Goal: Task Accomplishment & Management: Use online tool/utility

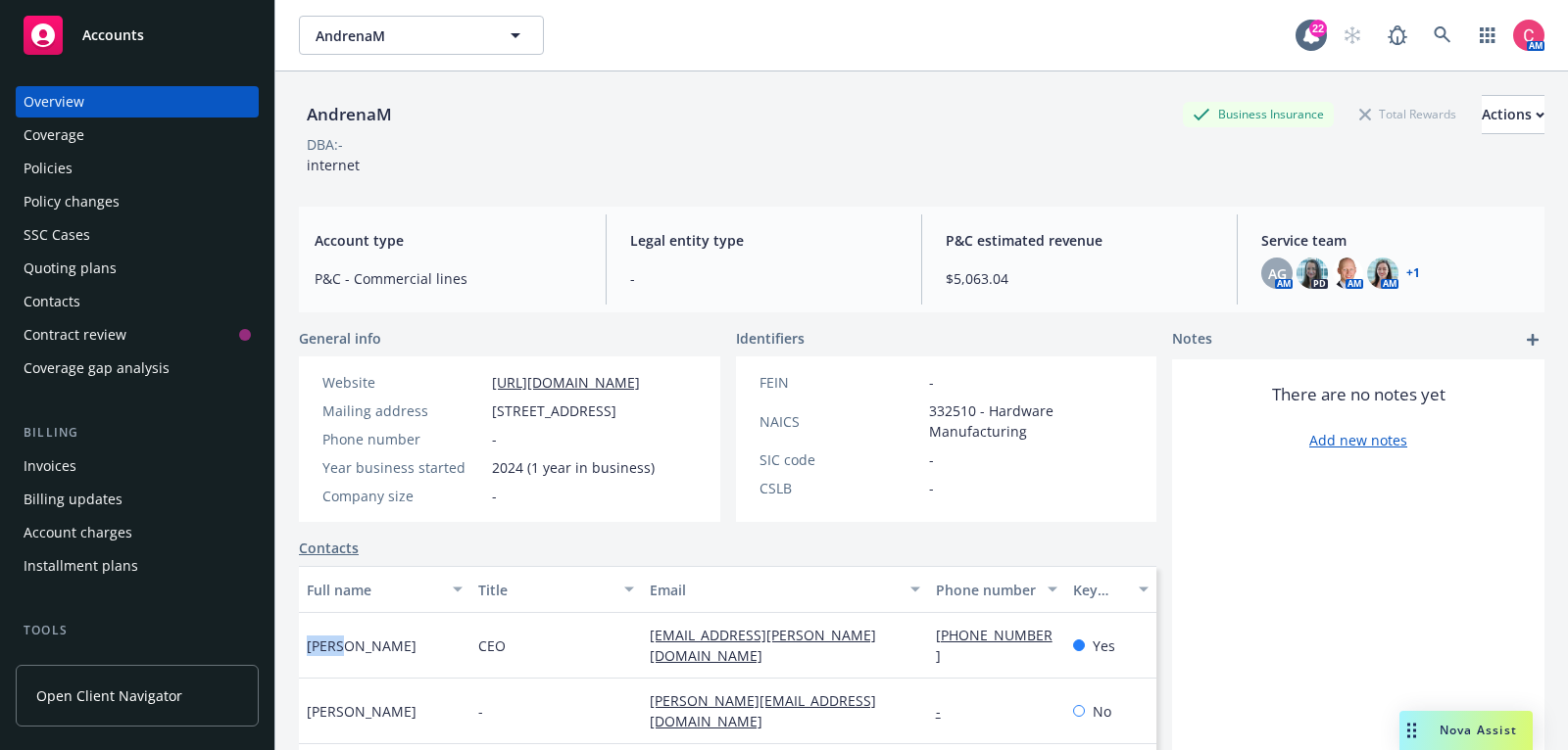
scroll to position [294, 0]
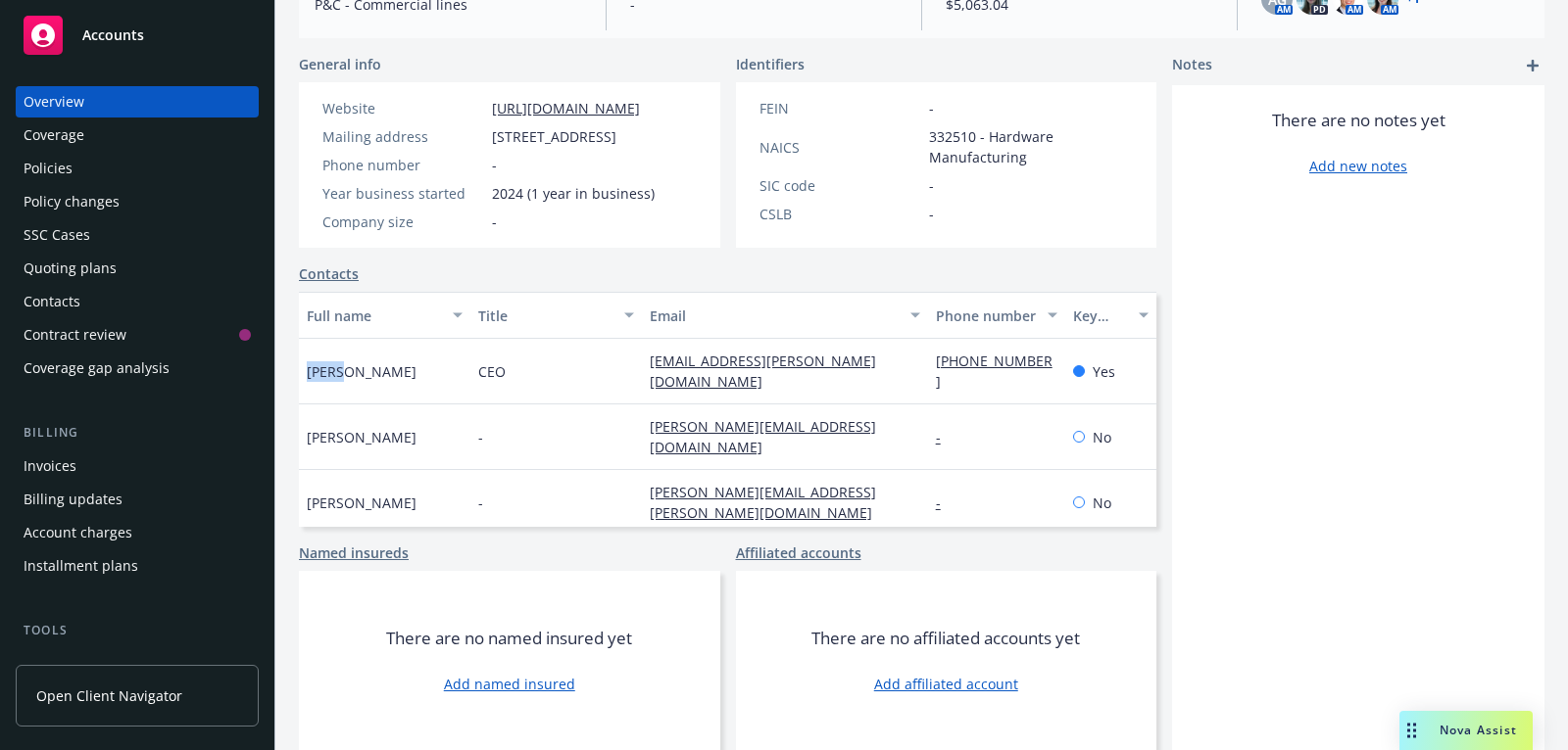
click at [147, 465] on div "Invoices" at bounding box center [137, 466] width 227 height 32
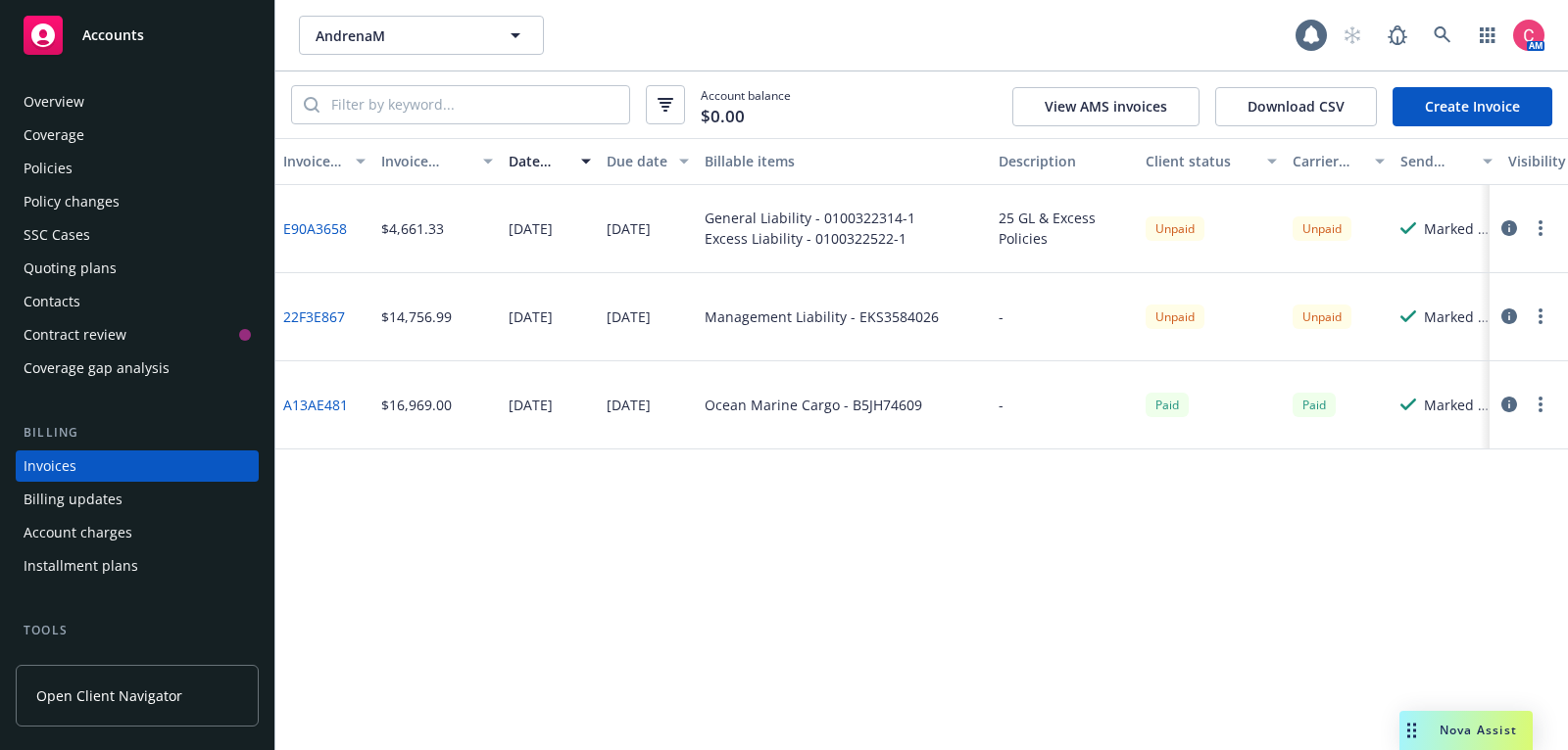
scroll to position [59, 0]
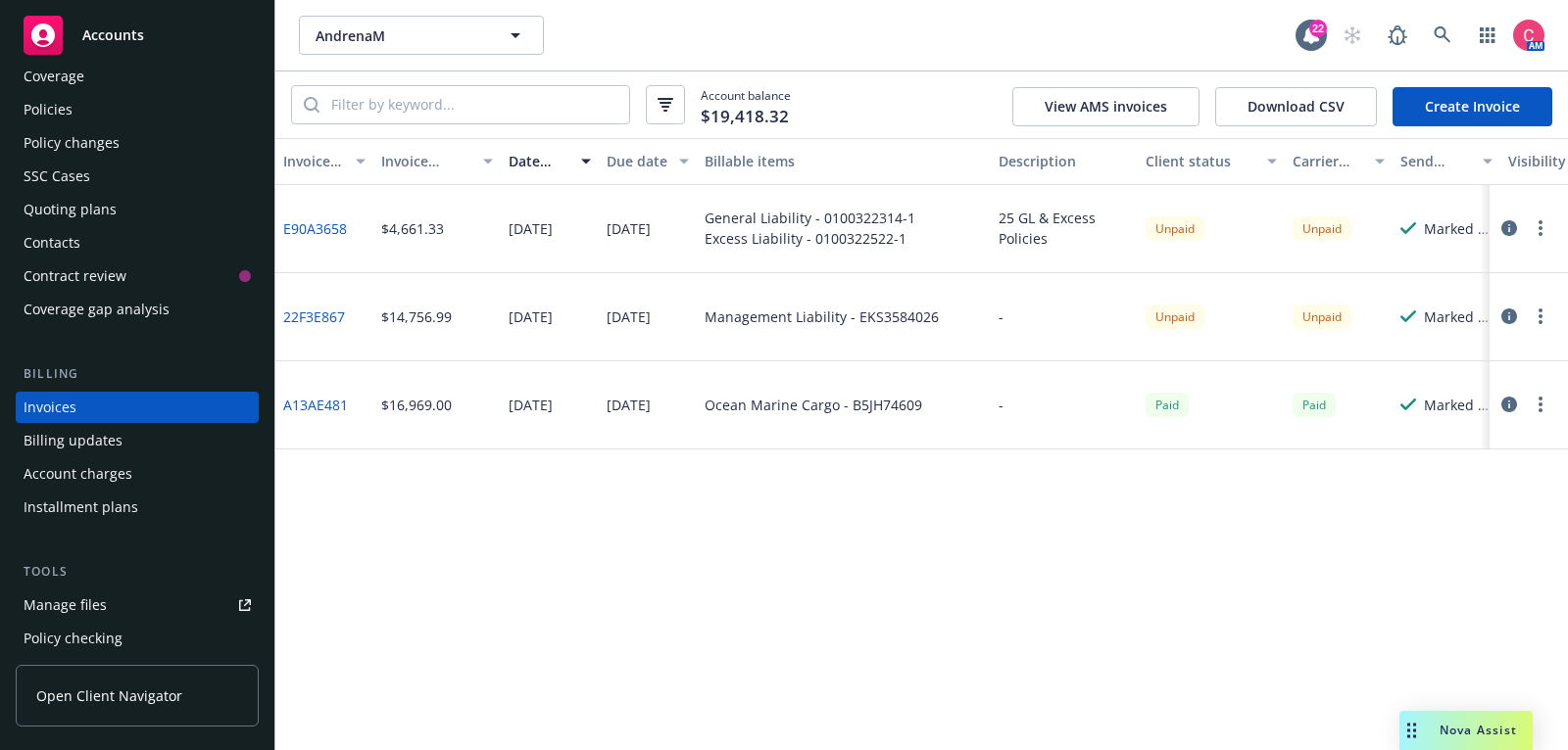
click at [1510, 234] on icon "button" at bounding box center [1509, 228] width 16 height 16
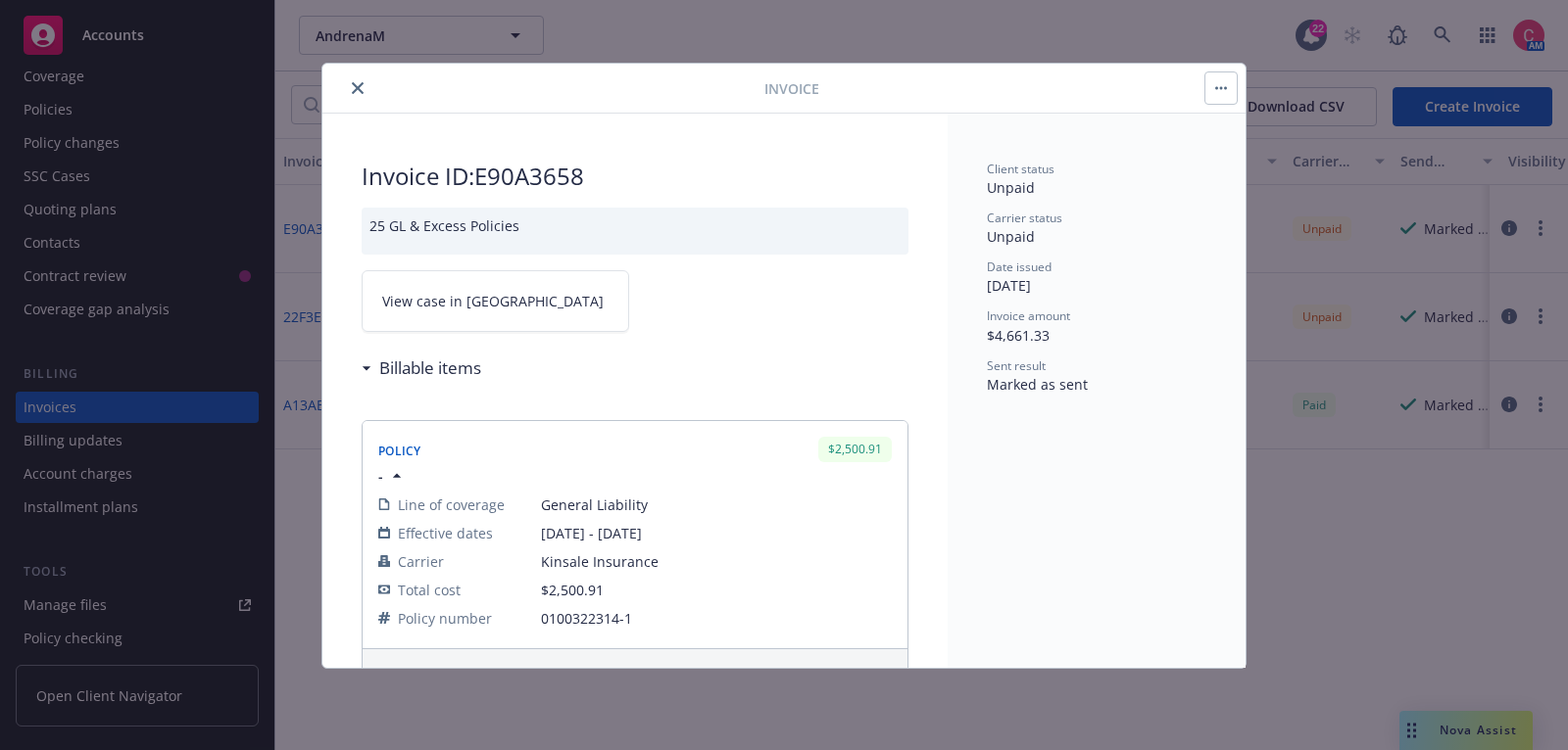
click at [498, 321] on link "View case in SSC" at bounding box center [495, 301] width 268 height 62
click at [355, 84] on icon "close" at bounding box center [357, 88] width 12 height 12
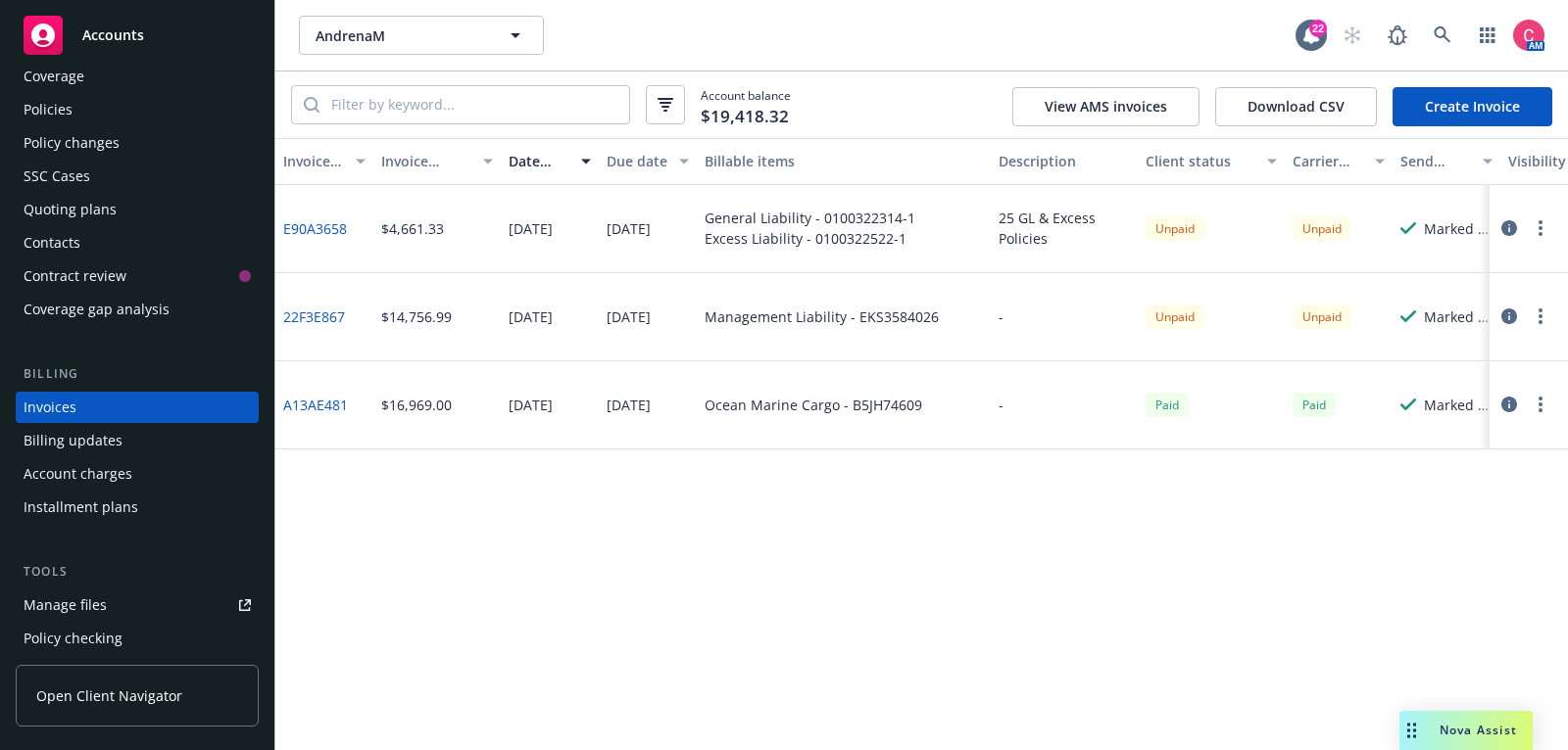
click at [197, 99] on div "Policies" at bounding box center [137, 110] width 227 height 32
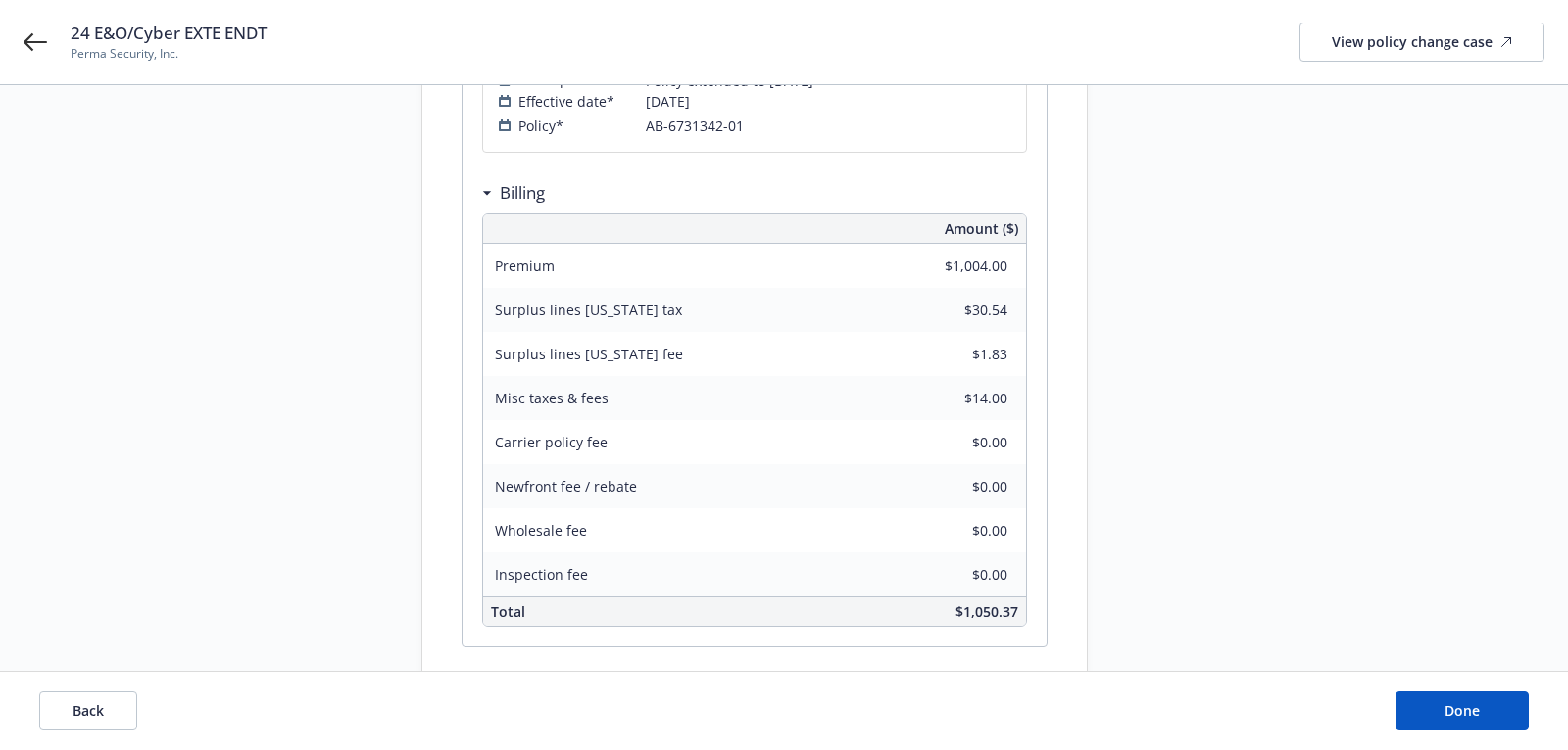
scroll to position [444, 0]
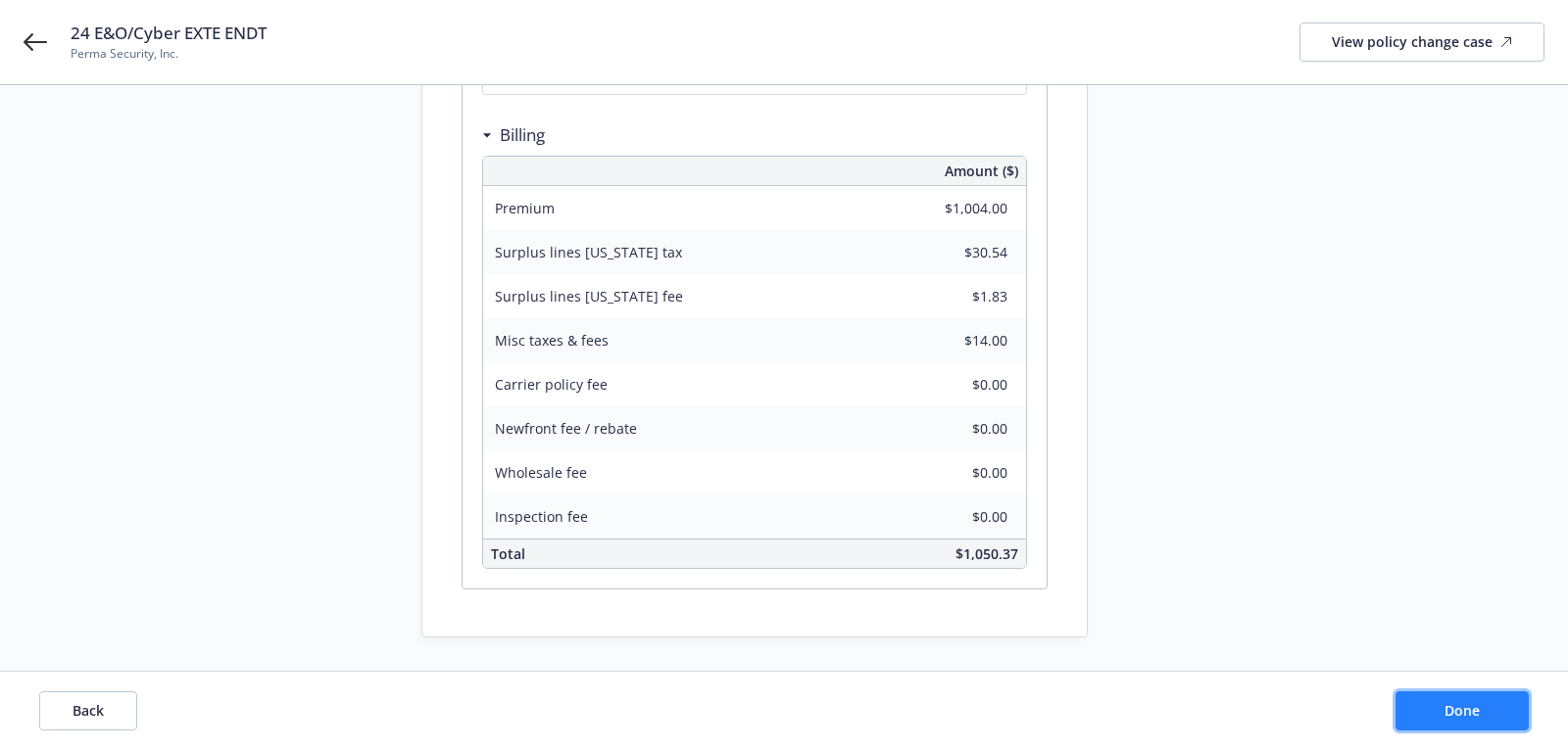
click at [1495, 706] on button "Done" at bounding box center [1461, 712] width 133 height 39
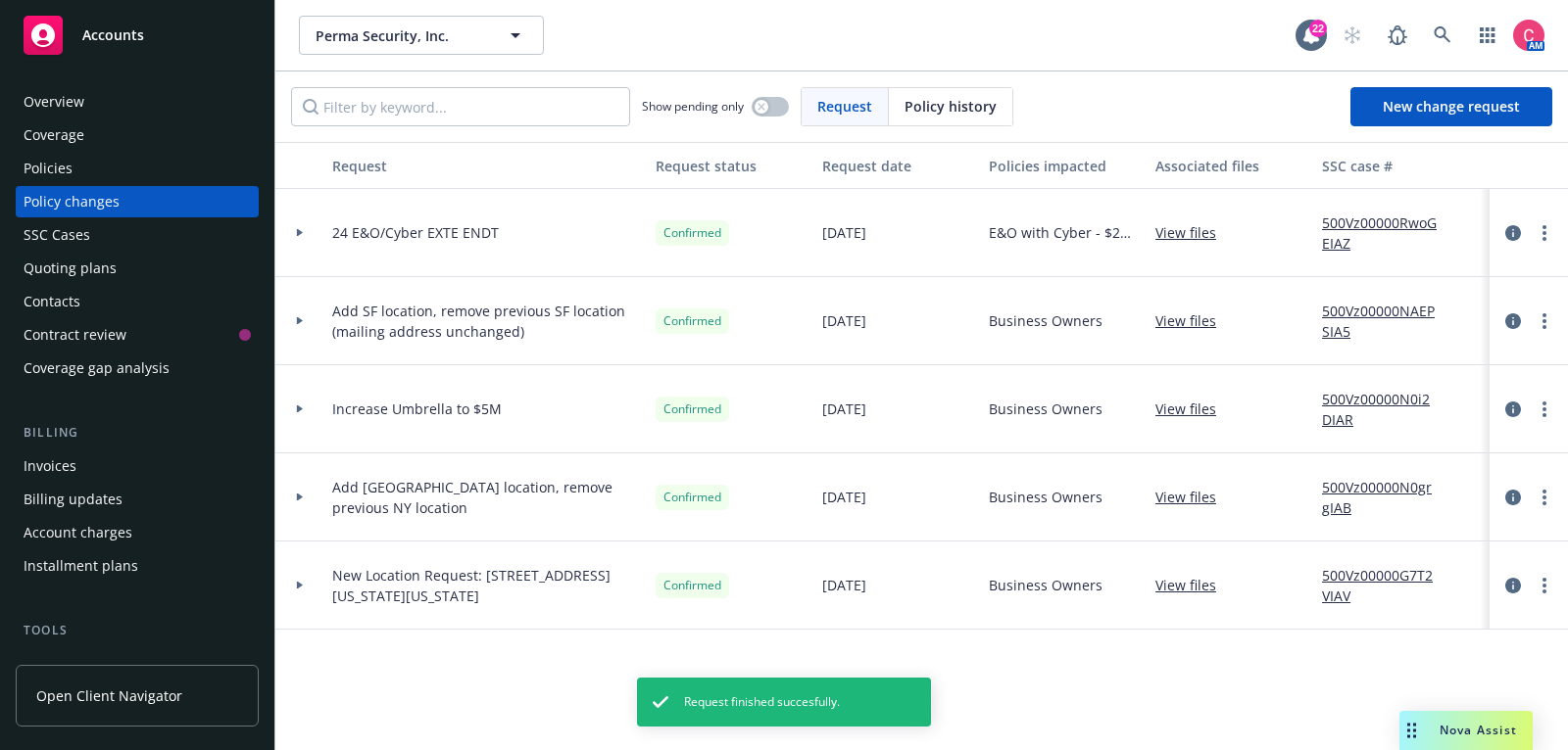
click at [309, 232] on div at bounding box center [300, 232] width 34 height 7
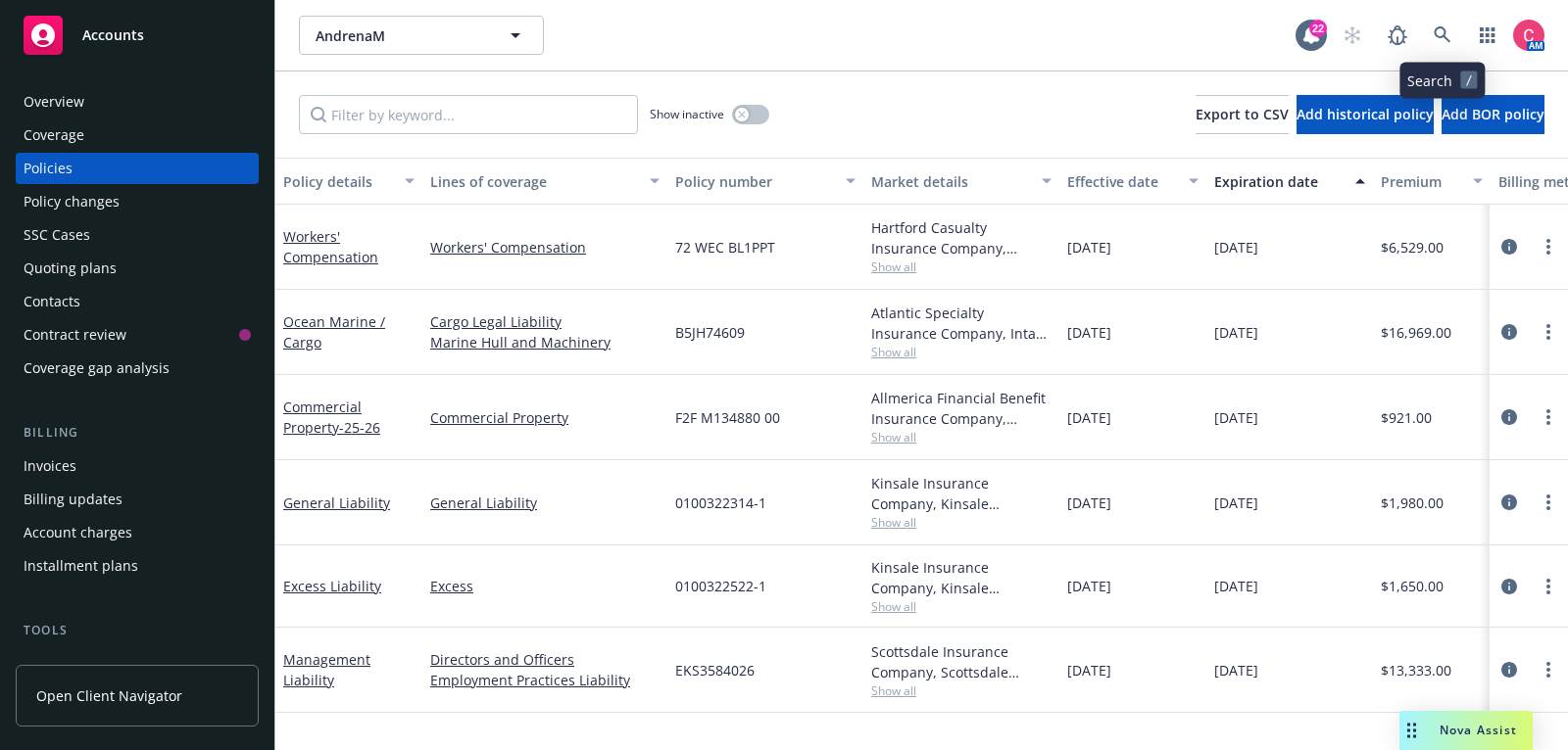
click at [1457, 36] on link at bounding box center [1443, 36] width 39 height 39
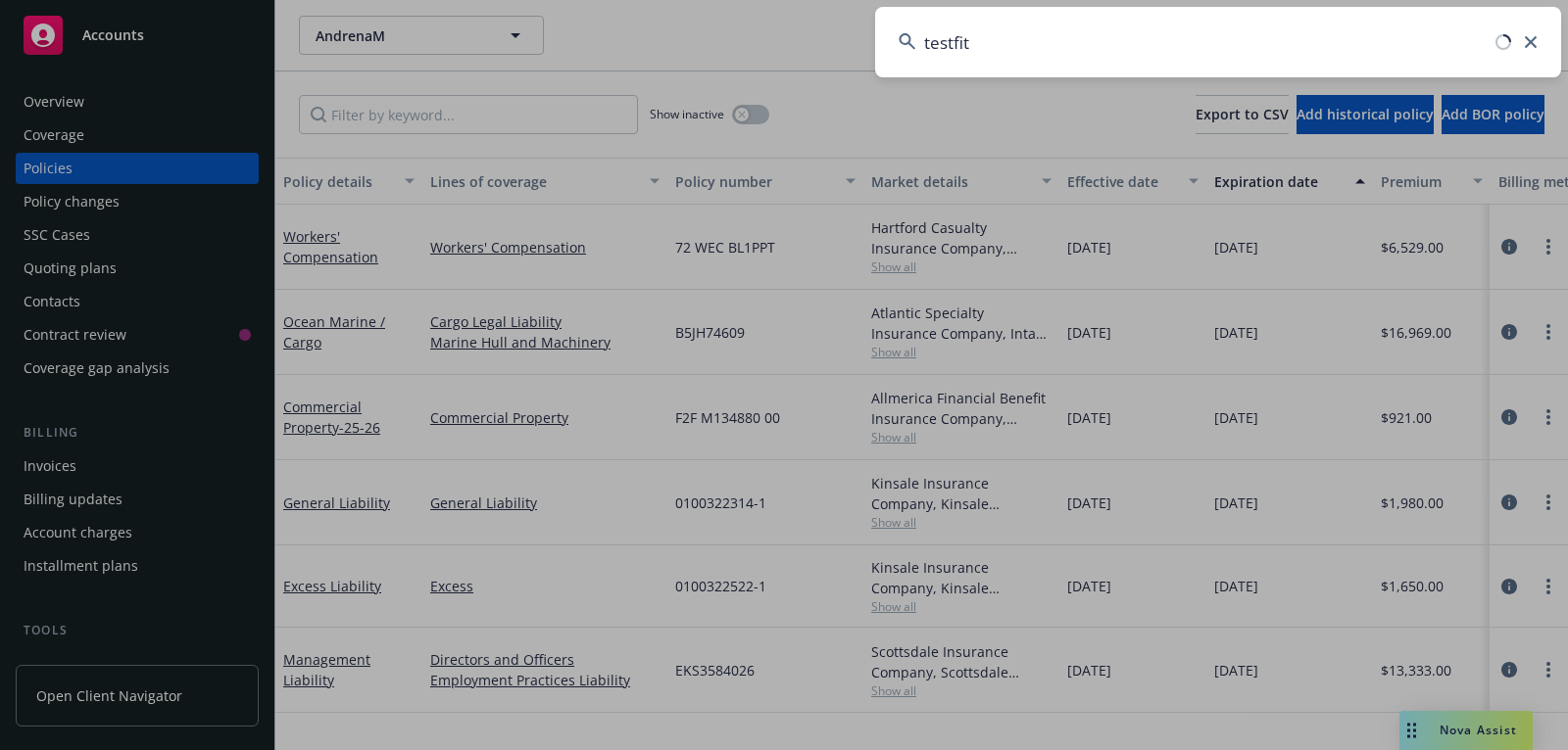
type input "testfit"
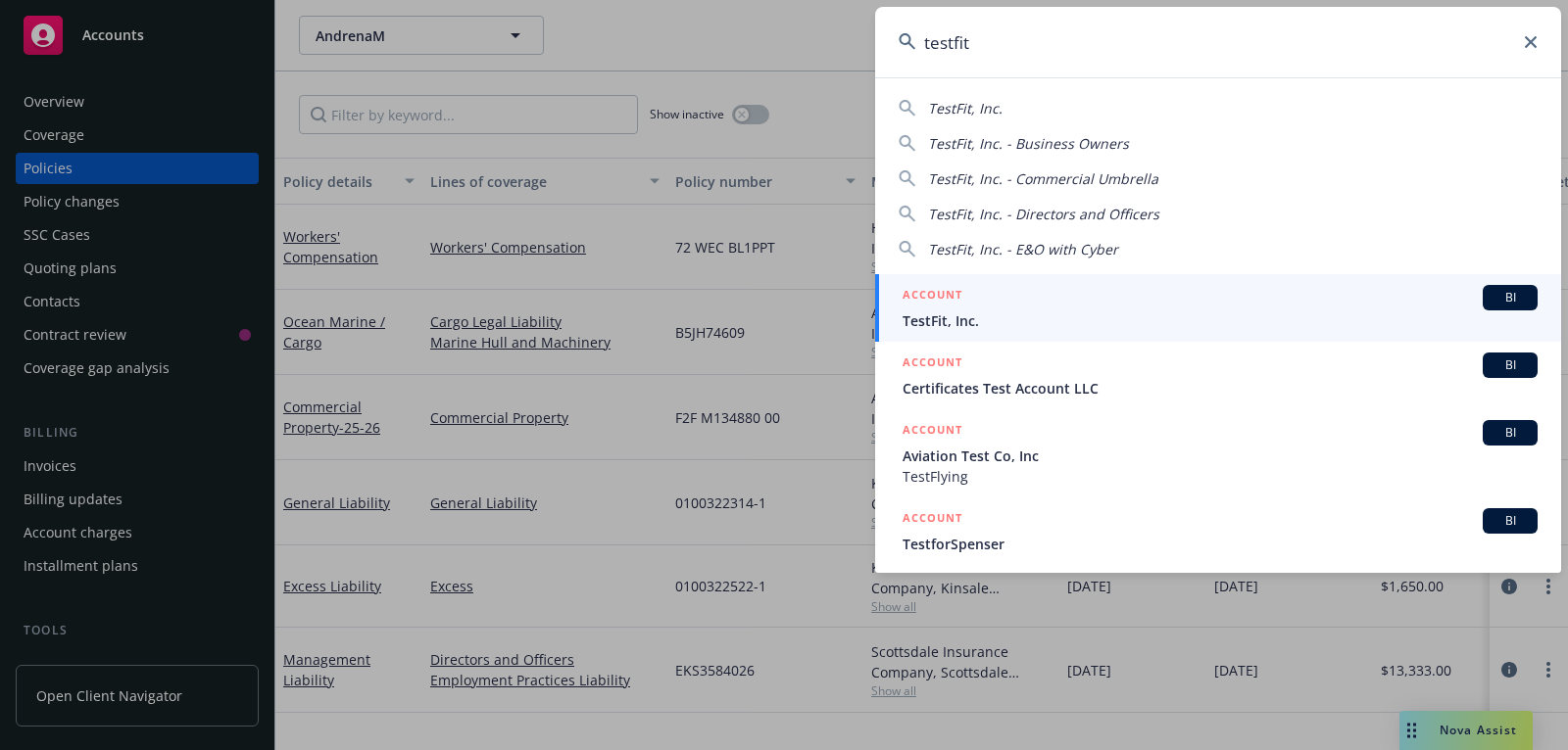
click at [1215, 331] on link "ACCOUNT BI TestFit, Inc." at bounding box center [1217, 308] width 686 height 67
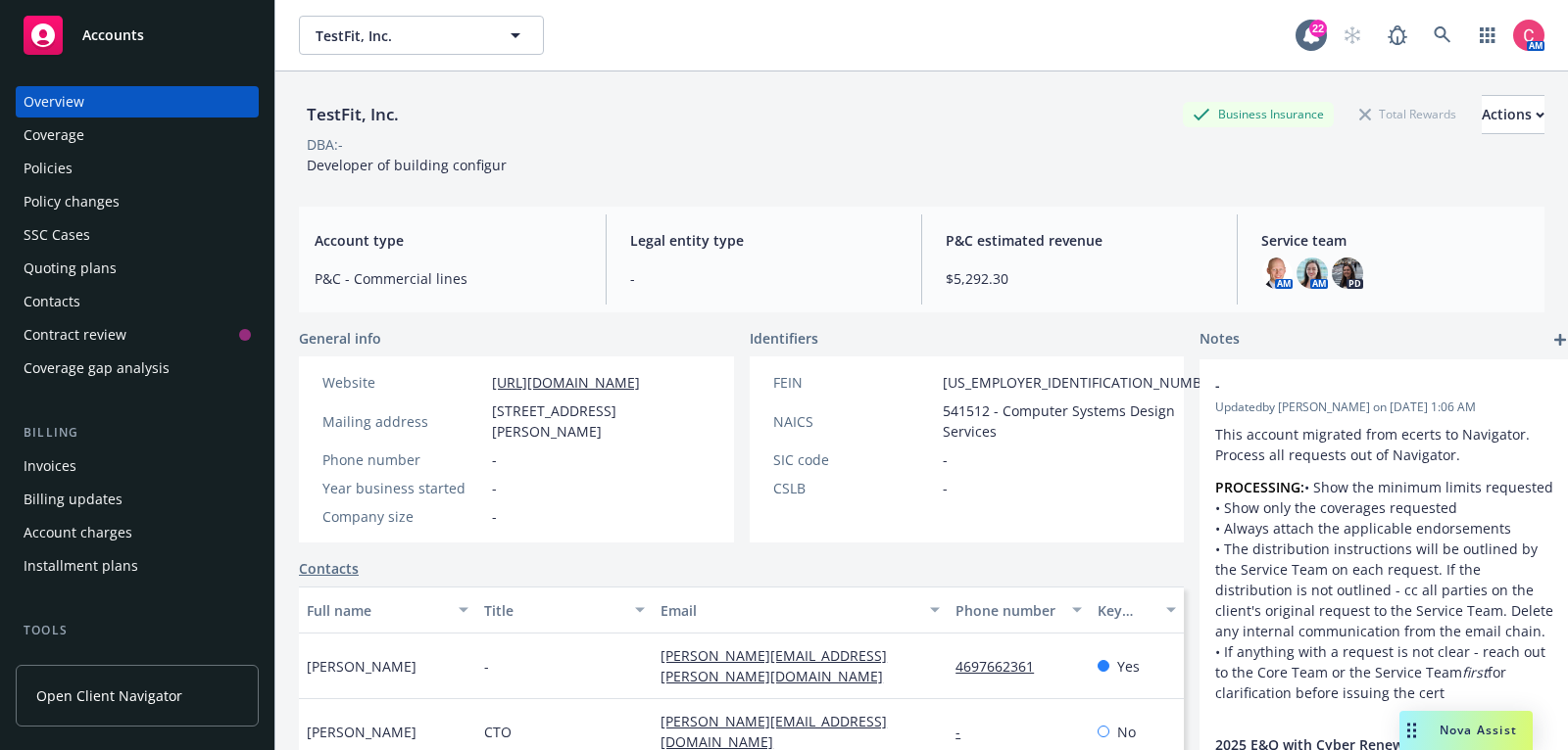
click at [85, 187] on div "Policy changes" at bounding box center [71, 202] width 96 height 32
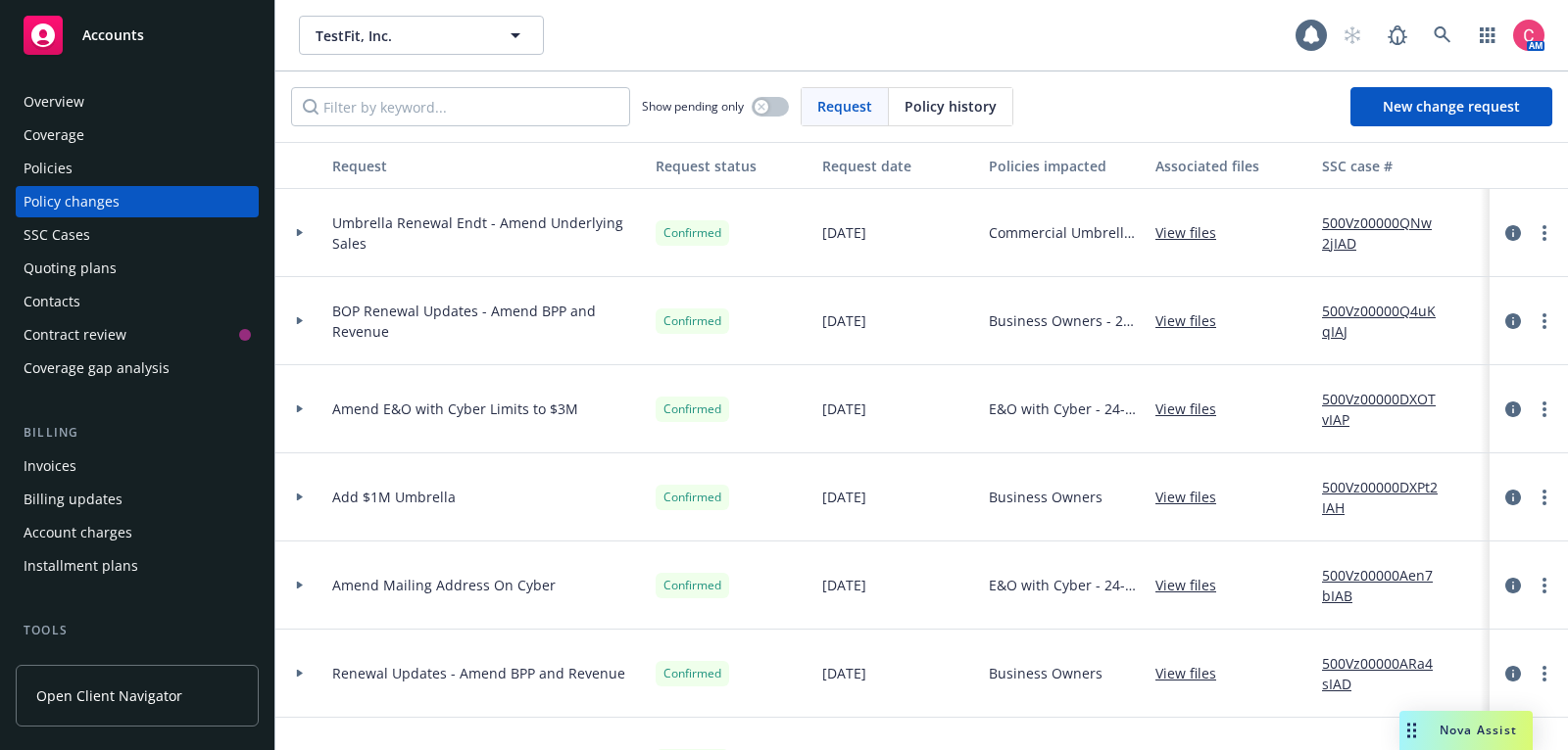
click at [89, 176] on div "Policies" at bounding box center [137, 169] width 227 height 32
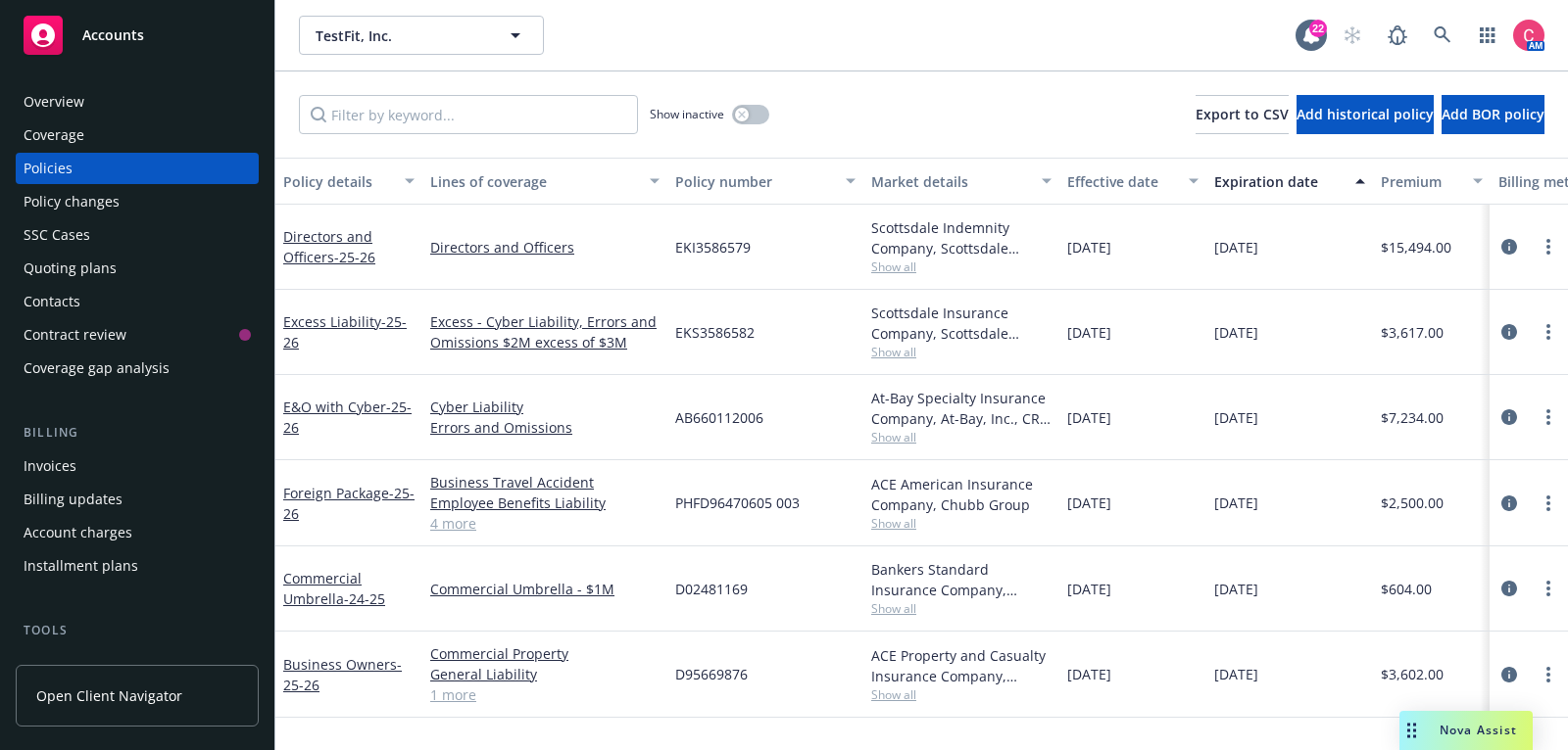
click at [152, 88] on div "Overview" at bounding box center [137, 102] width 227 height 32
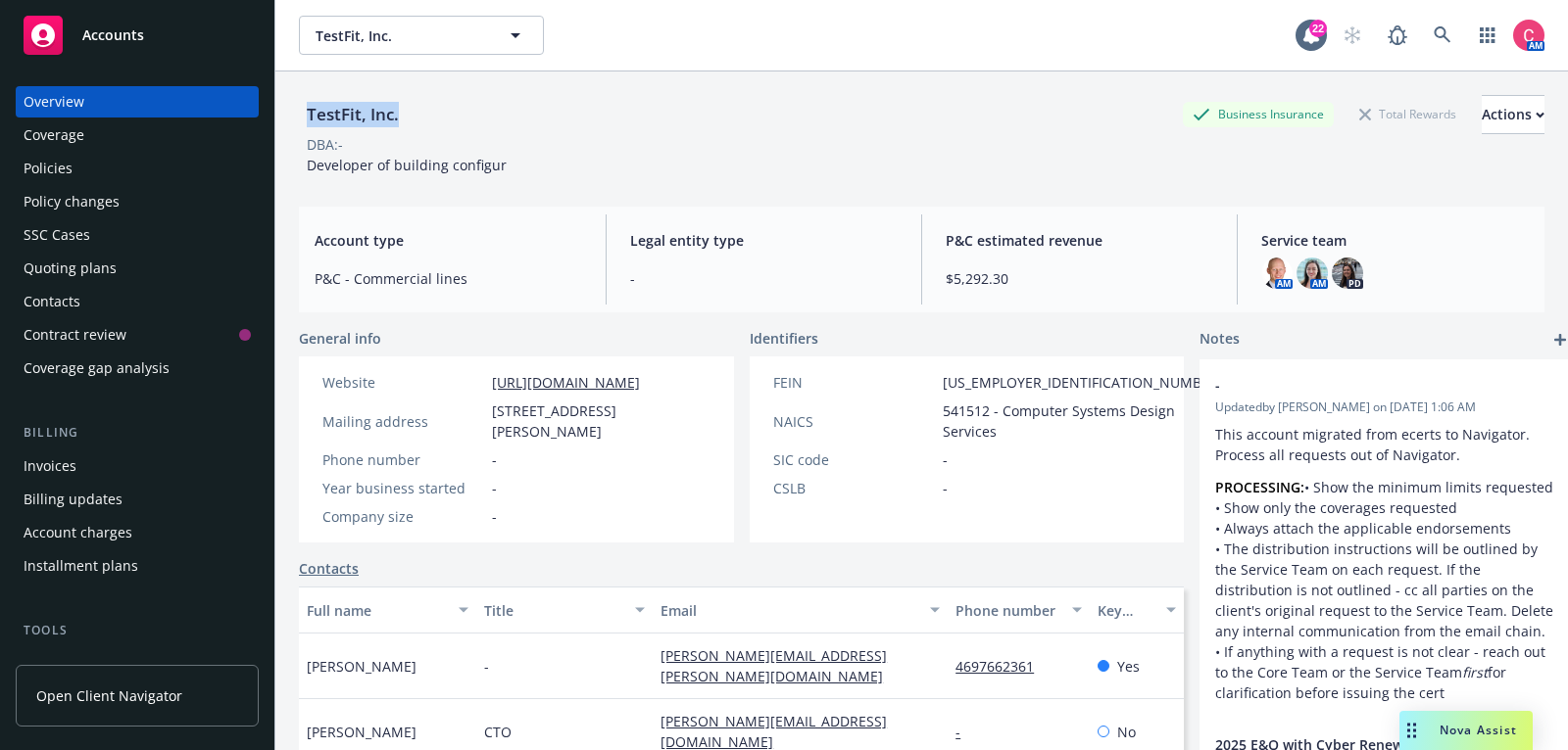
drag, startPoint x: 303, startPoint y: 113, endPoint x: 397, endPoint y: 113, distance: 94.0
click at [397, 114] on div "TestFit, Inc." at bounding box center [353, 114] width 108 height 26
copy div "TestFit, Inc."
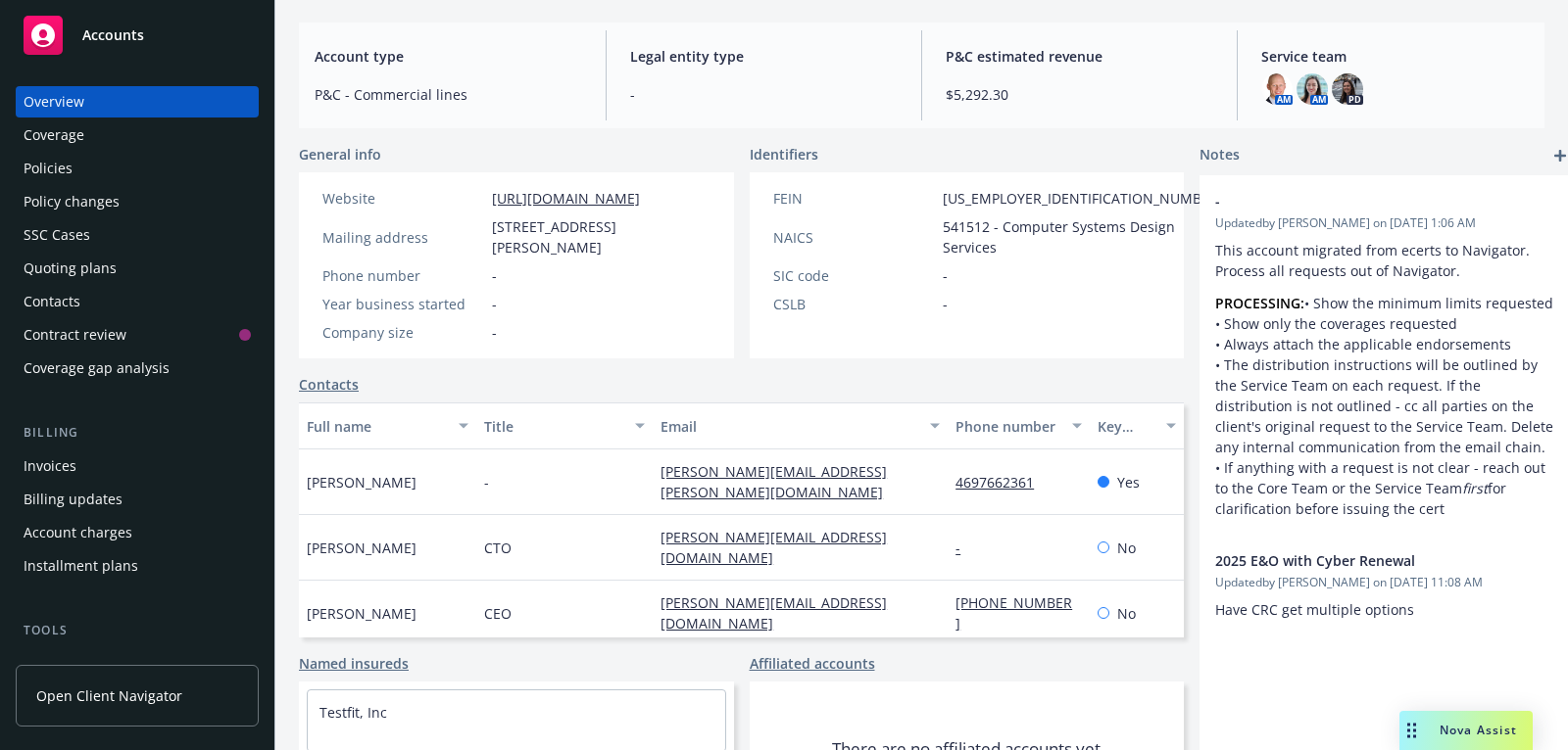
scroll to position [192, 0]
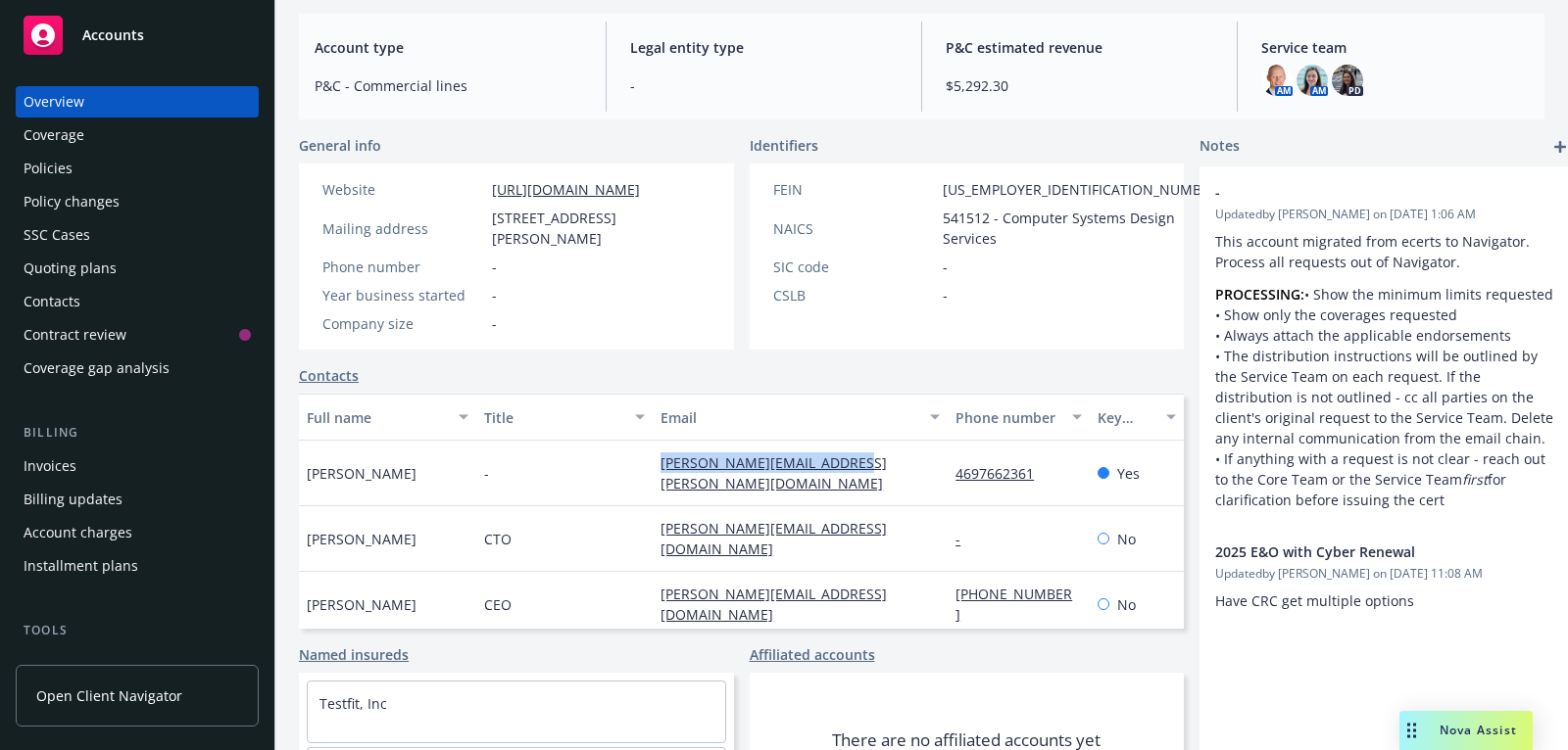
drag, startPoint x: 884, startPoint y: 464, endPoint x: 645, endPoint y: 462, distance: 239.0
click at [653, 464] on div "robyne.gaudreau@testfit.io" at bounding box center [800, 474] width 295 height 65
copy link "robyne.gaudreau@testfit.io"
click at [116, 156] on div "Policies" at bounding box center [137, 169] width 227 height 32
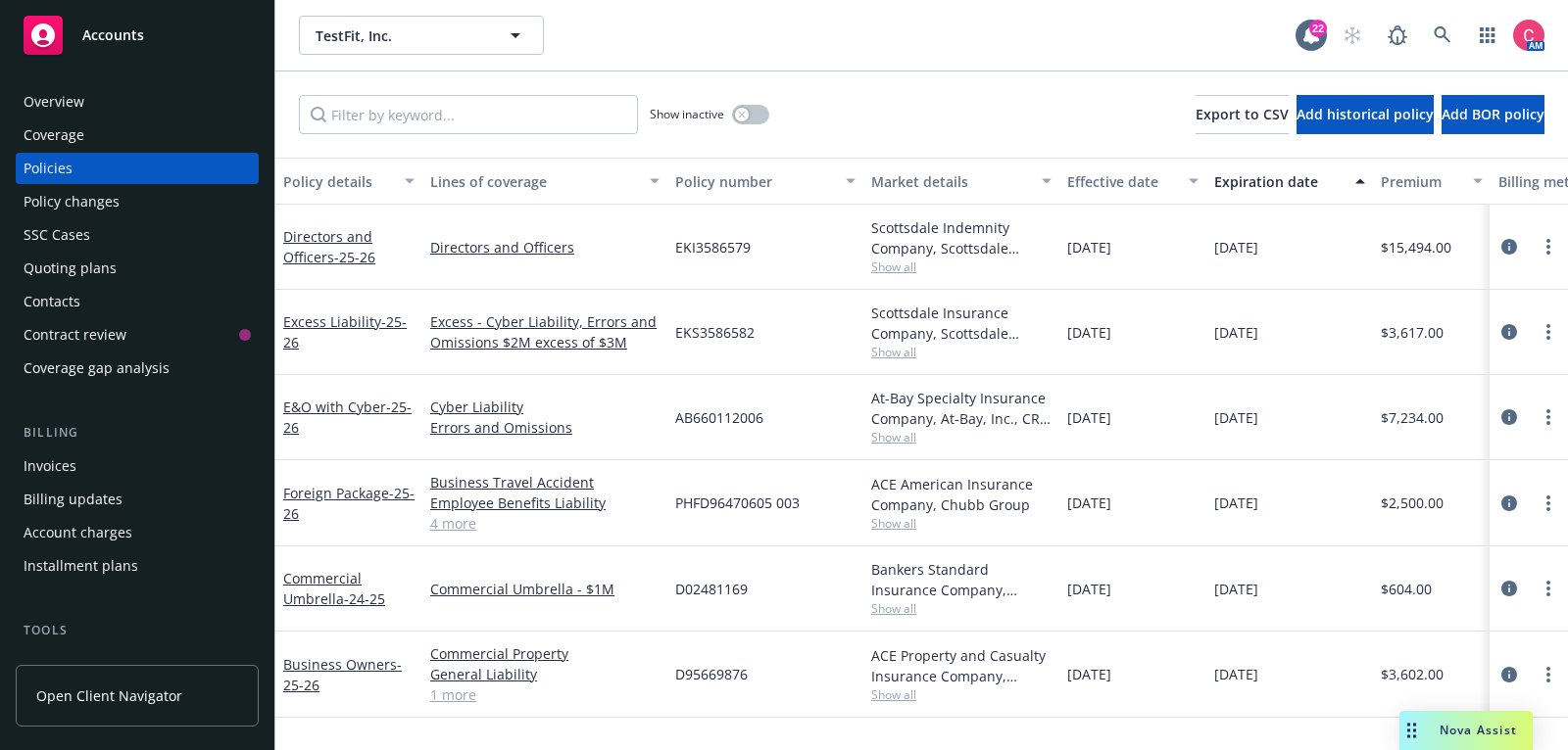
click at [138, 107] on div "Overview" at bounding box center [137, 102] width 227 height 32
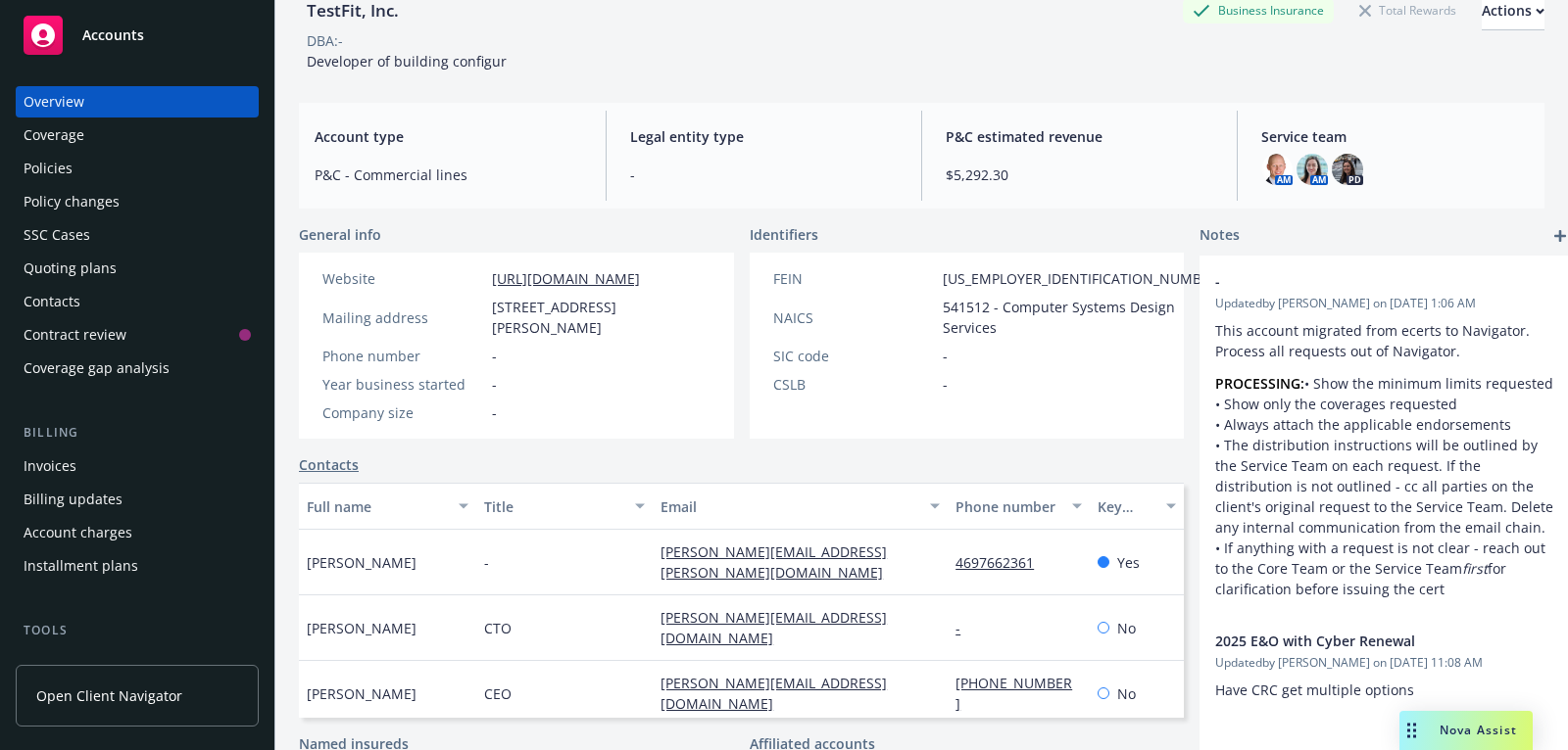
scroll to position [109, 0]
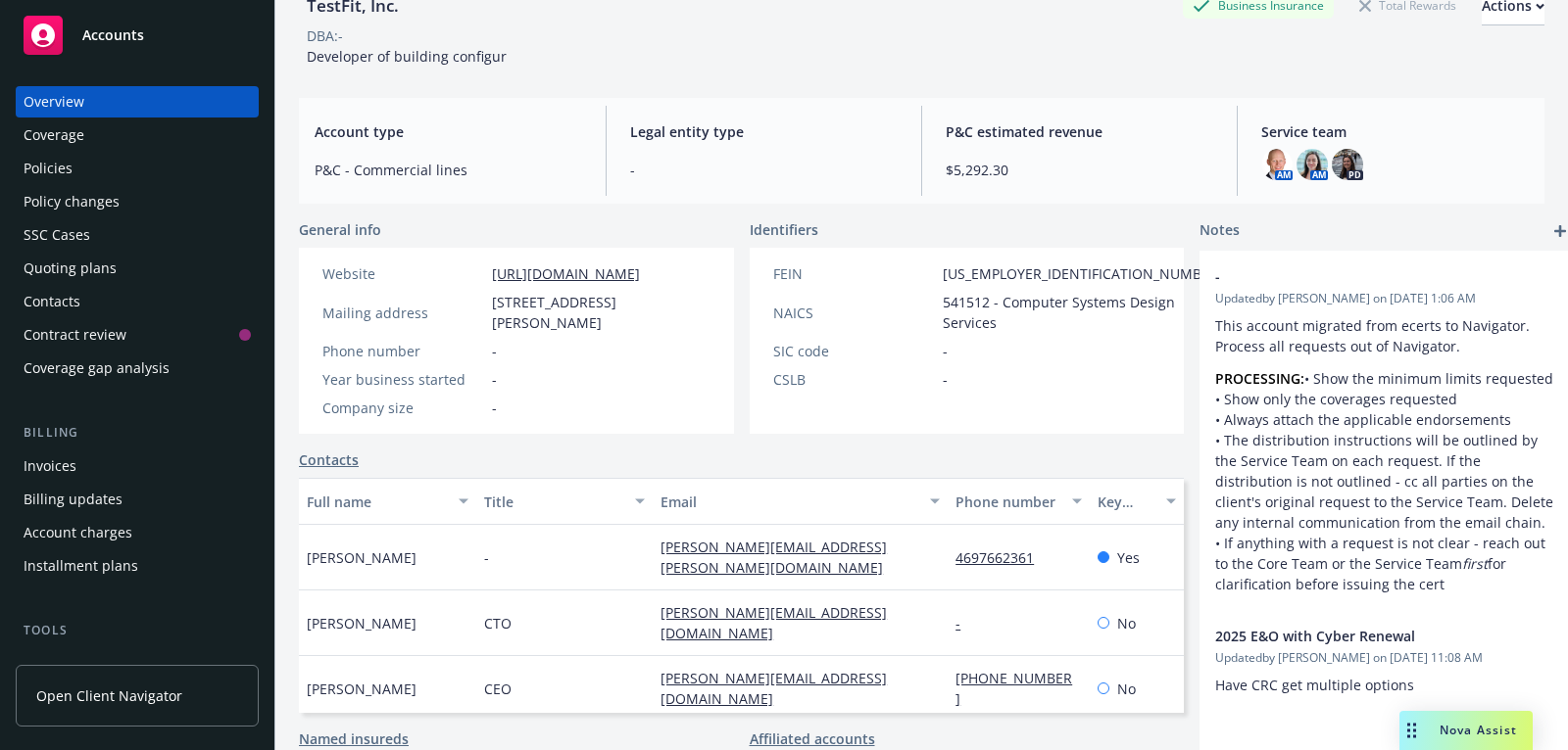
click at [339, 548] on span "Robyne Gaudreau" at bounding box center [361, 558] width 110 height 21
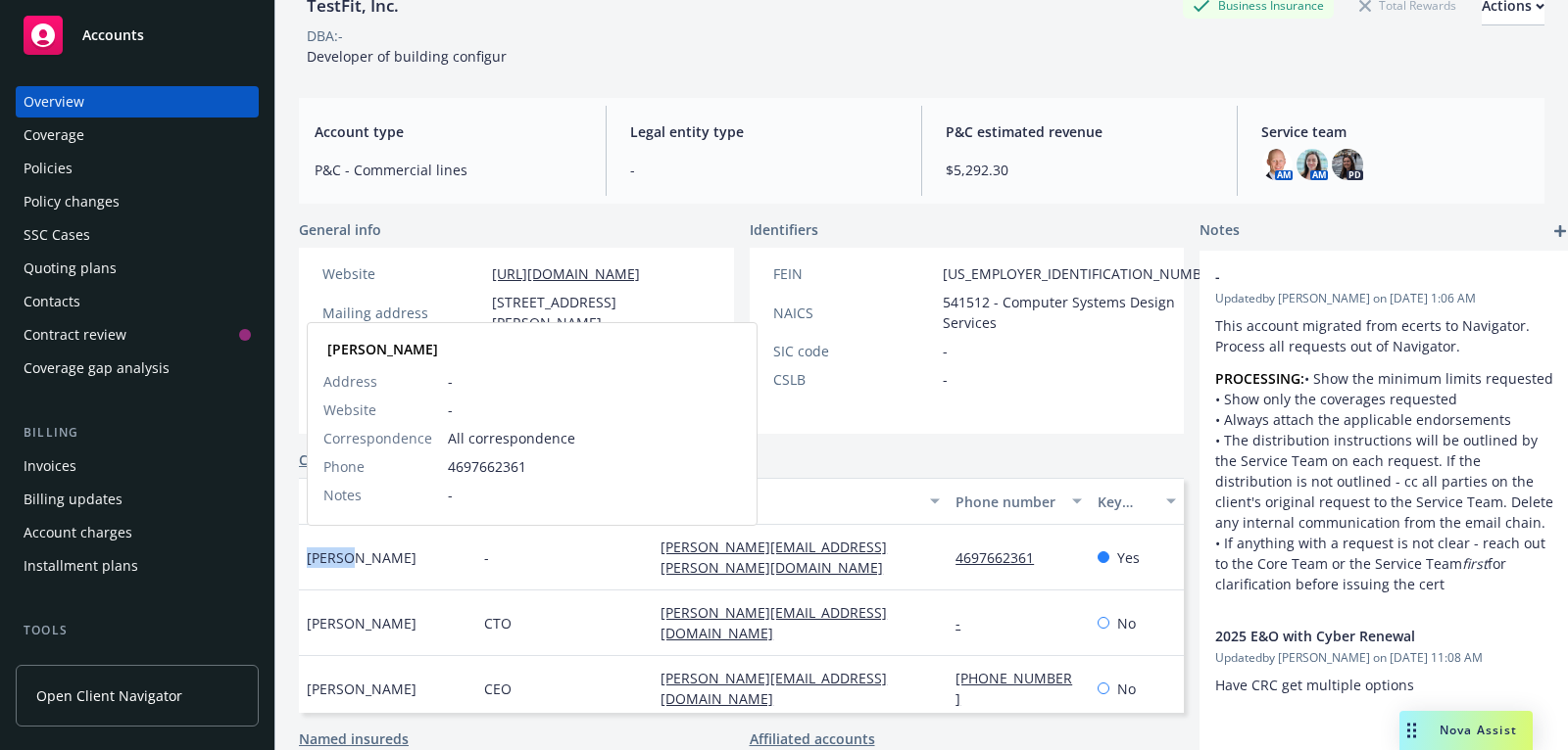
click at [339, 548] on span "Robyne Gaudreau" at bounding box center [361, 558] width 110 height 21
copy span "Robyne"
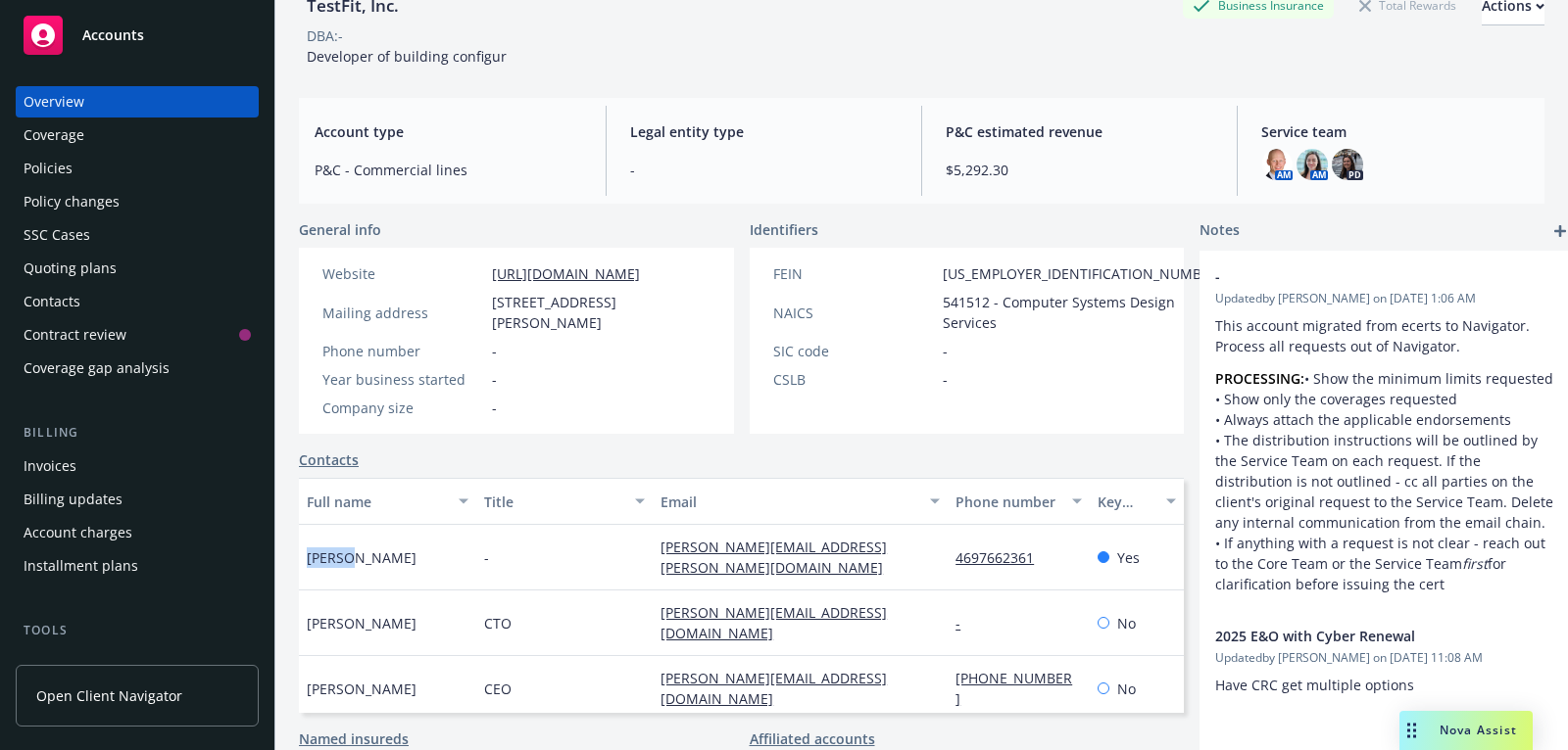
click at [168, 164] on div "Policies" at bounding box center [137, 169] width 227 height 32
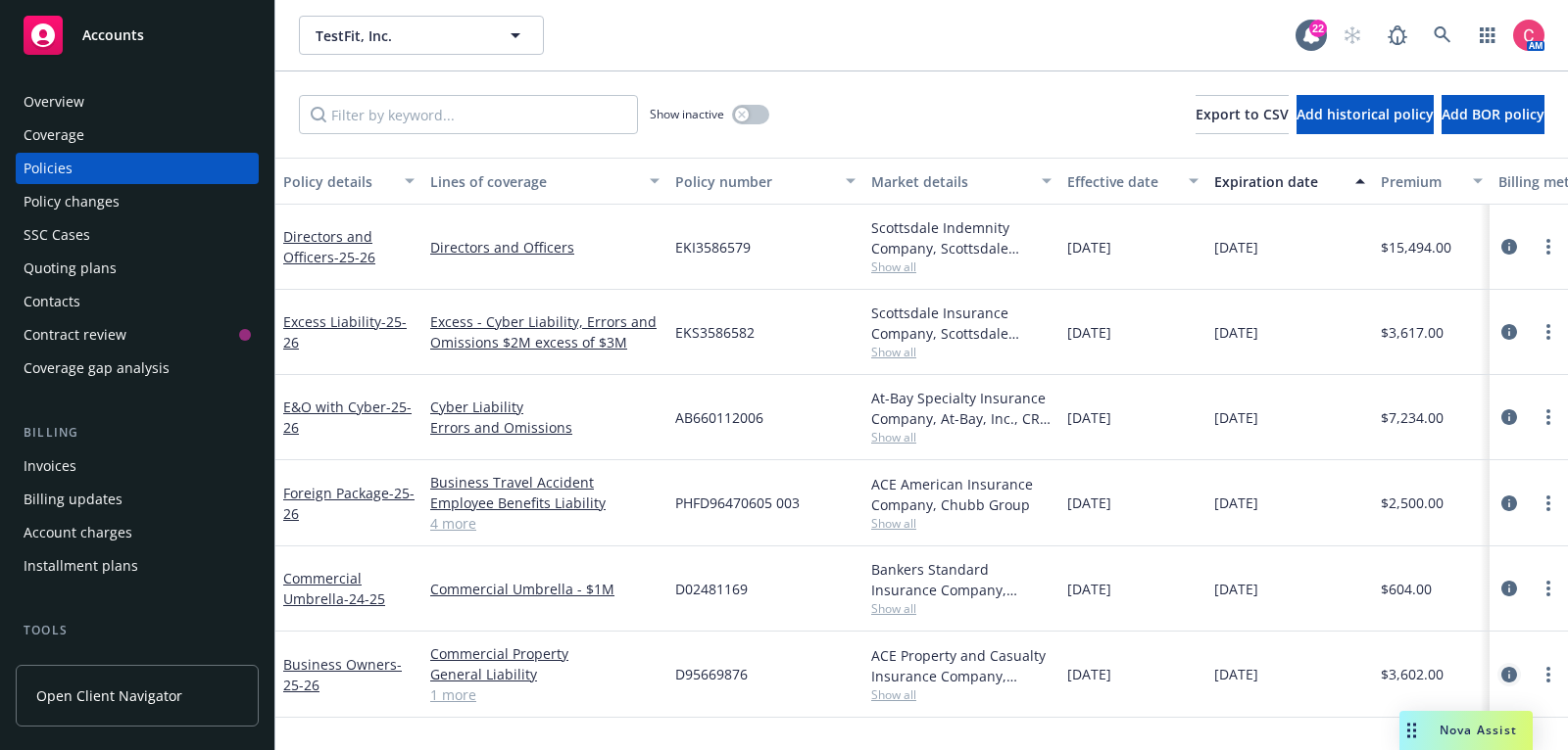
click at [1501, 673] on icon "circleInformation" at bounding box center [1509, 675] width 16 height 16
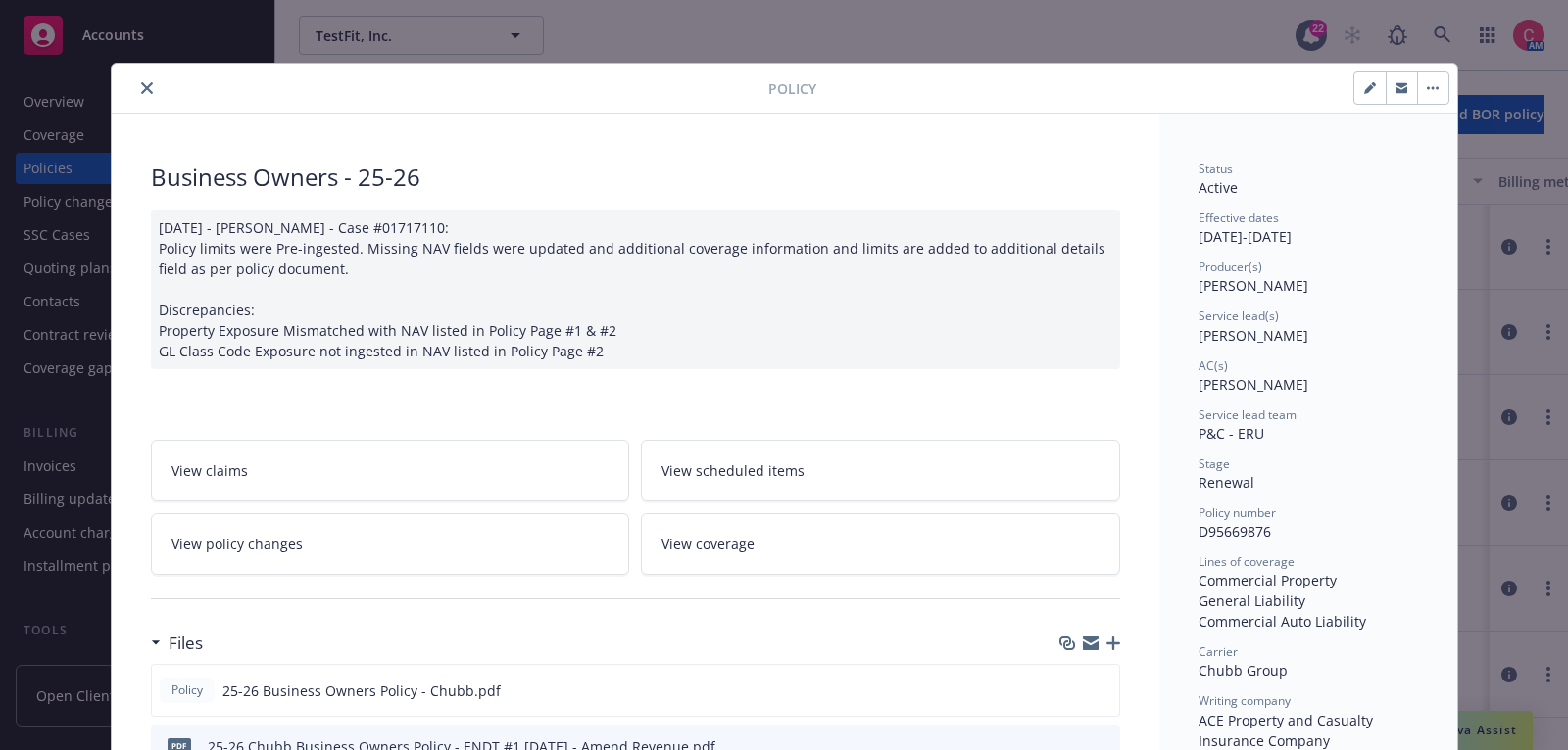
click at [1102, 628] on div "Files" at bounding box center [635, 643] width 969 height 41
click at [1117, 639] on icon "button" at bounding box center [1113, 643] width 14 height 14
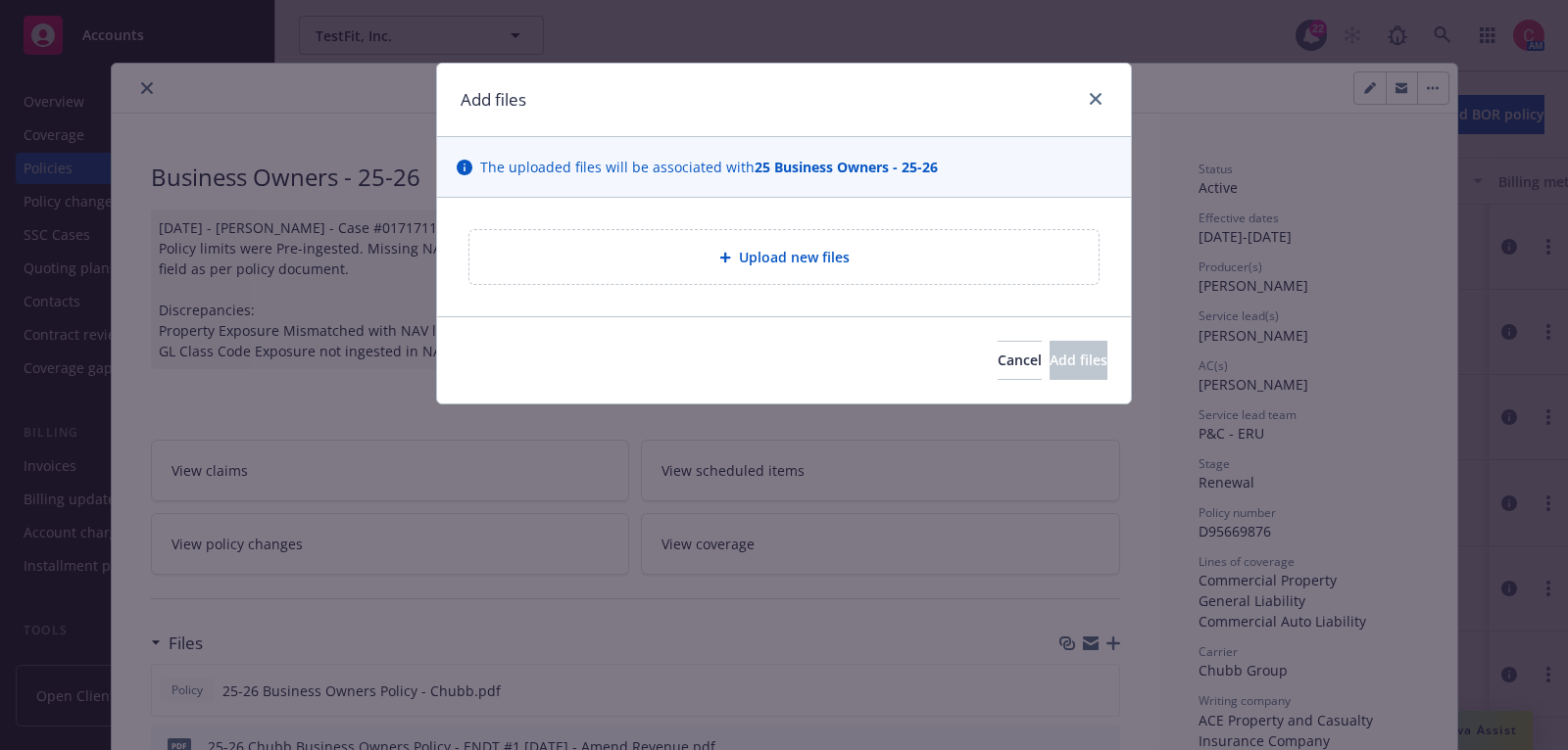
click at [902, 146] on div "The uploaded files will be associated with 25 Business Owners - 25-26" at bounding box center [784, 168] width 694 height 61
click at [890, 300] on div "Upload new files" at bounding box center [784, 257] width 694 height 118
click at [890, 273] on div "Upload new files" at bounding box center [783, 257] width 629 height 54
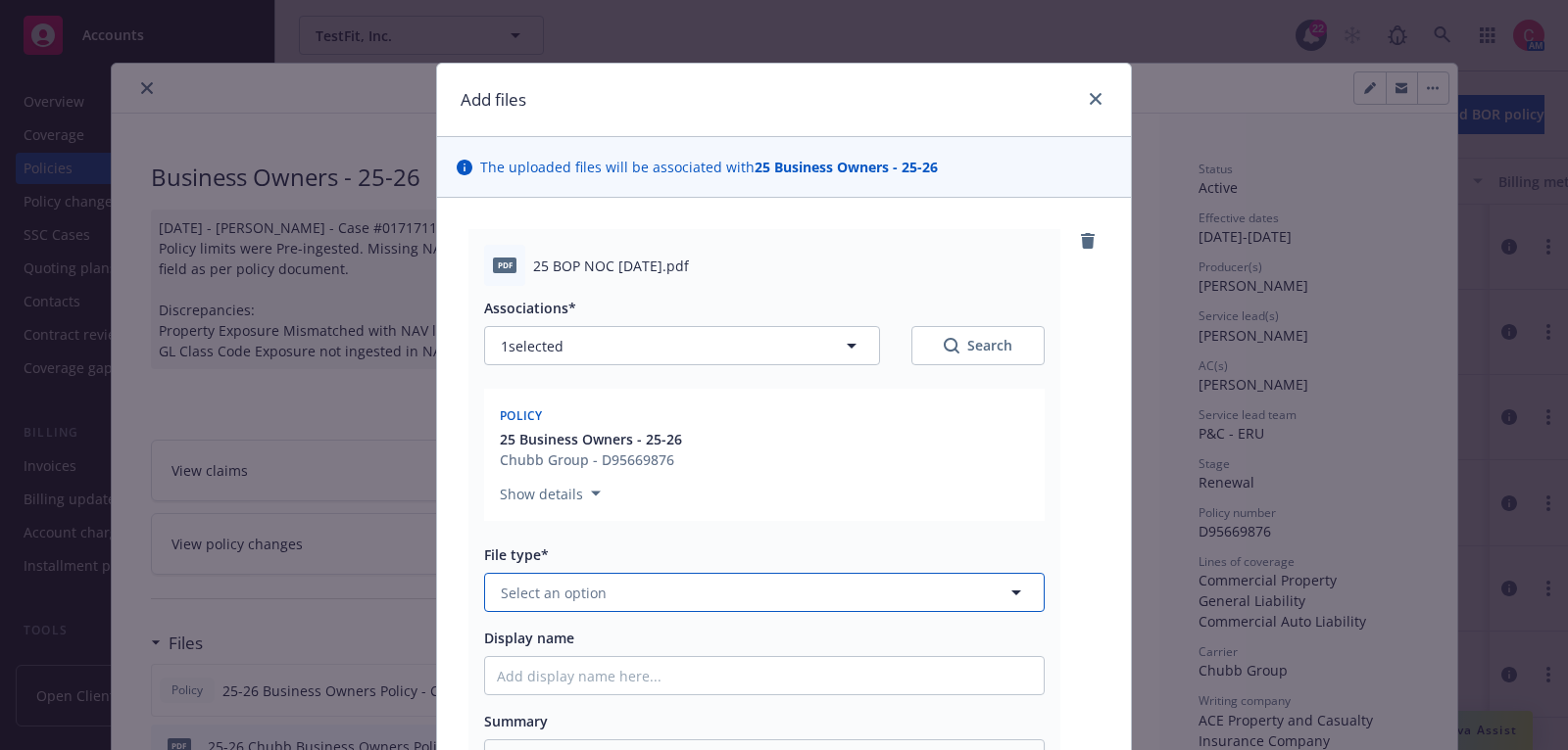
click at [737, 607] on button "Select an option" at bounding box center [764, 593] width 561 height 39
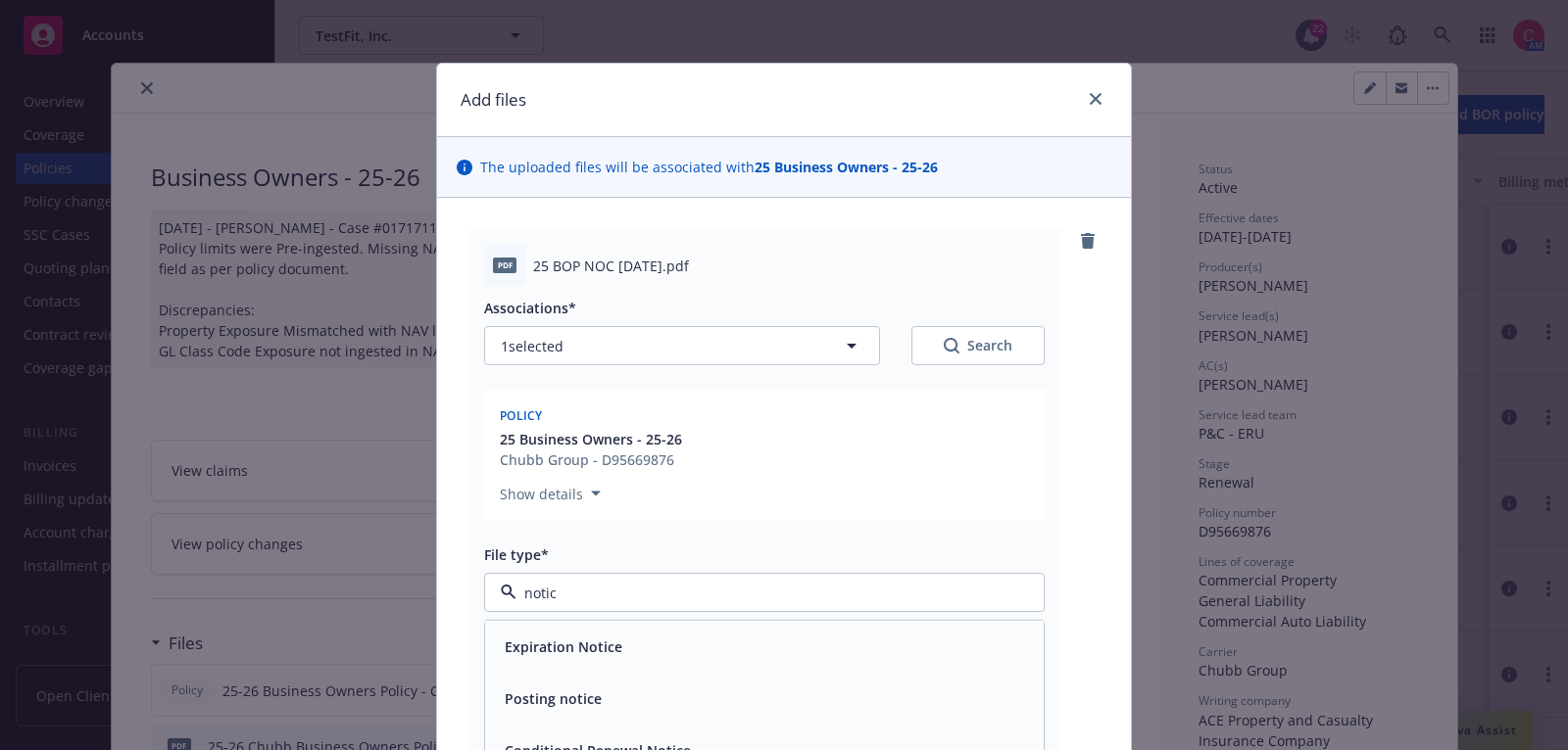
type input "notice"
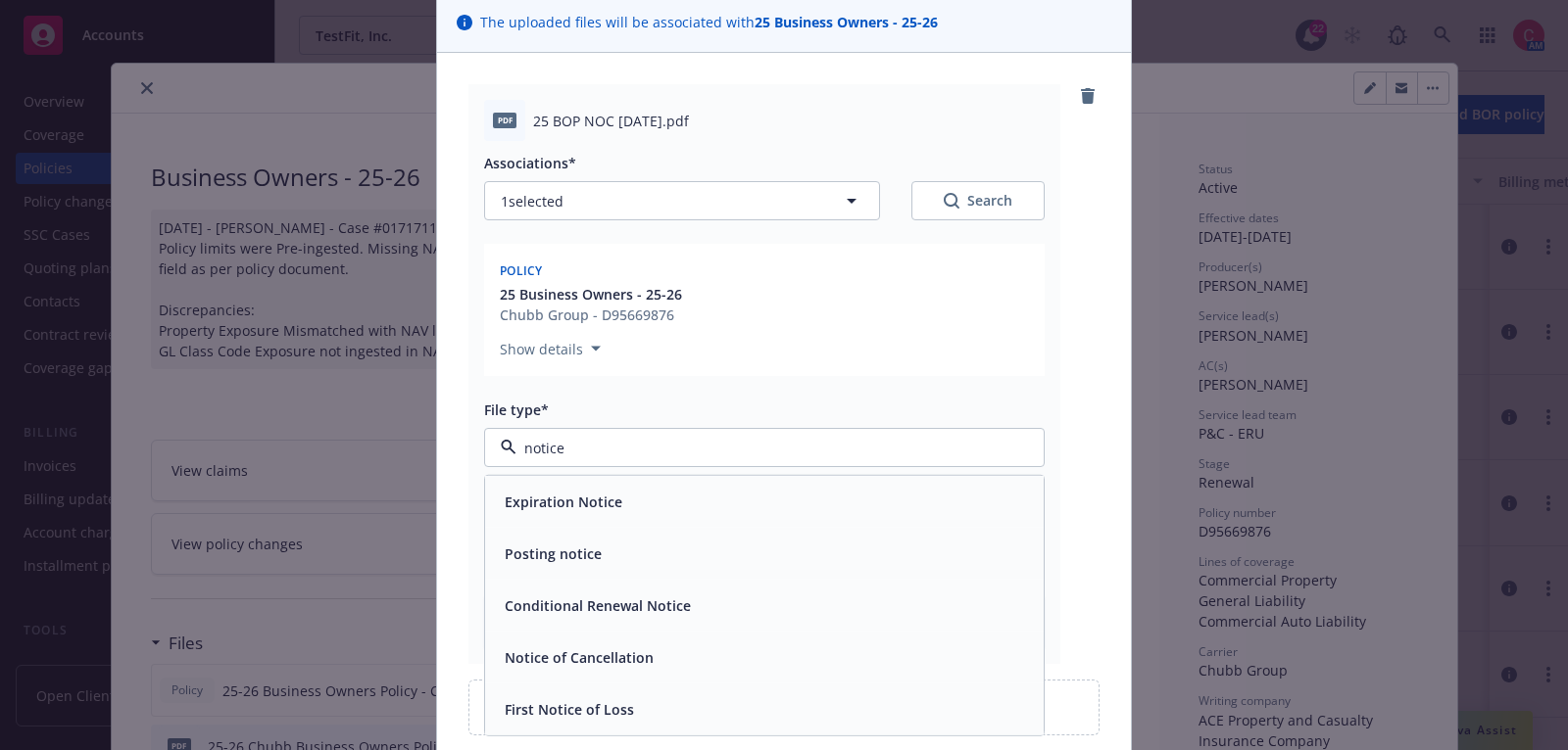
scroll to position [157, 0]
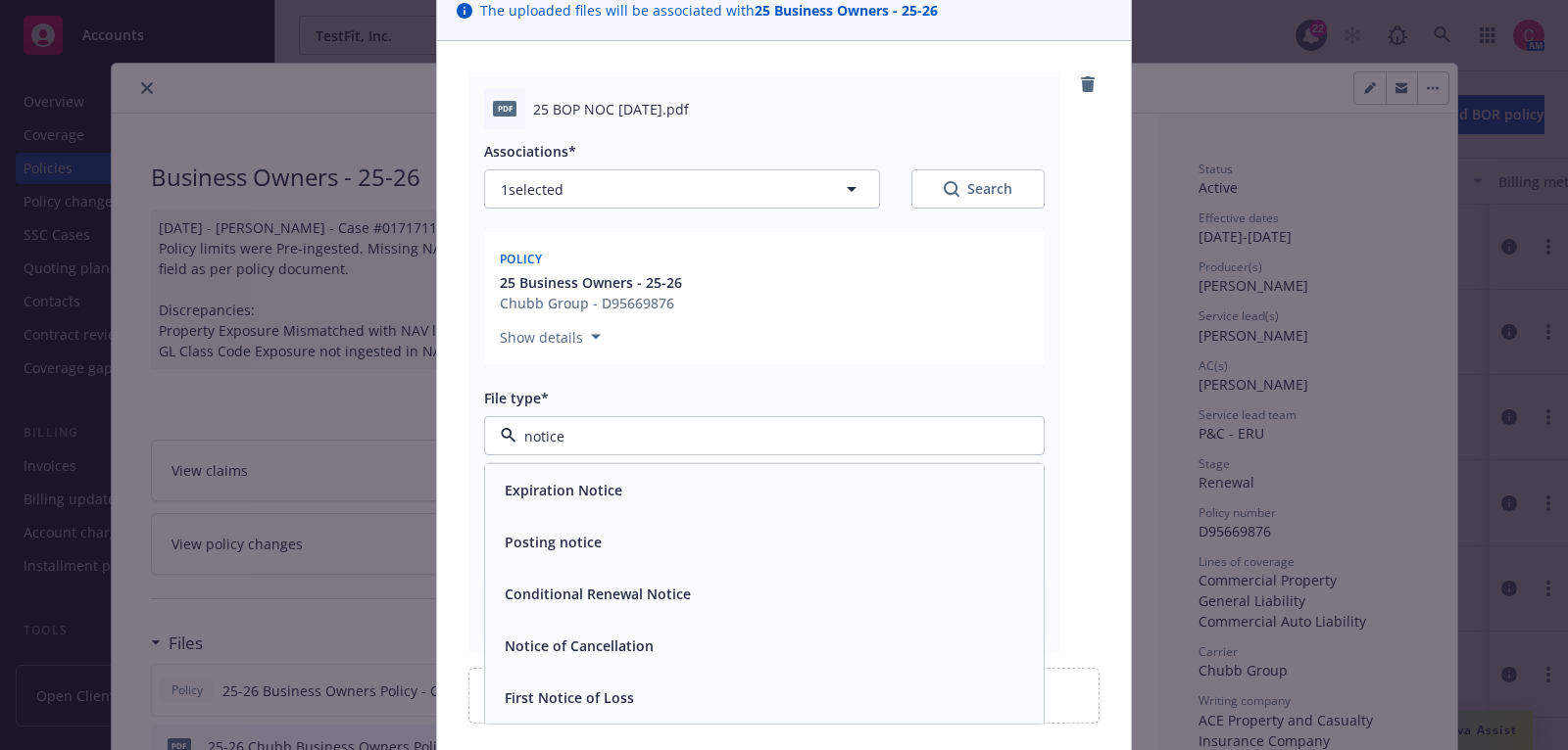
click at [766, 649] on div "Notice of Cancellation" at bounding box center [764, 645] width 535 height 29
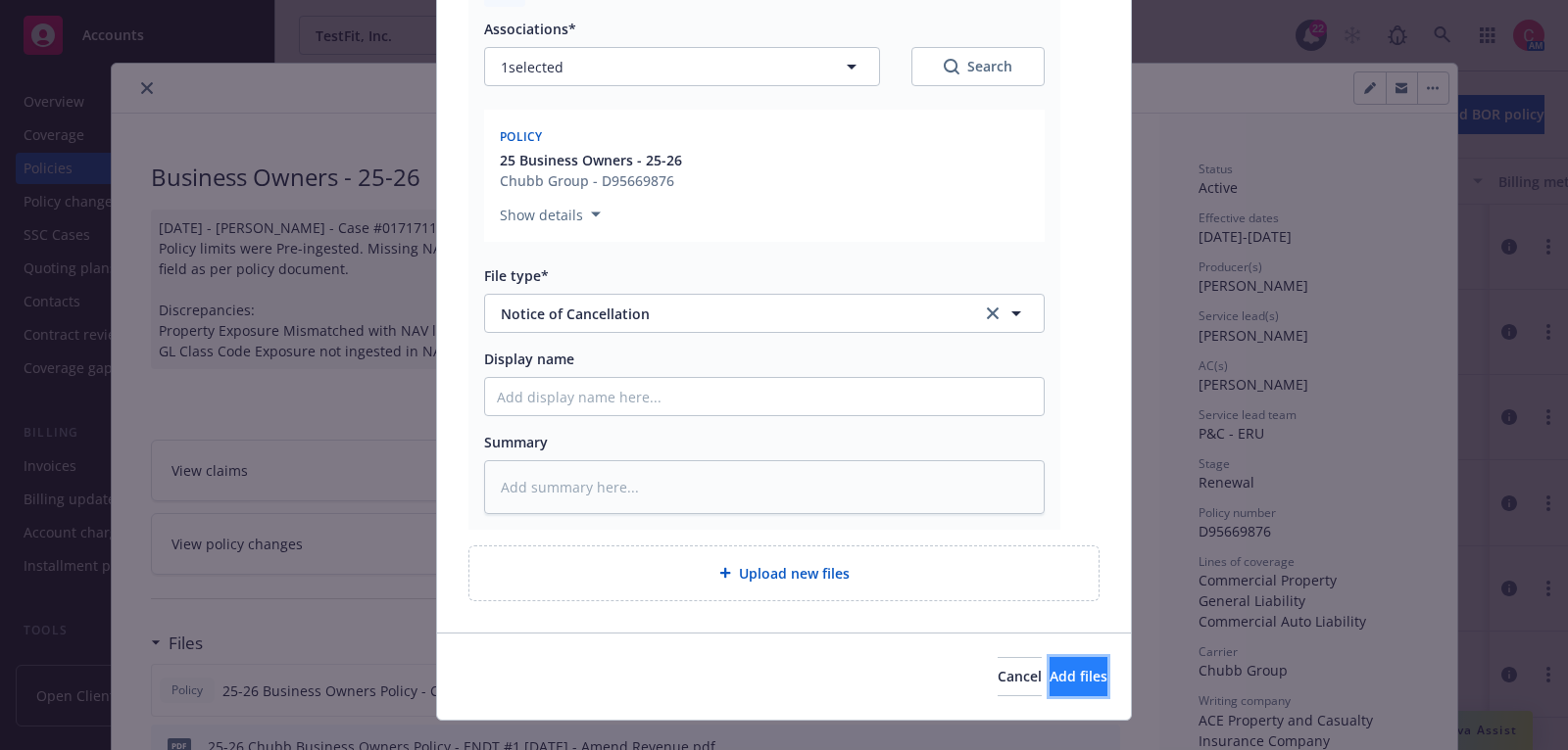
click at [1096, 677] on button "Add files" at bounding box center [1078, 677] width 58 height 39
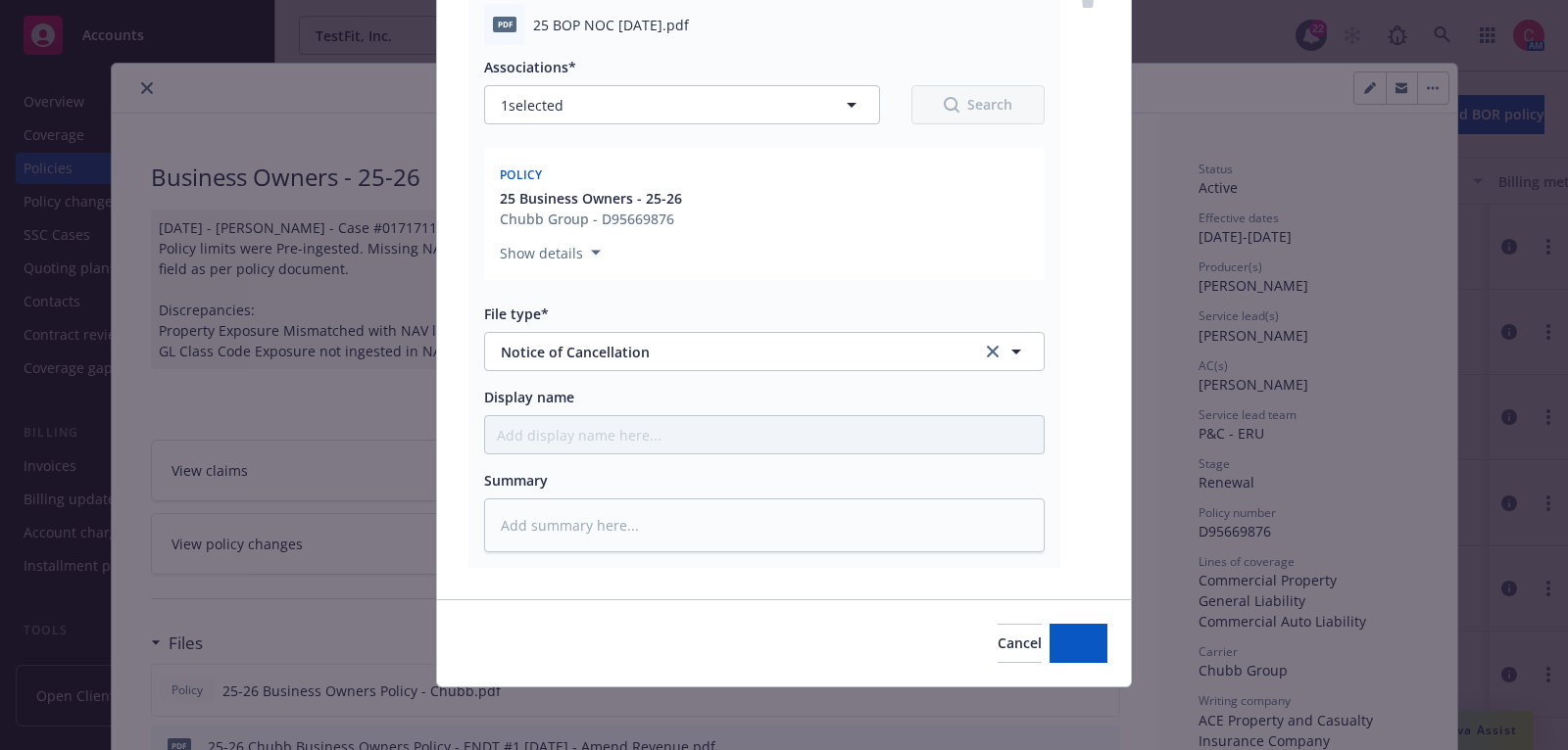
scroll to position [237, 0]
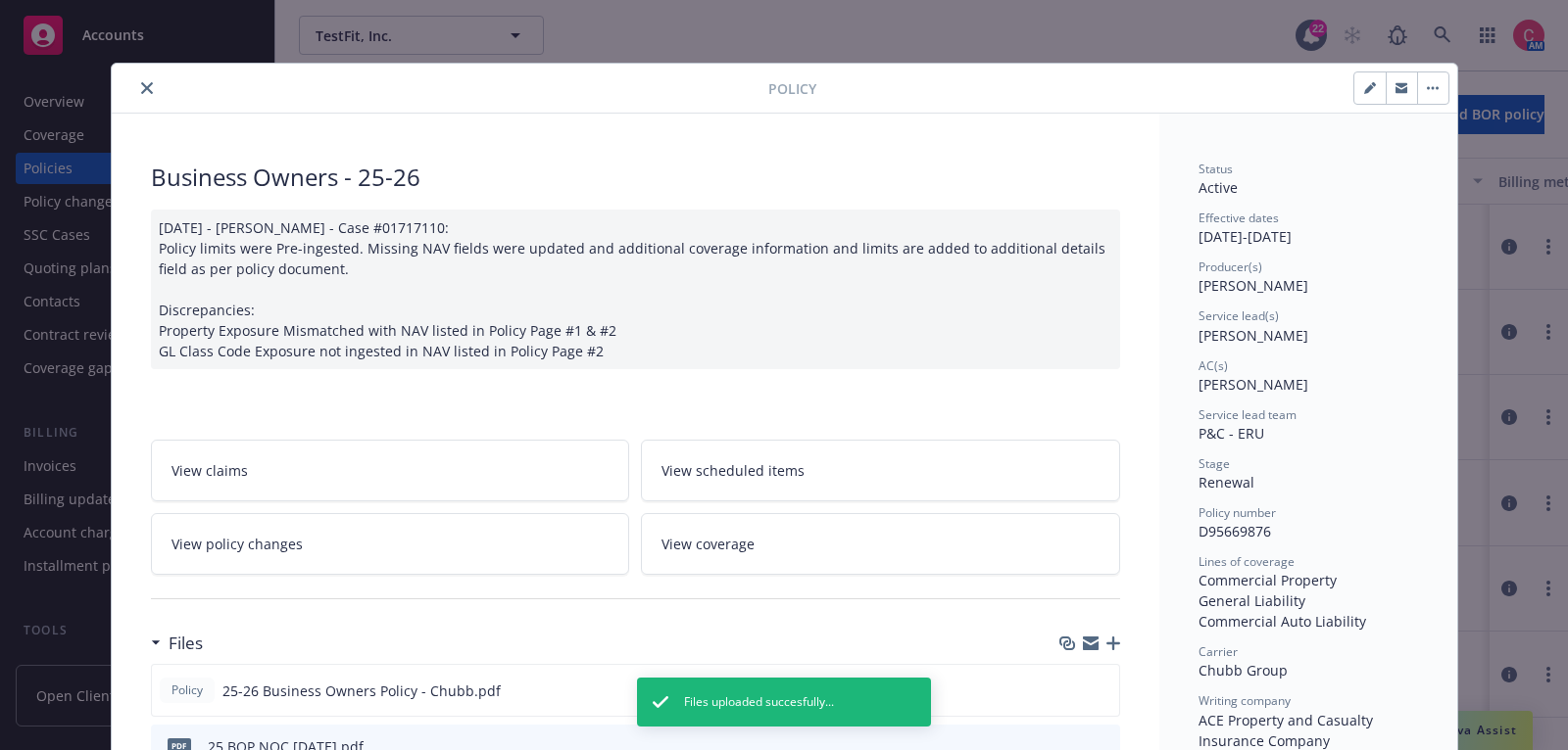
click at [156, 94] on div at bounding box center [443, 88] width 649 height 24
click at [146, 86] on icon "close" at bounding box center [147, 88] width 12 height 12
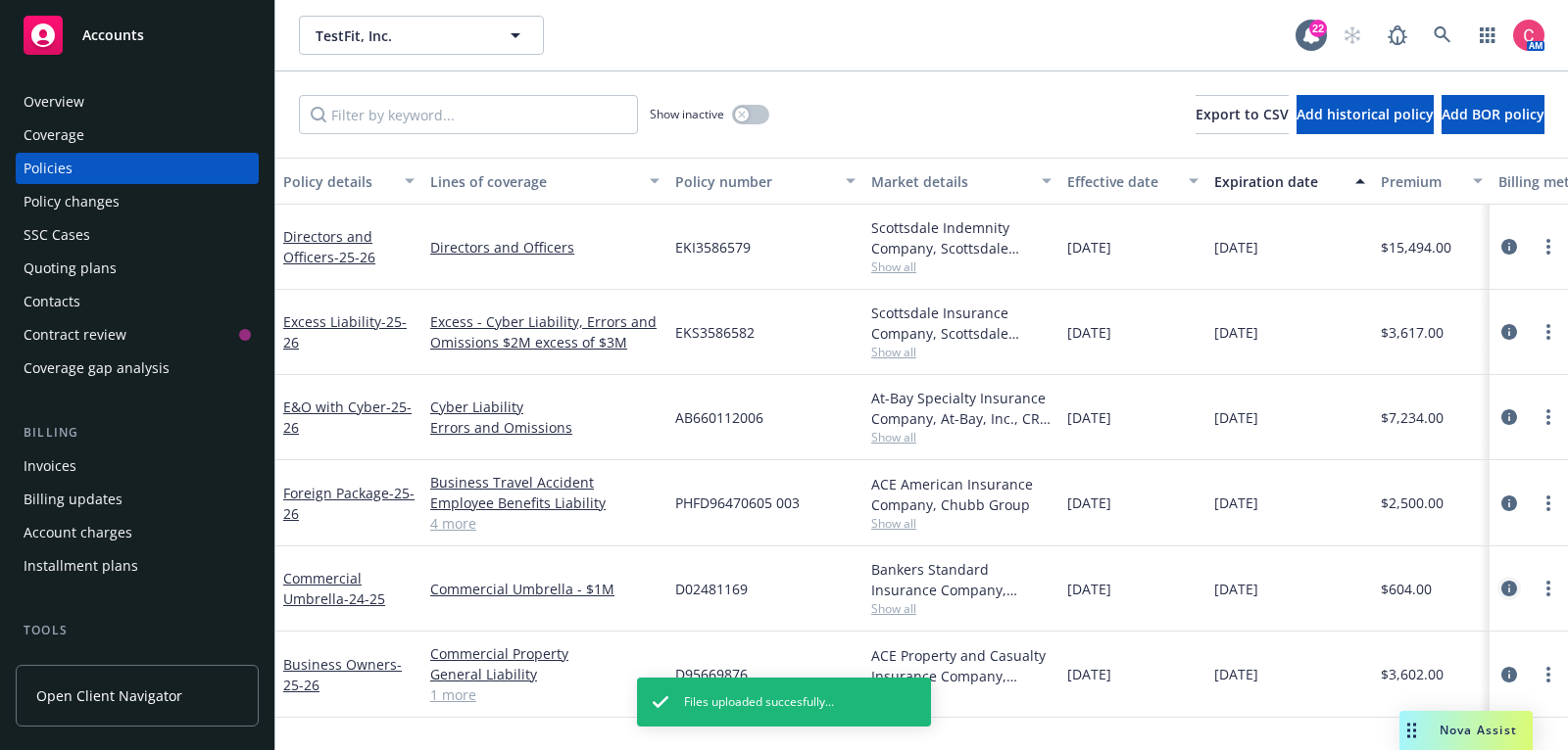
click at [1509, 590] on icon "circleInformation" at bounding box center [1509, 588] width 16 height 16
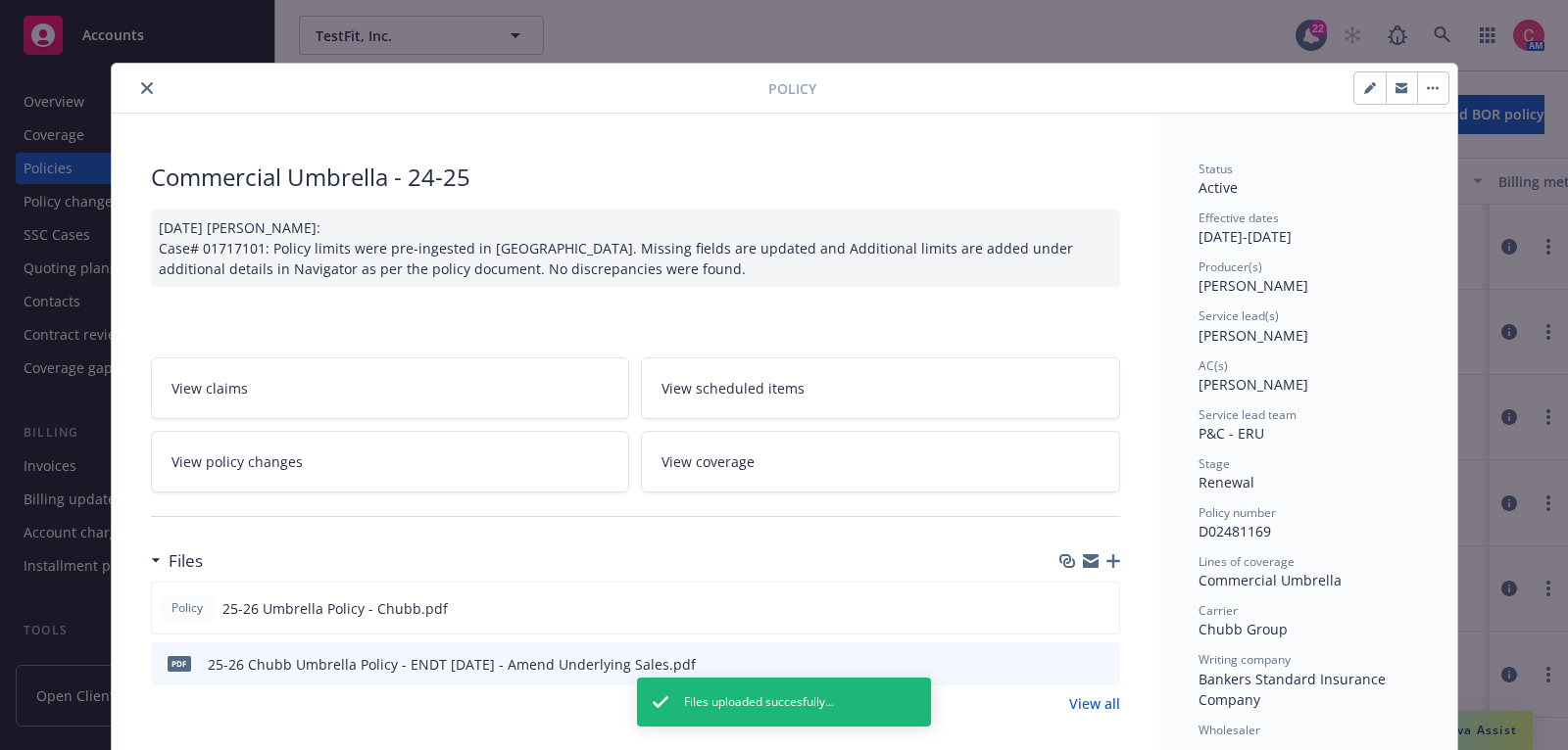
click at [1106, 561] on icon "button" at bounding box center [1113, 562] width 14 height 14
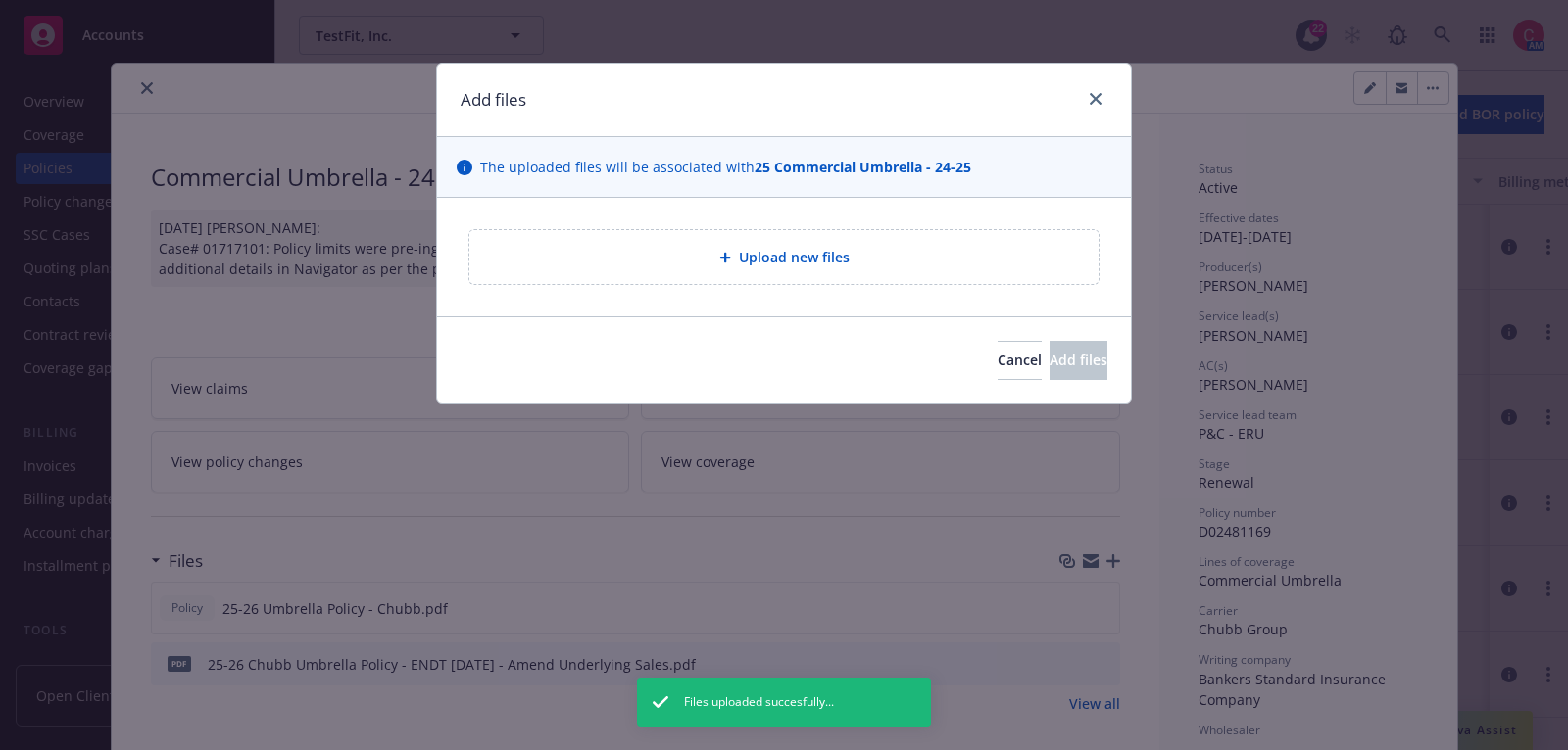
click at [811, 253] on span "Upload new files" at bounding box center [794, 257] width 111 height 21
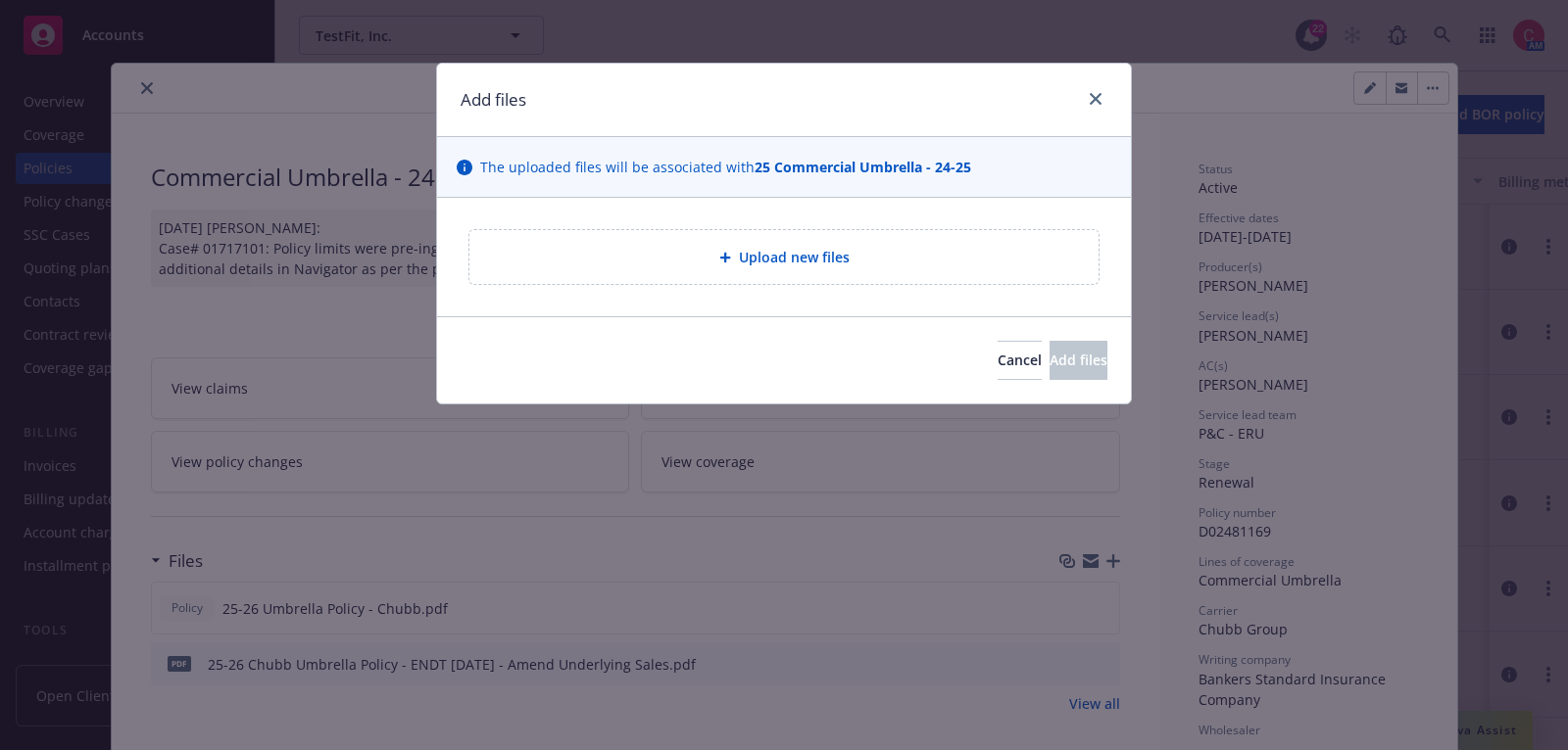
type textarea "x"
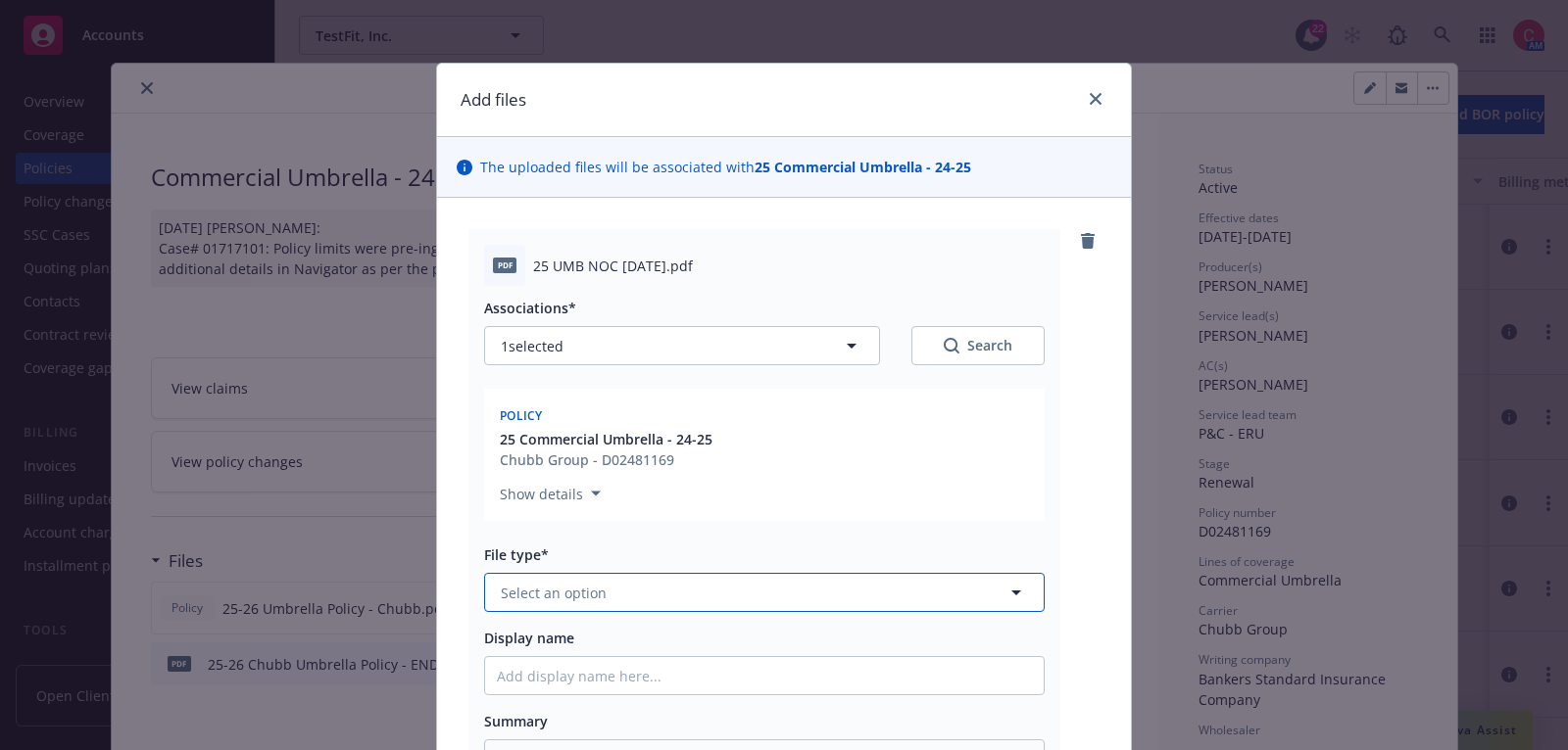
click at [772, 585] on button "Select an option" at bounding box center [764, 593] width 561 height 39
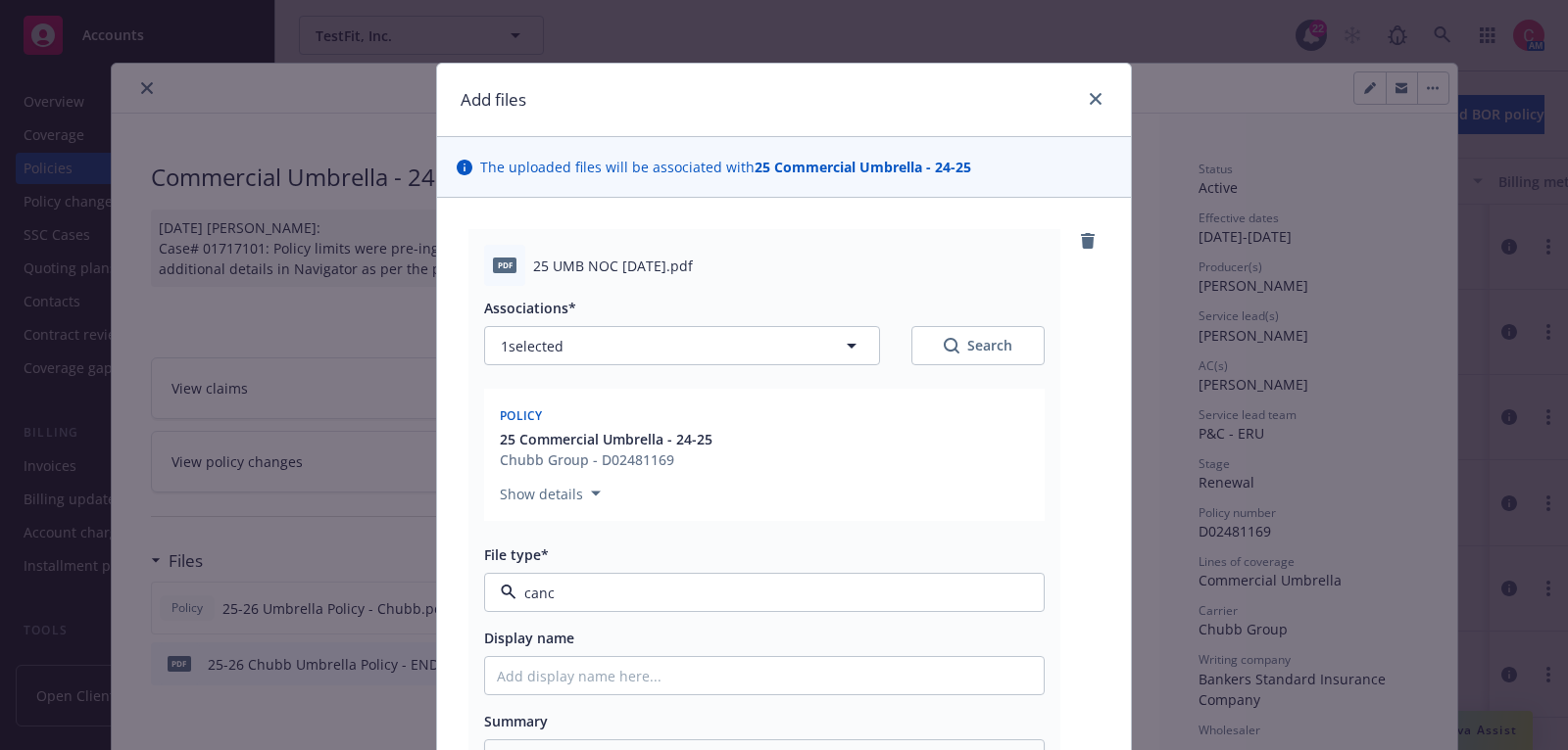
type input "cance"
click at [774, 636] on div "Cancellation Confirmation" at bounding box center [764, 646] width 535 height 29
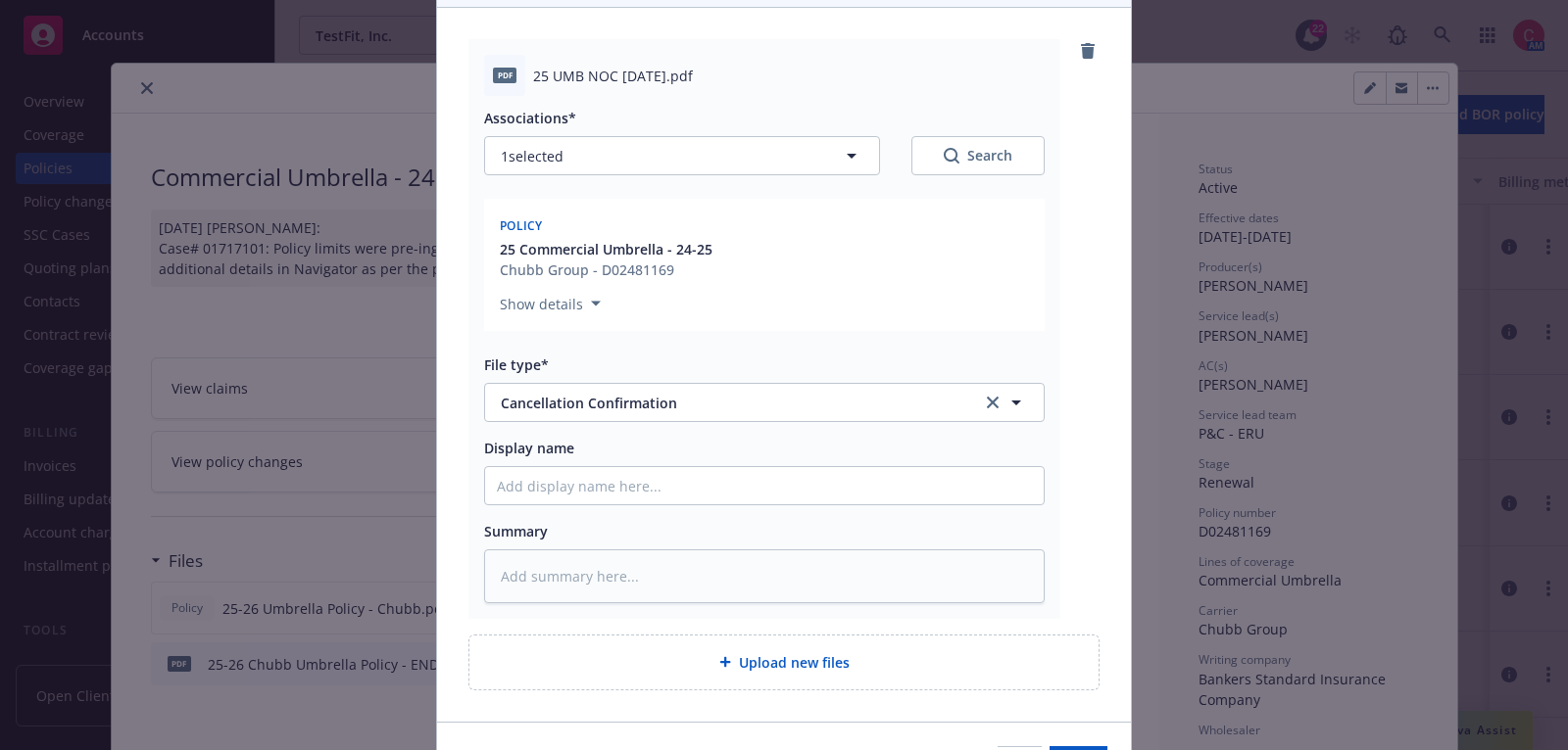
scroll to position [210, 0]
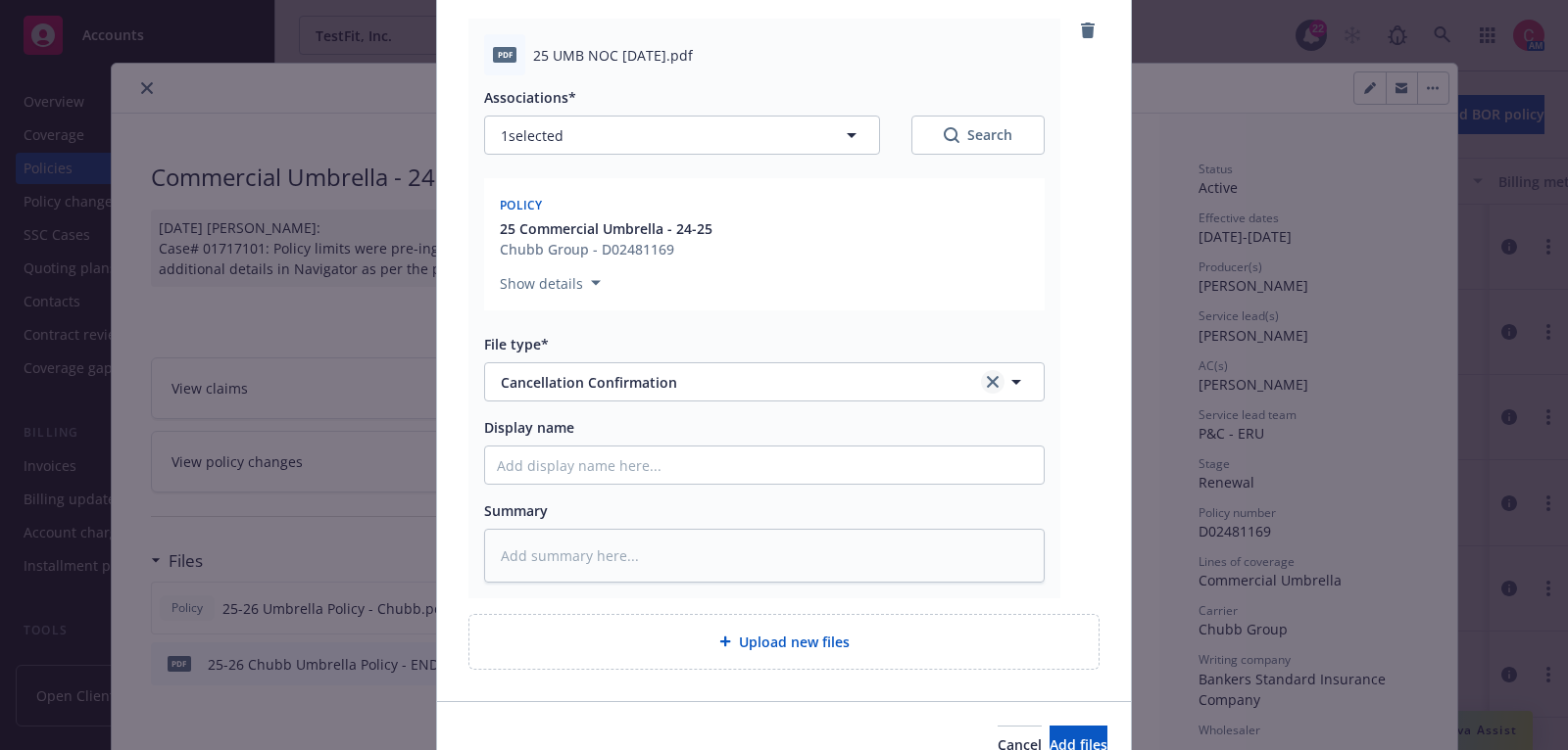
click at [996, 377] on icon "clear selection" at bounding box center [992, 382] width 12 height 12
type textarea "x"
click at [871, 369] on button "Select an option" at bounding box center [764, 382] width 561 height 39
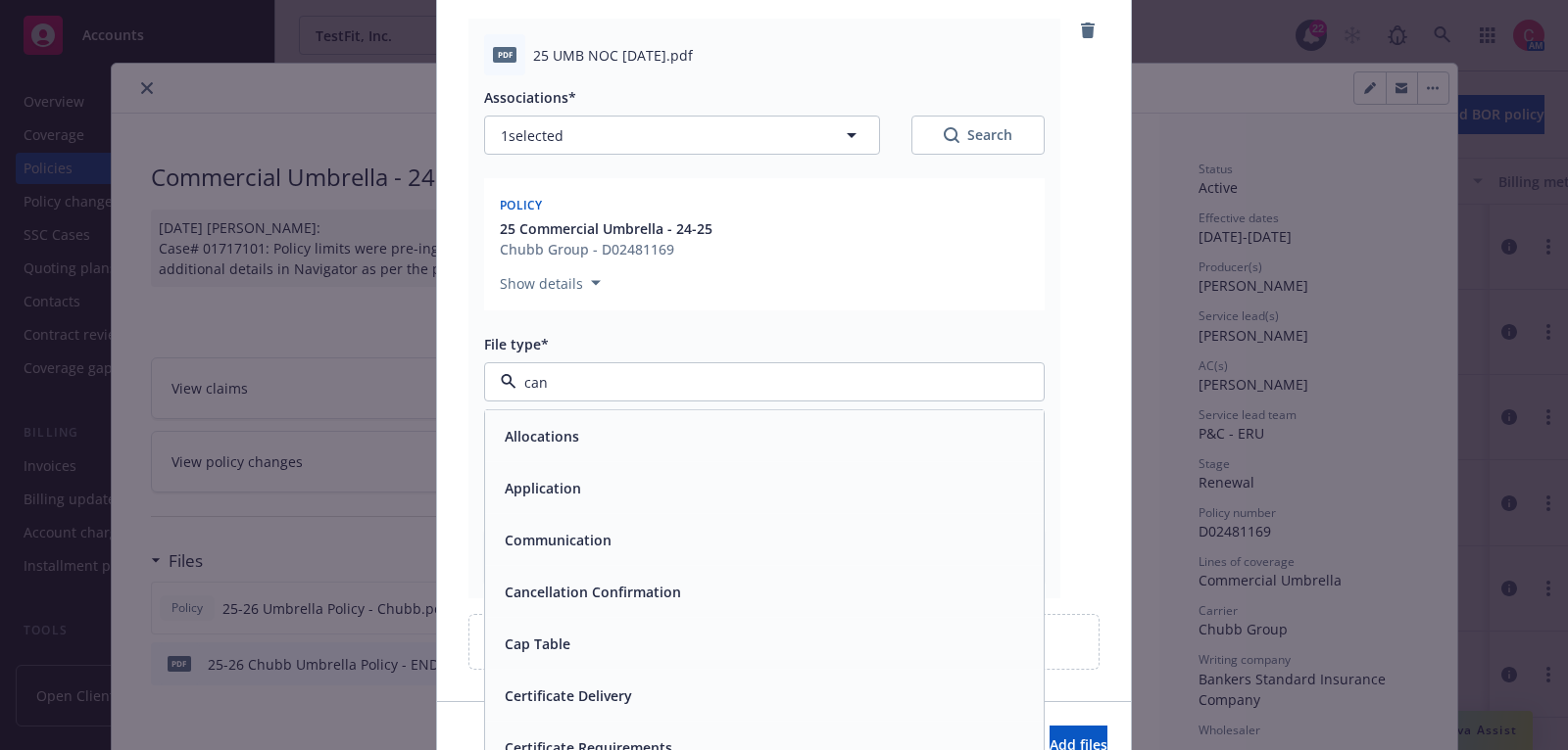
type input "canc"
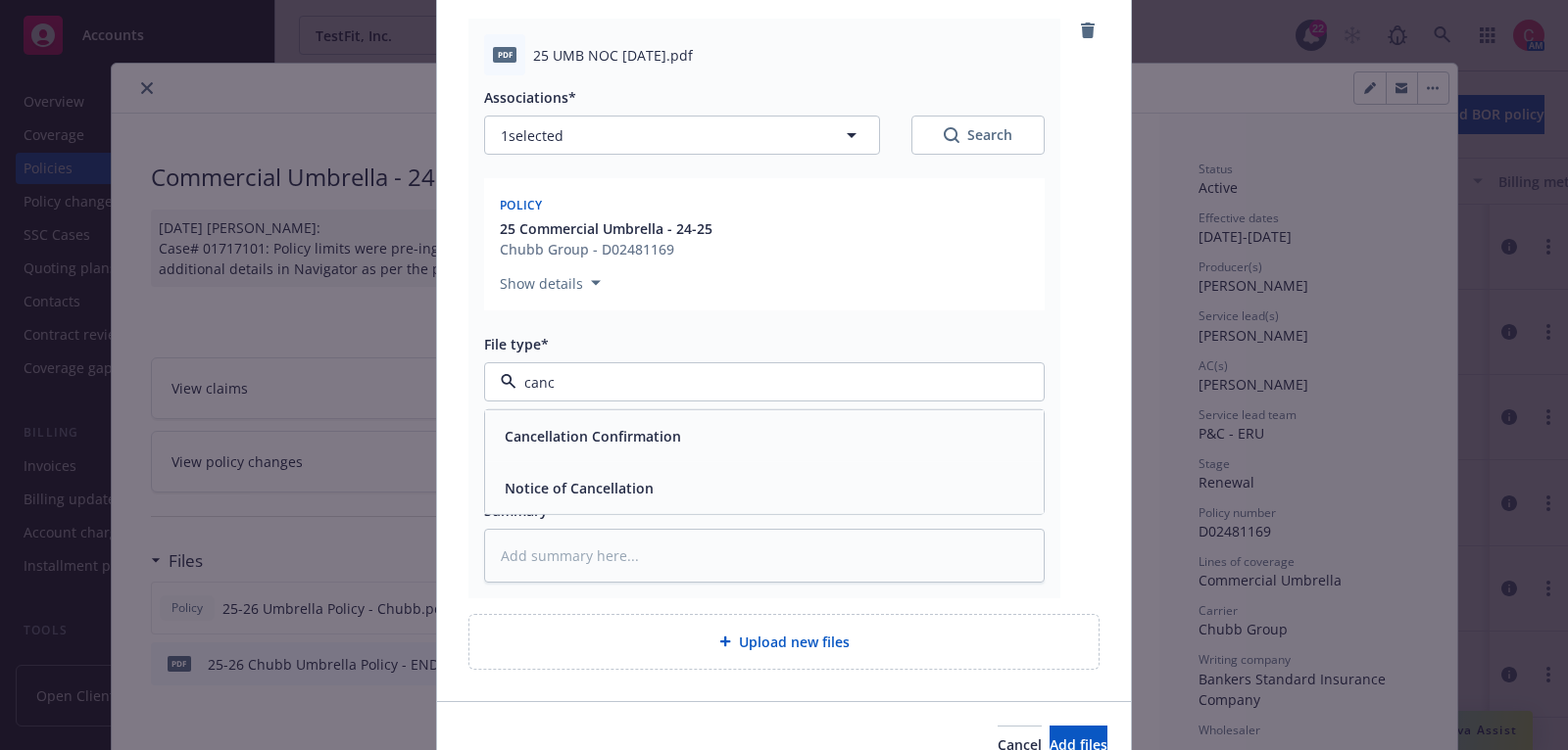
click at [873, 500] on div "Notice of Cancellation" at bounding box center [764, 488] width 559 height 52
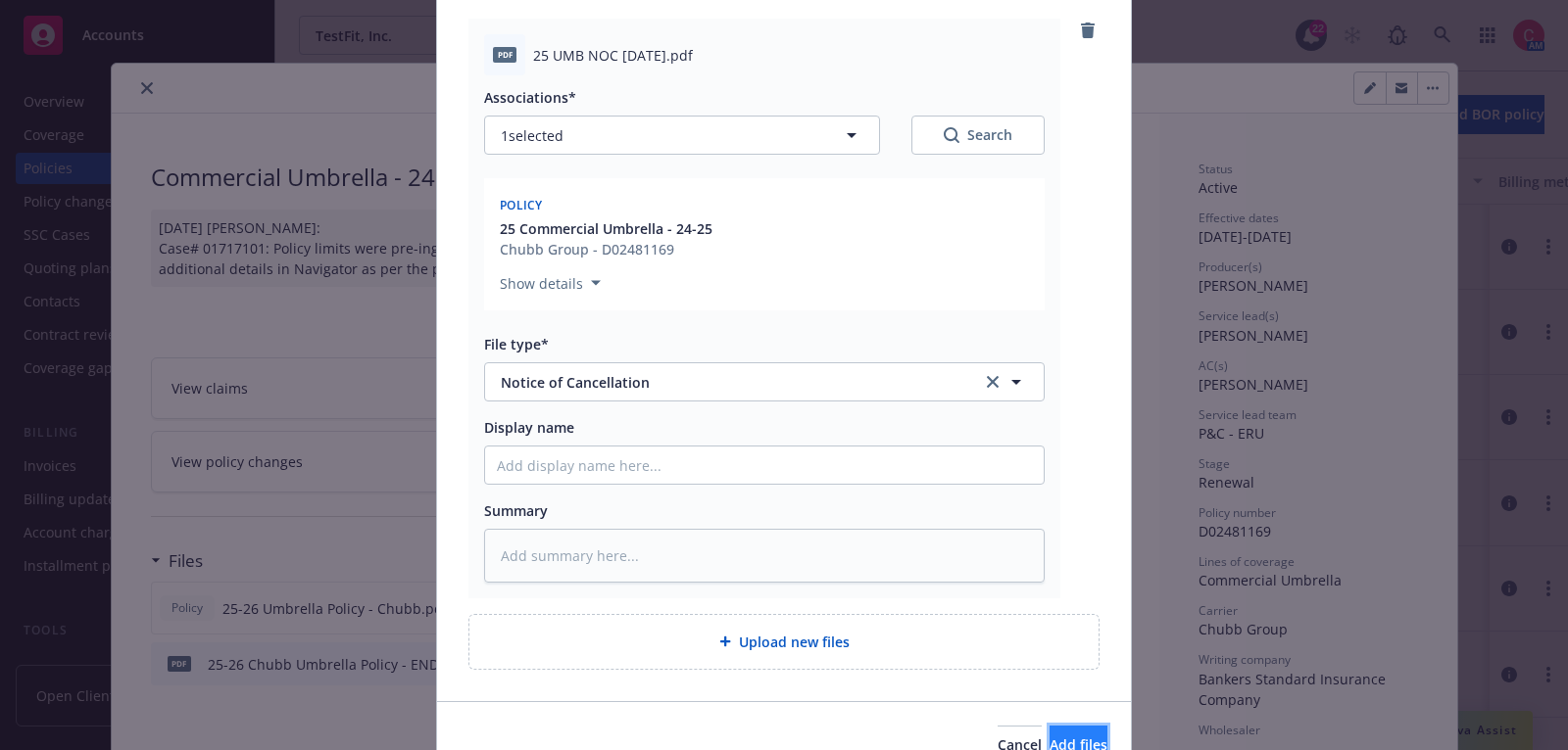
click at [1080, 737] on button "Add files" at bounding box center [1078, 745] width 58 height 39
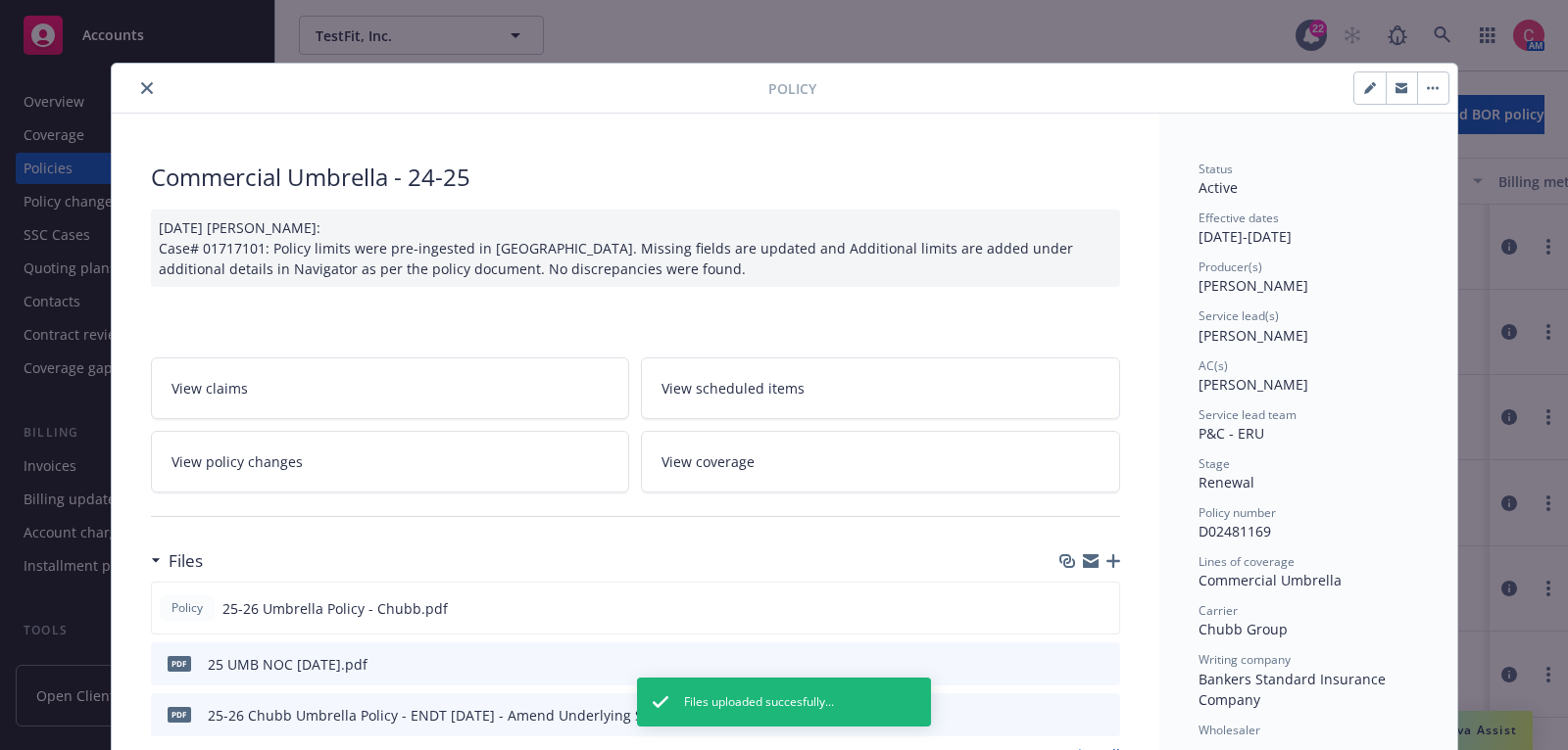
click at [1118, 555] on icon "button" at bounding box center [1113, 562] width 14 height 14
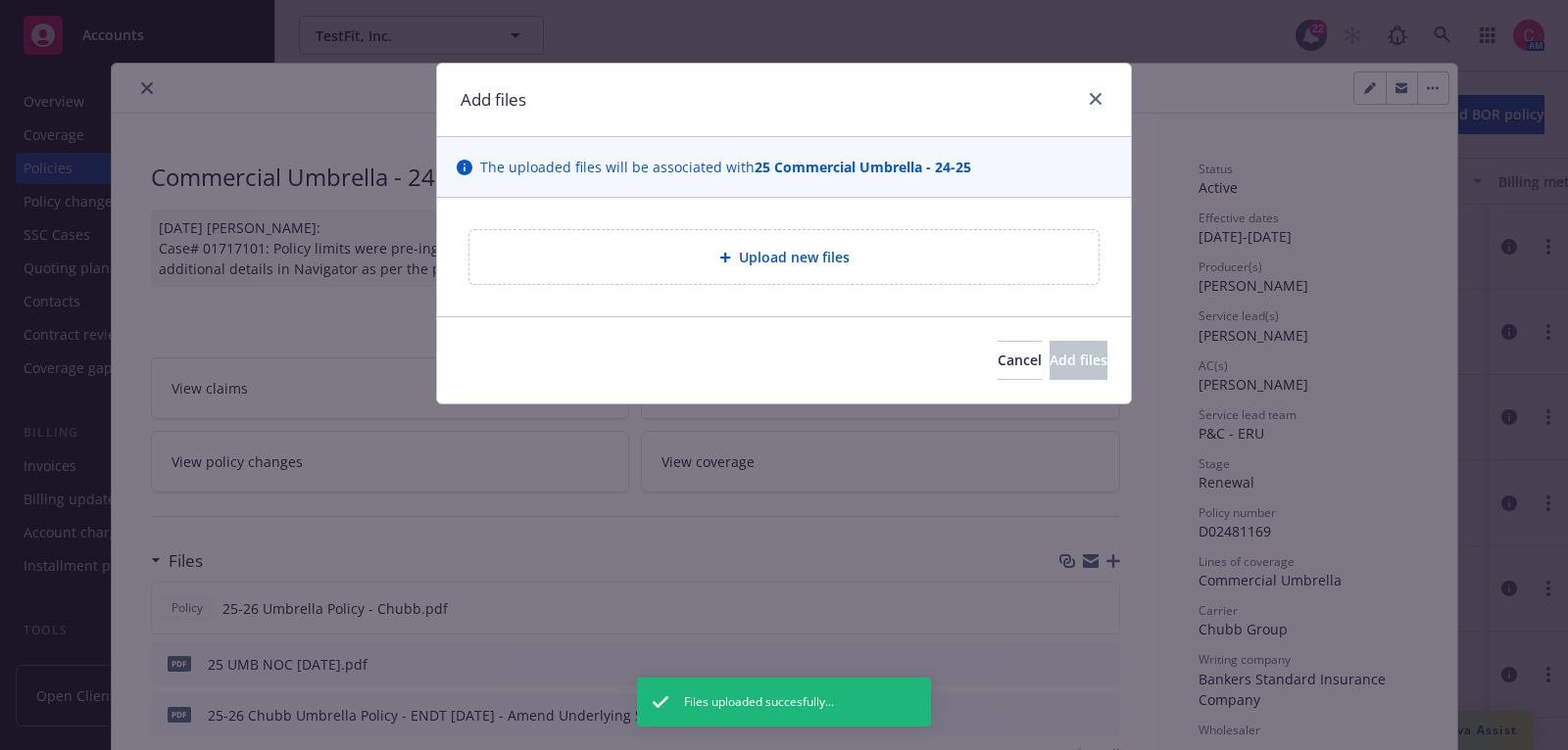
click at [851, 218] on div "Upload new files" at bounding box center [784, 257] width 694 height 118
click at [851, 264] on div "Upload new files" at bounding box center [783, 257] width 597 height 23
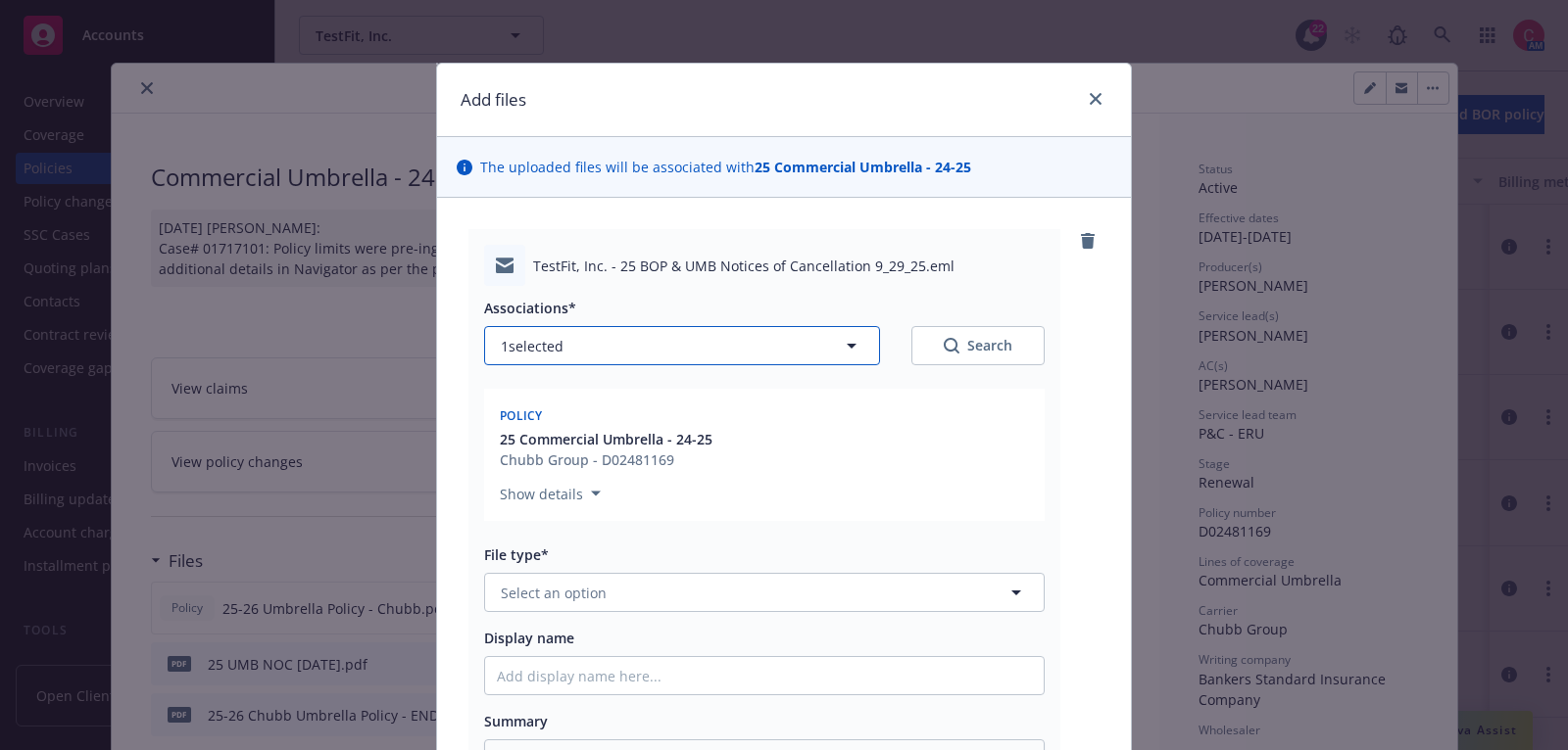
click at [769, 353] on button "1 selected" at bounding box center [681, 345] width 396 height 39
type textarea "x"
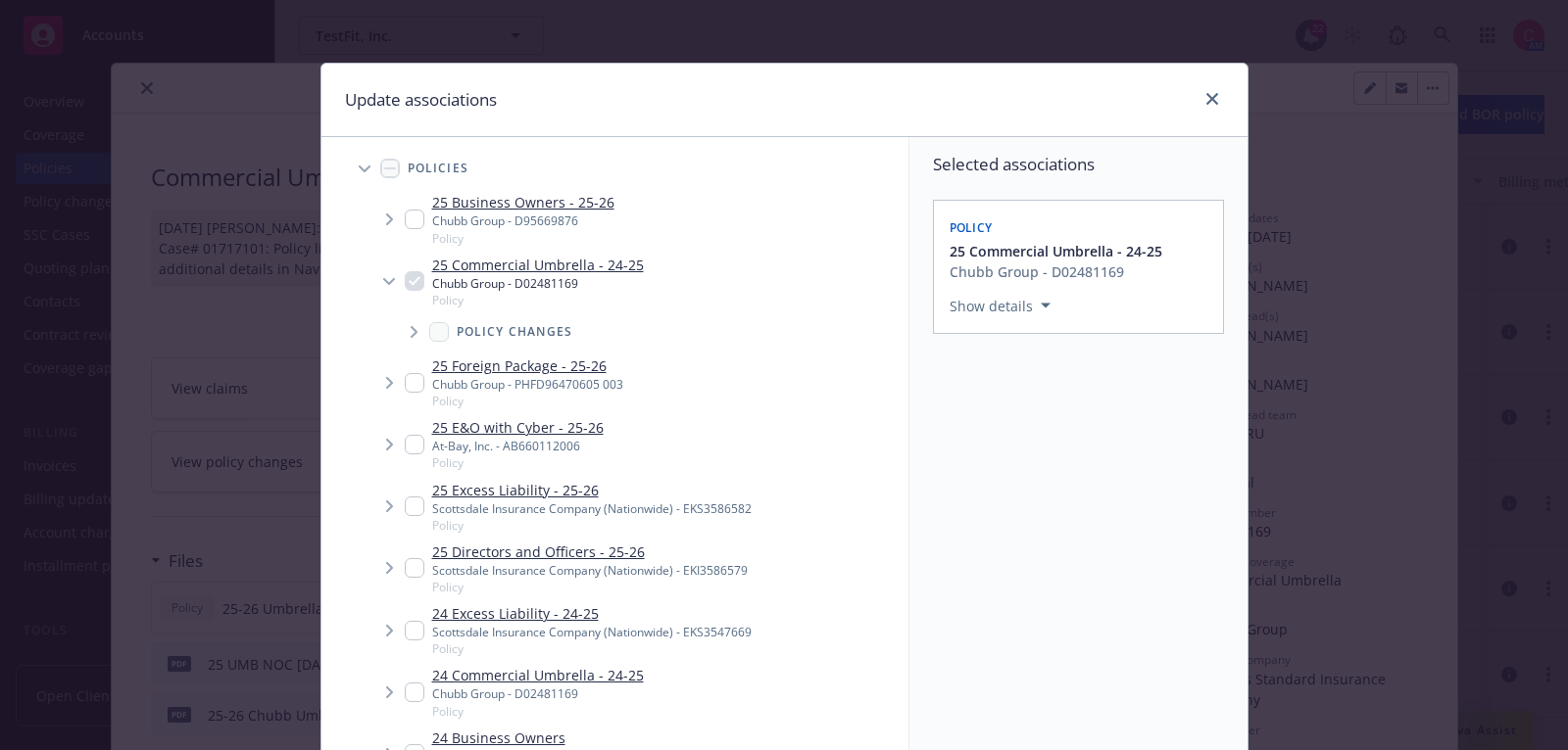
click at [409, 209] on input "Tree Example" at bounding box center [415, 219] width 20 height 20
checkbox input "true"
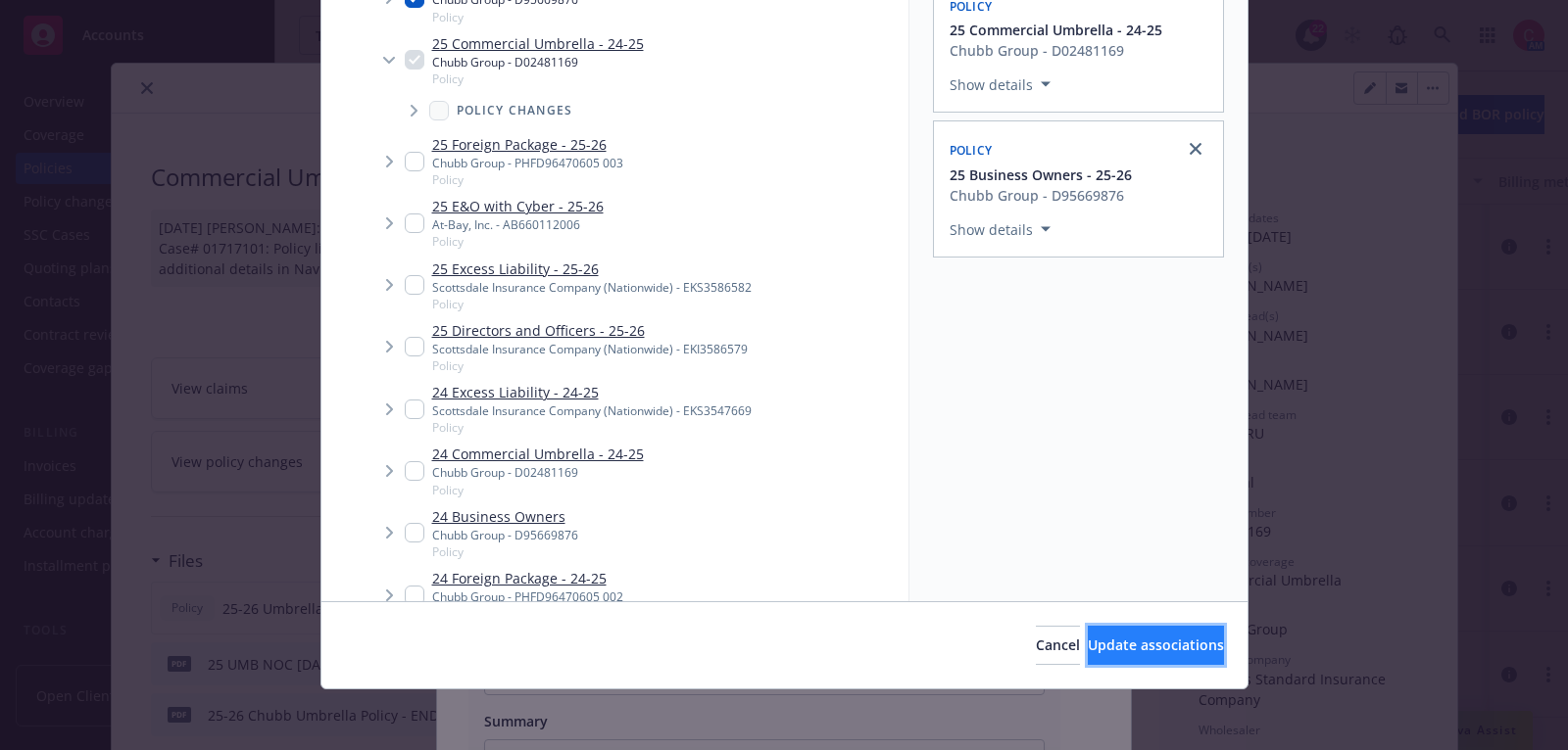
click at [1112, 653] on span "Update associations" at bounding box center [1156, 644] width 136 height 19
type textarea "x"
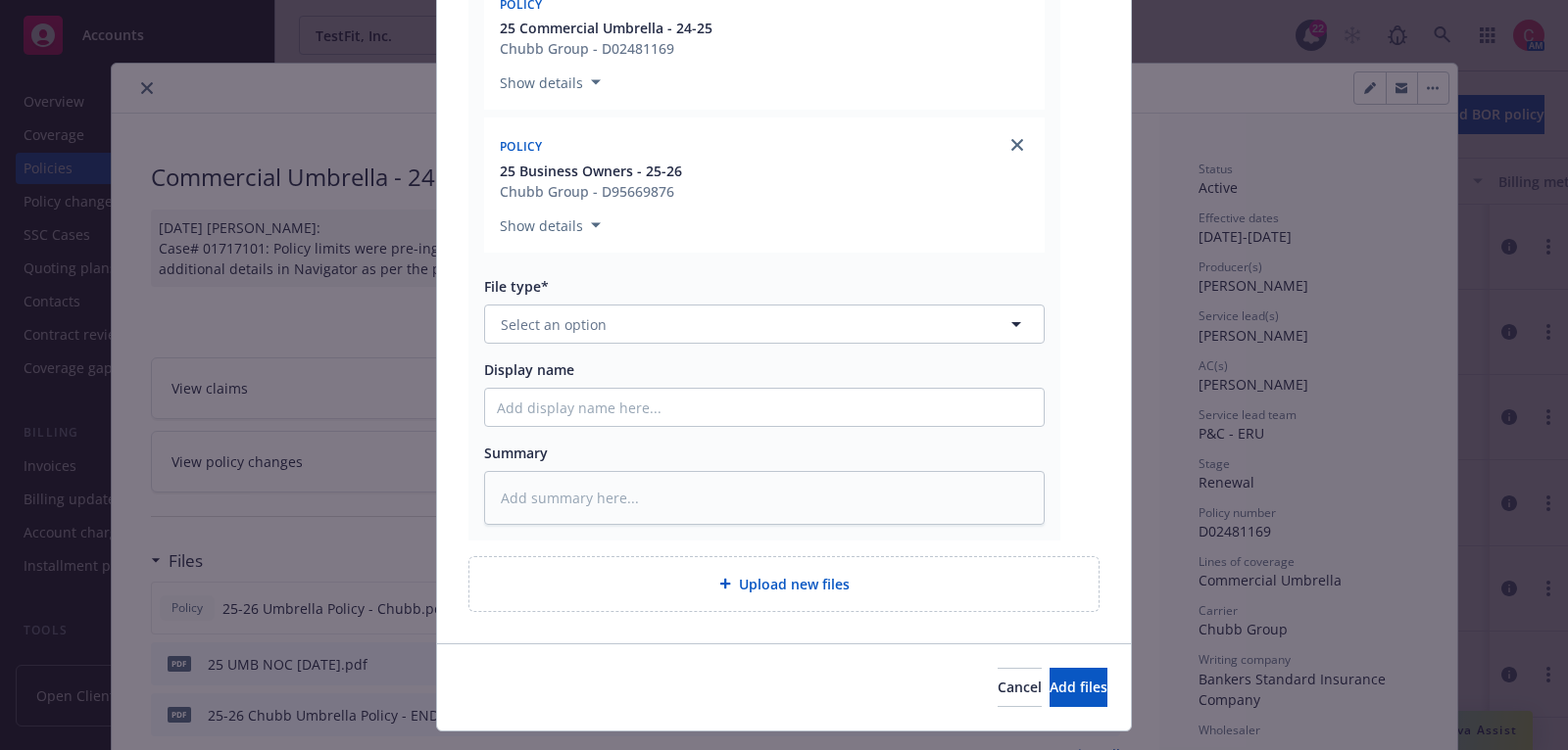
scroll to position [424, 0]
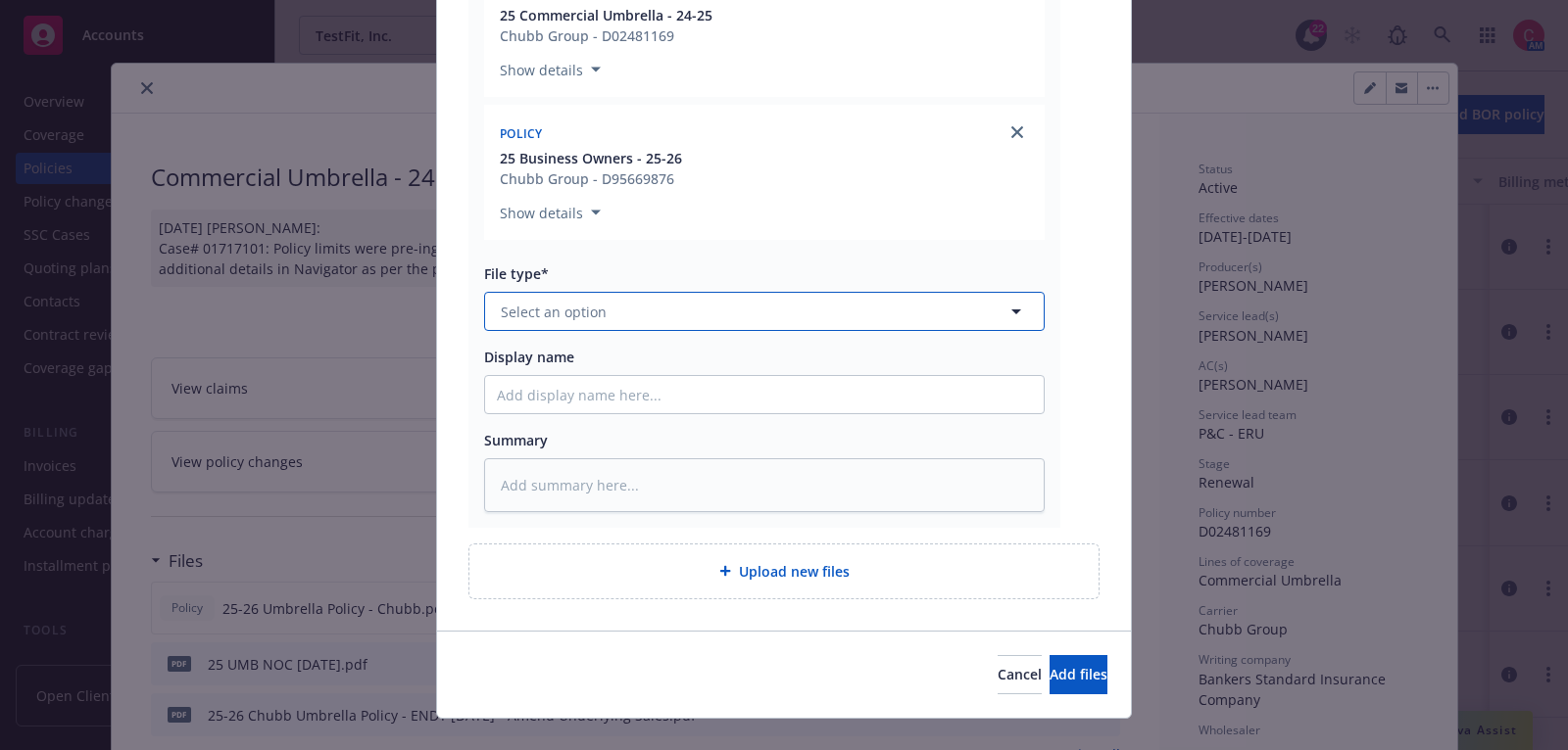
click at [774, 314] on button "Select an option" at bounding box center [764, 312] width 561 height 39
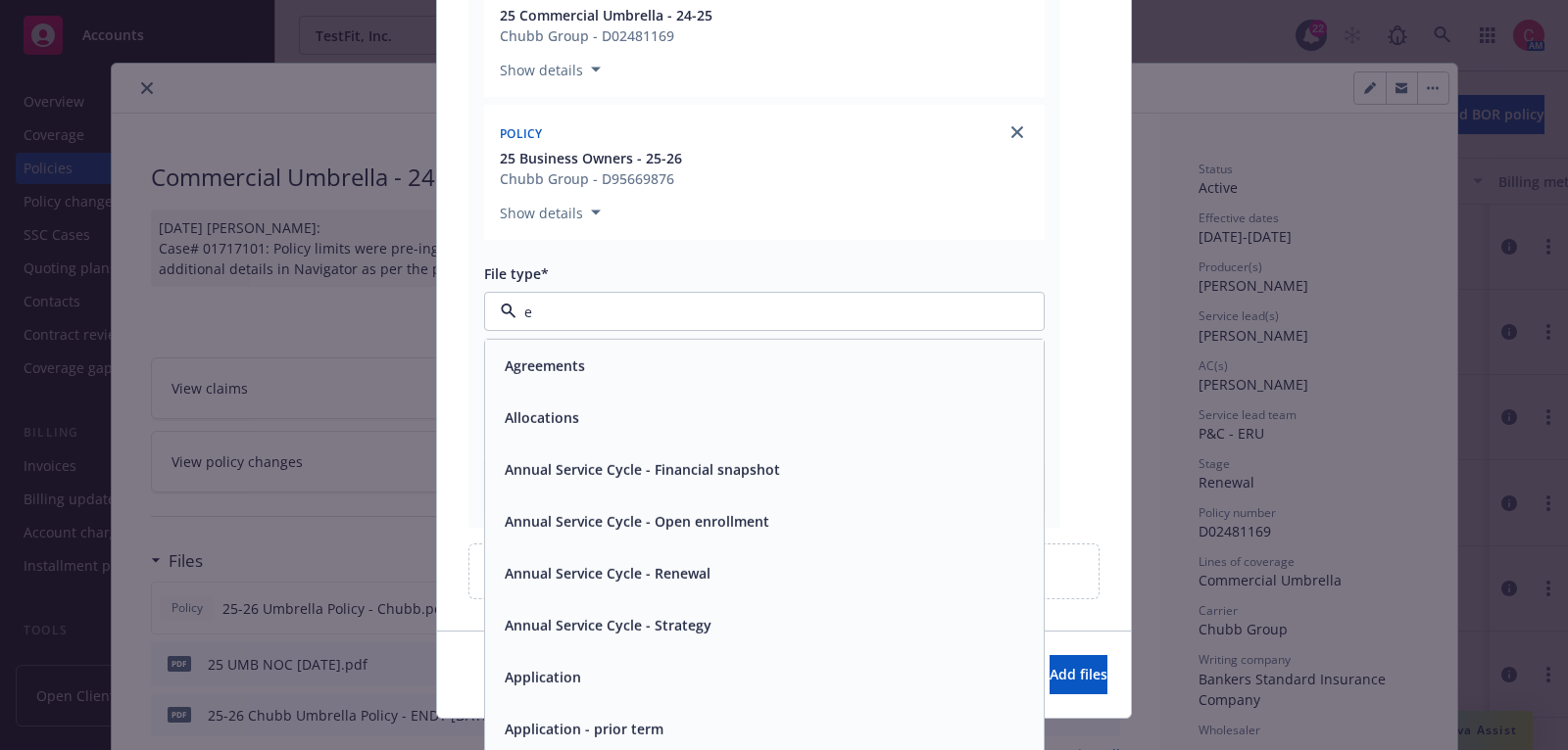
type input "em"
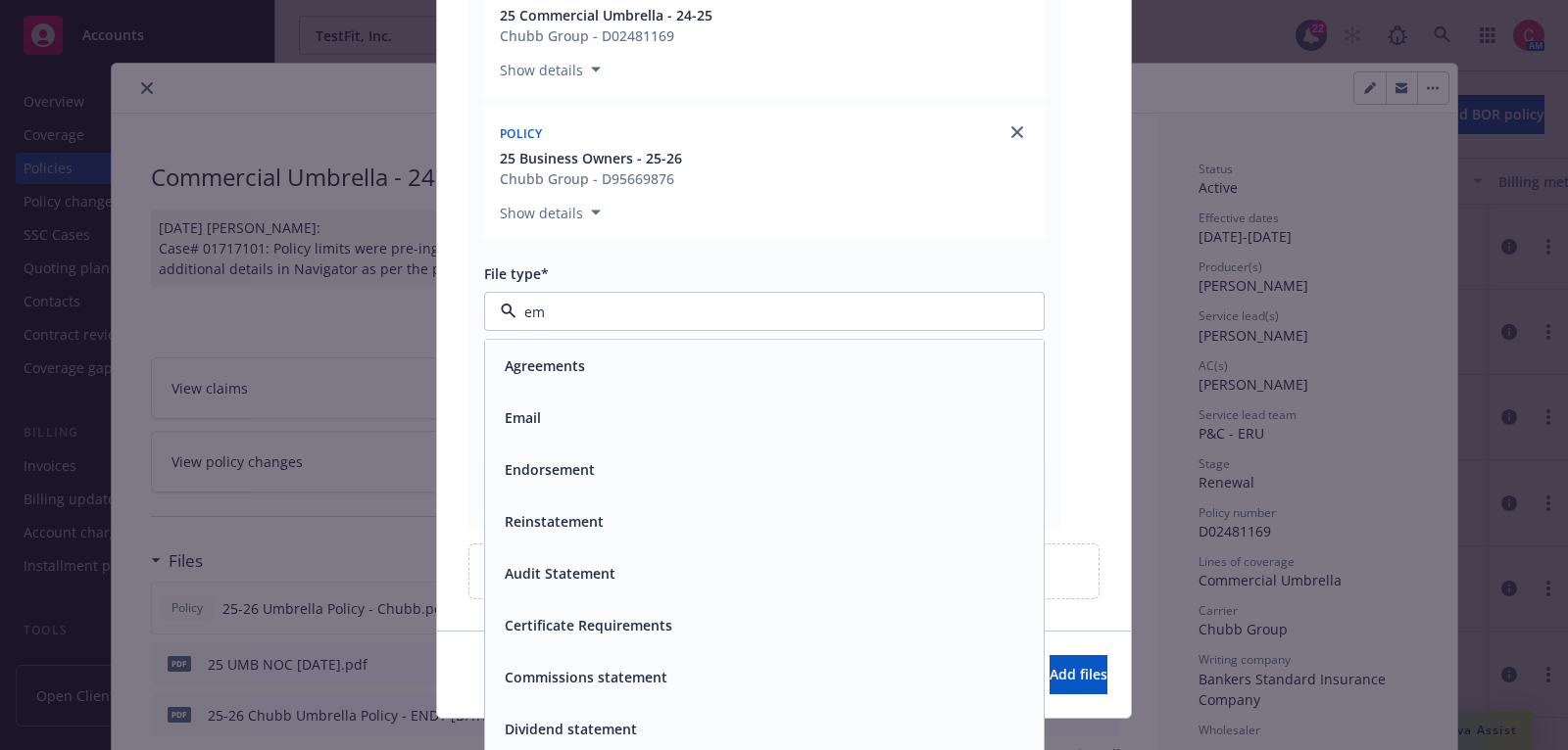
click at [794, 412] on div "Email" at bounding box center [764, 417] width 535 height 29
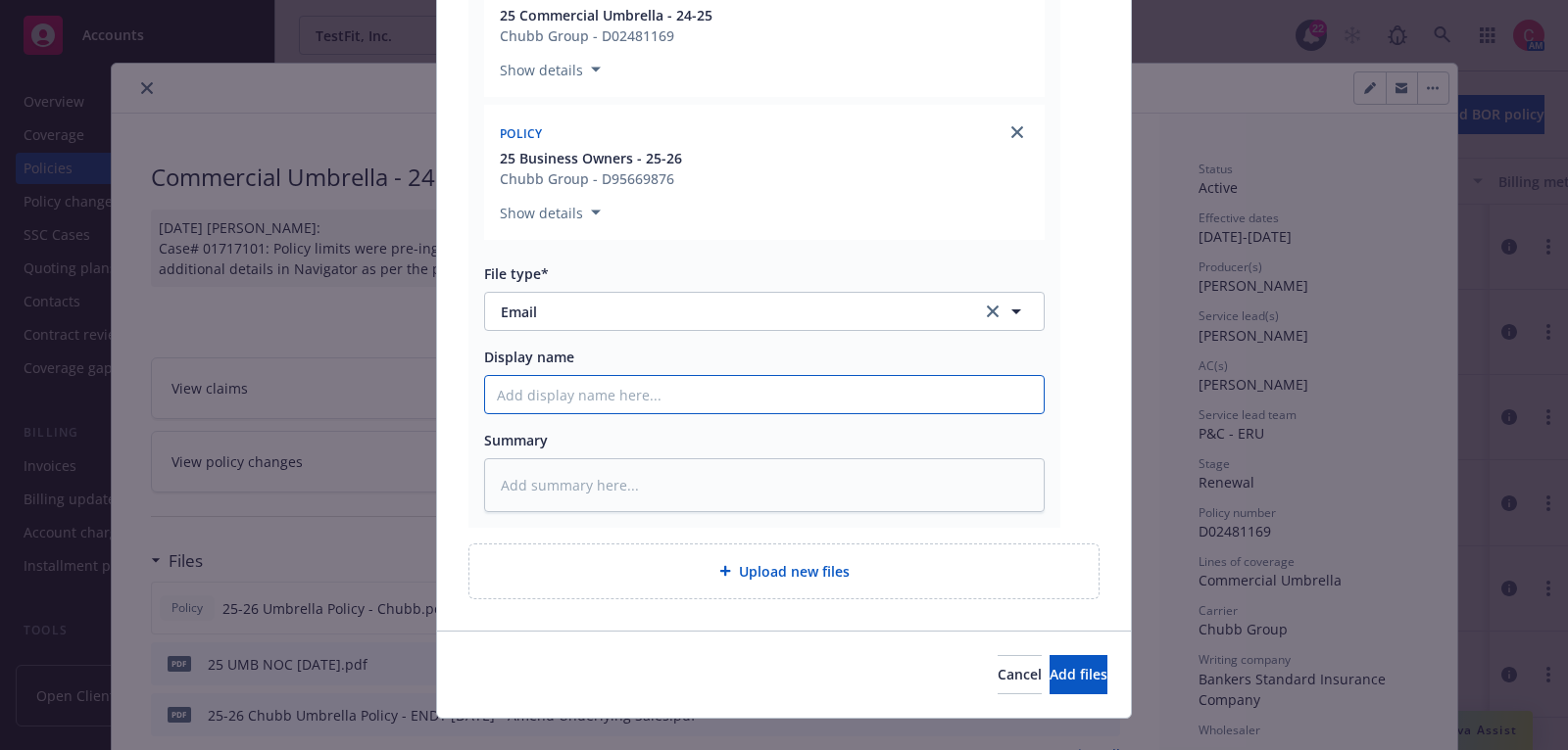
click at [792, 401] on input "Display name" at bounding box center [764, 395] width 559 height 38
type textarea "x"
type input "25"
type textarea "x"
type input "25"
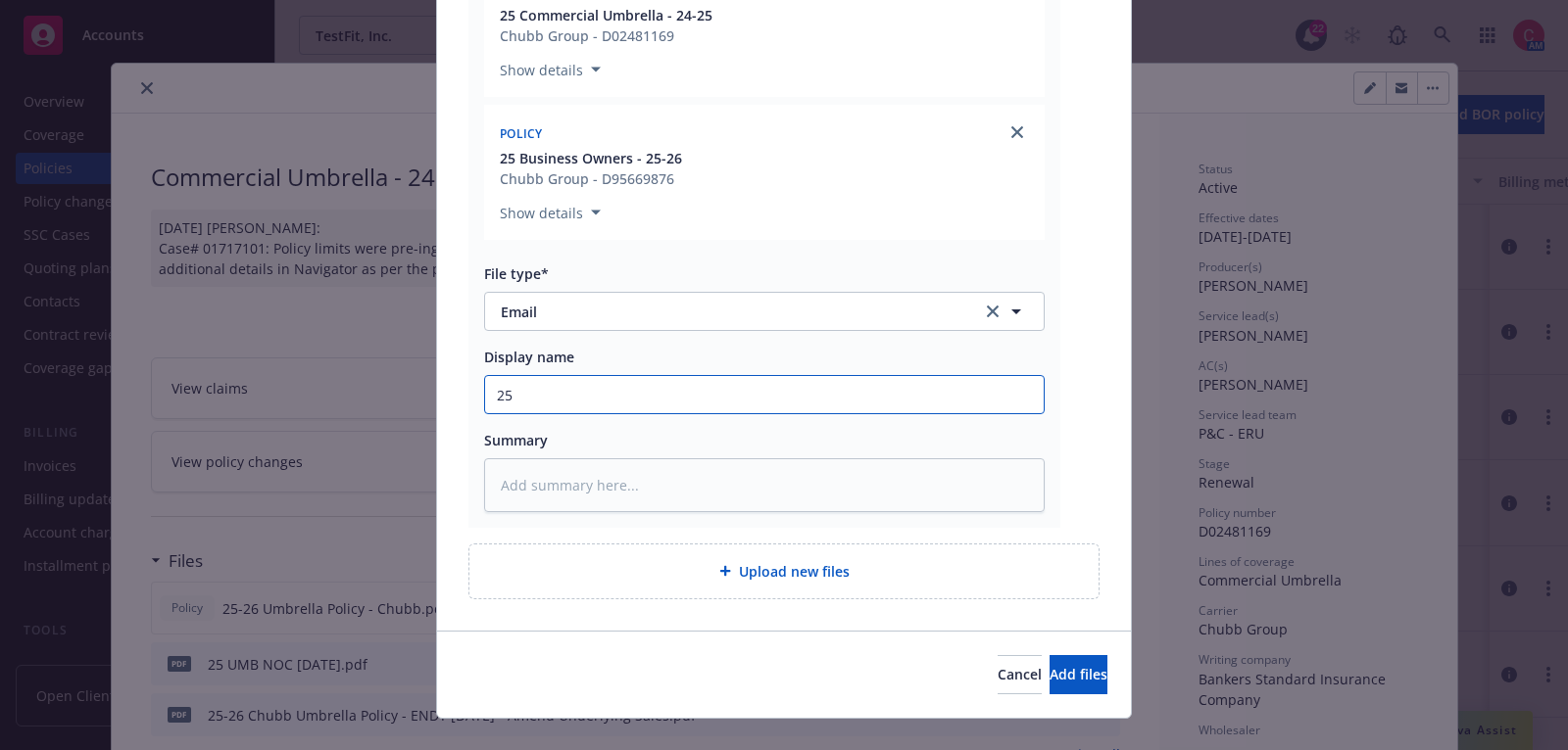
type textarea "x"
type input "25 B"
type textarea "x"
type input "25 BO"
type textarea "x"
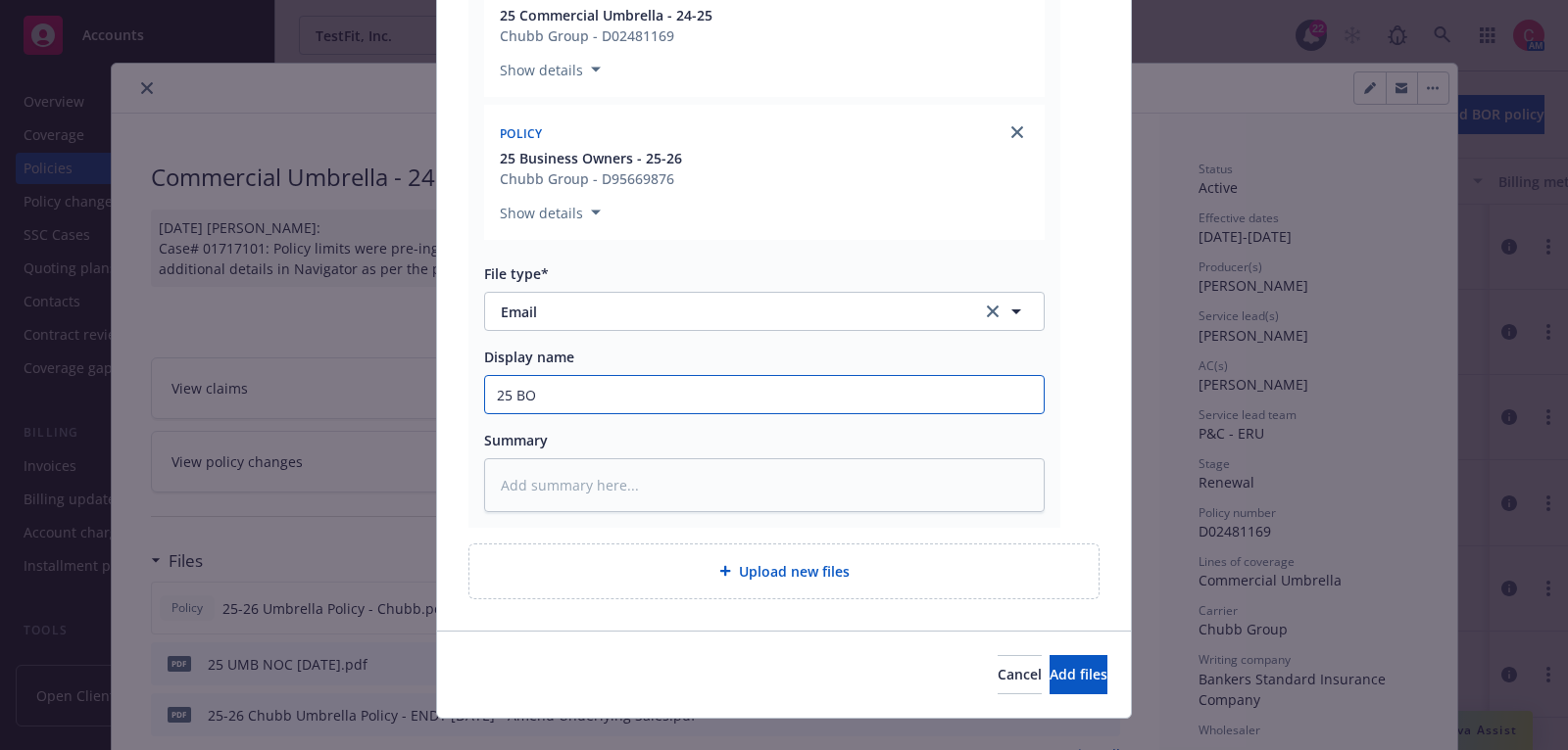
type input "25 BOP"
type textarea "x"
type input "25 BOP"
type textarea "x"
type input "25 BOP &"
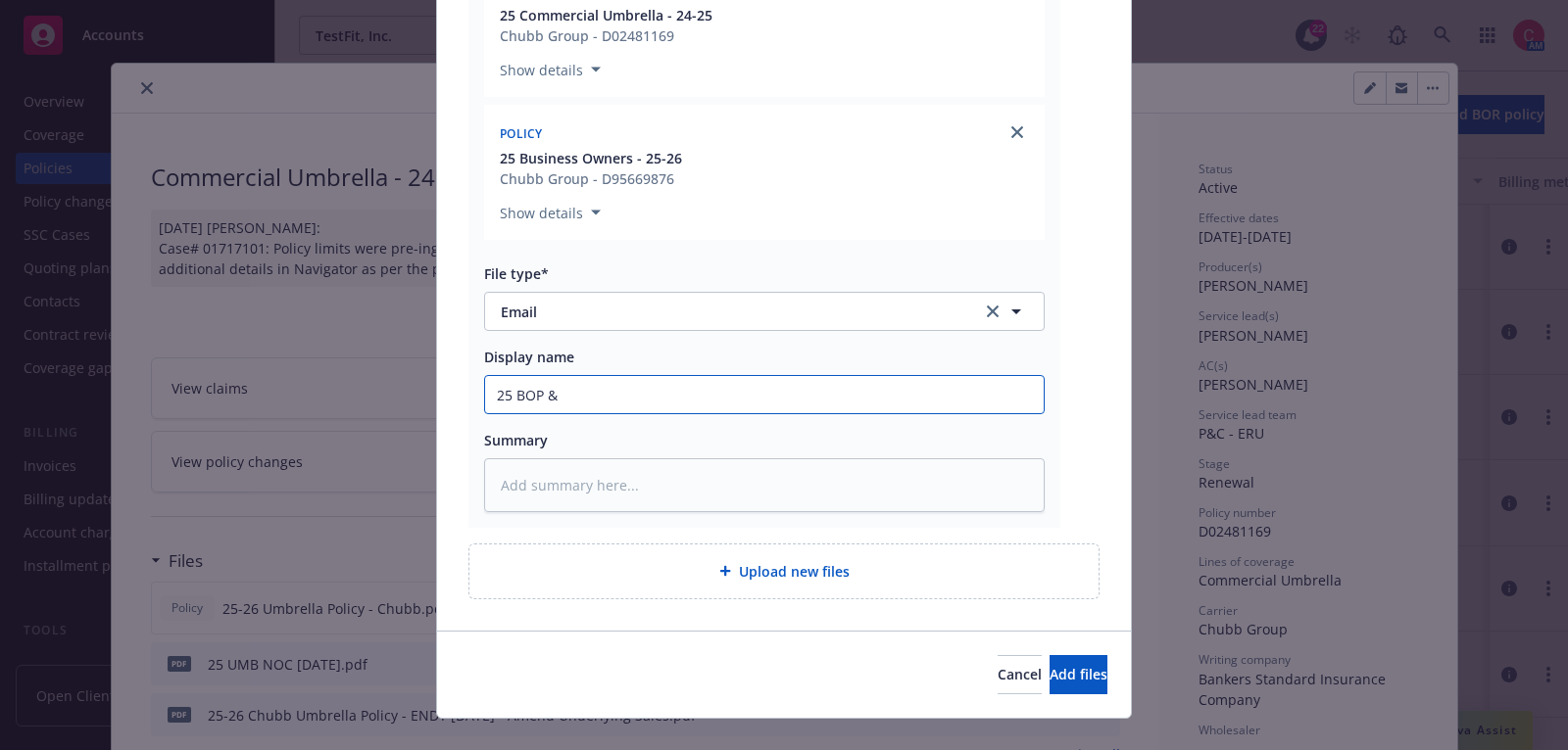
type textarea "x"
type input "25 BOP &"
type textarea "x"
type input "25 BOP & U"
type textarea "x"
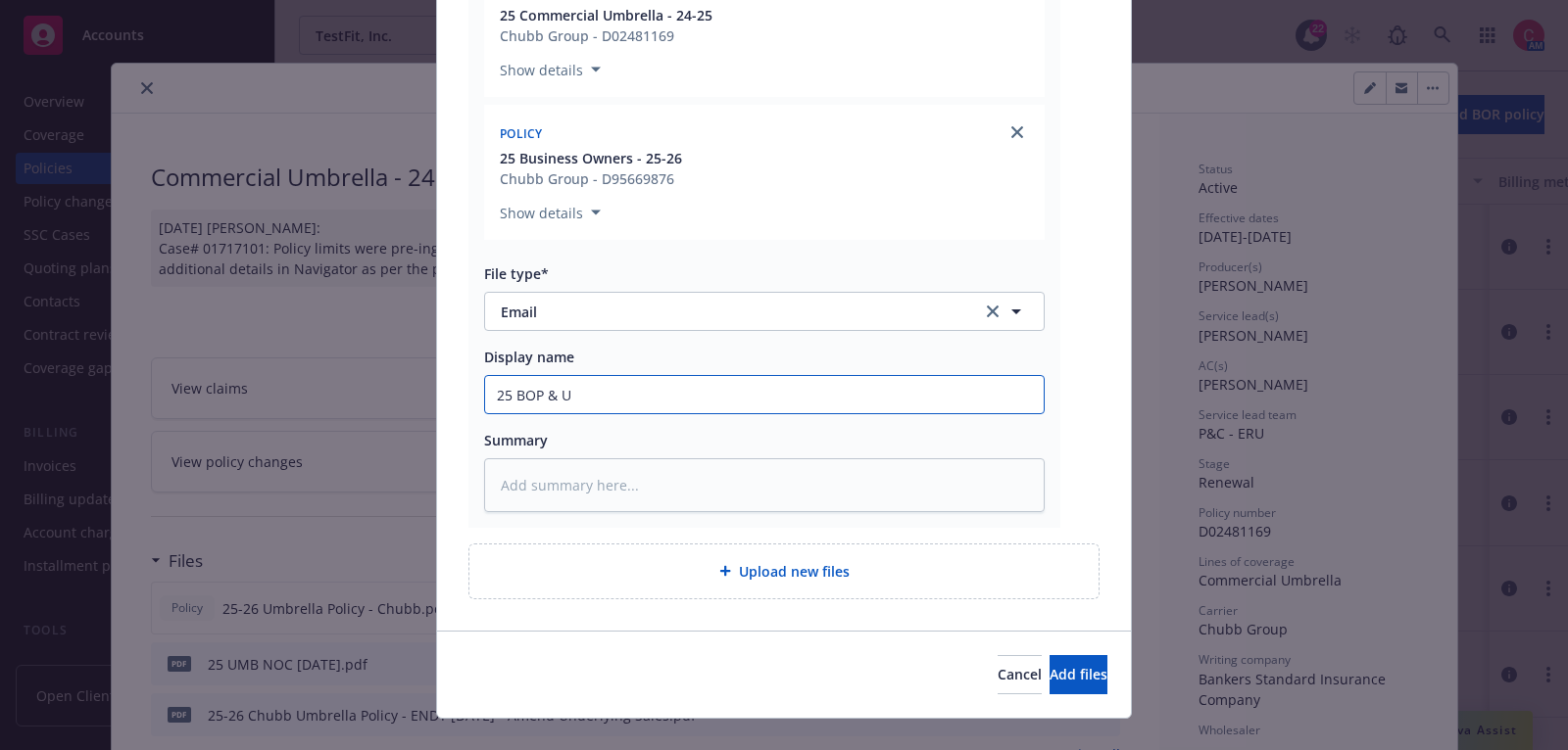
type input "25 BOP & UM"
type textarea "x"
type input "25 BOP & UMB"
type textarea "x"
type input "25 BOP & UMB"
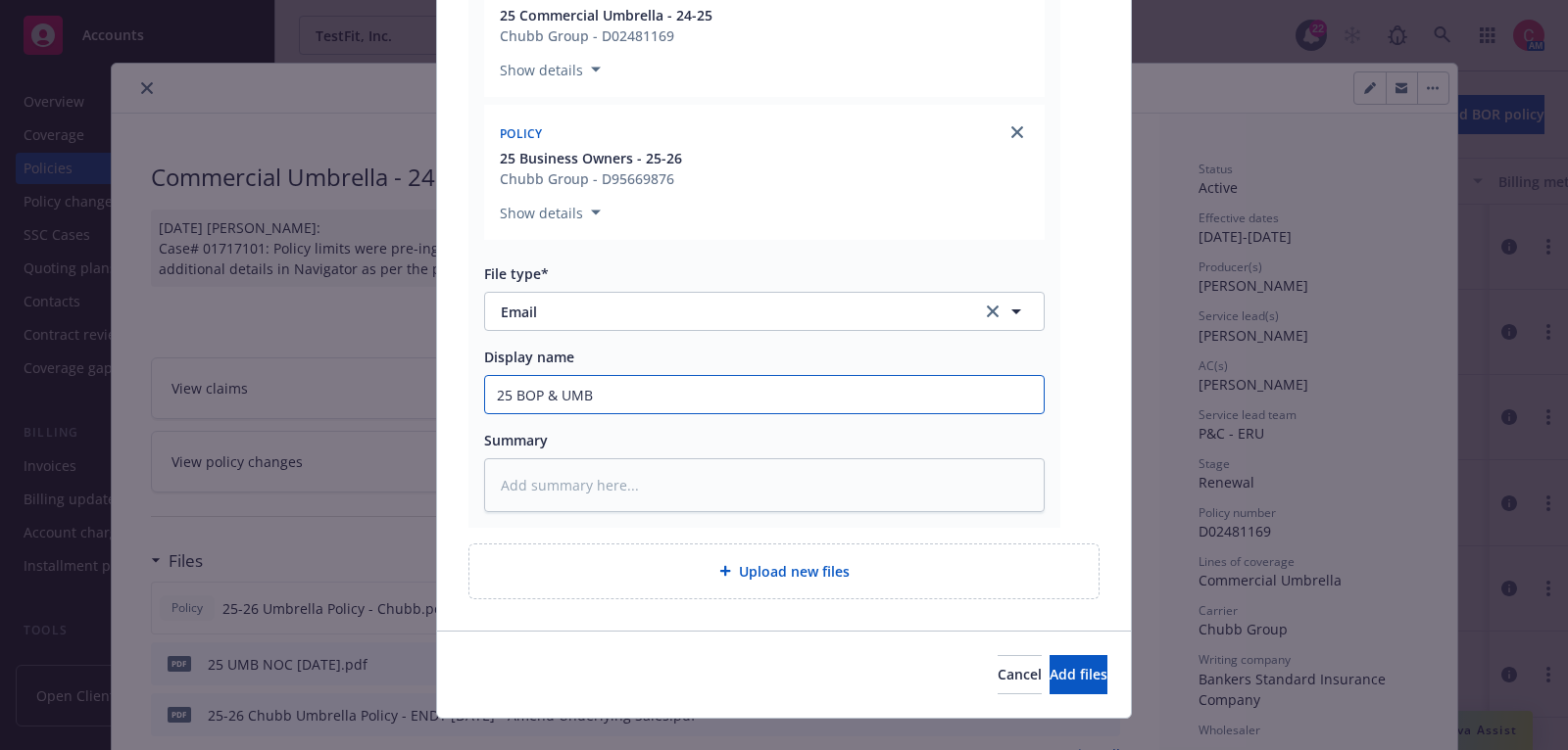
type textarea "x"
type input "25 BOP & UMB N"
type textarea "x"
type input "25 BOP & UMB NOC"
type textarea "x"
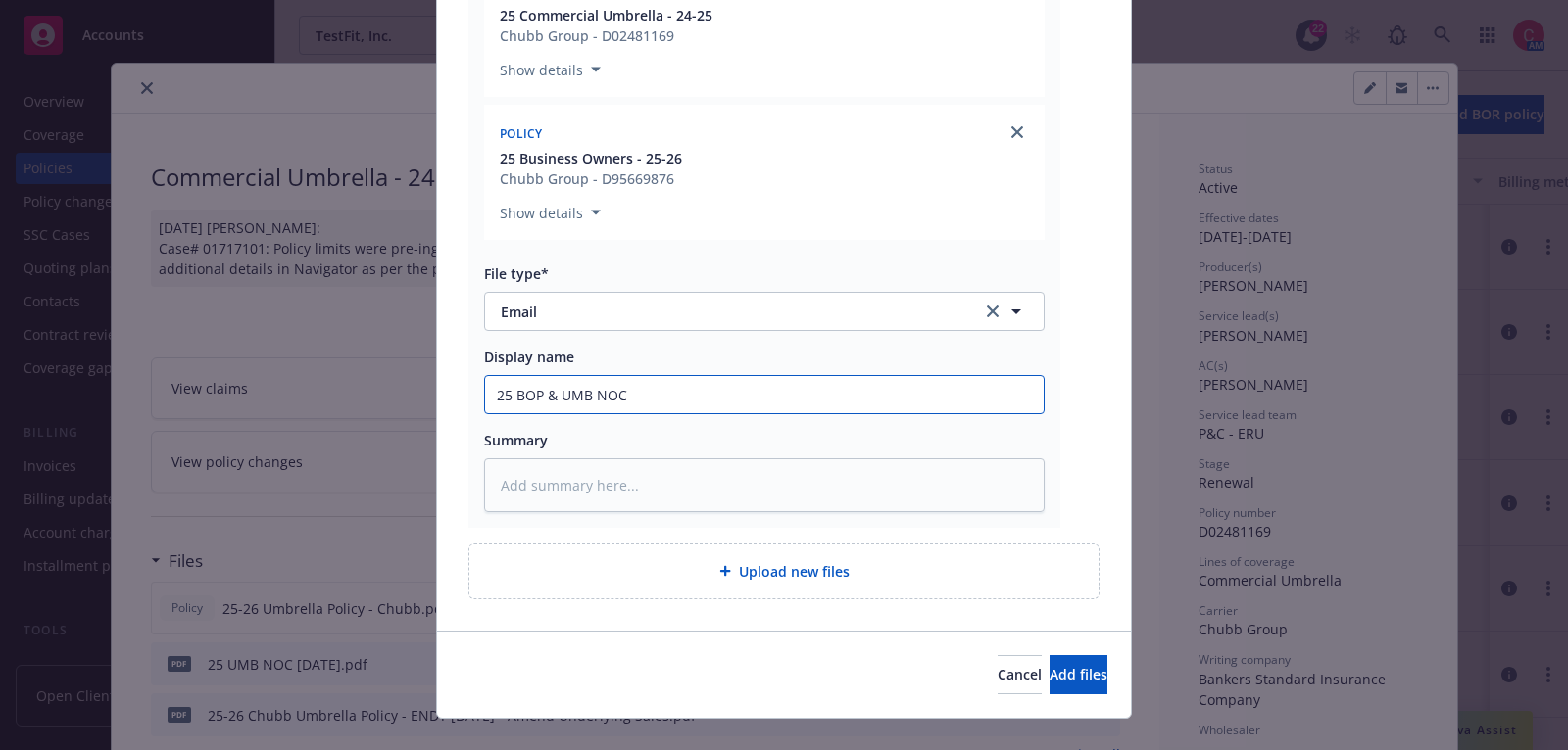
type input "25 BOP & UMB NOCs"
type textarea "x"
type input "25 BOP & UMB NOCs"
type textarea "x"
type input "25 BOP & UMB NOCs 9"
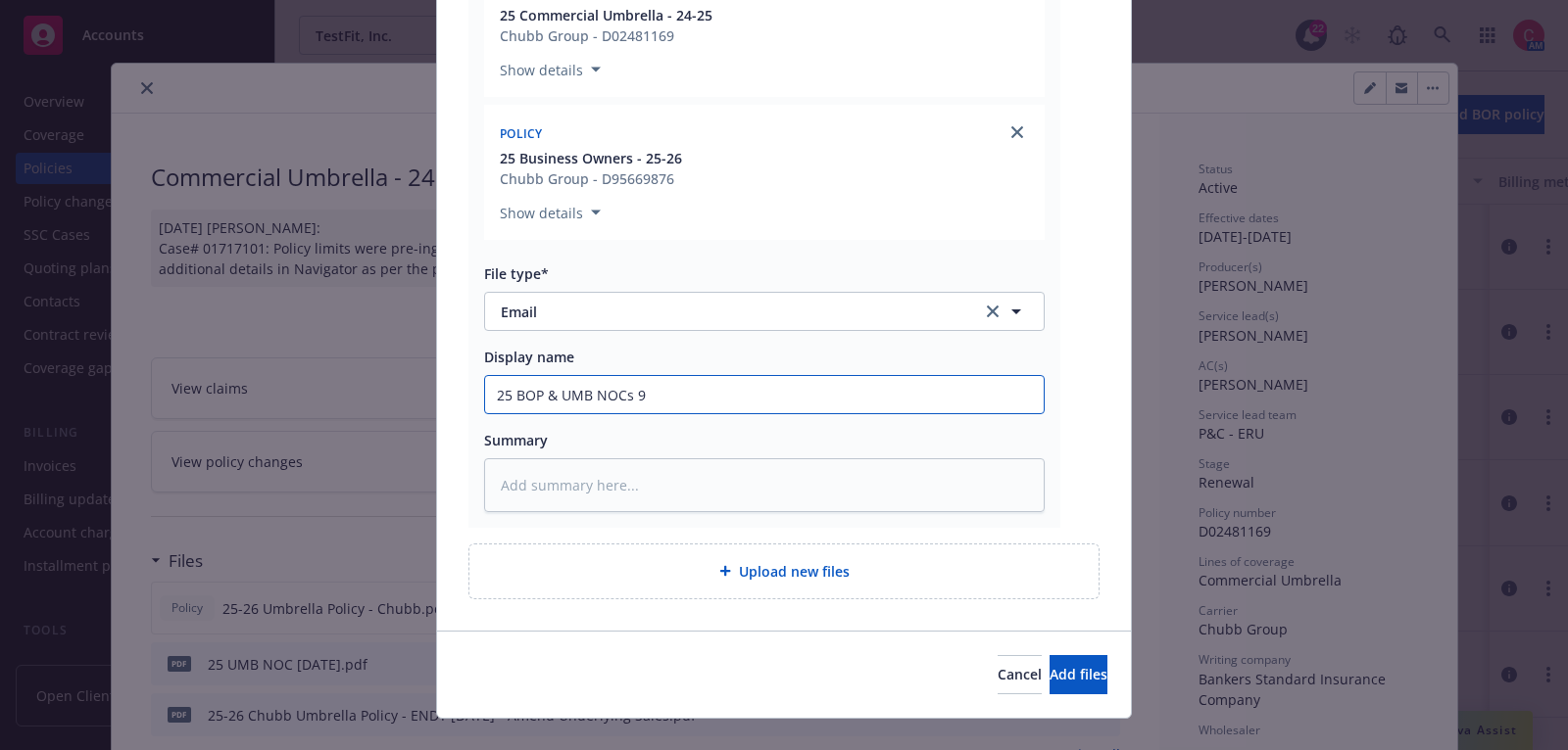
type textarea "x"
type input "25 BOP & UMB NOCs 9-"
type textarea "x"
type input "25 BOP & UMB NOCs 9-2"
type textarea "x"
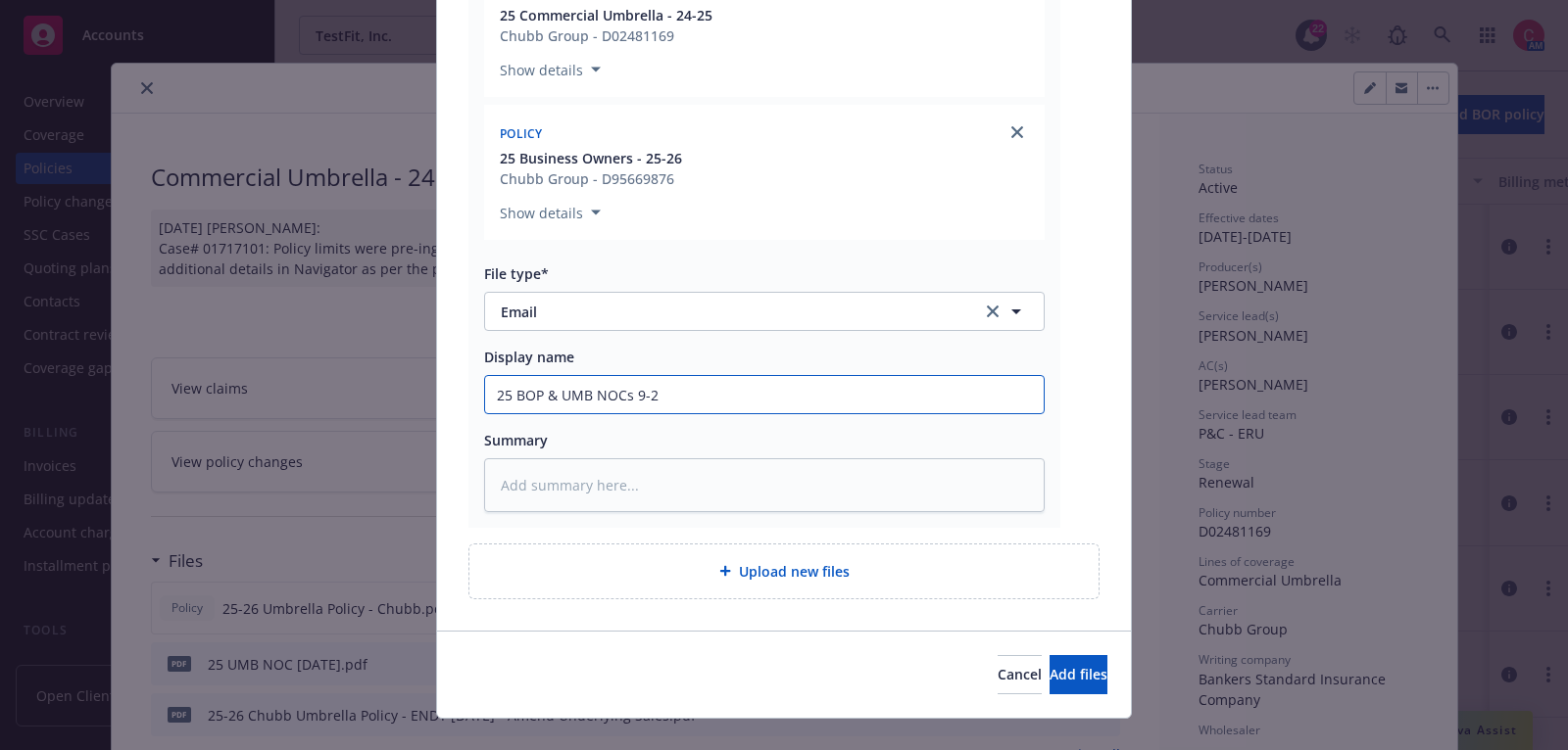
type input "25 BOP & UMB NOCs 9-29"
type textarea "x"
type input "25 BOP & UMB NOCs 9-29-"
type textarea "x"
type input "25 BOP & UMB NOCs 9-29-2"
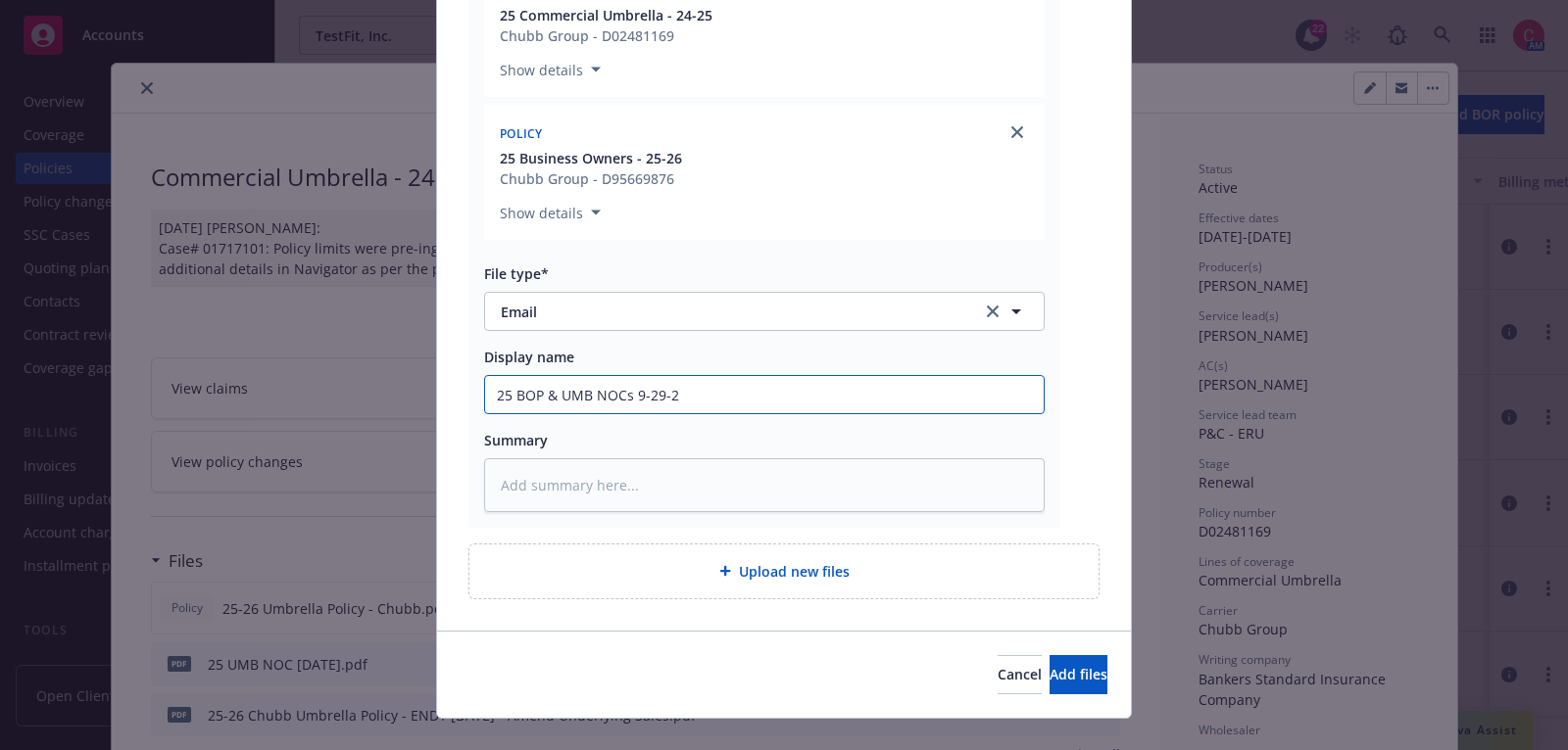
type textarea "x"
type input "25 BOP & UMB NOCs 9-29-25"
type textarea "x"
type input "25 BOP & UMB NOCs 9-29-25"
type textarea "x"
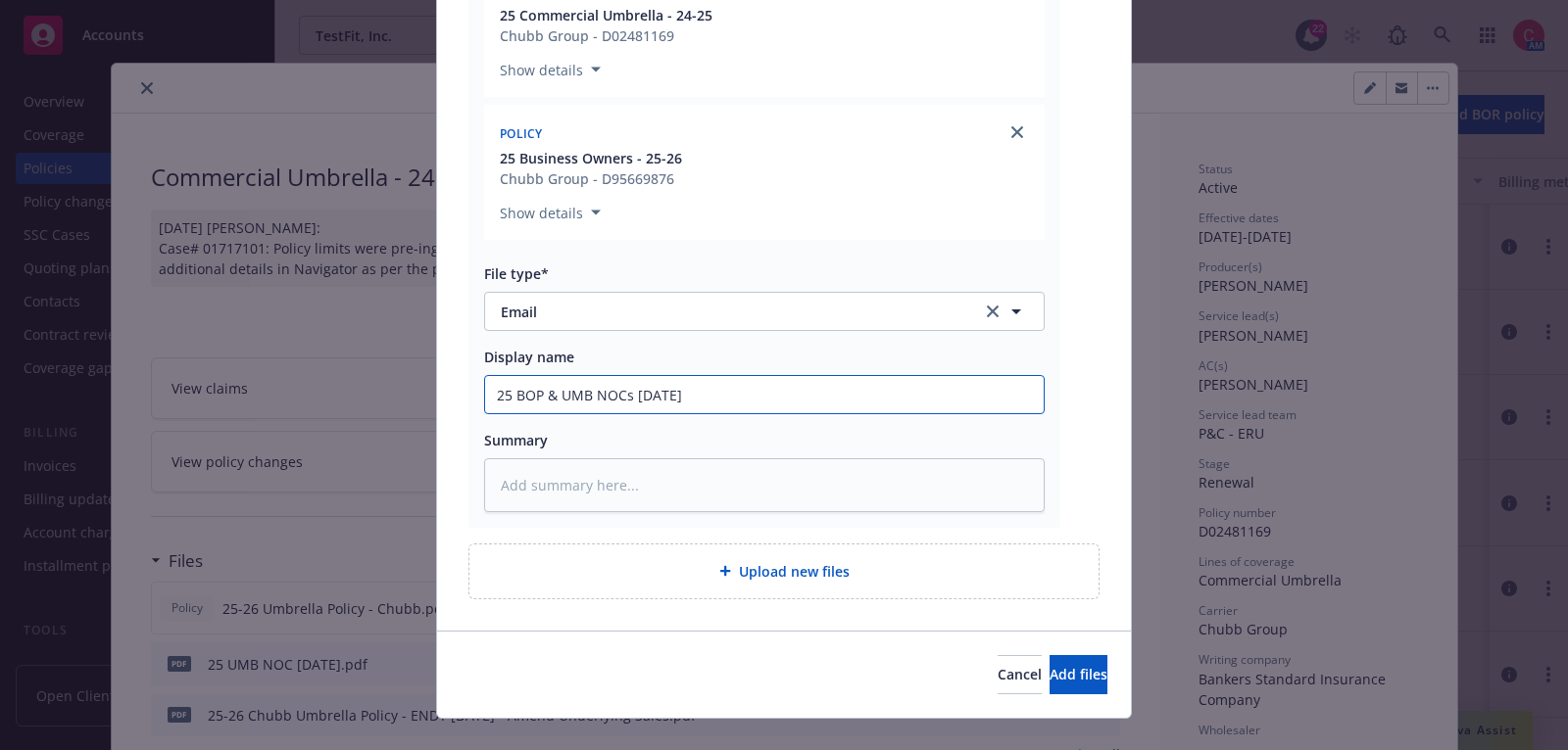
type input "25 BOP & UMB NOCs 9-29-25 D"
type textarea "x"
type input "25 BOP & UMB NOCs 9-29-25 De"
type textarea "x"
type input "25 BOP & UMB NOCs 9-29-25 Deli"
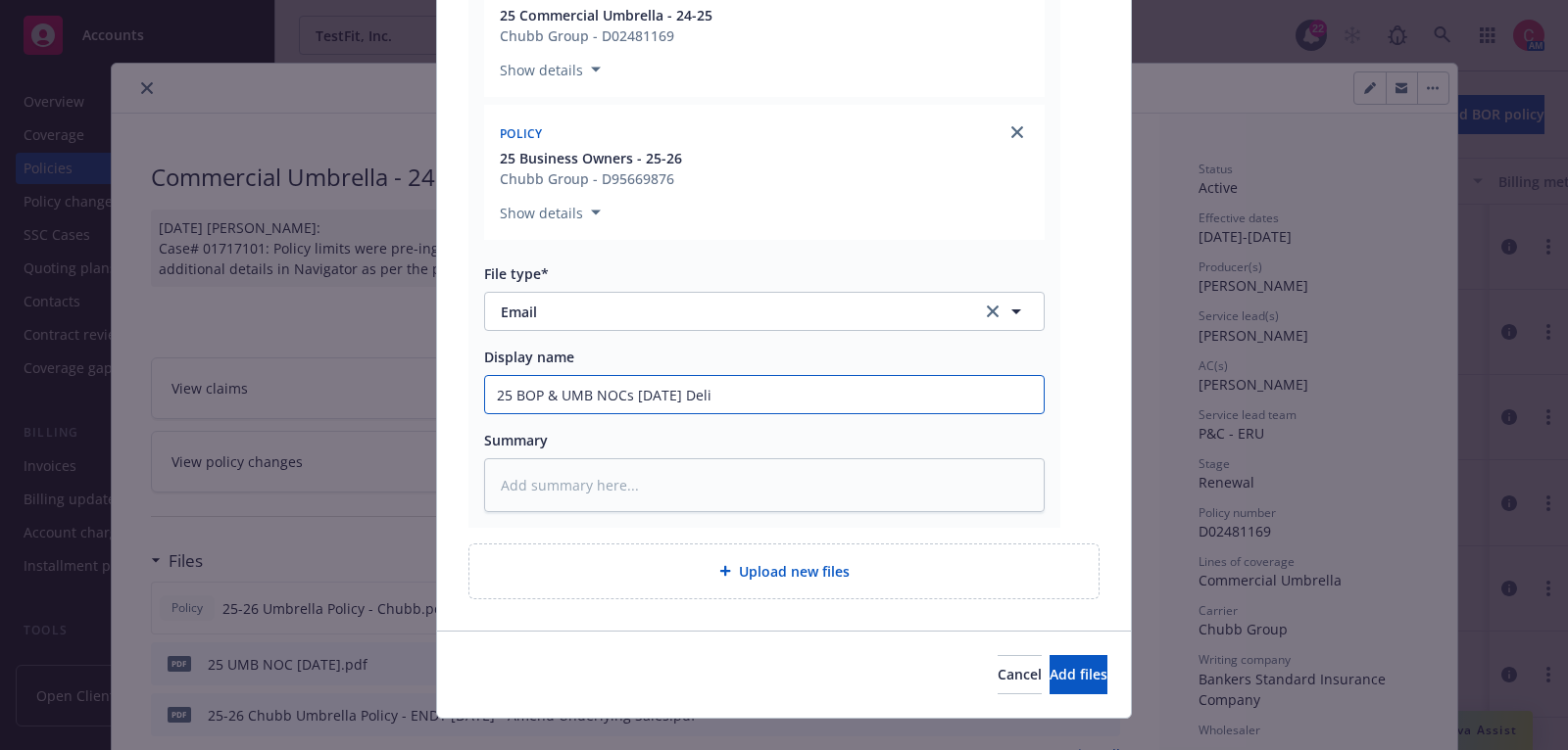
type textarea "x"
type input "25 BOP & UMB NOCs 9-29-25 Deliv"
type textarea "x"
type input "25 BOP & UMB NOCs 9-29-25 Delive"
type textarea "x"
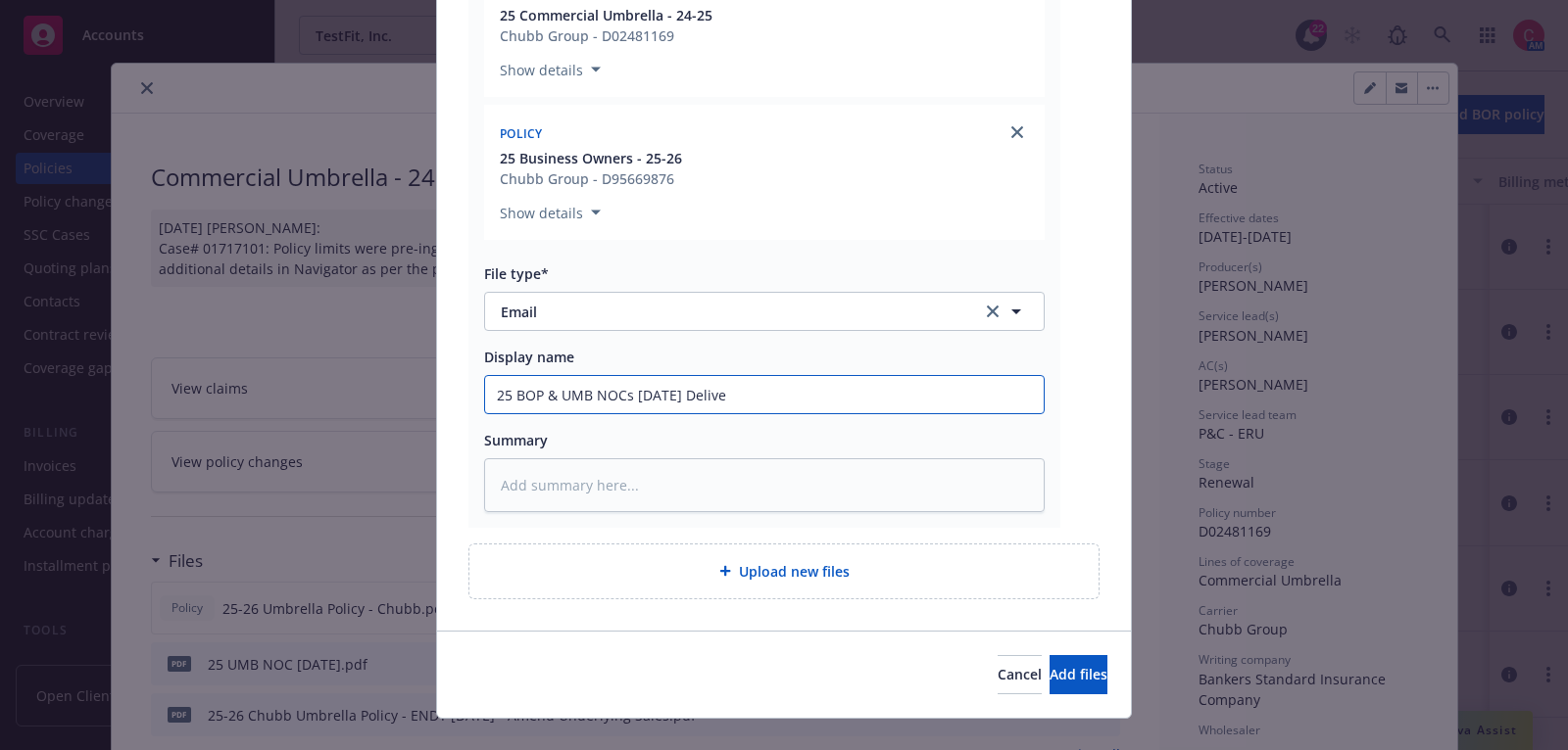
type input "25 BOP & UMB NOCs 9-29-25 Deliver"
type textarea "x"
type input "25 BOP & UMB NOCs 9-29-25 Delivere"
type textarea "x"
type input "25 BOP & UMB NOCs 9-29-25 Delivered"
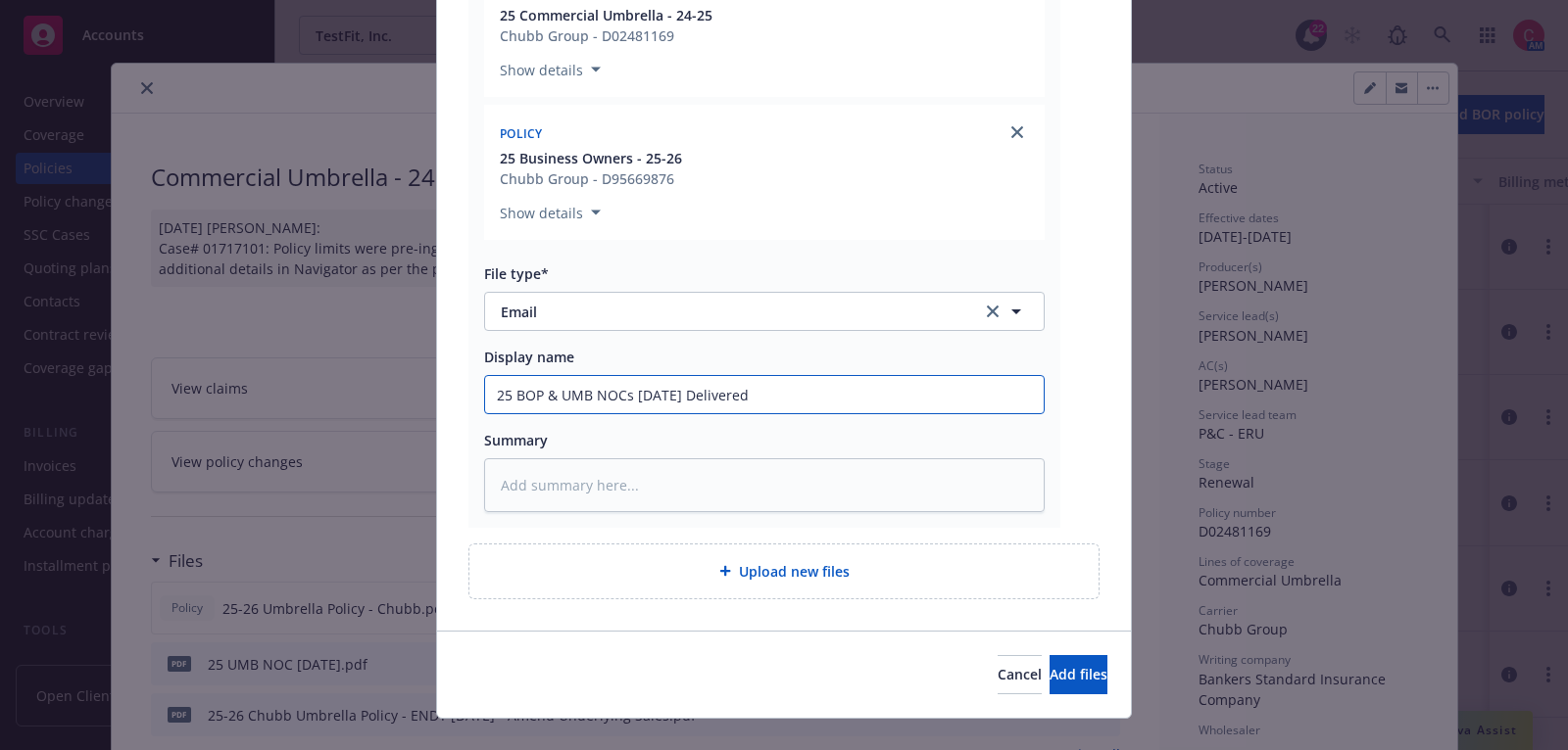
type textarea "x"
type input "25 BOP & UMB NOCs 9-29-25 Delivered t"
type textarea "x"
type input "25 BOP & UMB NOCs 9-29-25 Delivered to"
type textarea "x"
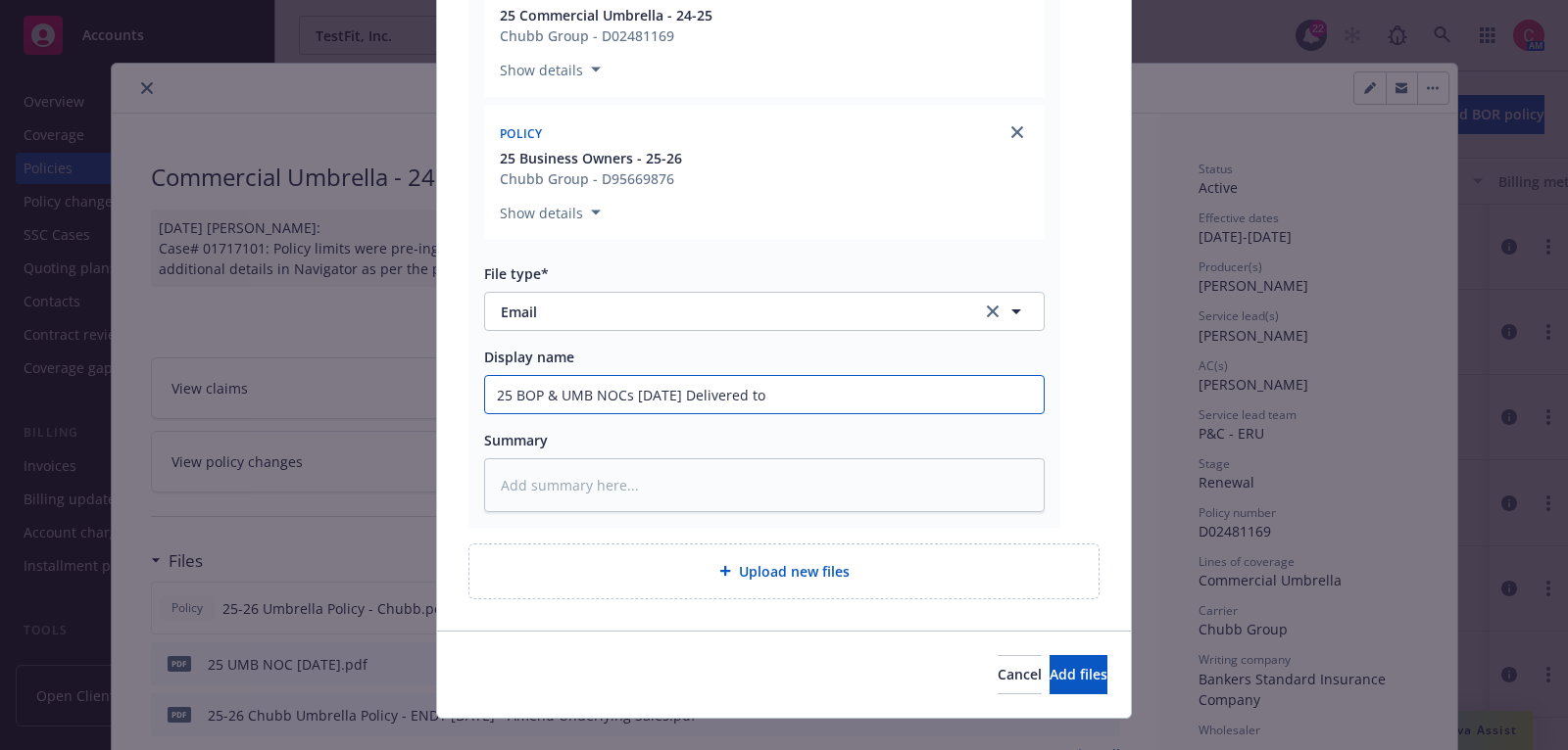
type input "25 BOP & UMB NOCs 9-29-25 Delivered to"
type textarea "x"
type input "25 BOP & UMB NOCs 9-29-25 Delivered to I"
type textarea "x"
type input "25 BOP & UMB NOCs 9-29-25 Delivered to In"
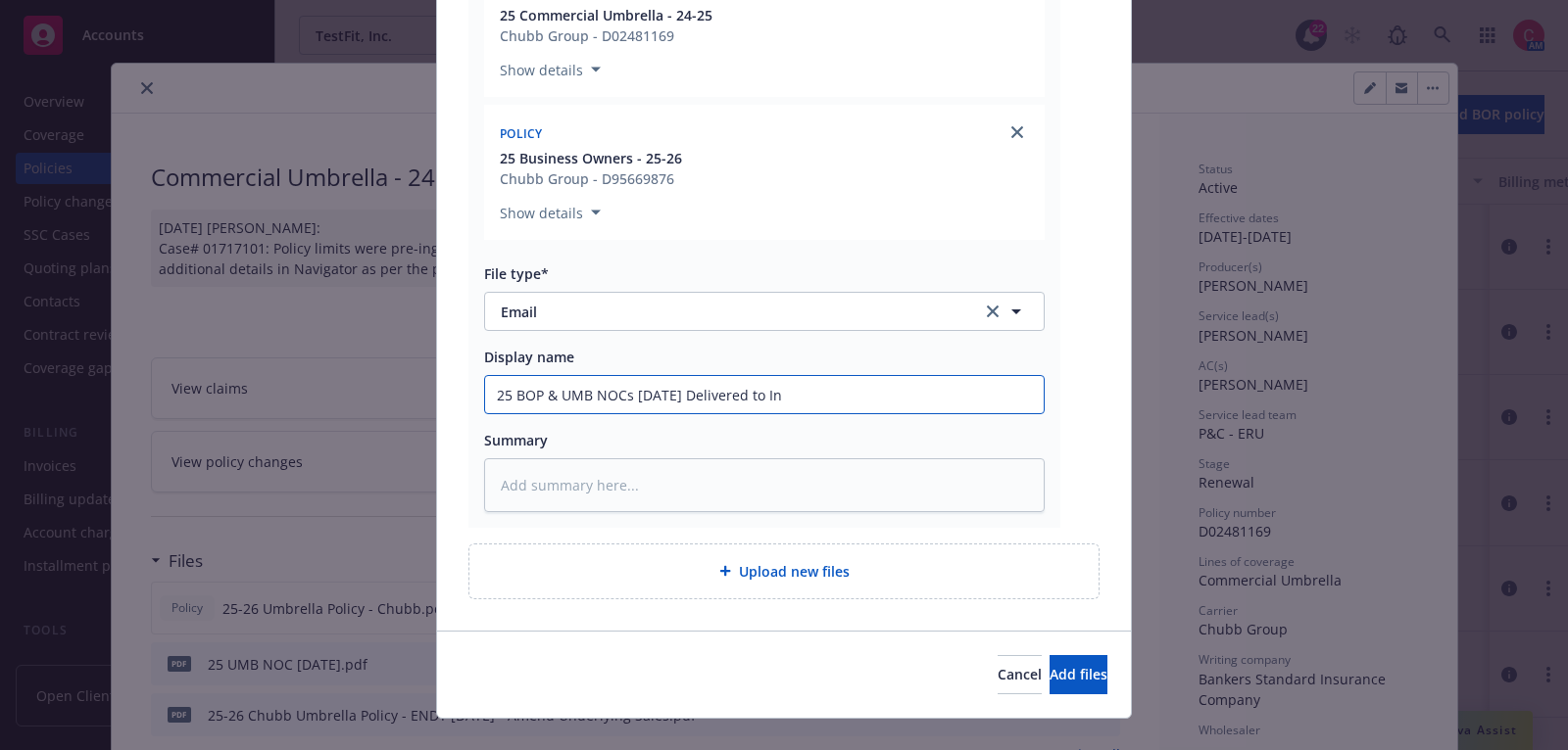
type textarea "x"
type input "25 BOP & UMB NOCs 9-29-25 Delivered to Insu"
type textarea "x"
type input "25 BOP & UMB NOCs 9-29-25 Delivered to Insure"
type textarea "x"
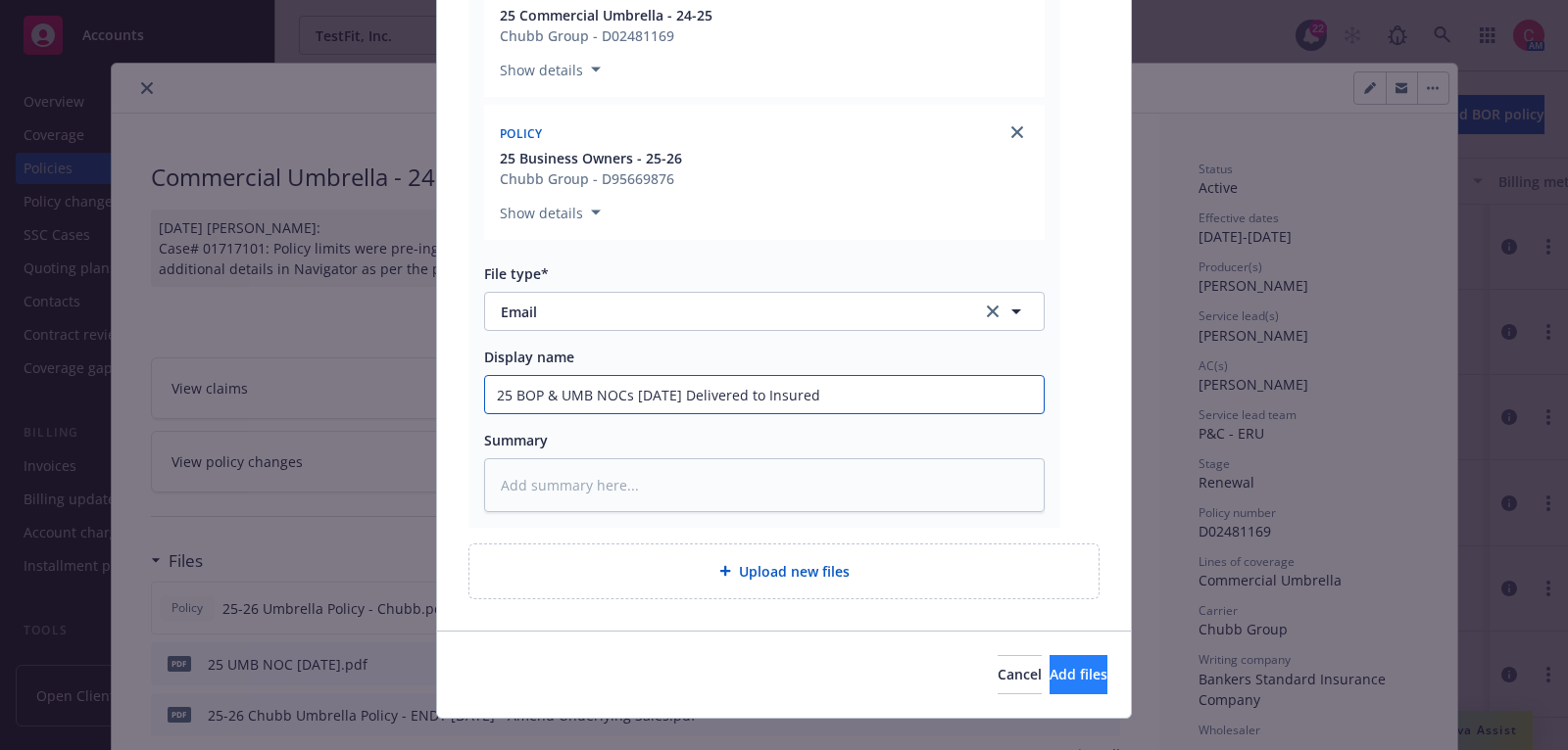
type input "25 BOP & UMB NOCs 9-29-25 Delivered to Insured"
click at [1050, 680] on span "Add files" at bounding box center [1078, 674] width 58 height 19
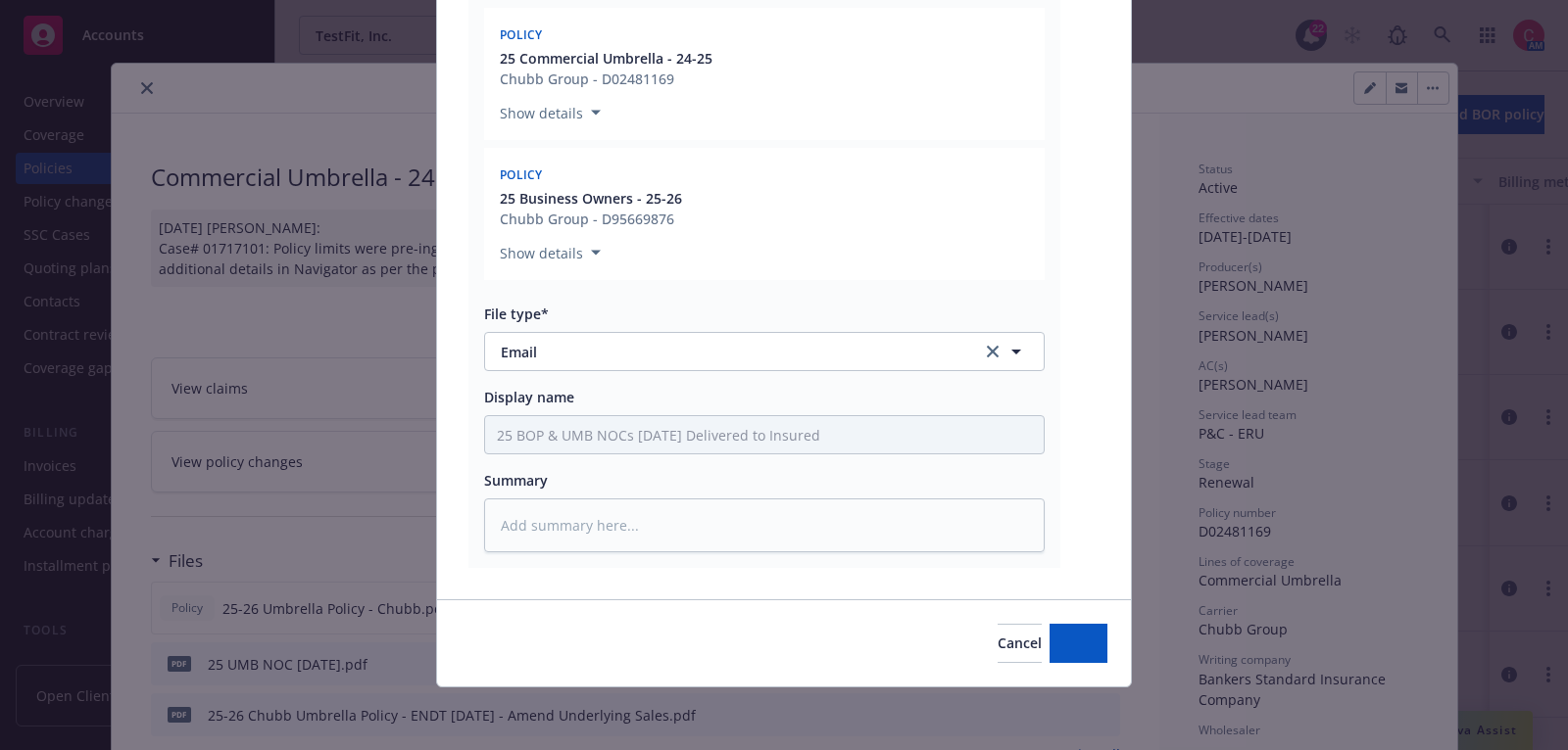
scroll to position [377, 0]
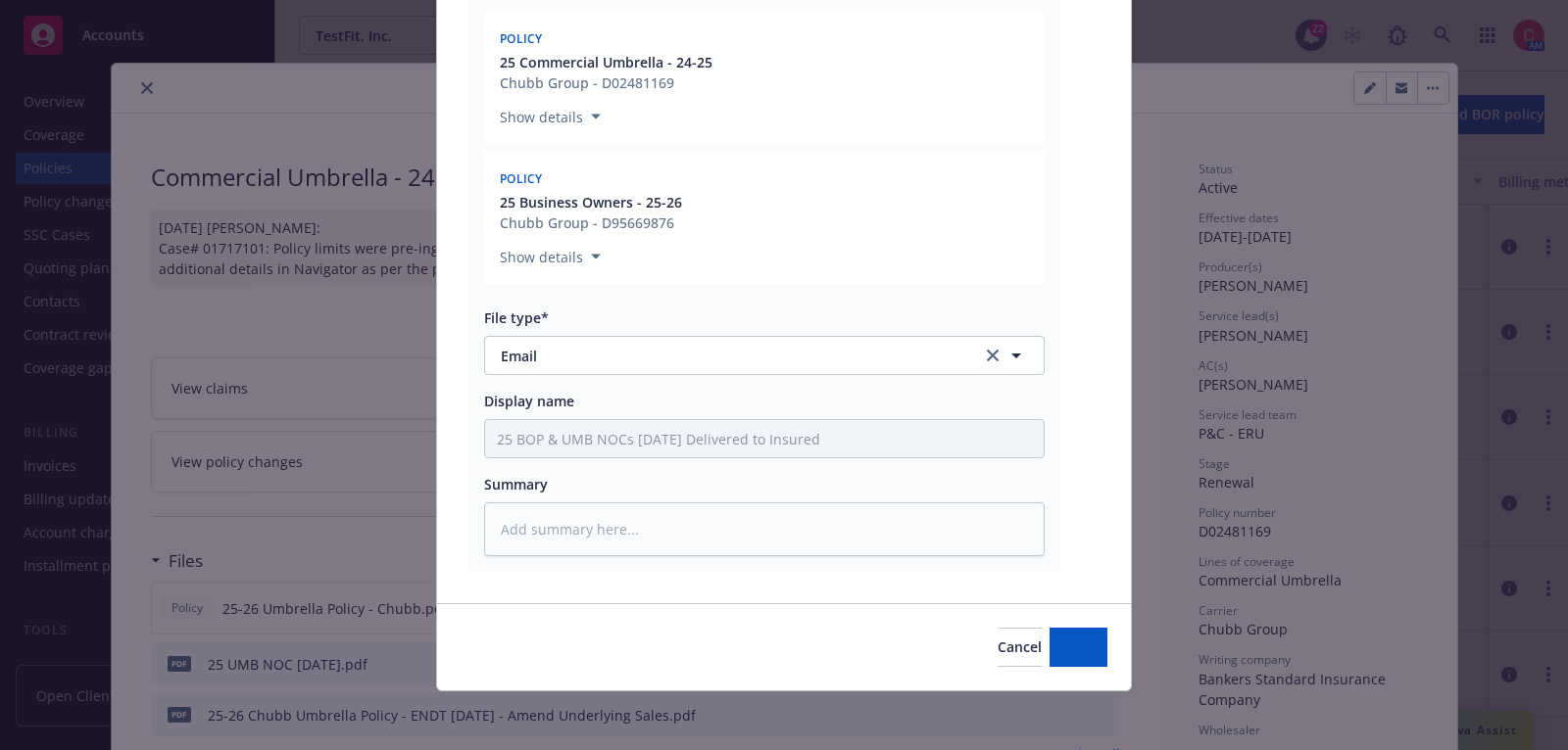
type textarea "x"
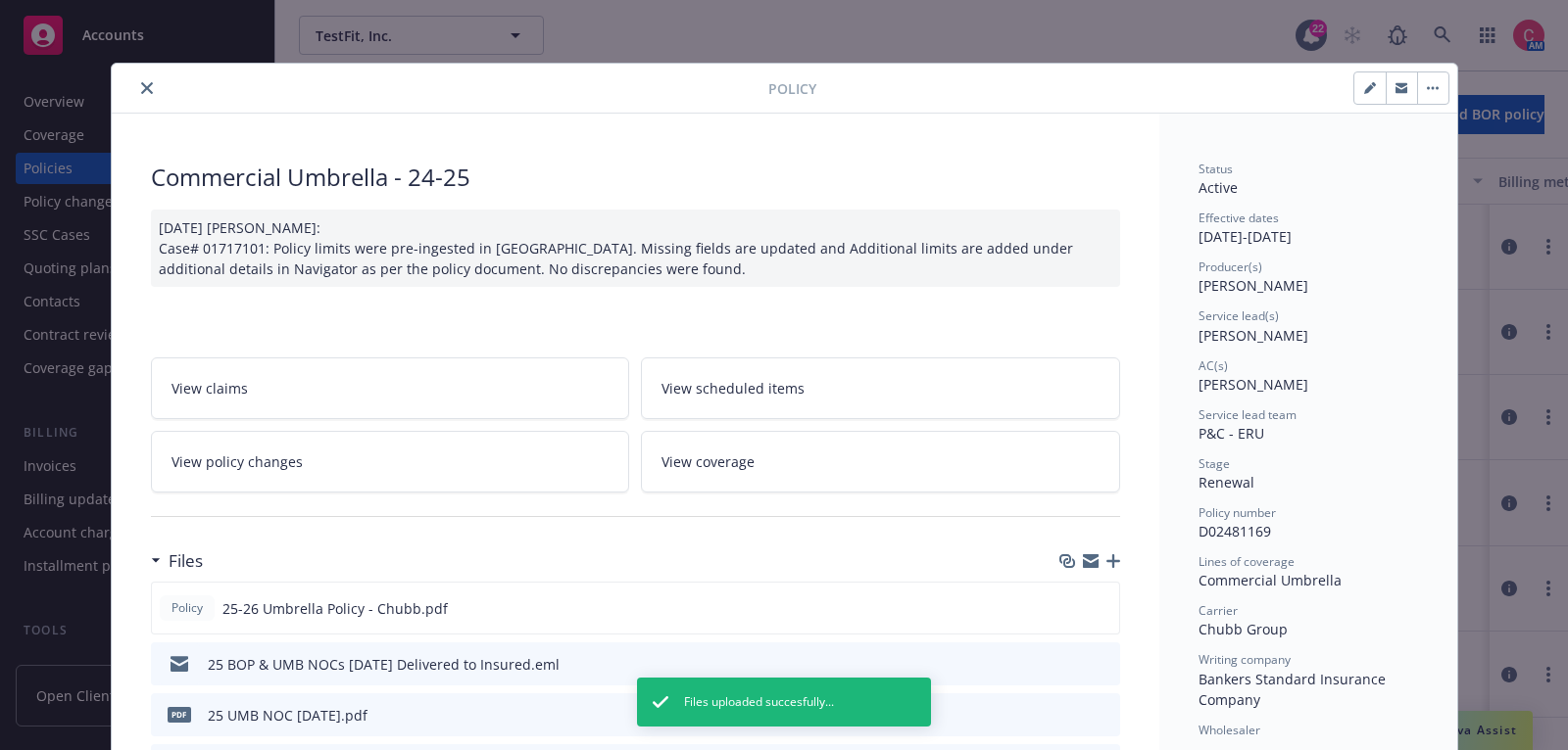
click at [143, 84] on icon "close" at bounding box center [147, 88] width 12 height 12
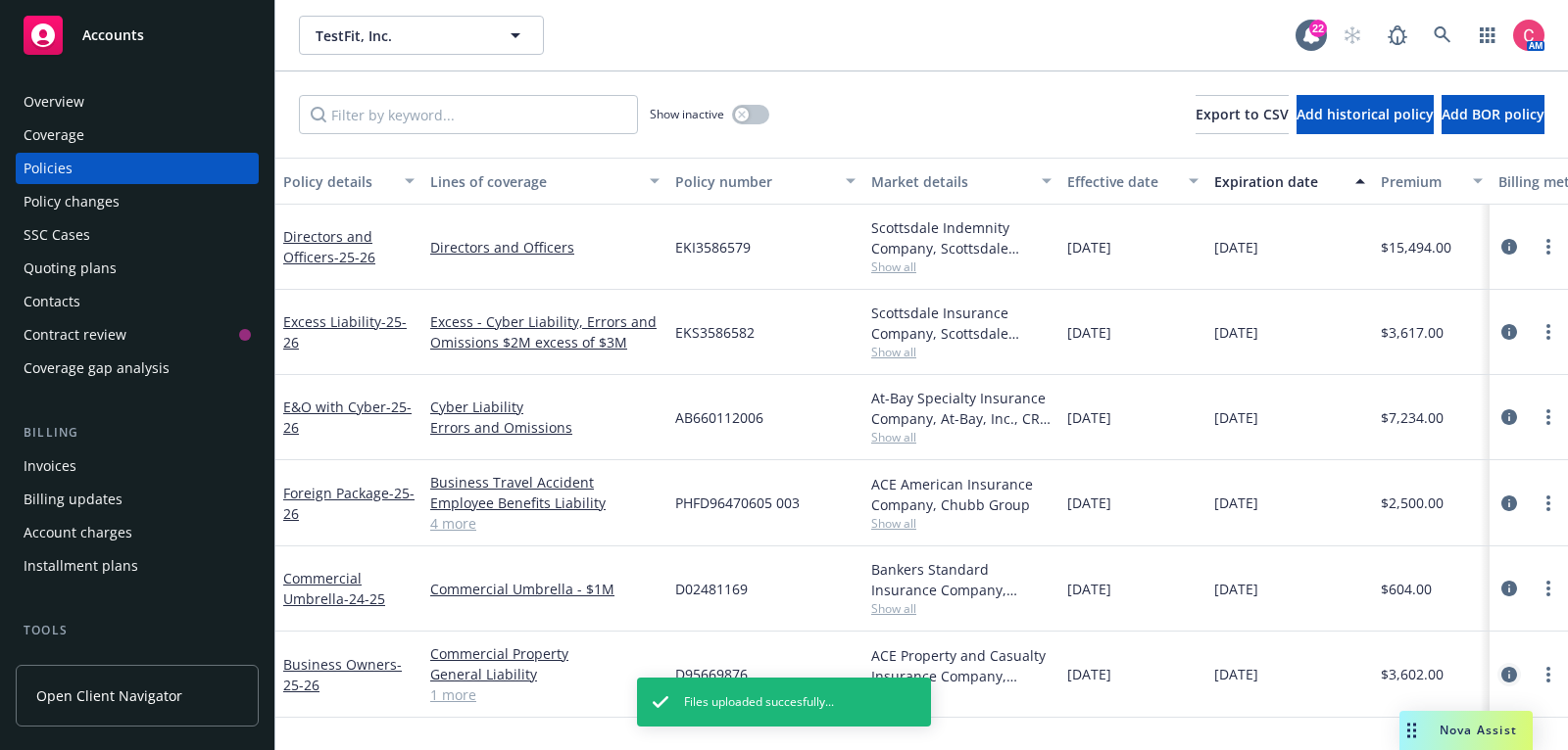
click at [1510, 667] on icon "circleInformation" at bounding box center [1509, 675] width 16 height 16
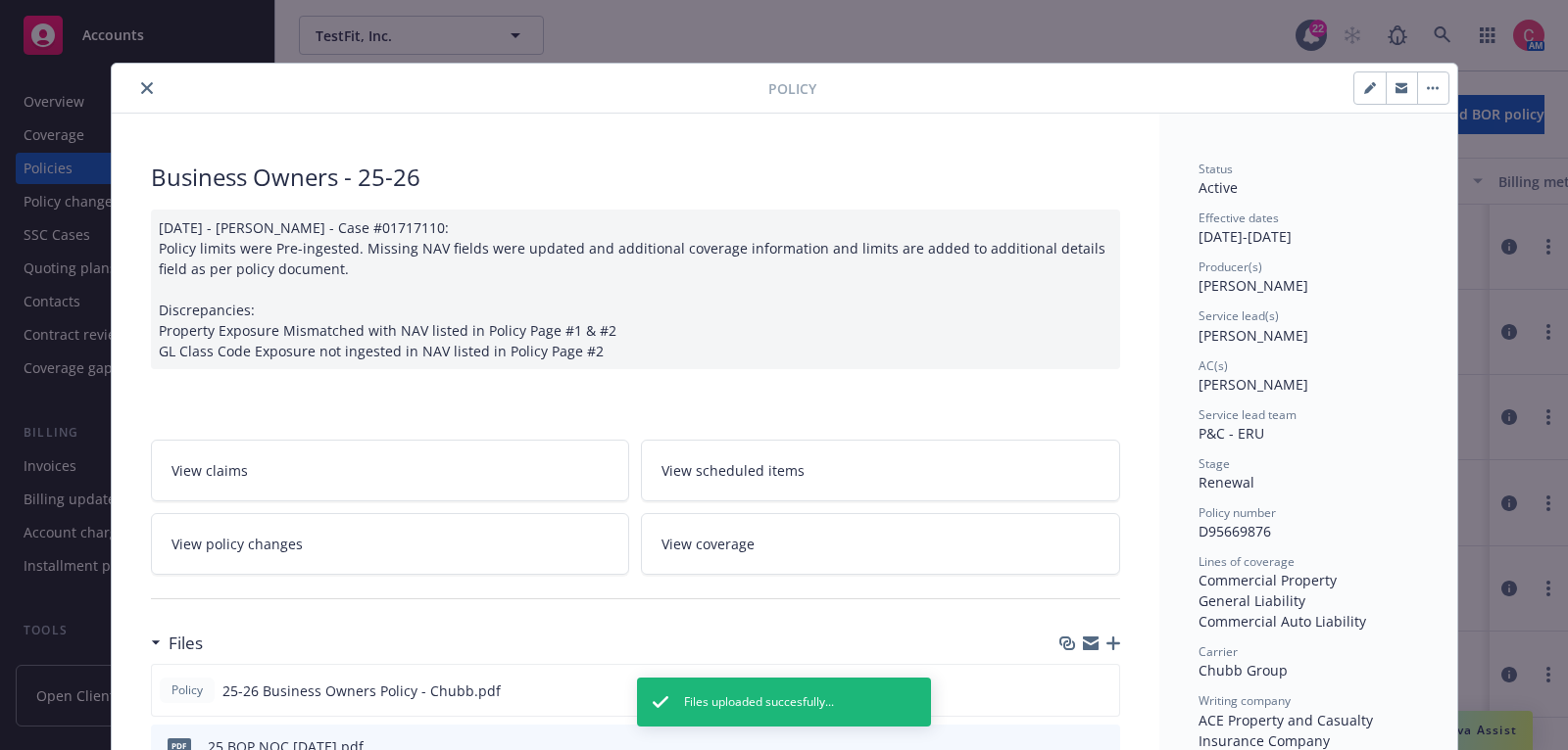
scroll to position [58, 0]
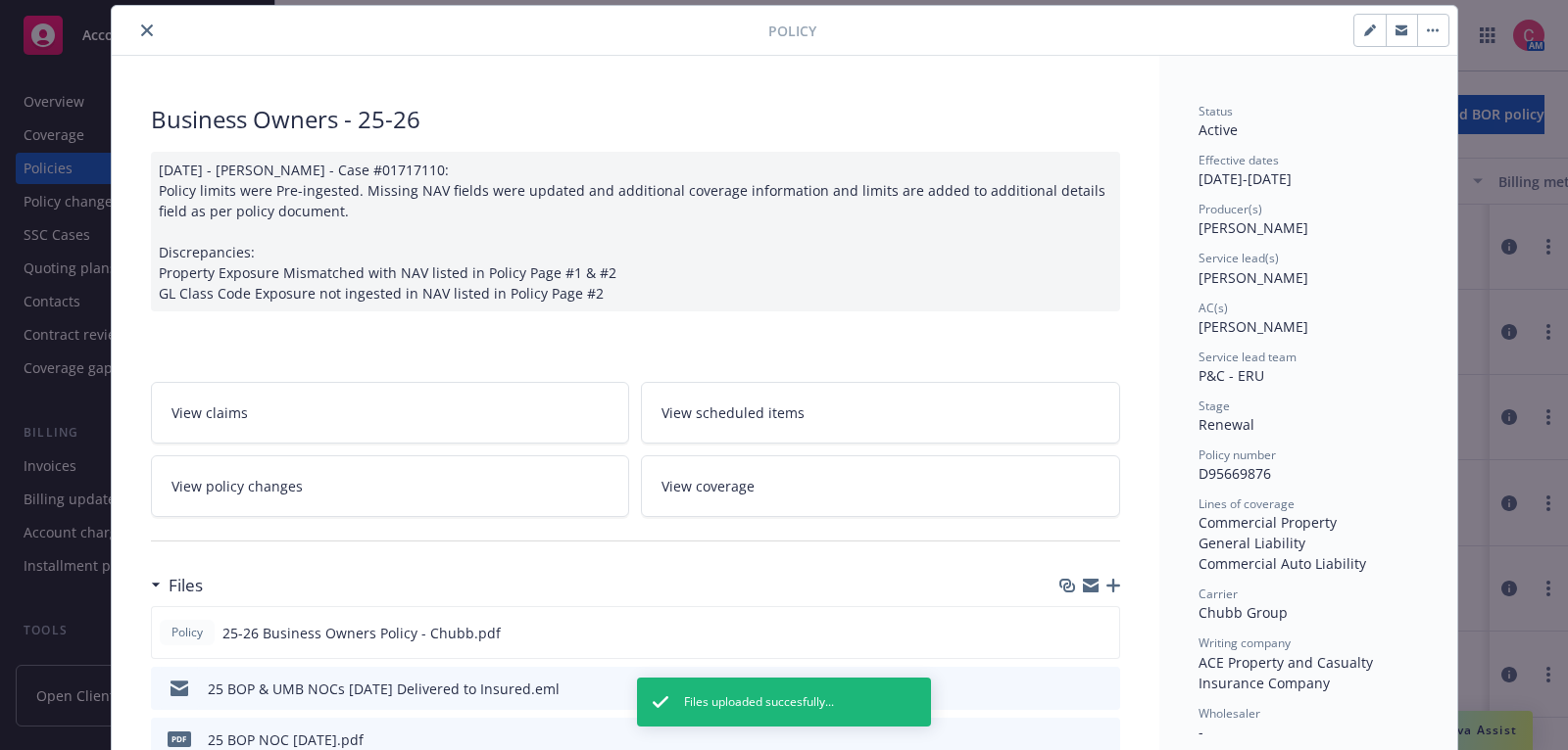
click at [154, 34] on button "close" at bounding box center [147, 31] width 24 height 24
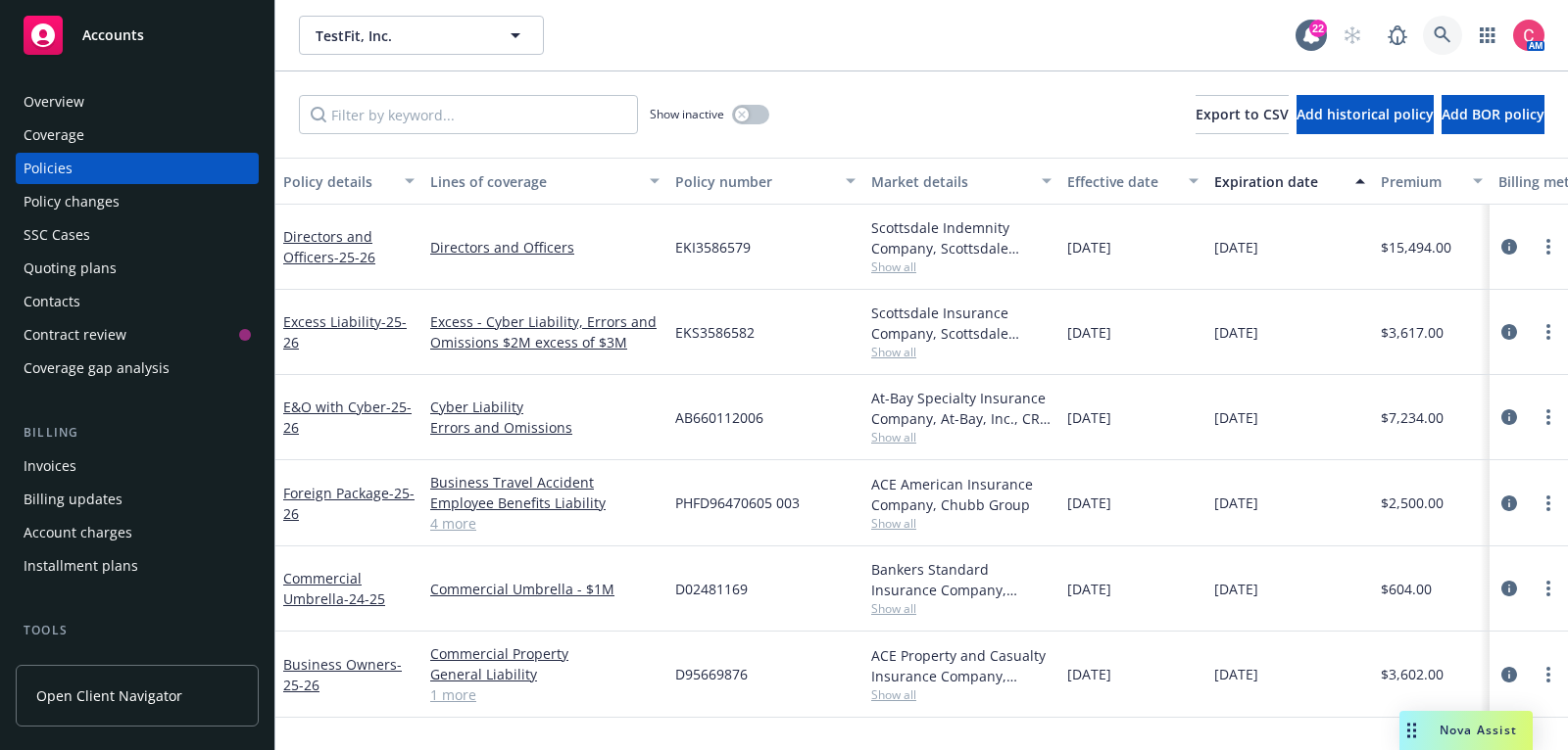
click at [1445, 39] on icon at bounding box center [1443, 36] width 18 height 18
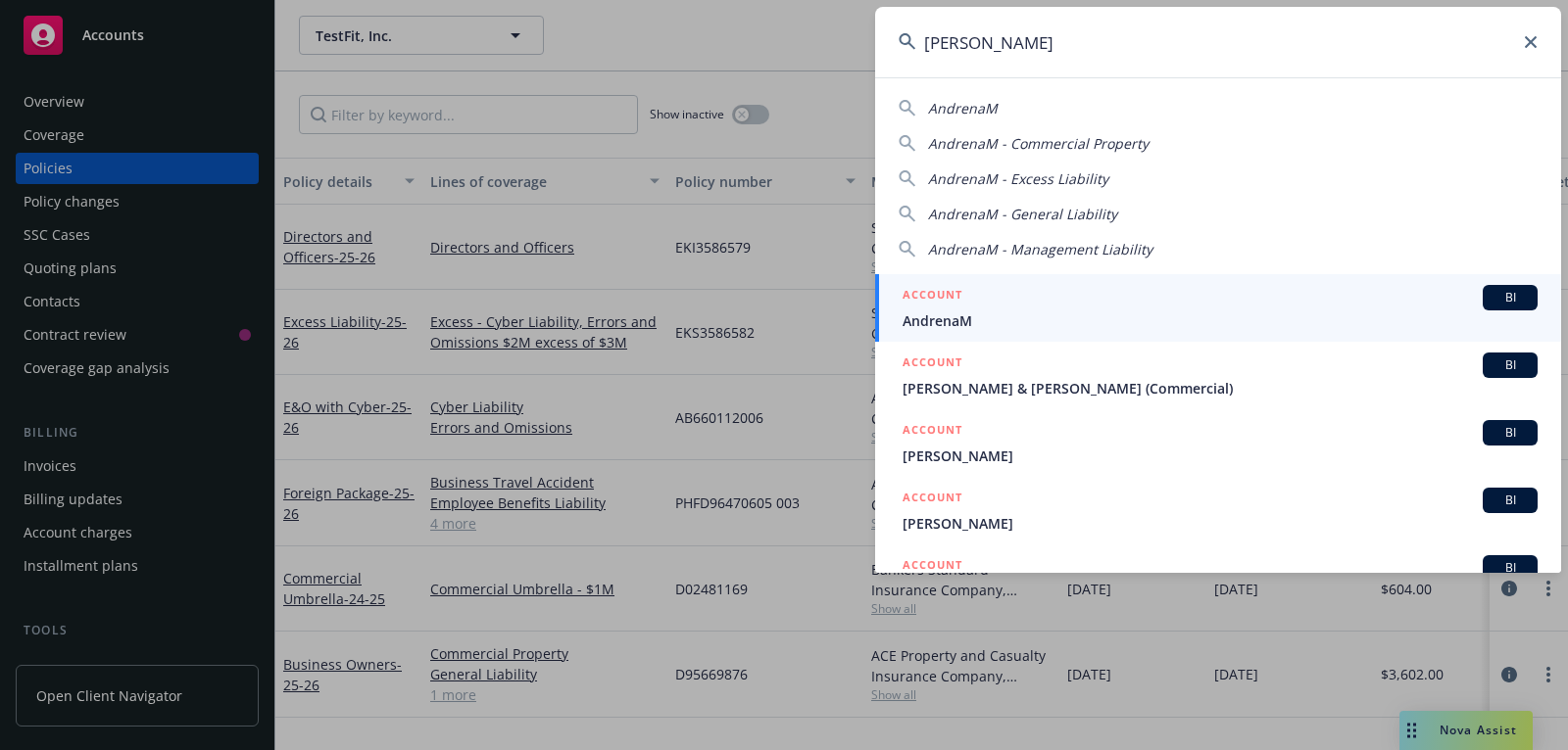
type input "andren"
click at [1313, 303] on div "ACCOUNT BI" at bounding box center [1219, 298] width 635 height 26
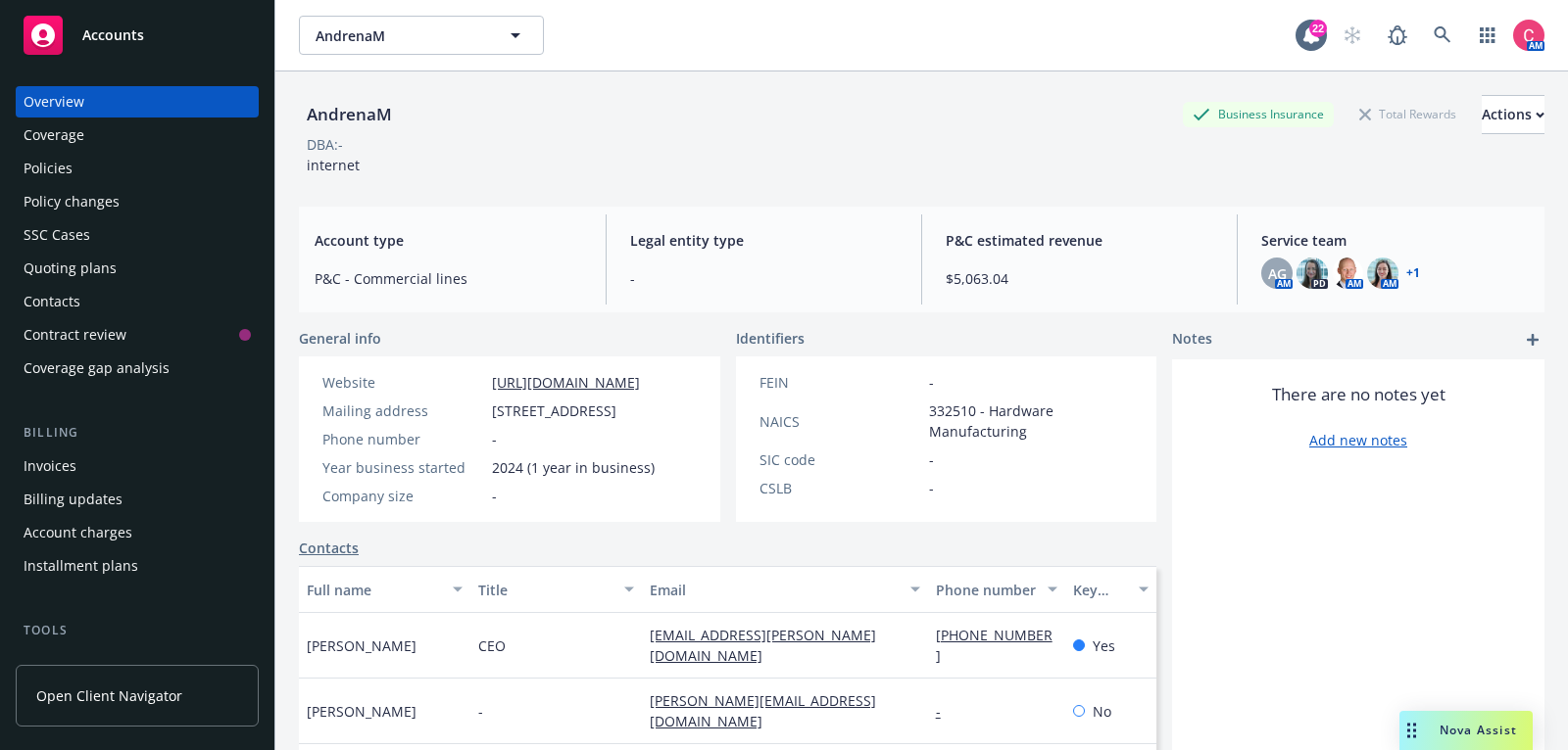
click at [196, 178] on div "Policies" at bounding box center [137, 169] width 227 height 32
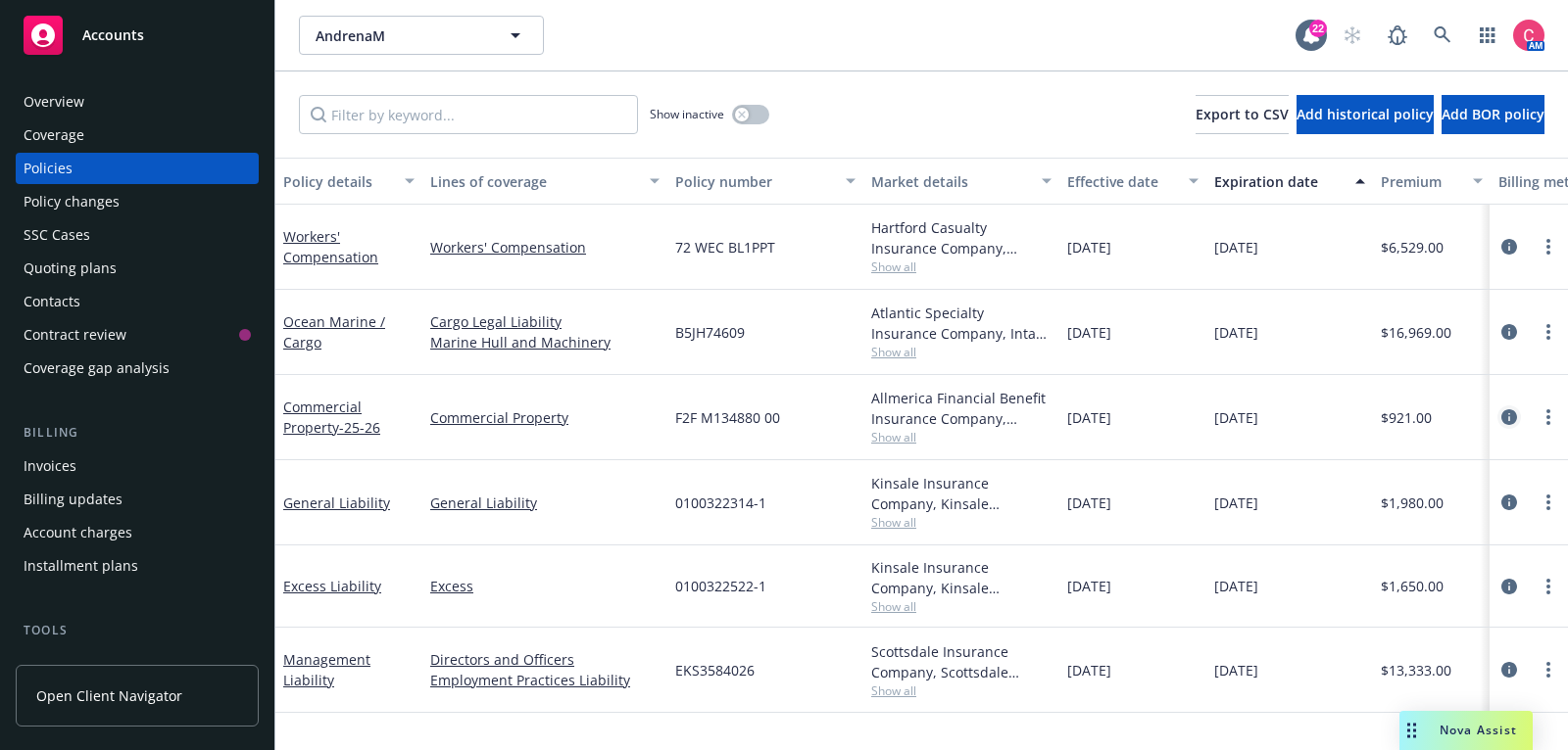
click at [1514, 410] on icon "circleInformation" at bounding box center [1509, 417] width 16 height 16
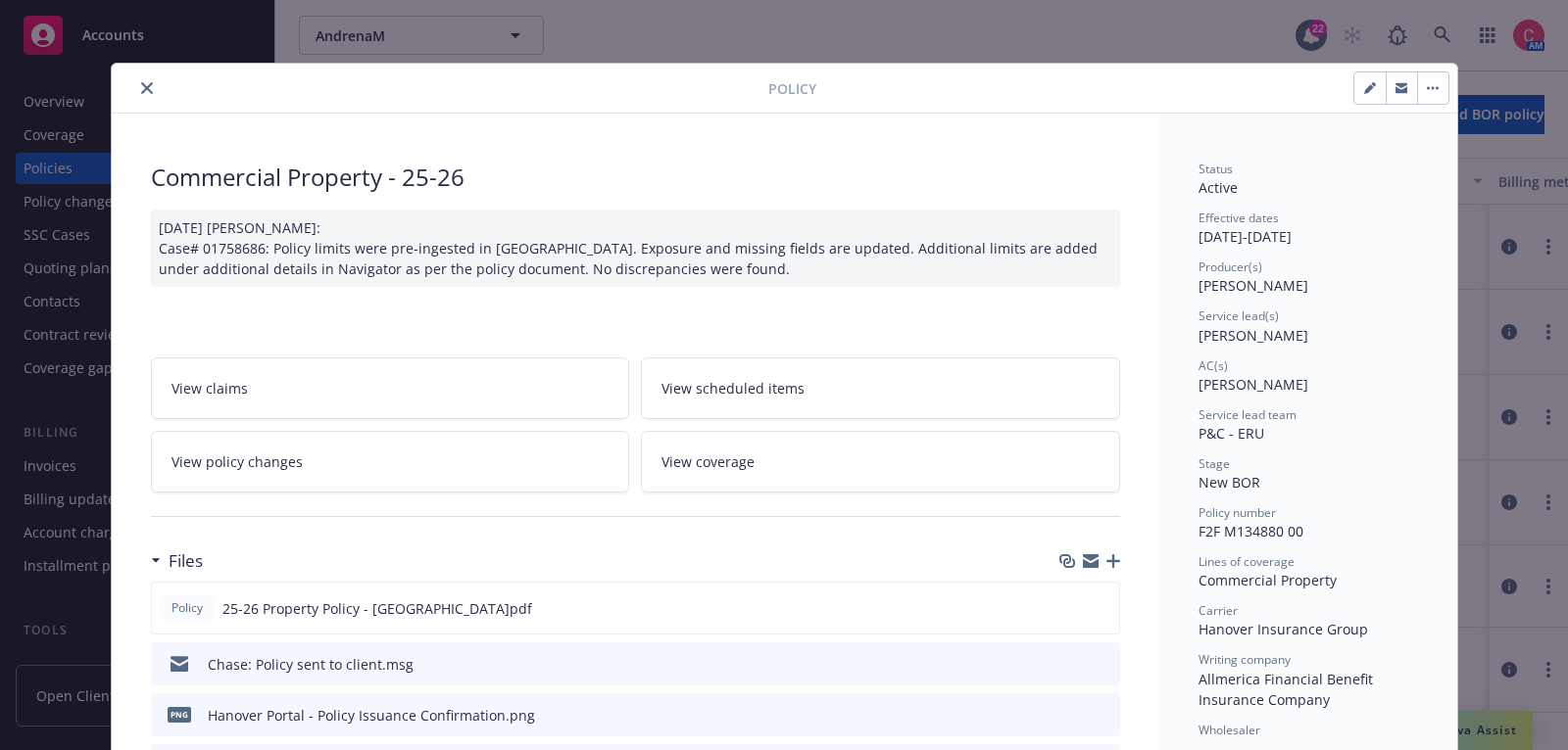
click at [155, 83] on button "close" at bounding box center [147, 88] width 24 height 24
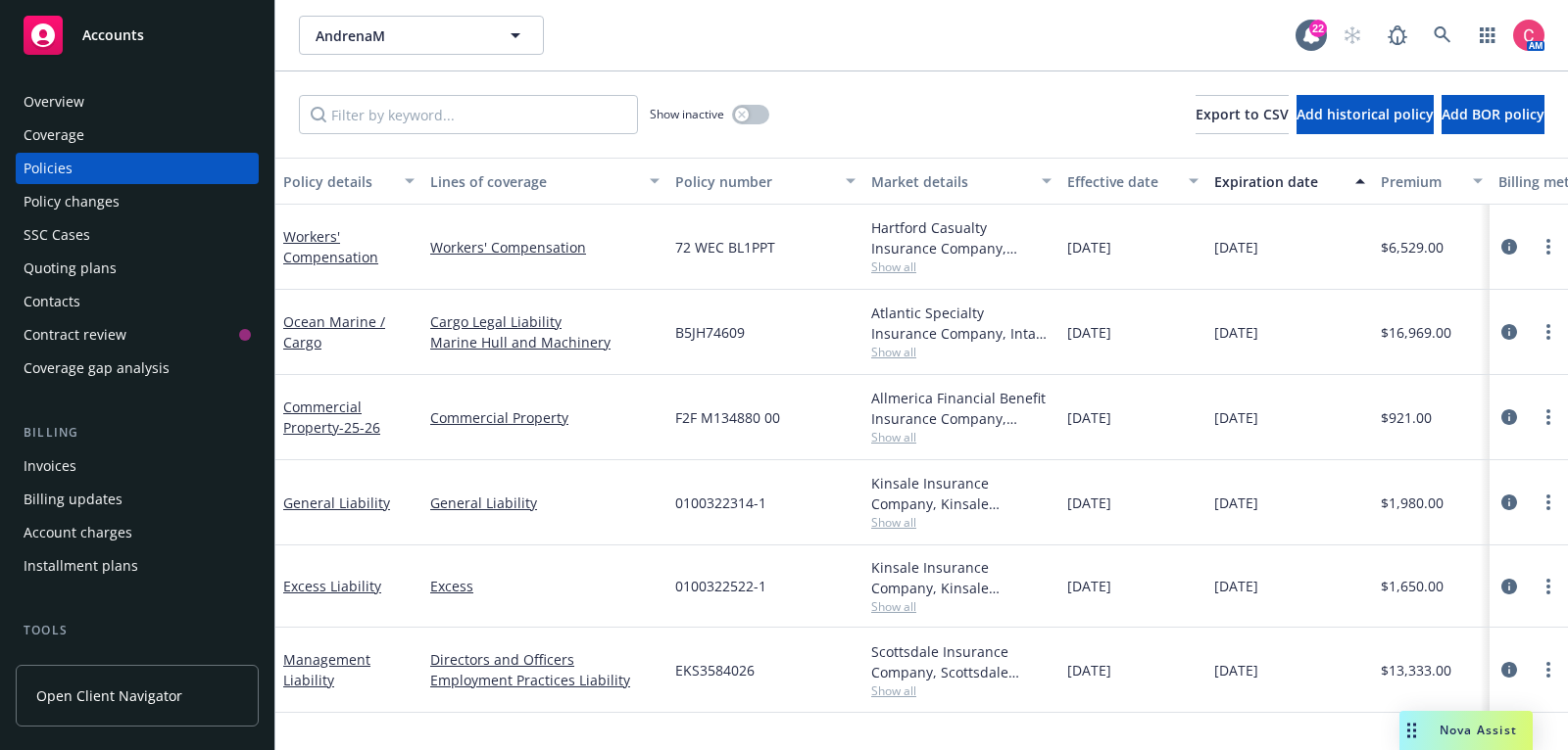
click at [152, 492] on div "Billing updates" at bounding box center [137, 499] width 227 height 32
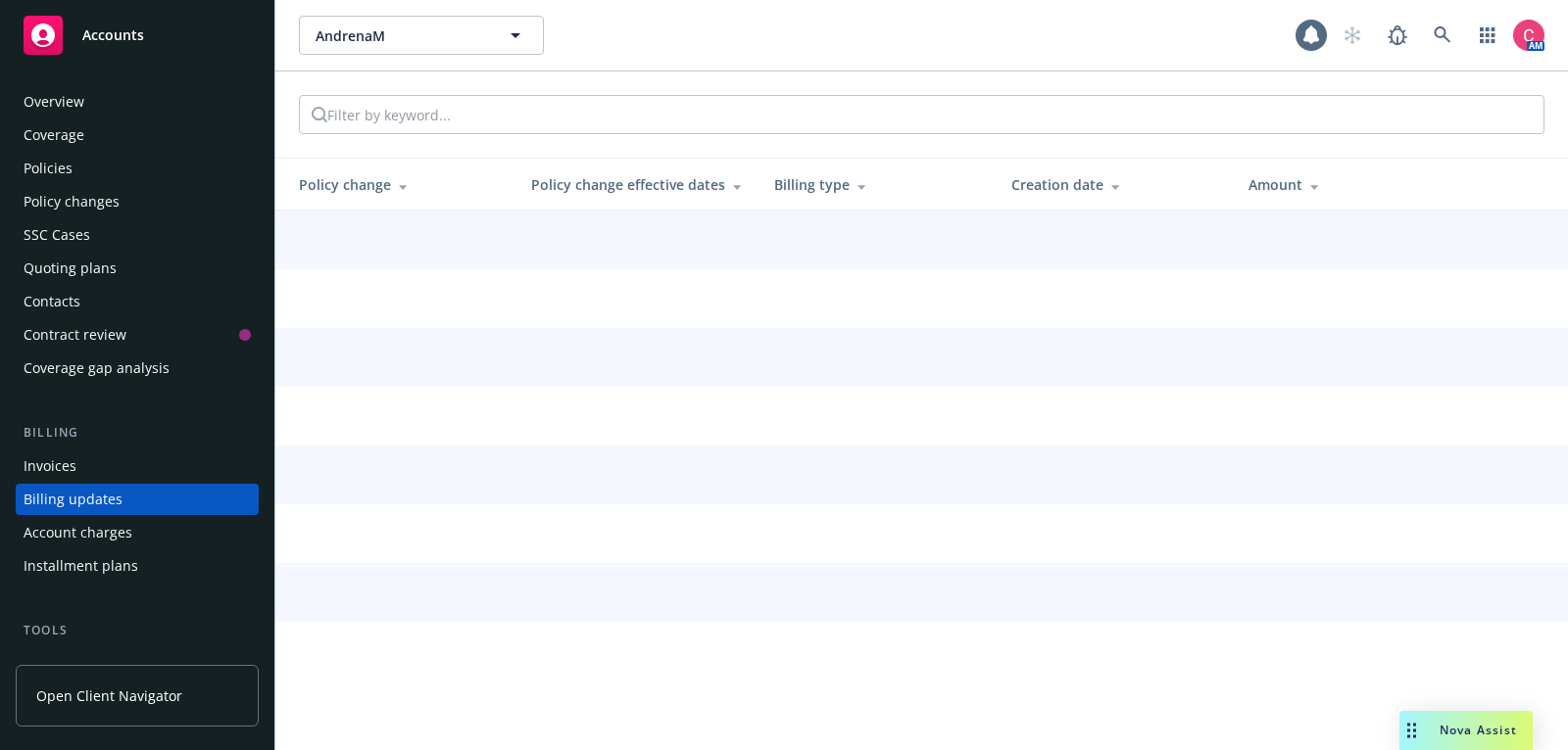
scroll to position [92, 0]
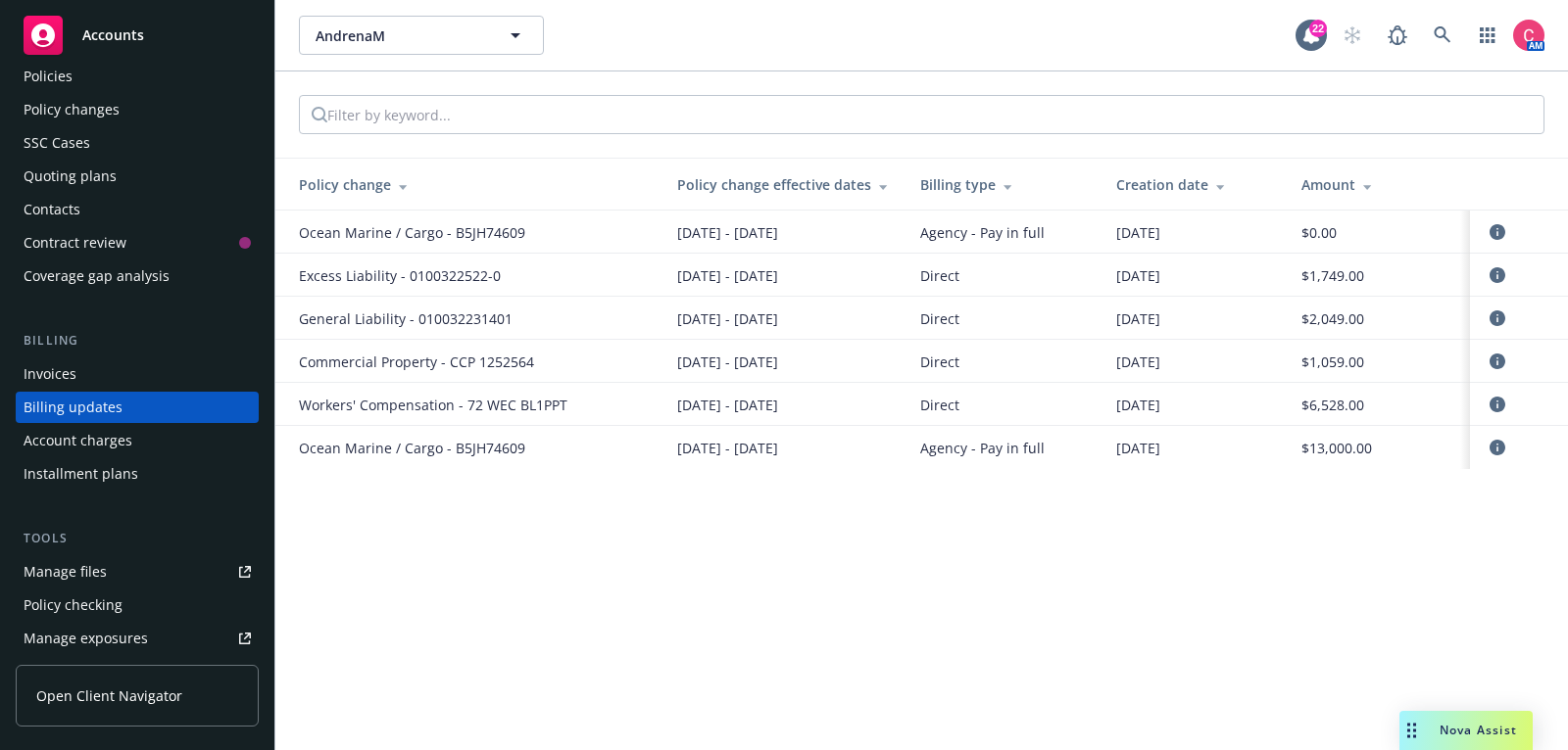
click at [159, 374] on div "Invoices" at bounding box center [137, 374] width 227 height 32
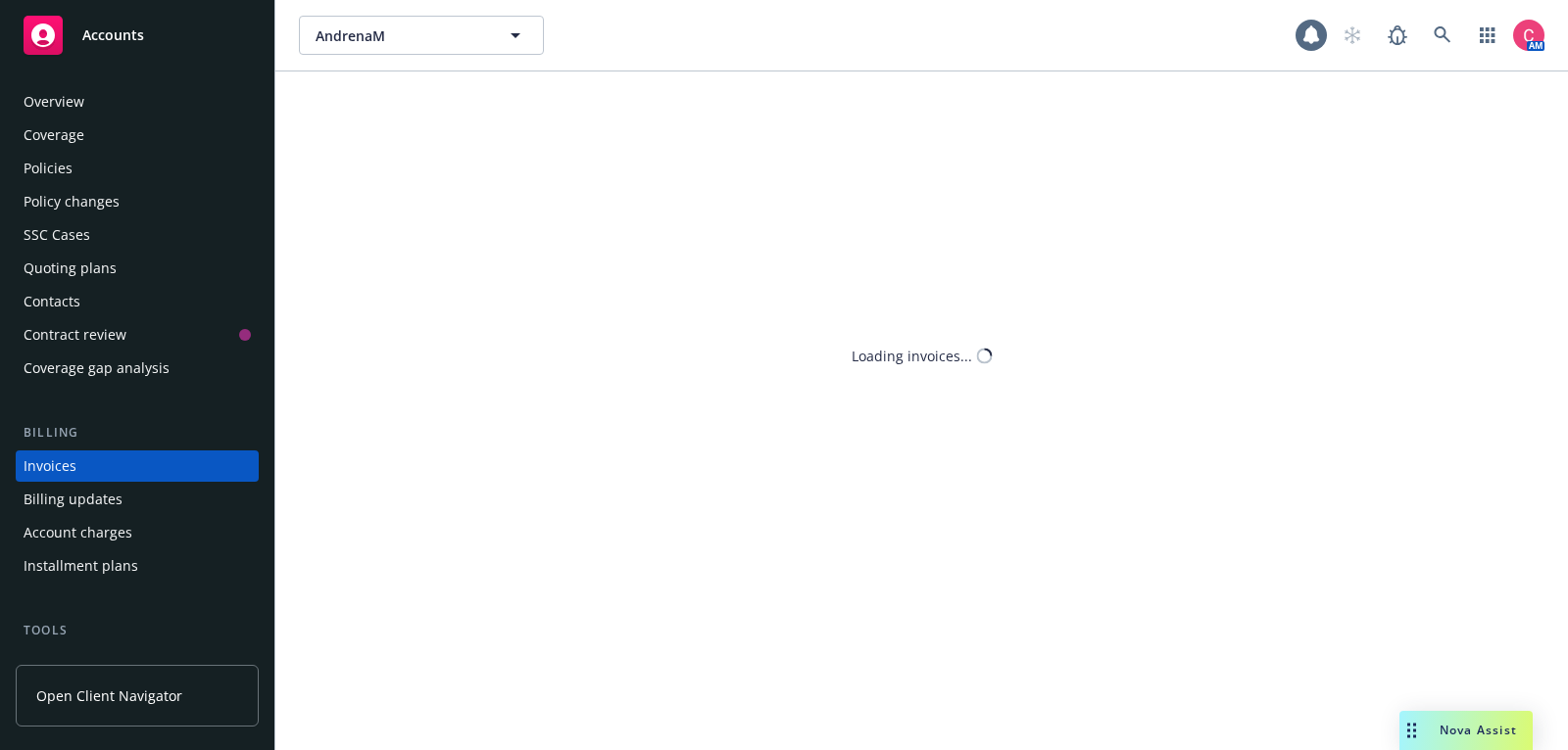
scroll to position [59, 0]
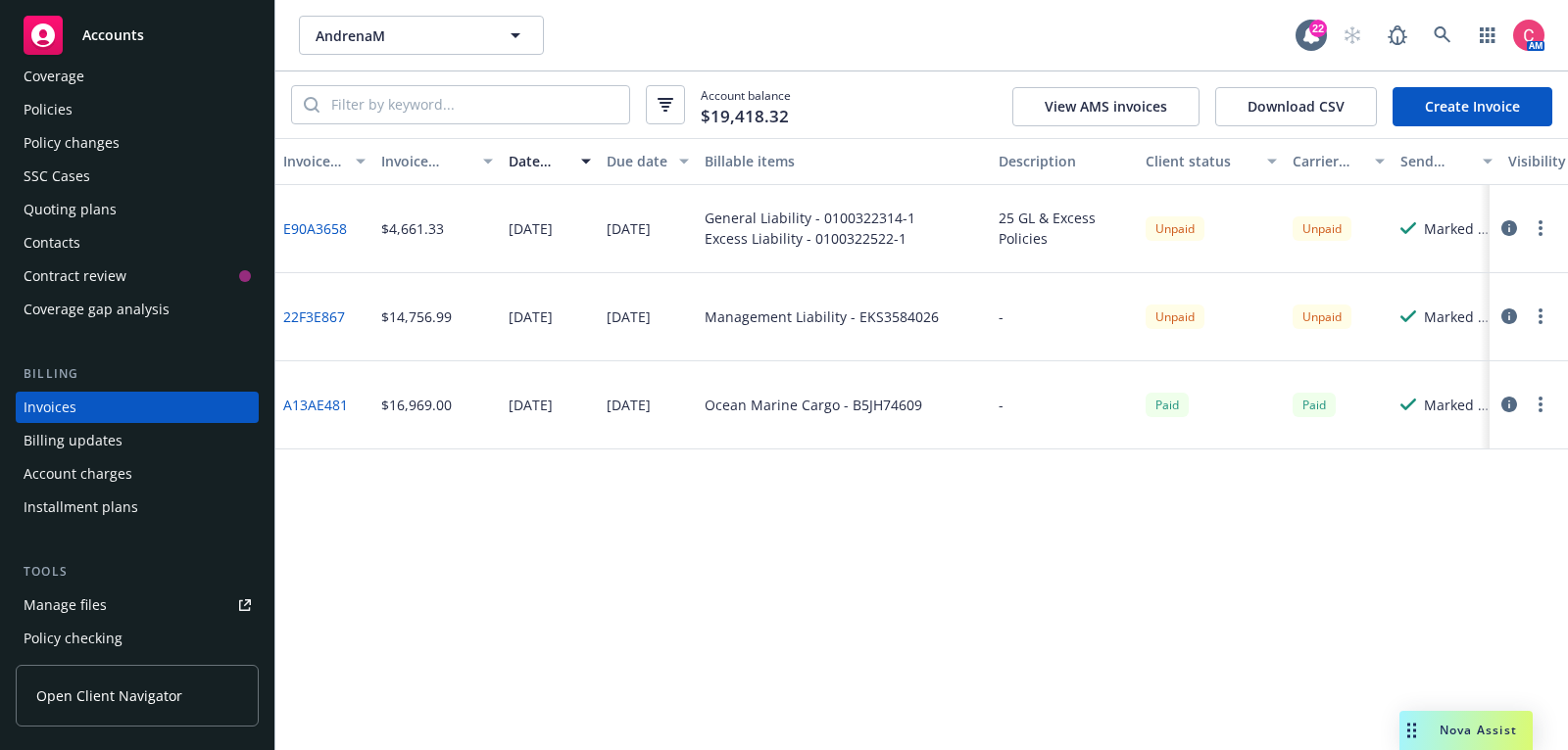
click at [1508, 314] on icon "button" at bounding box center [1509, 317] width 16 height 16
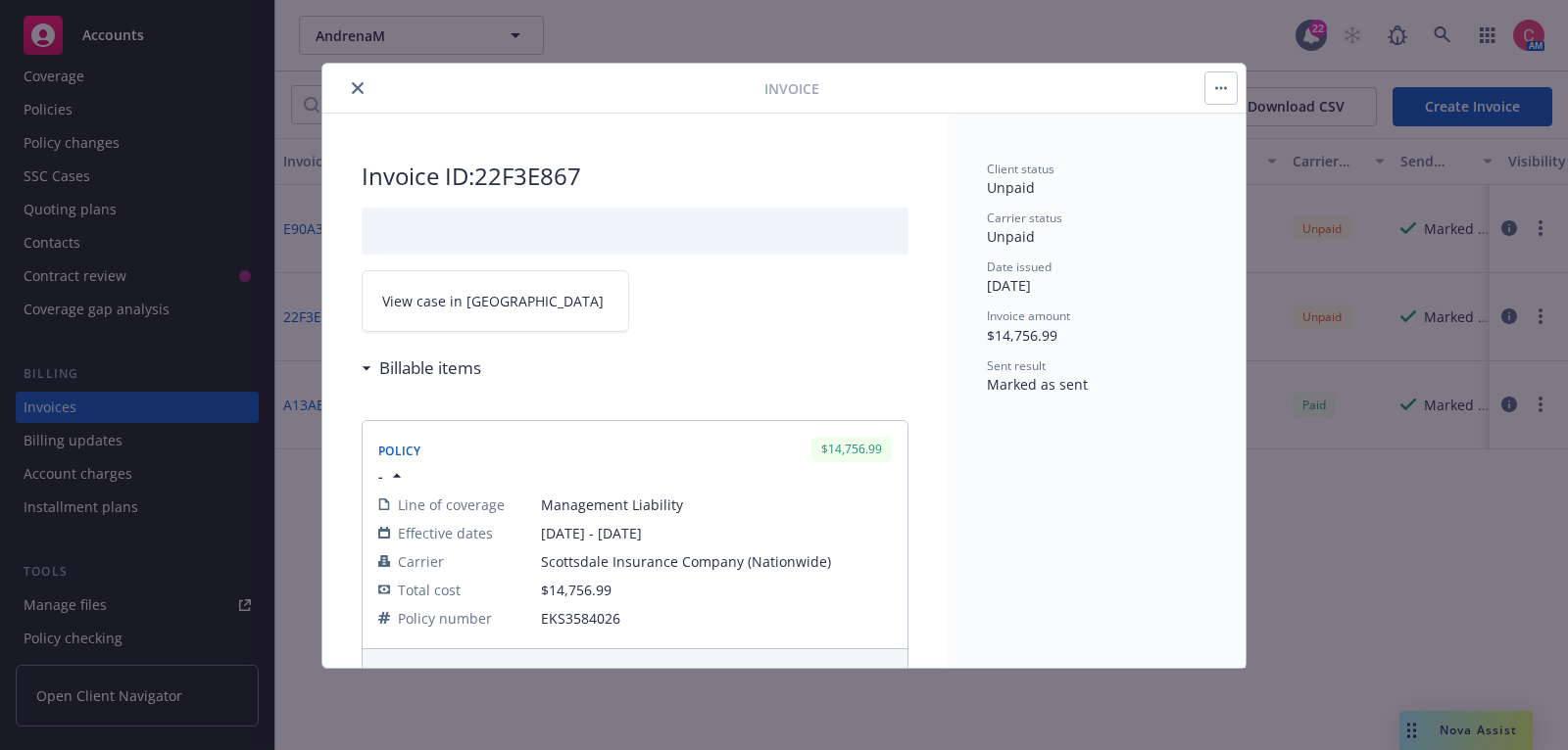
click at [436, 284] on link "View case in SSC" at bounding box center [495, 301] width 268 height 62
click at [365, 86] on button "close" at bounding box center [357, 88] width 24 height 24
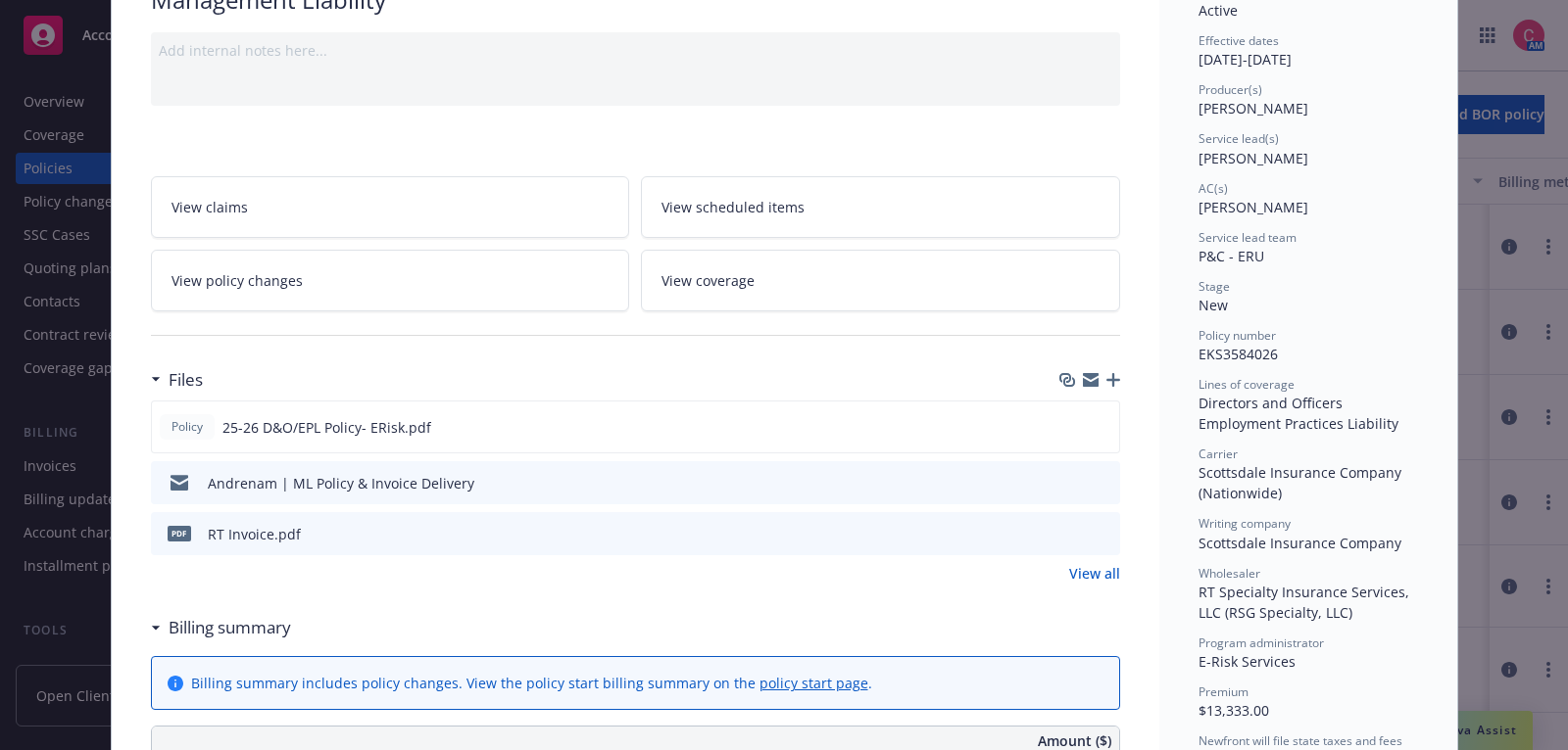
scroll to position [190, 0]
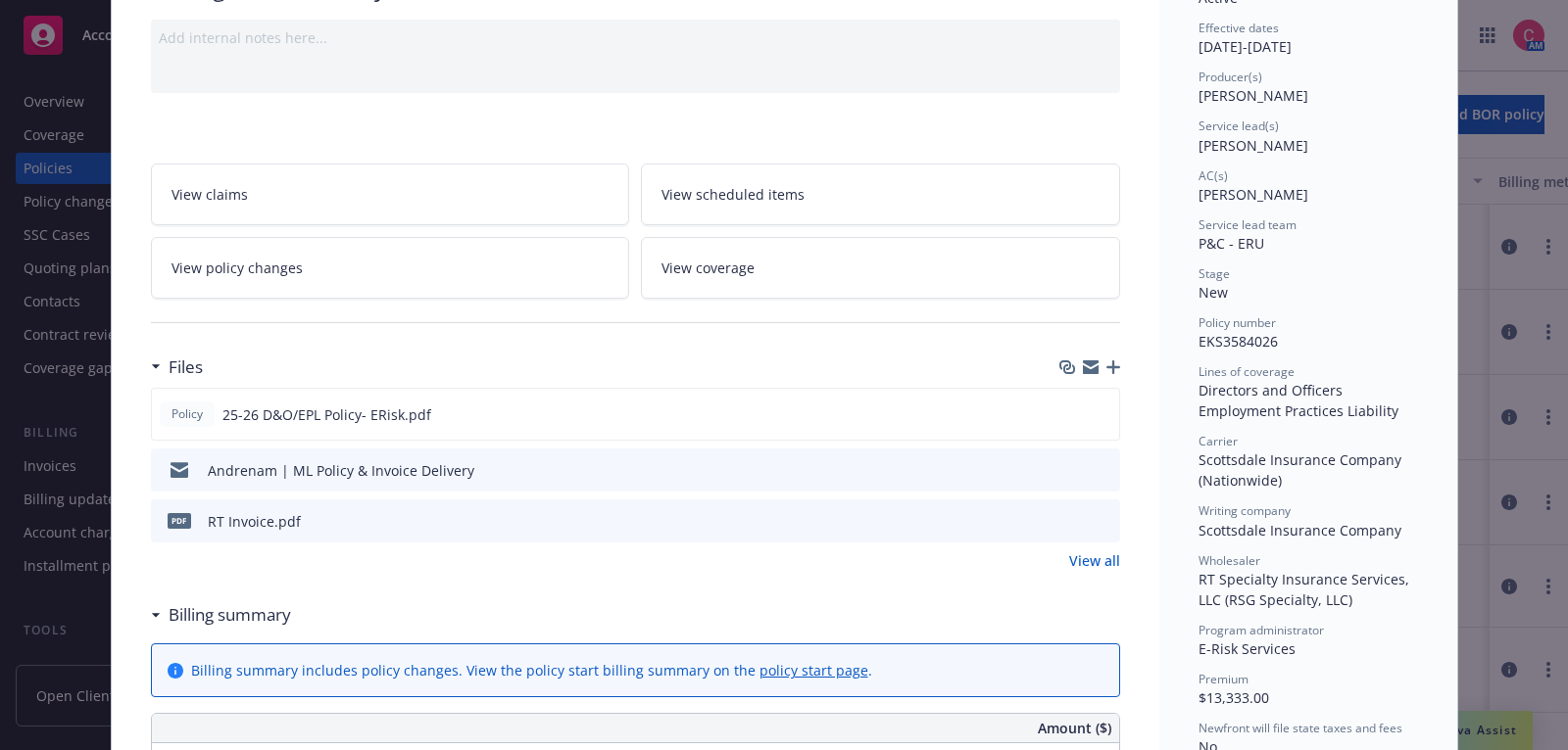
click at [1098, 471] on button at bounding box center [1103, 470] width 18 height 21
click at [1105, 462] on icon "preview file" at bounding box center [1102, 469] width 18 height 14
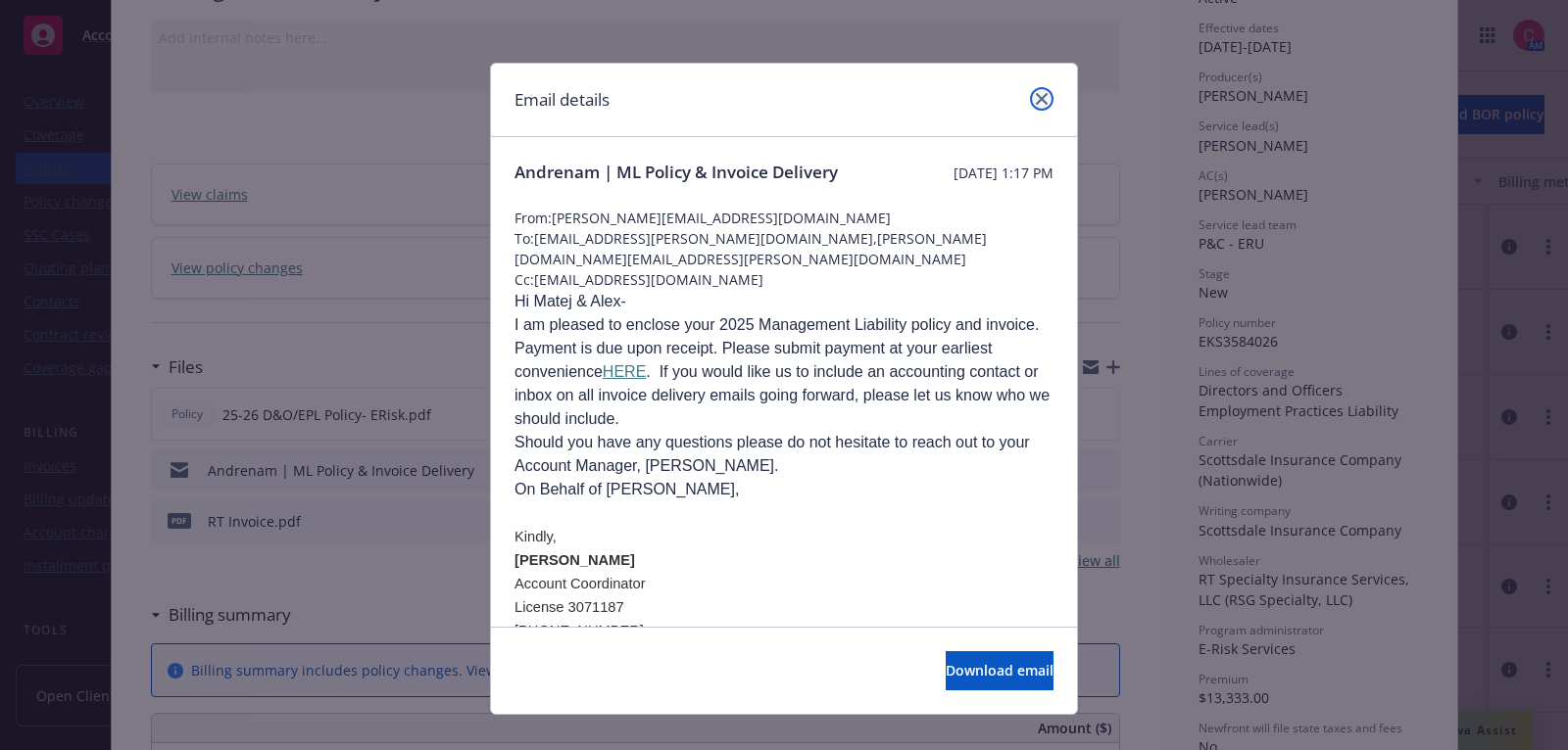
click at [1045, 99] on icon "close" at bounding box center [1042, 99] width 12 height 12
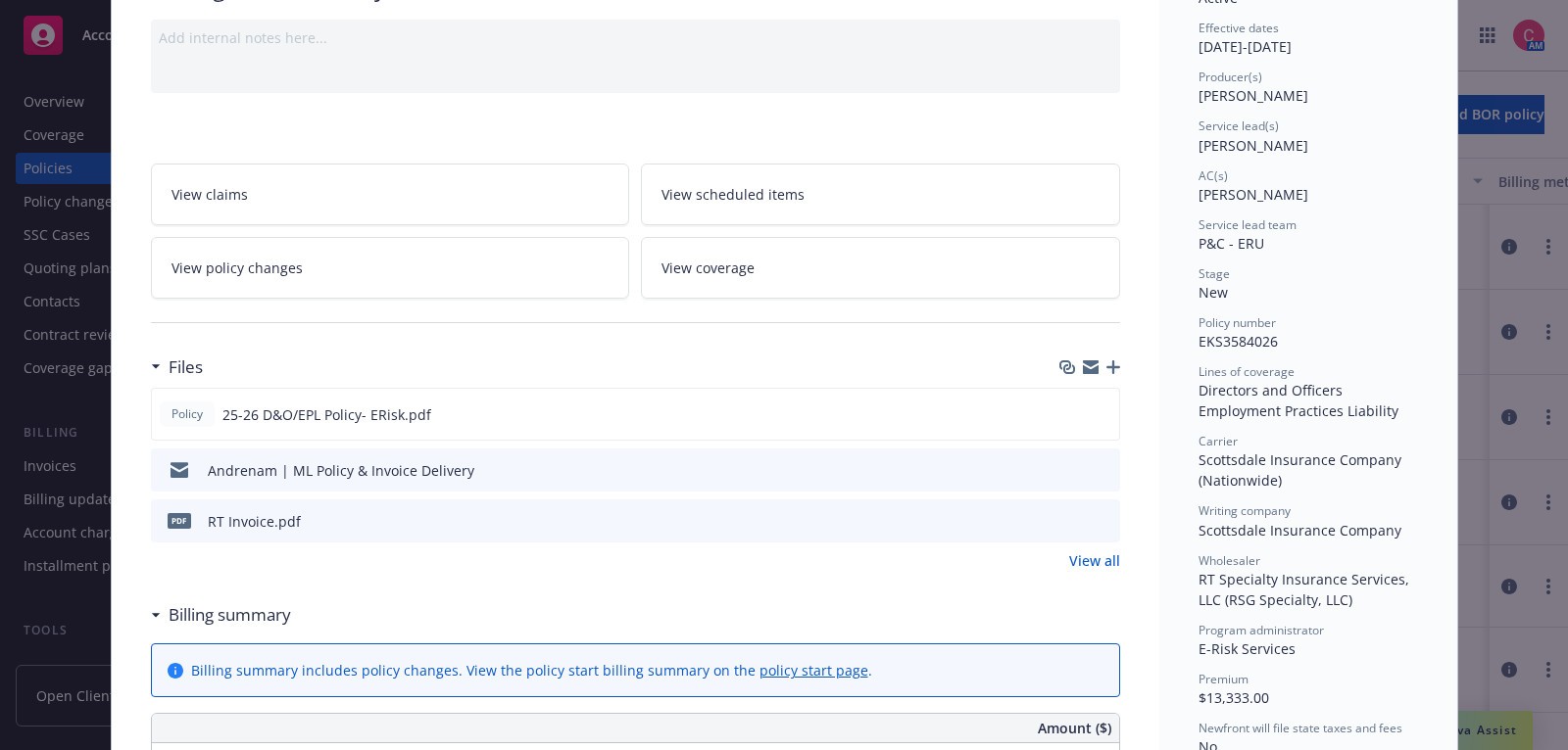
scroll to position [0, 0]
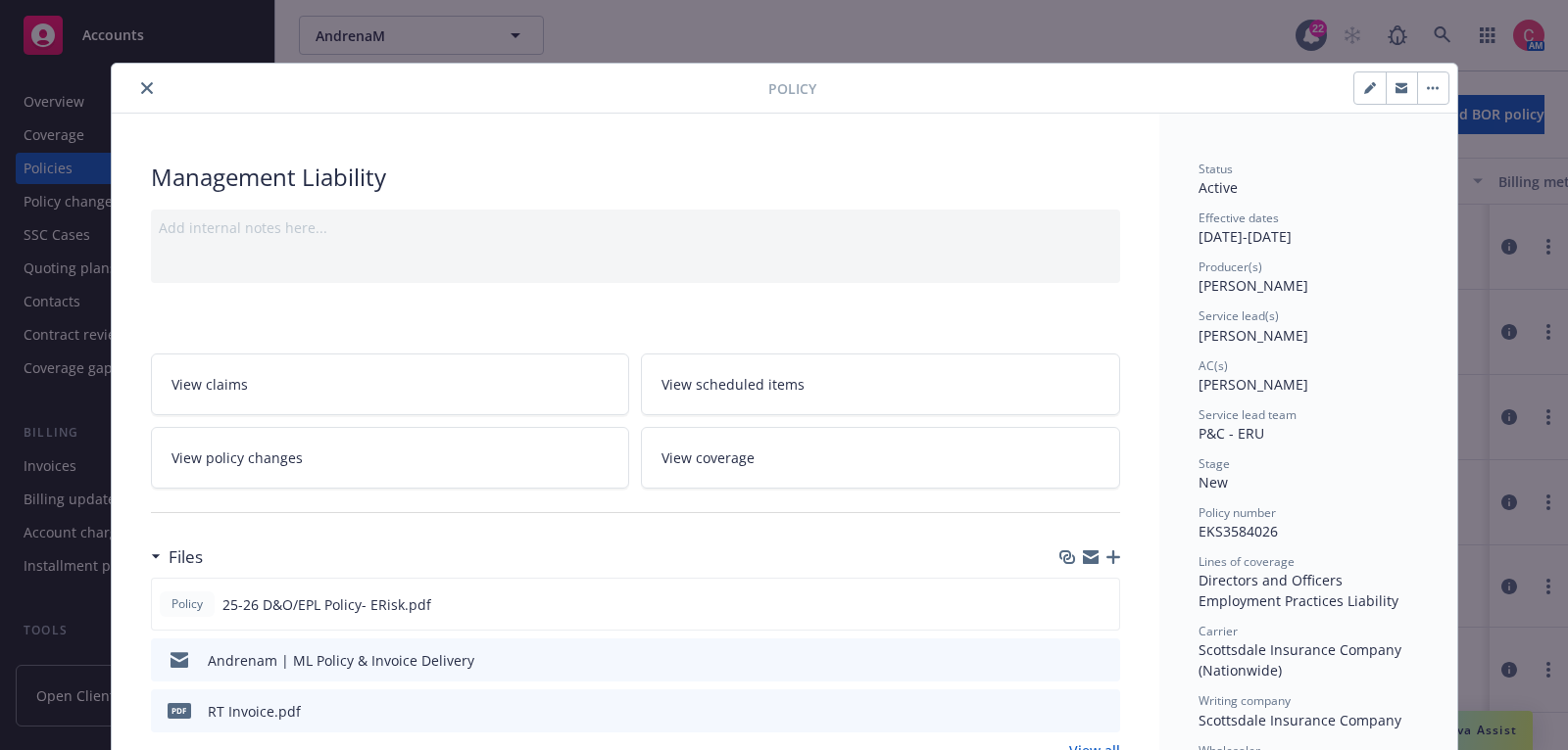
click at [141, 86] on icon "close" at bounding box center [147, 88] width 12 height 12
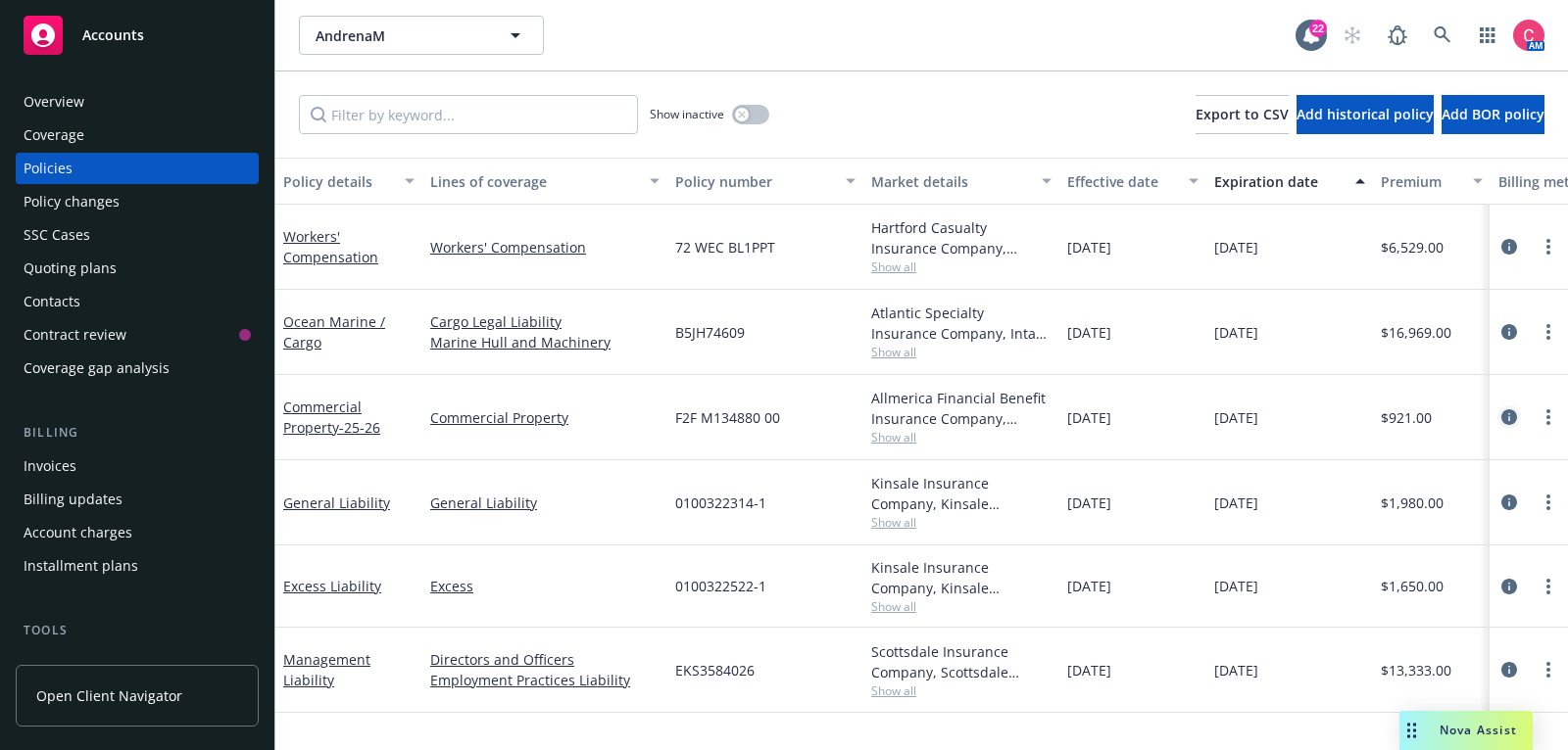
click at [1514, 410] on icon "circleInformation" at bounding box center [1509, 417] width 16 height 16
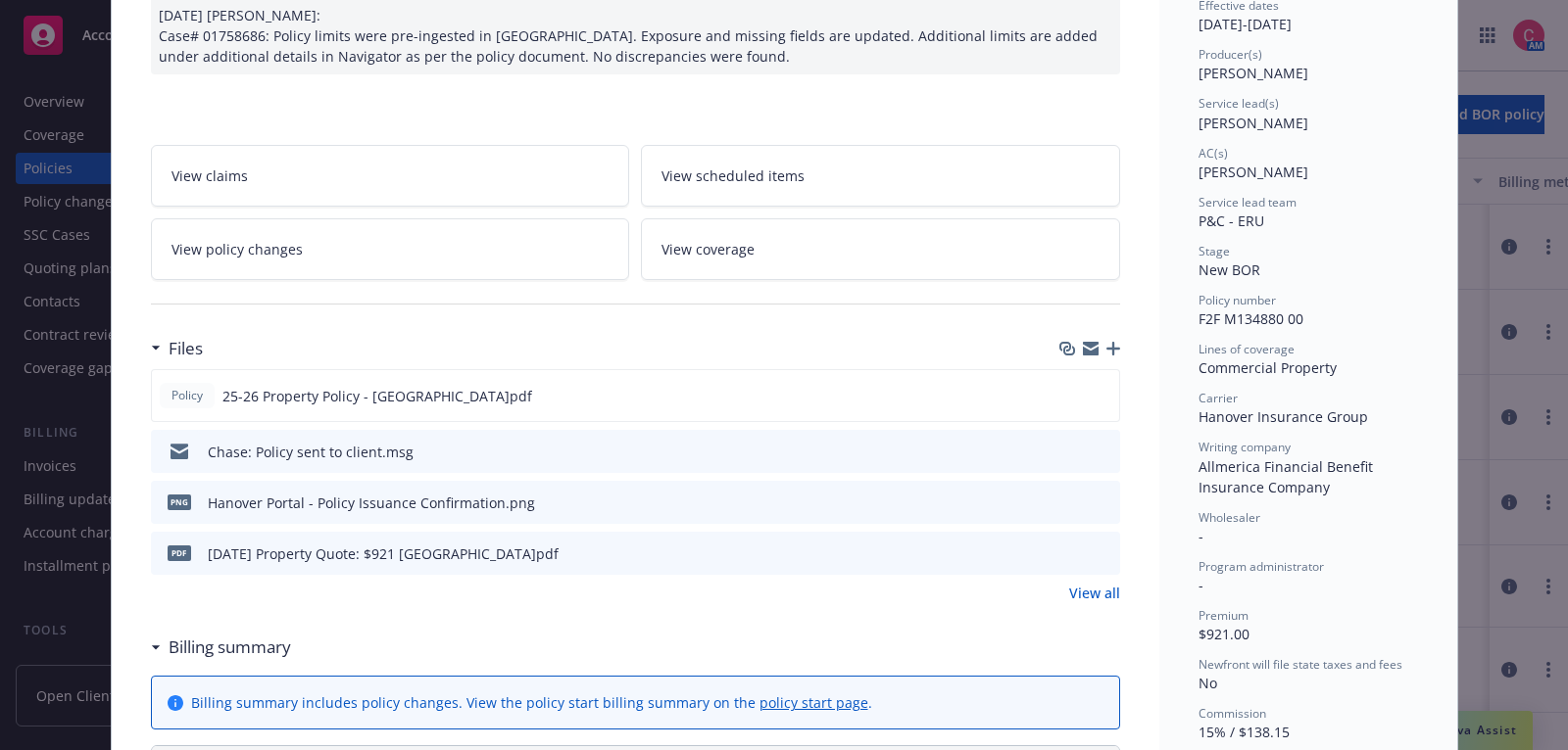
scroll to position [216, 0]
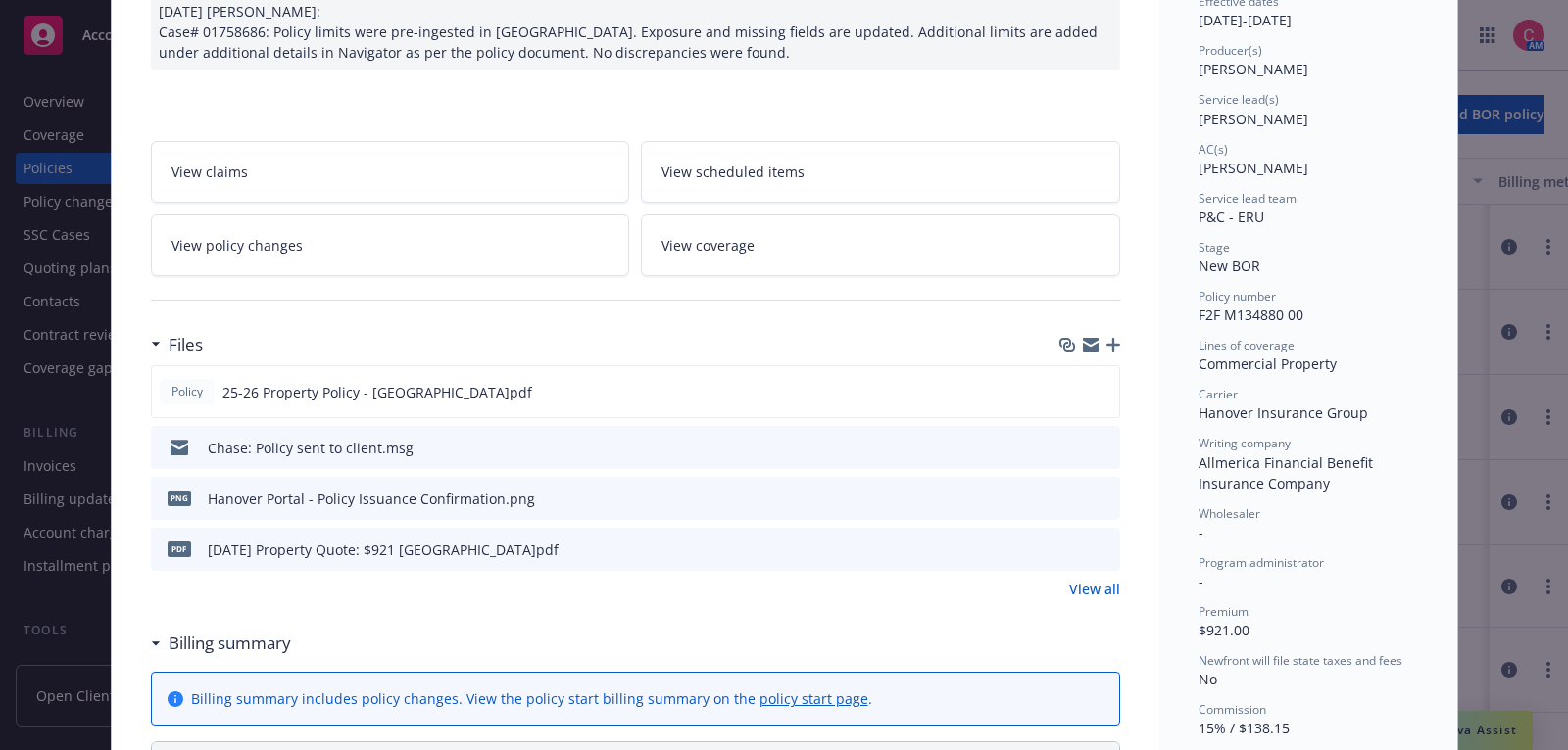
click at [1098, 443] on icon "preview file" at bounding box center [1102, 447] width 18 height 14
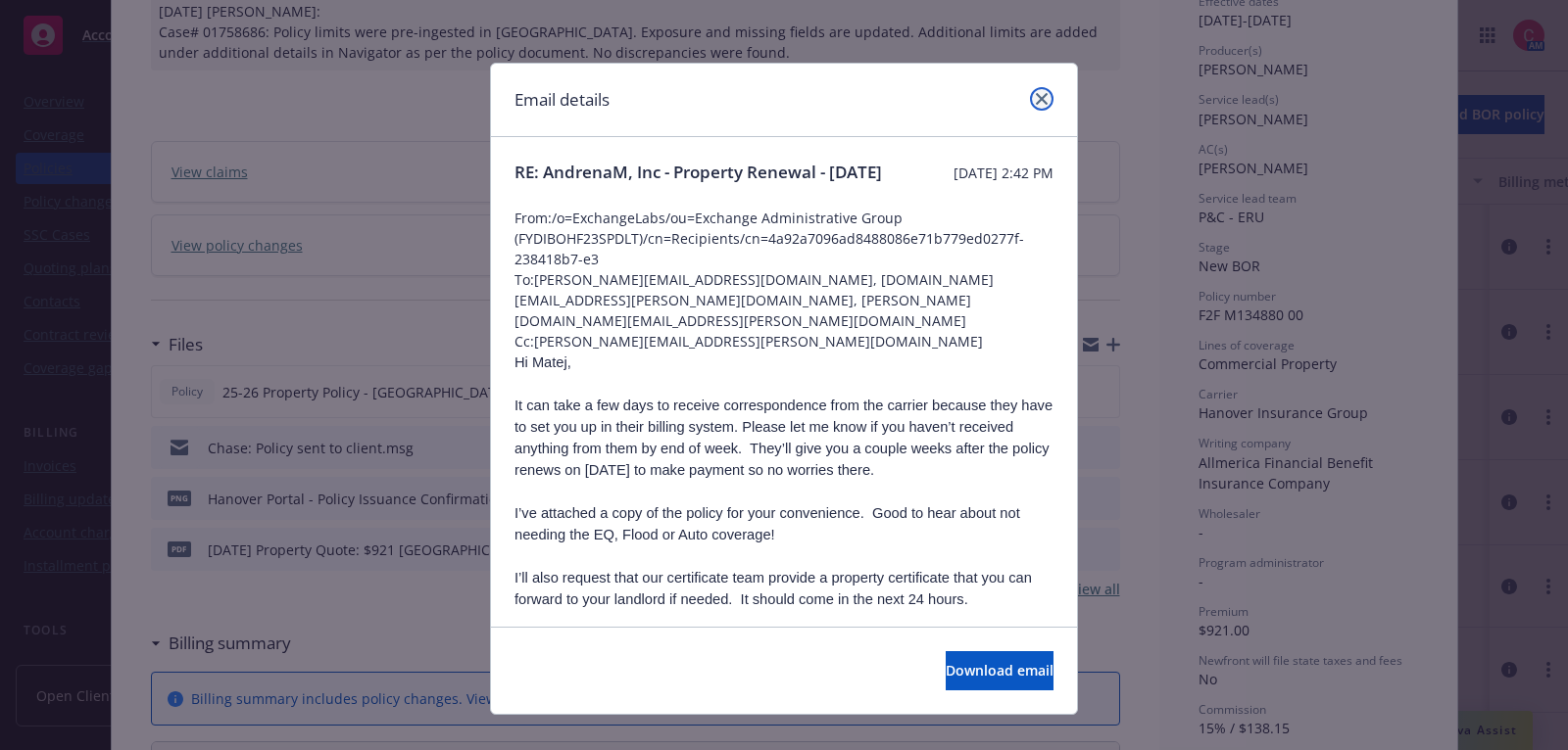
click at [1036, 95] on icon "close" at bounding box center [1042, 99] width 12 height 12
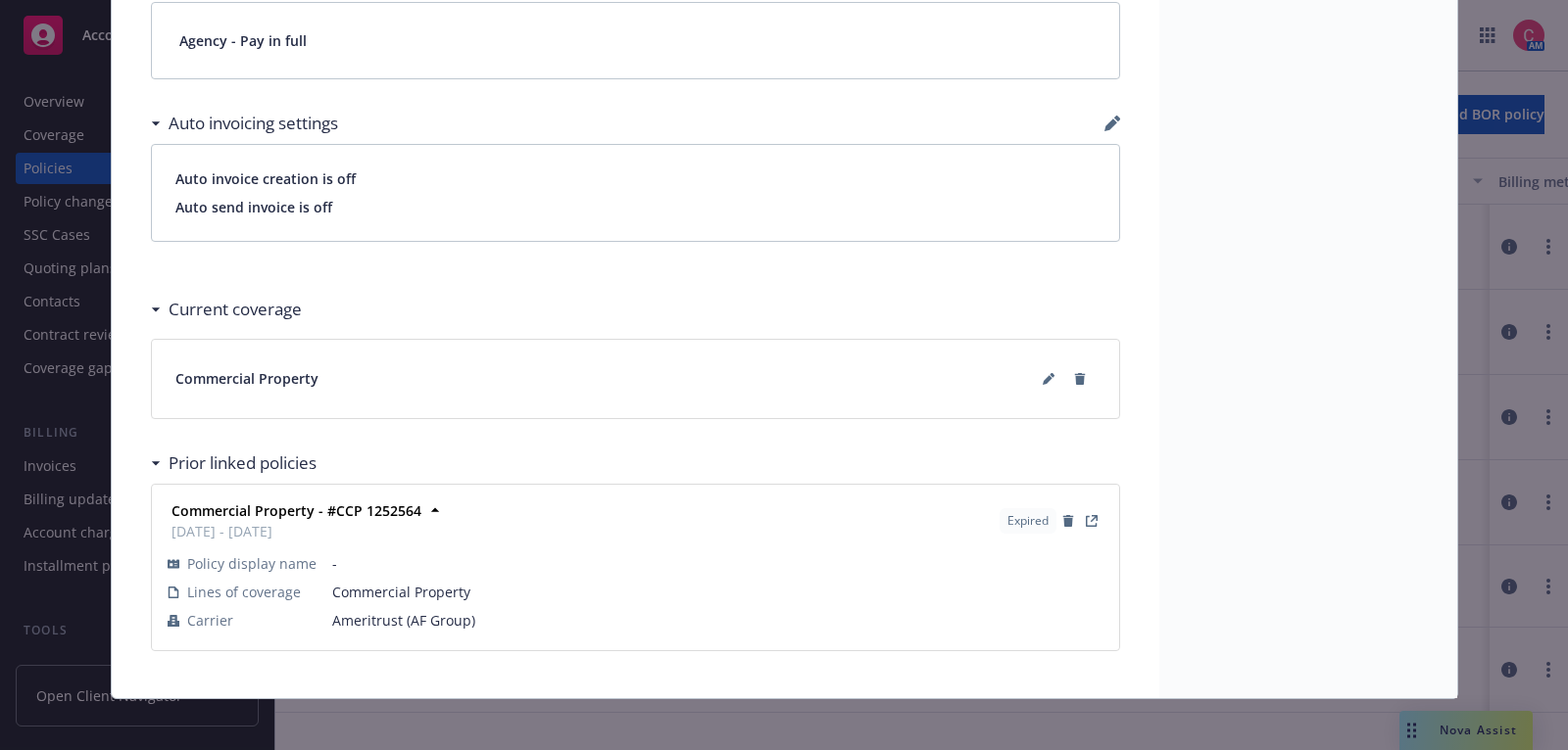
scroll to position [1249, 0]
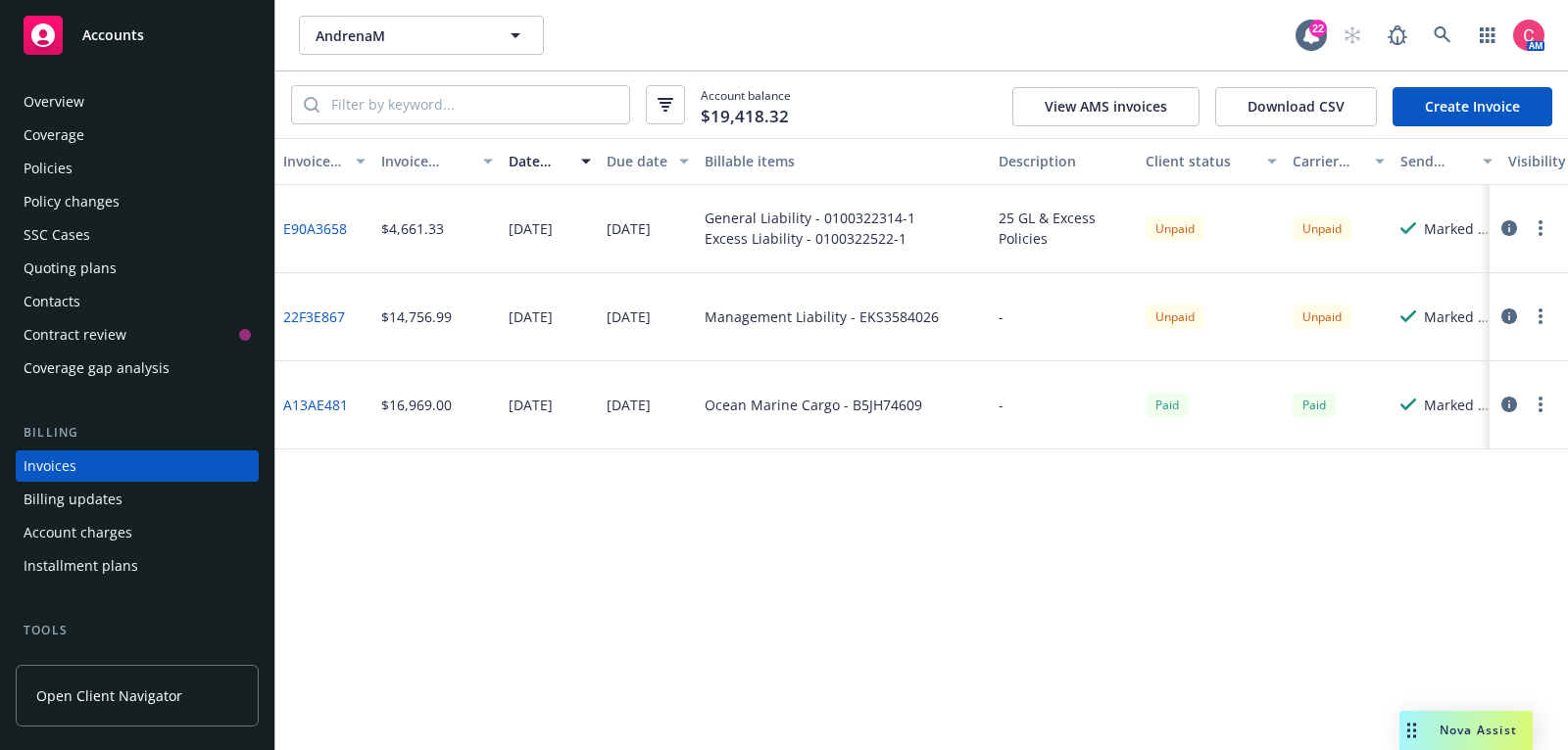
scroll to position [59, 0]
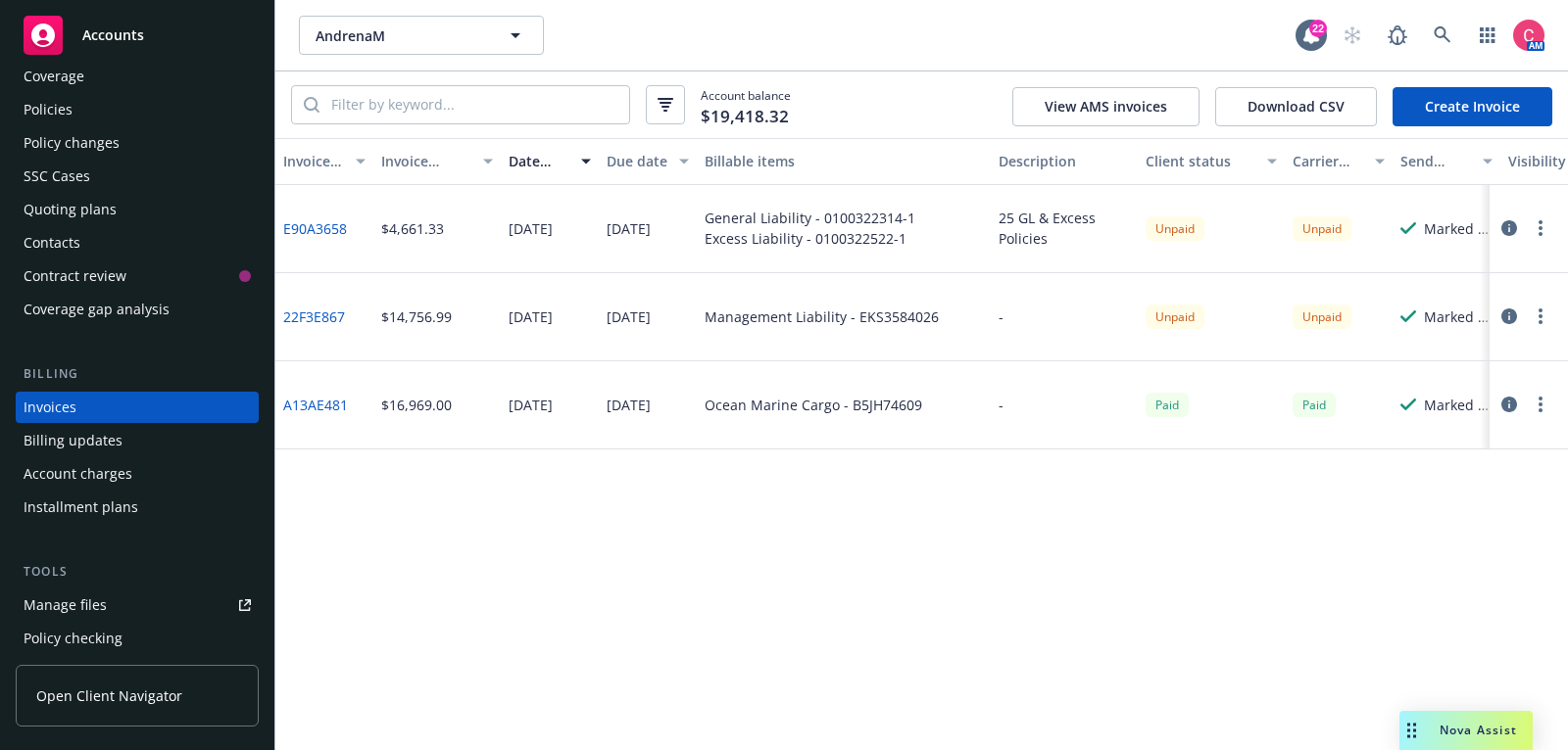
click at [1513, 321] on icon "button" at bounding box center [1509, 317] width 16 height 16
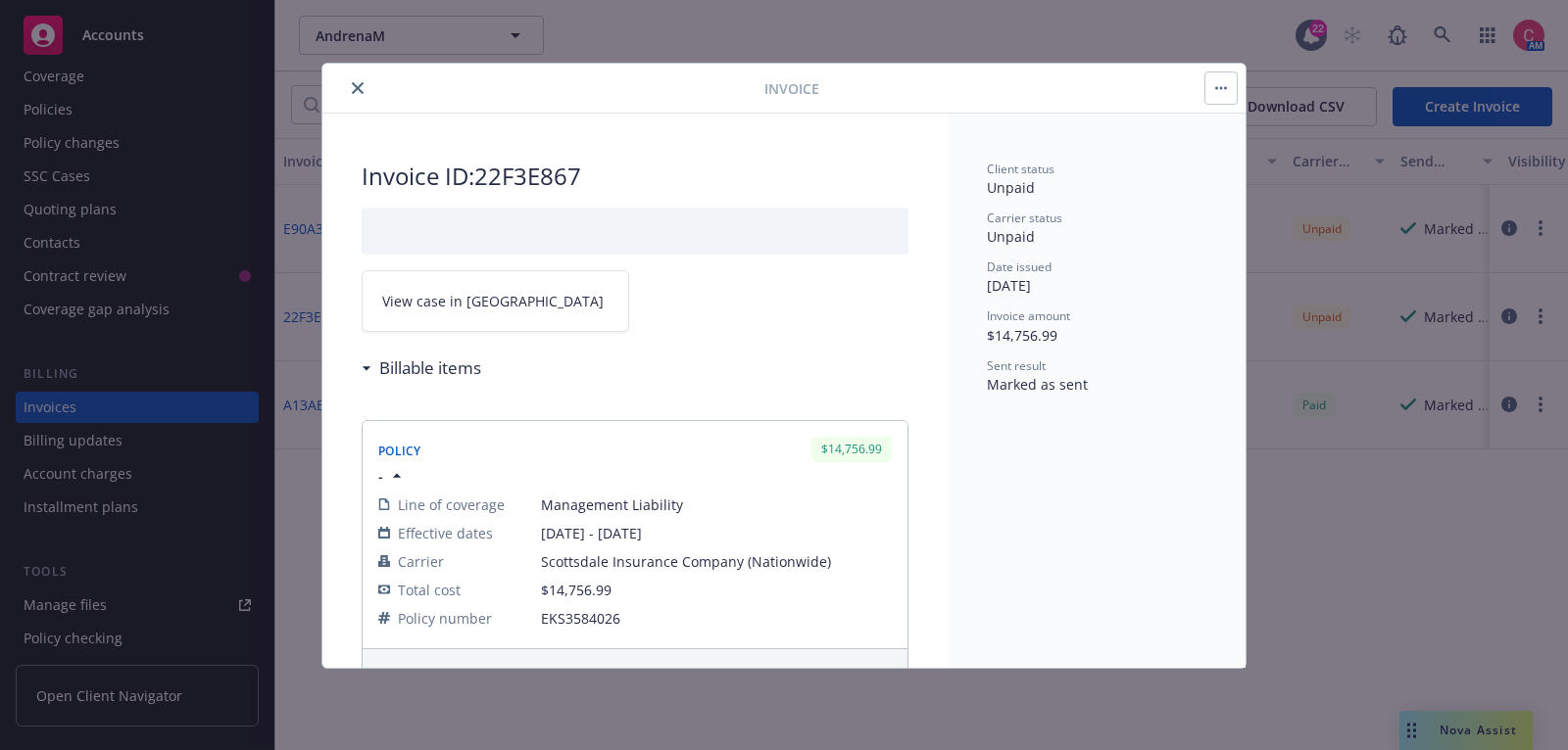
click at [361, 91] on icon "close" at bounding box center [357, 88] width 12 height 12
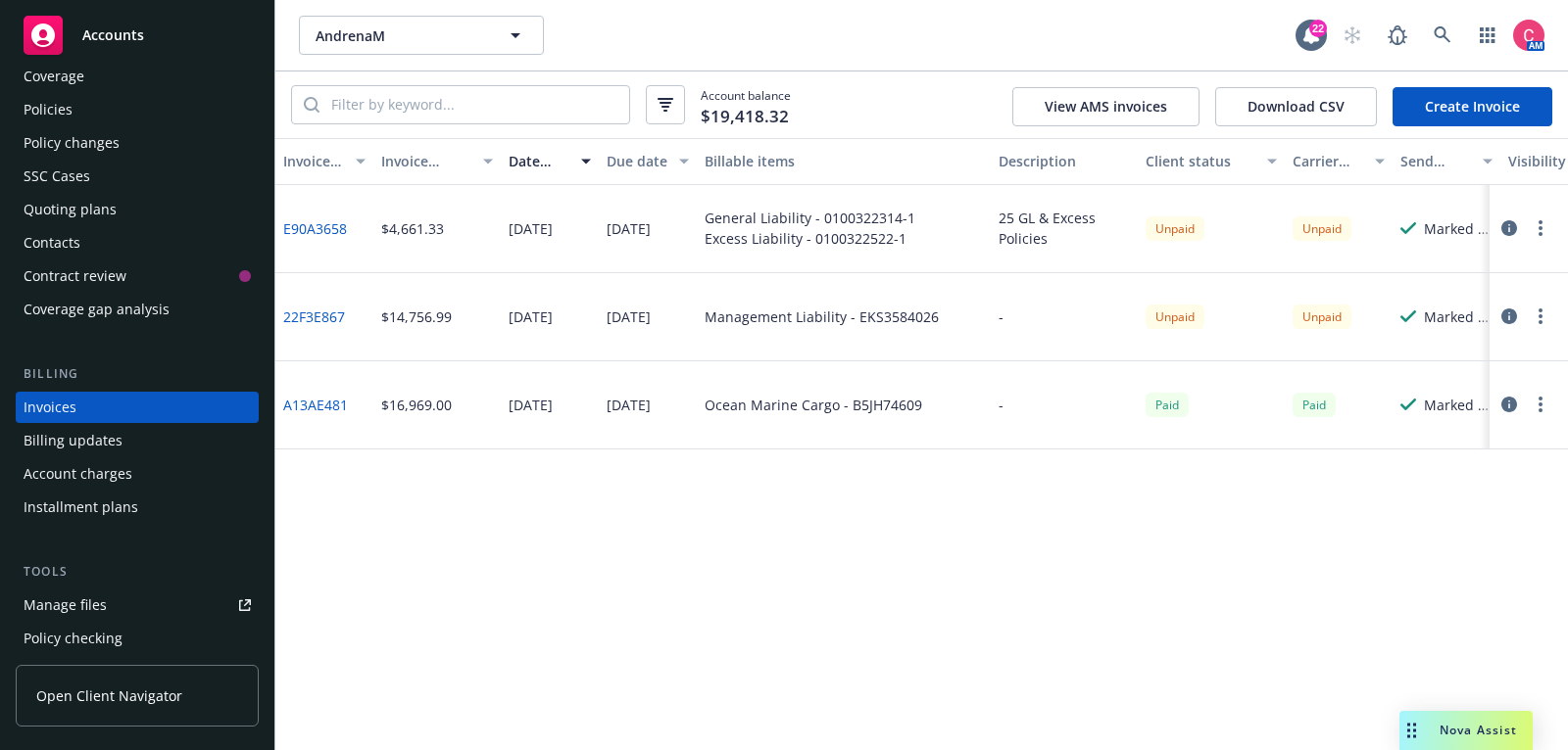
click at [127, 117] on div "Policies" at bounding box center [137, 110] width 227 height 32
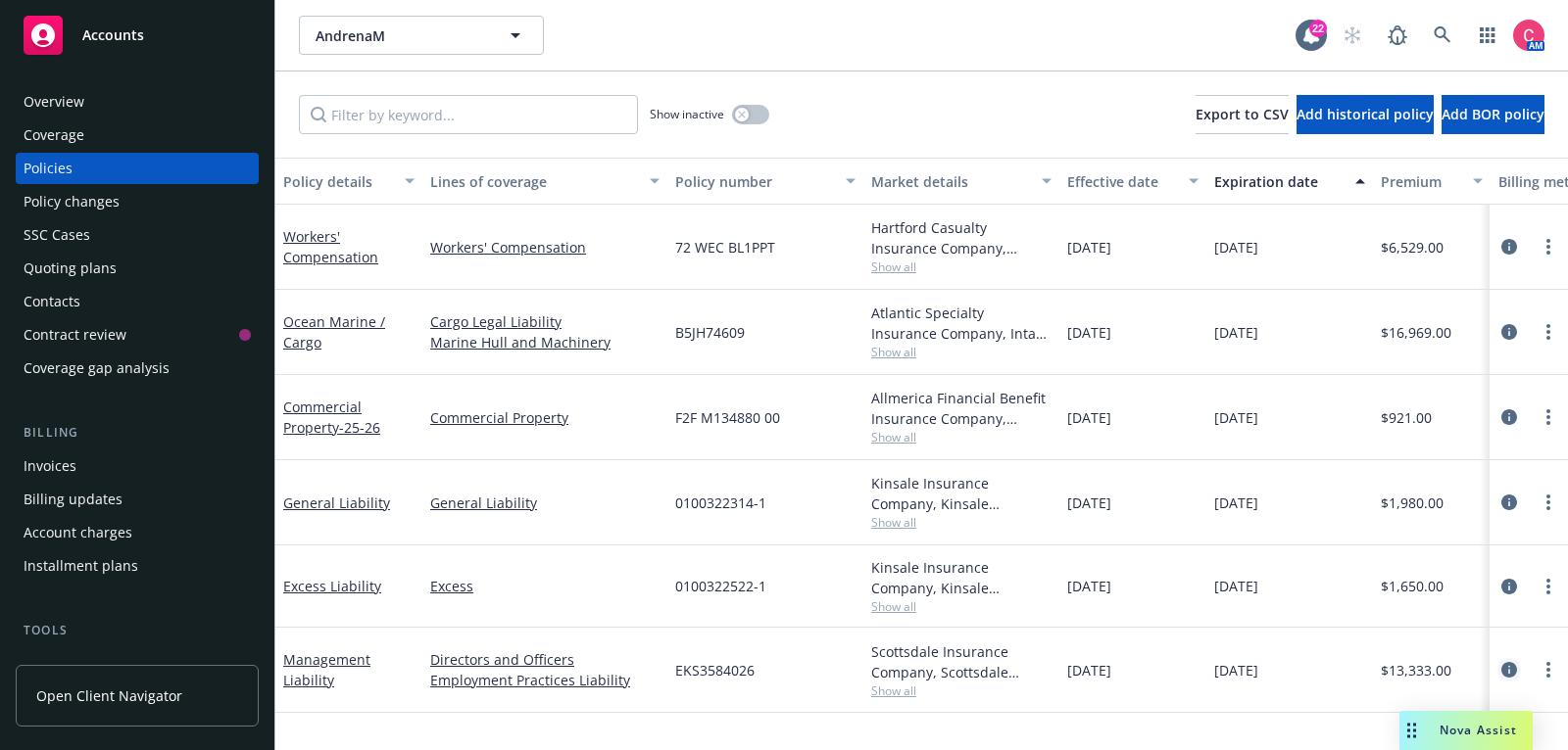
click at [1511, 670] on icon "circleInformation" at bounding box center [1509, 670] width 16 height 16
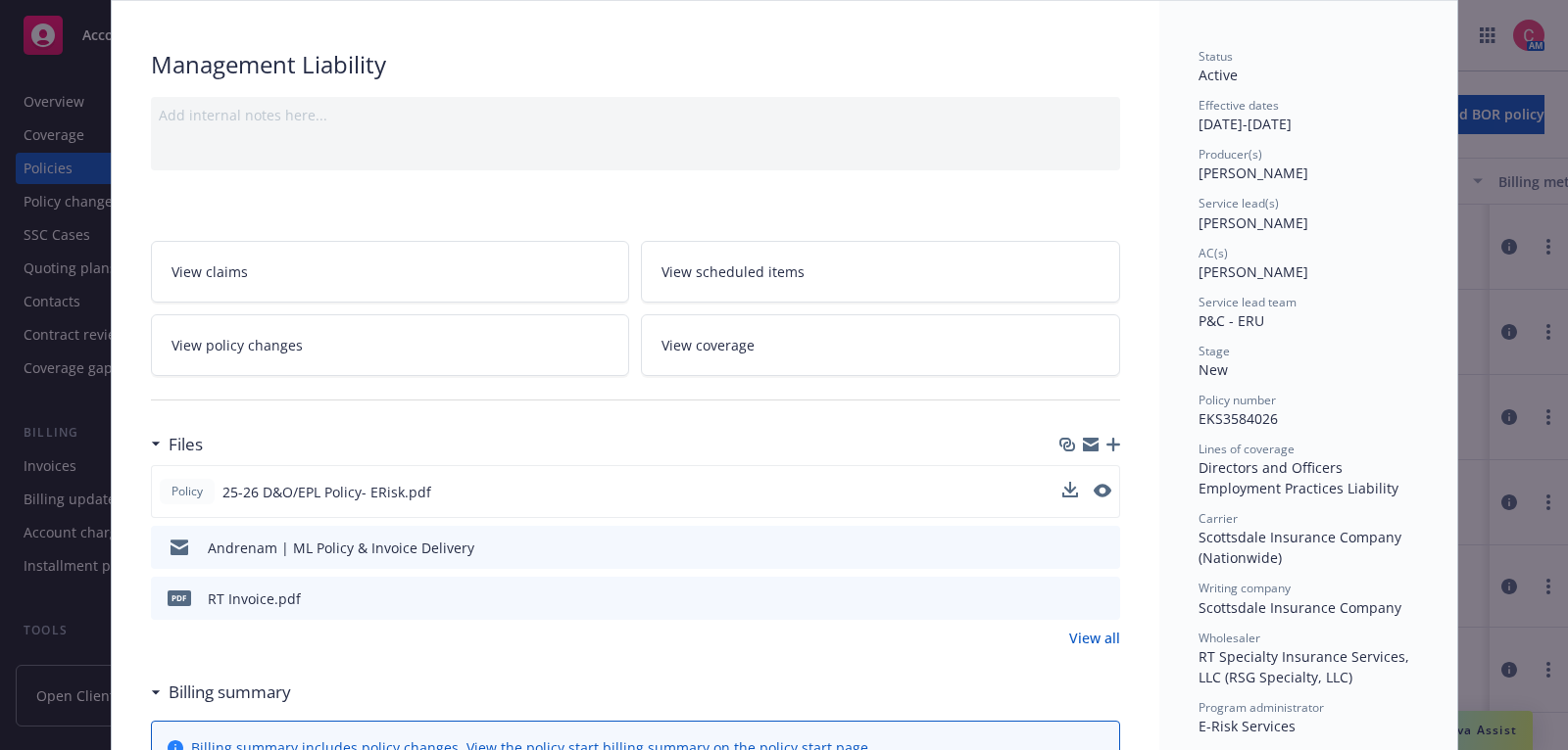
scroll to position [114, 0]
click at [1111, 540] on button "preview file" at bounding box center [1102, 545] width 22 height 18
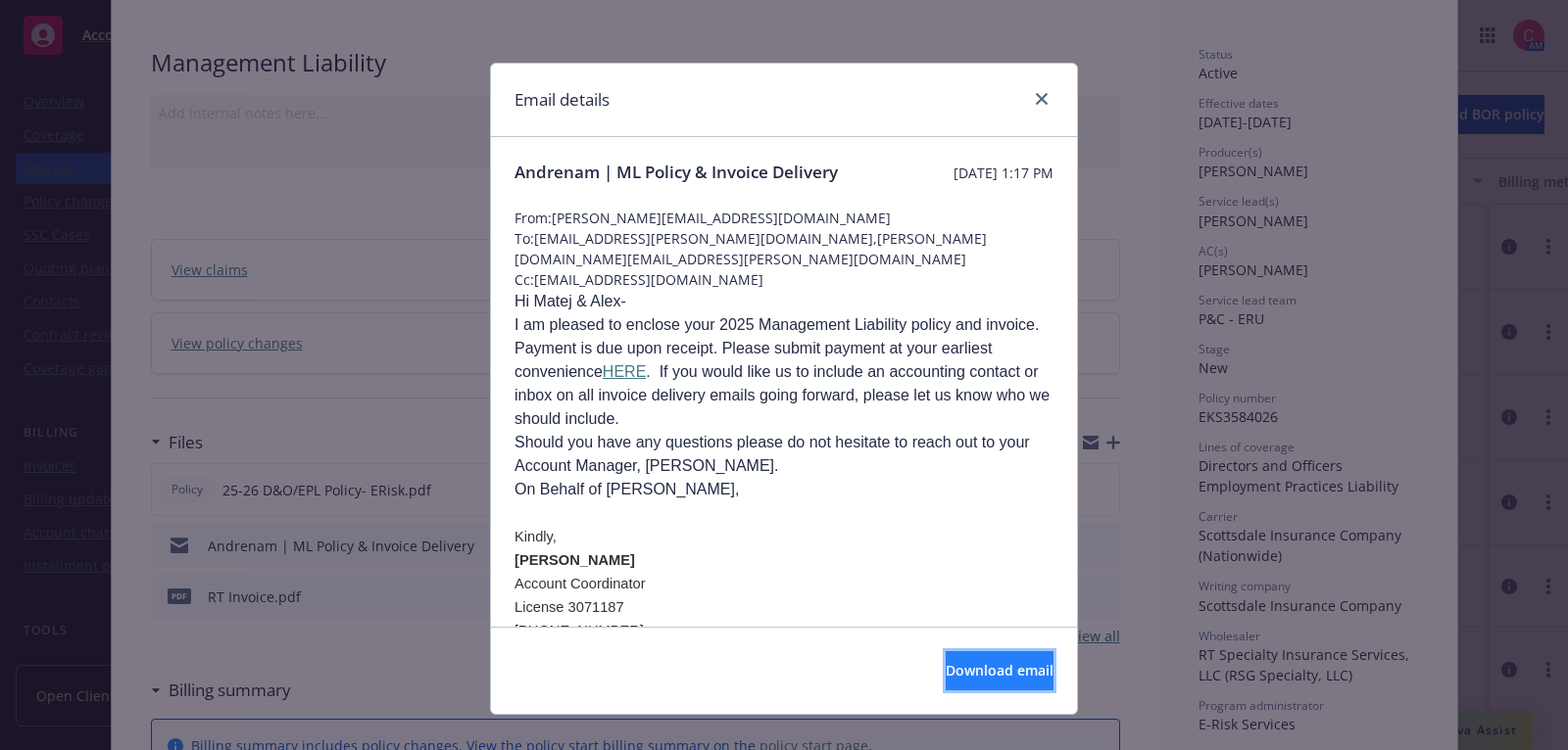
click at [1020, 662] on span "Download email" at bounding box center [999, 670] width 108 height 19
click at [1048, 96] on icon "close" at bounding box center [1042, 99] width 12 height 12
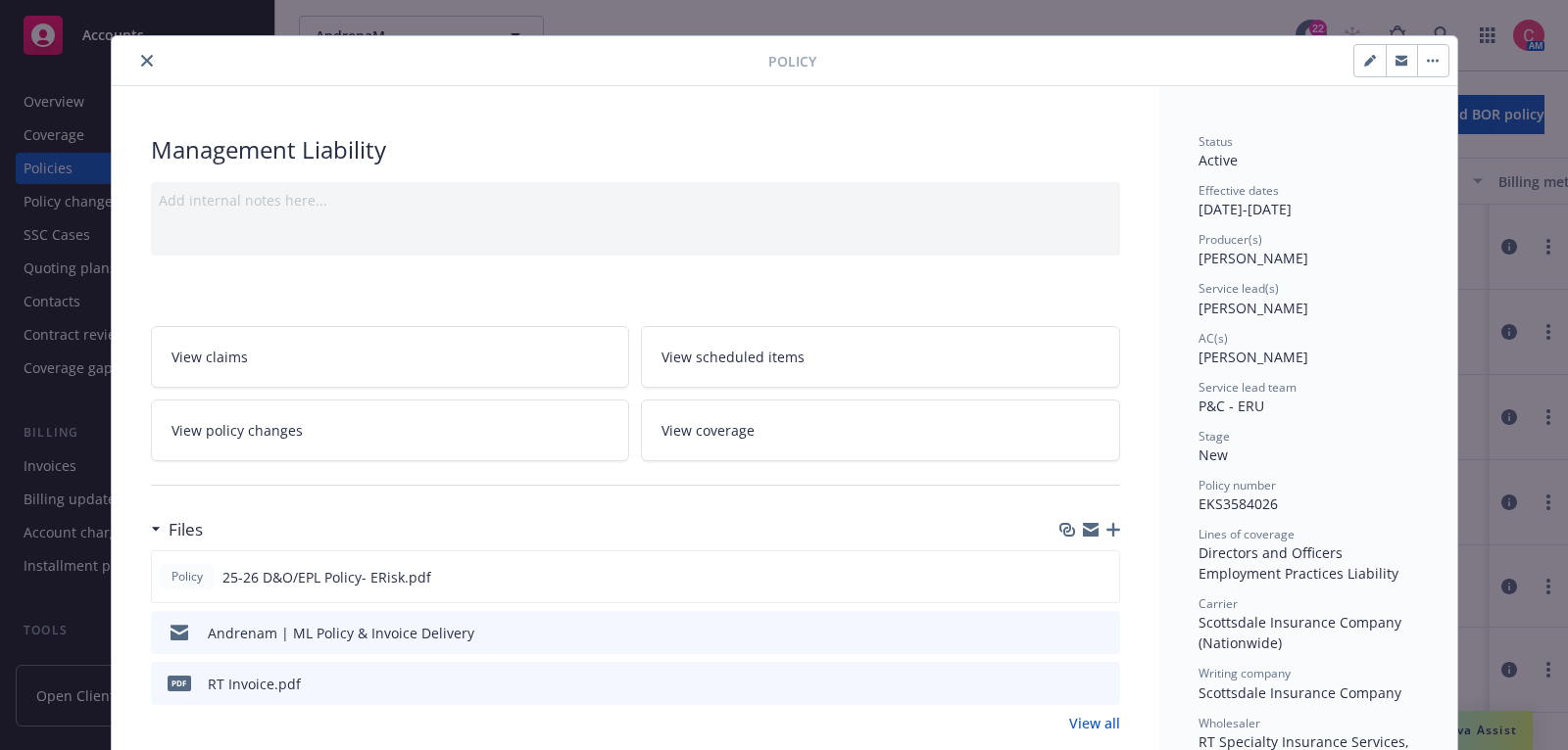
scroll to position [0, 0]
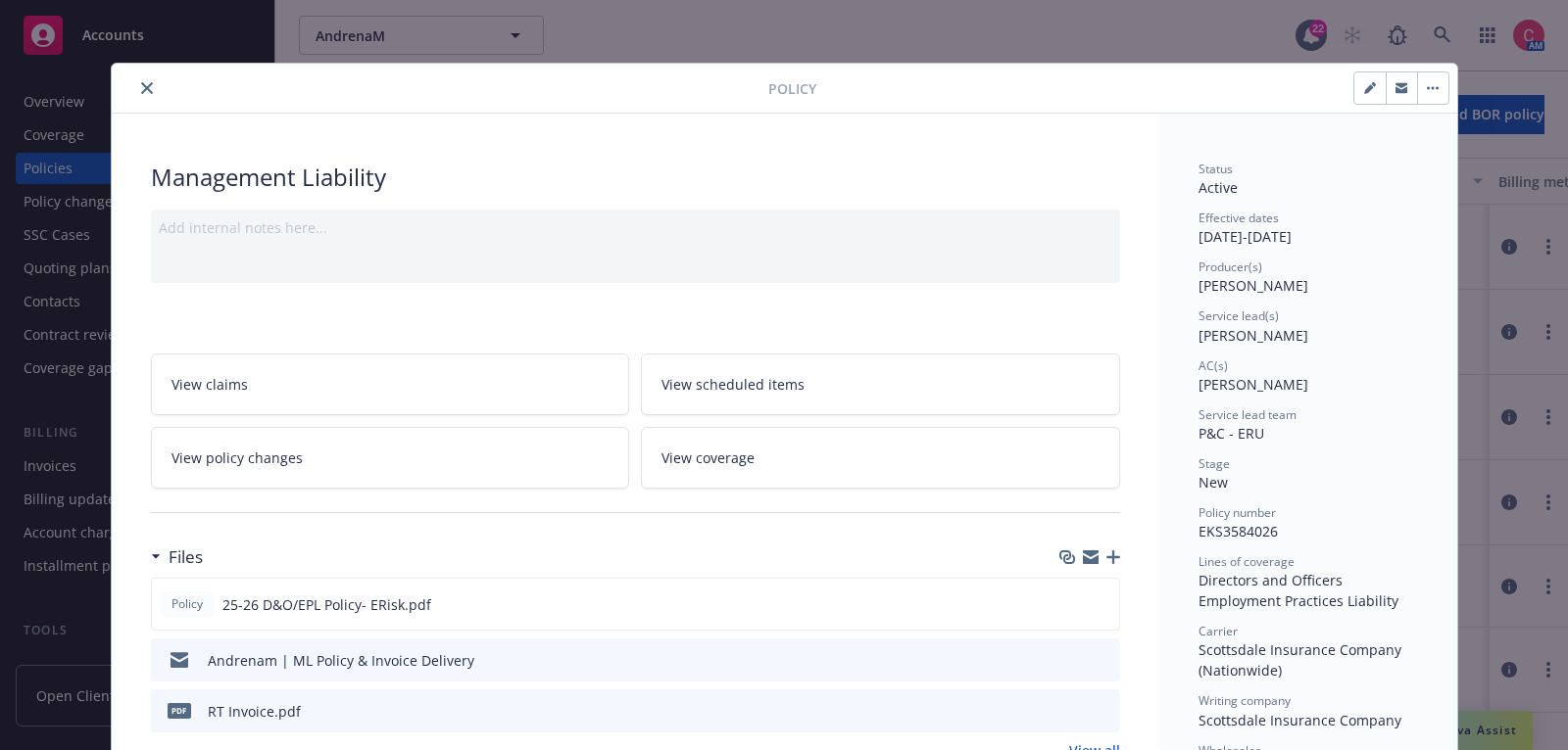
click at [149, 85] on icon "close" at bounding box center [147, 88] width 12 height 12
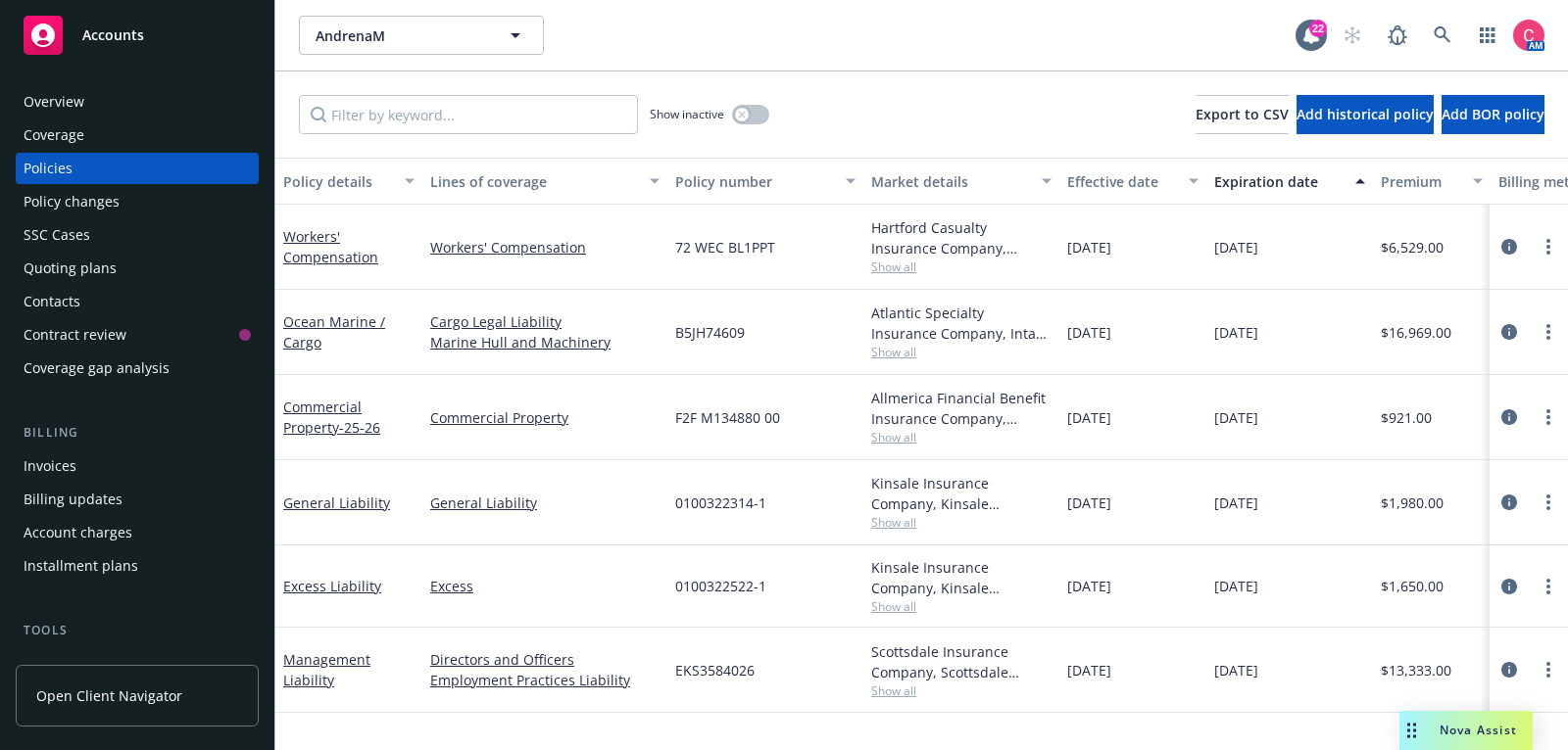
click at [152, 461] on div "Invoices" at bounding box center [137, 466] width 227 height 32
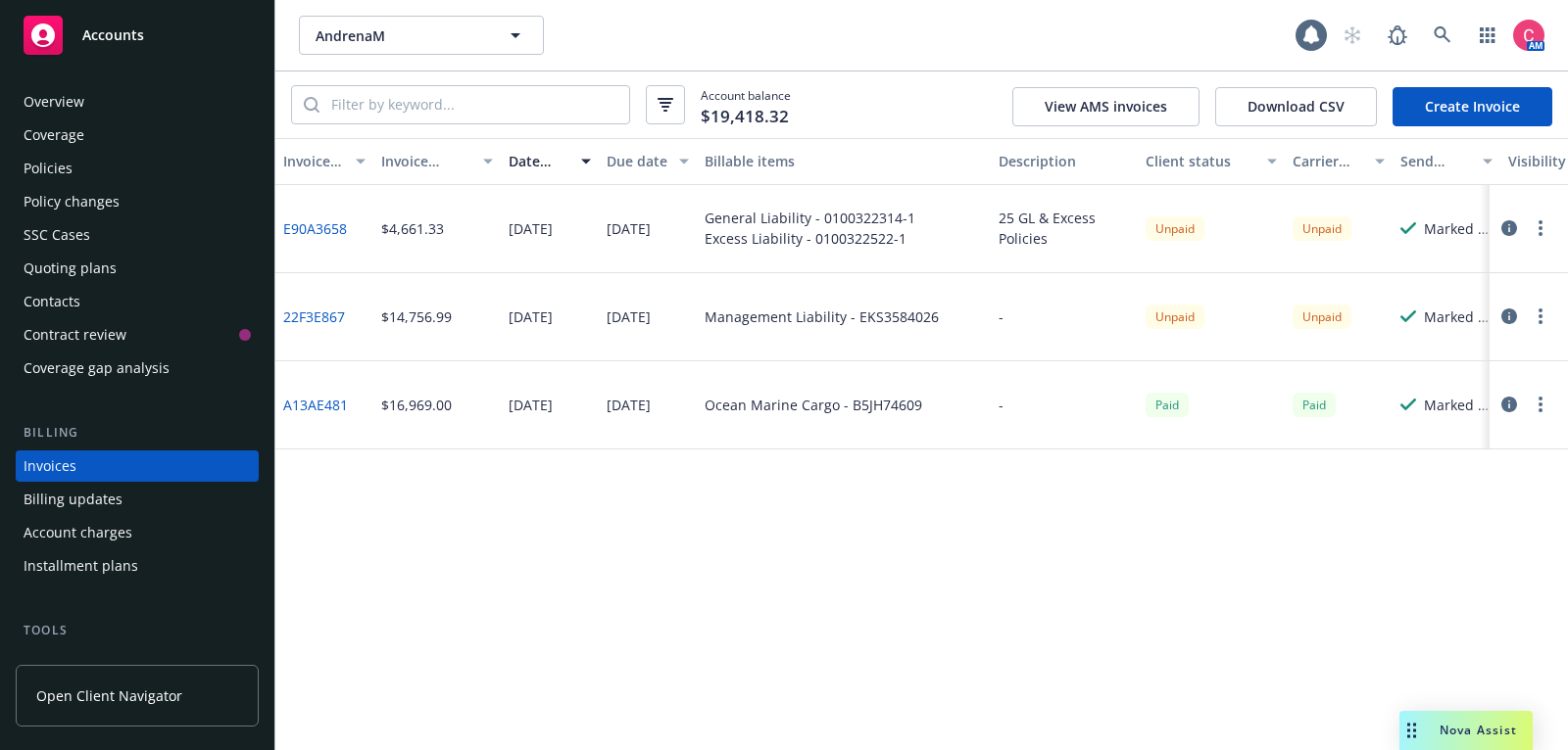
scroll to position [59, 0]
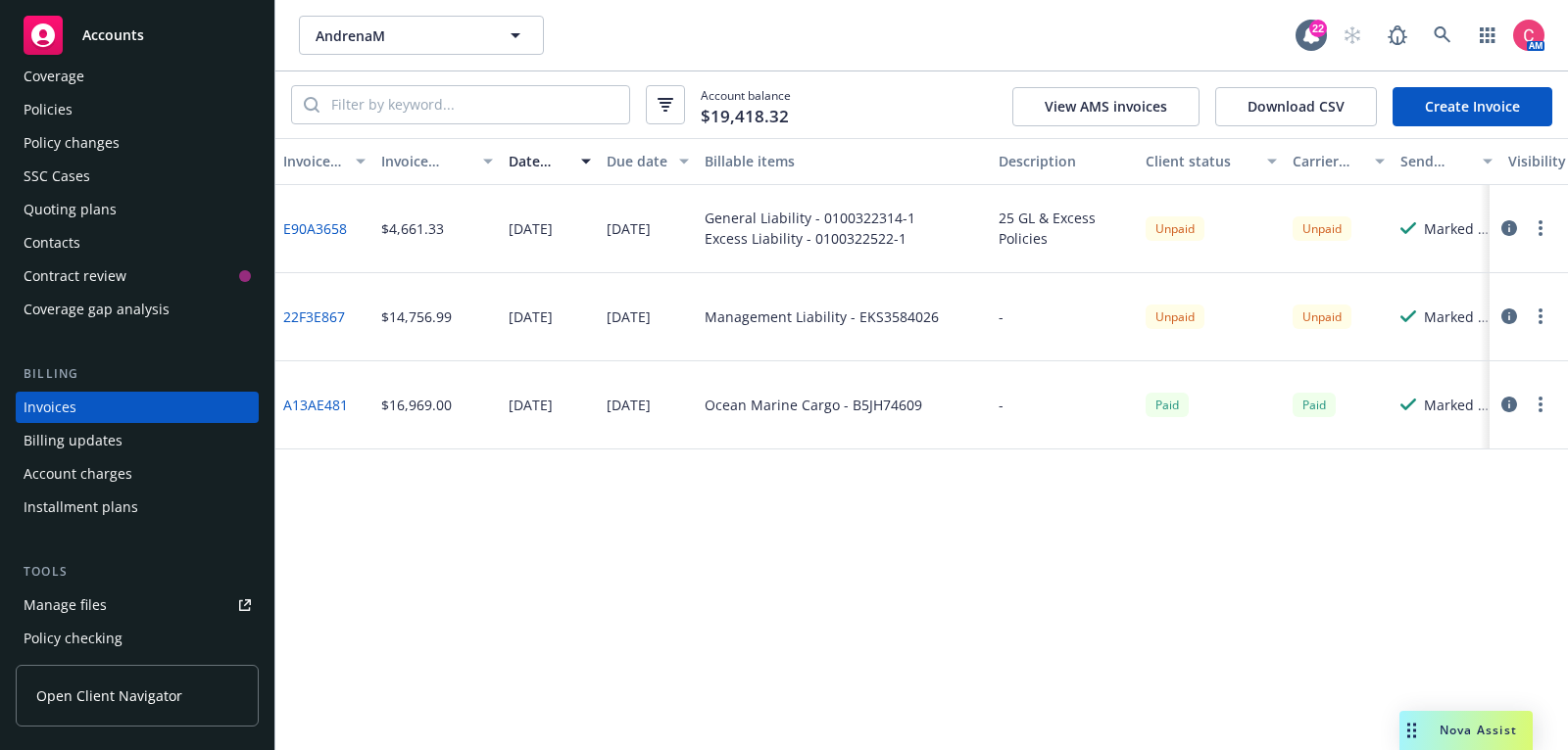
click at [148, 66] on div "Coverage" at bounding box center [137, 77] width 227 height 32
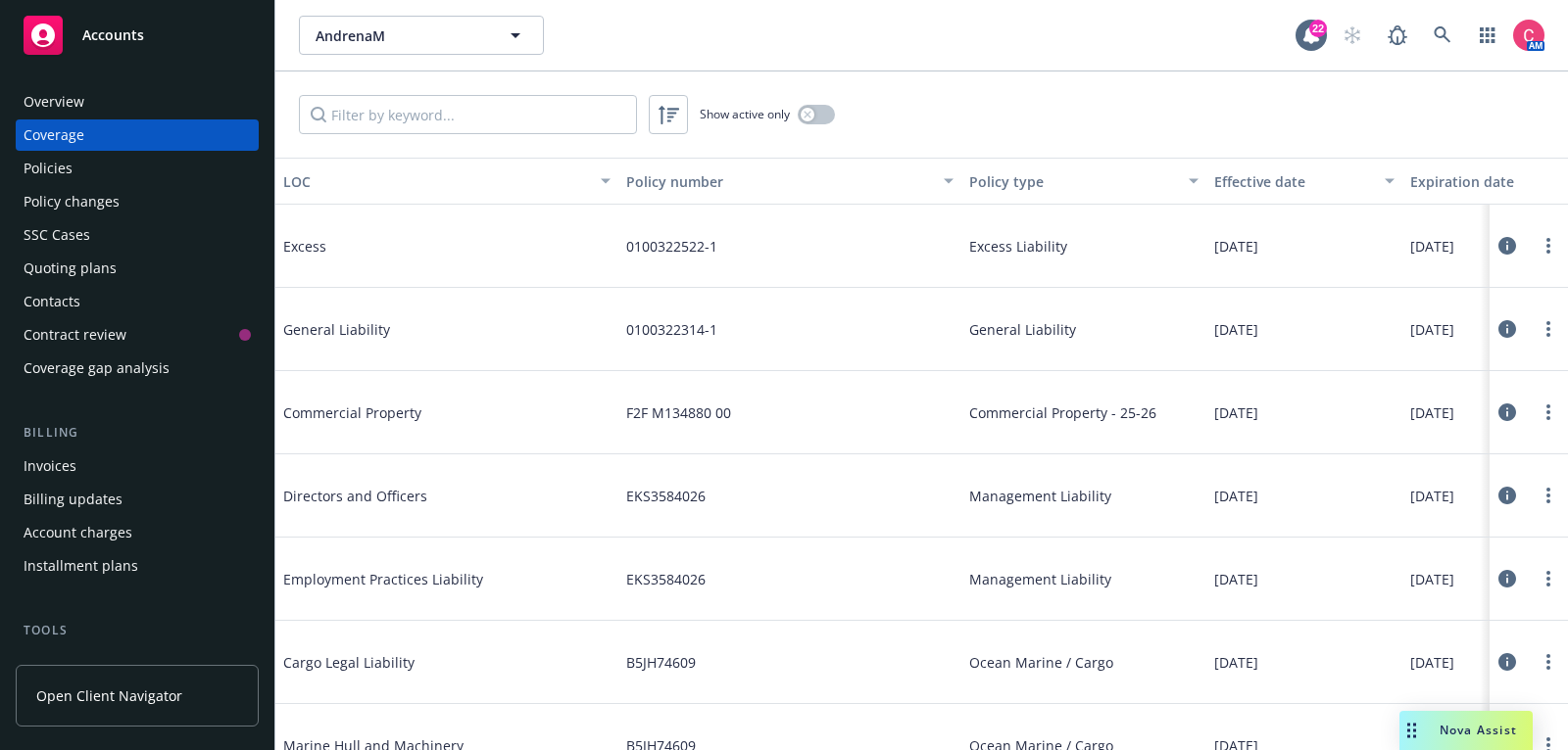
click at [107, 100] on div "Overview" at bounding box center [137, 102] width 227 height 32
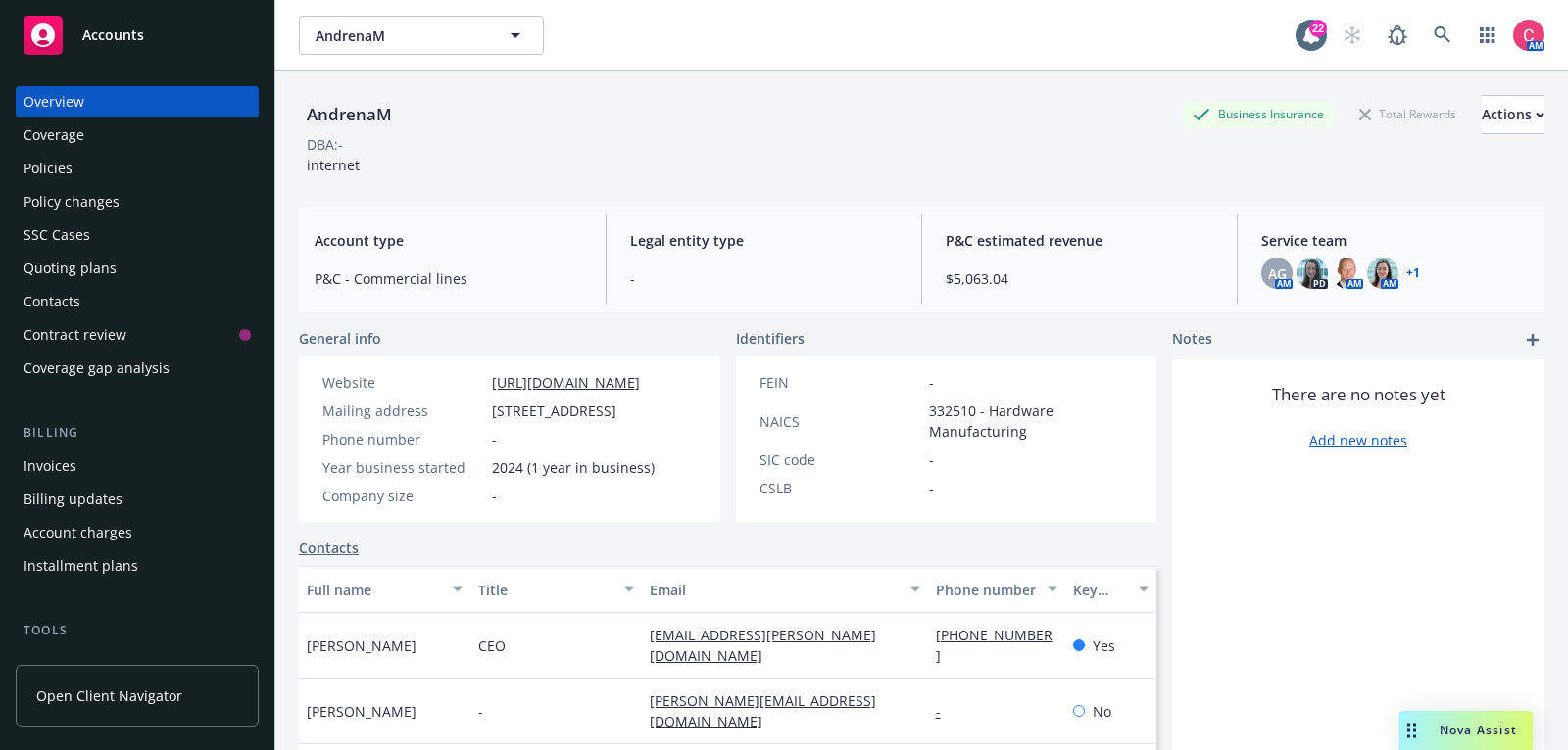
click at [348, 107] on div "AndrenaM" at bounding box center [350, 114] width 101 height 26
copy div "AndrenaM"
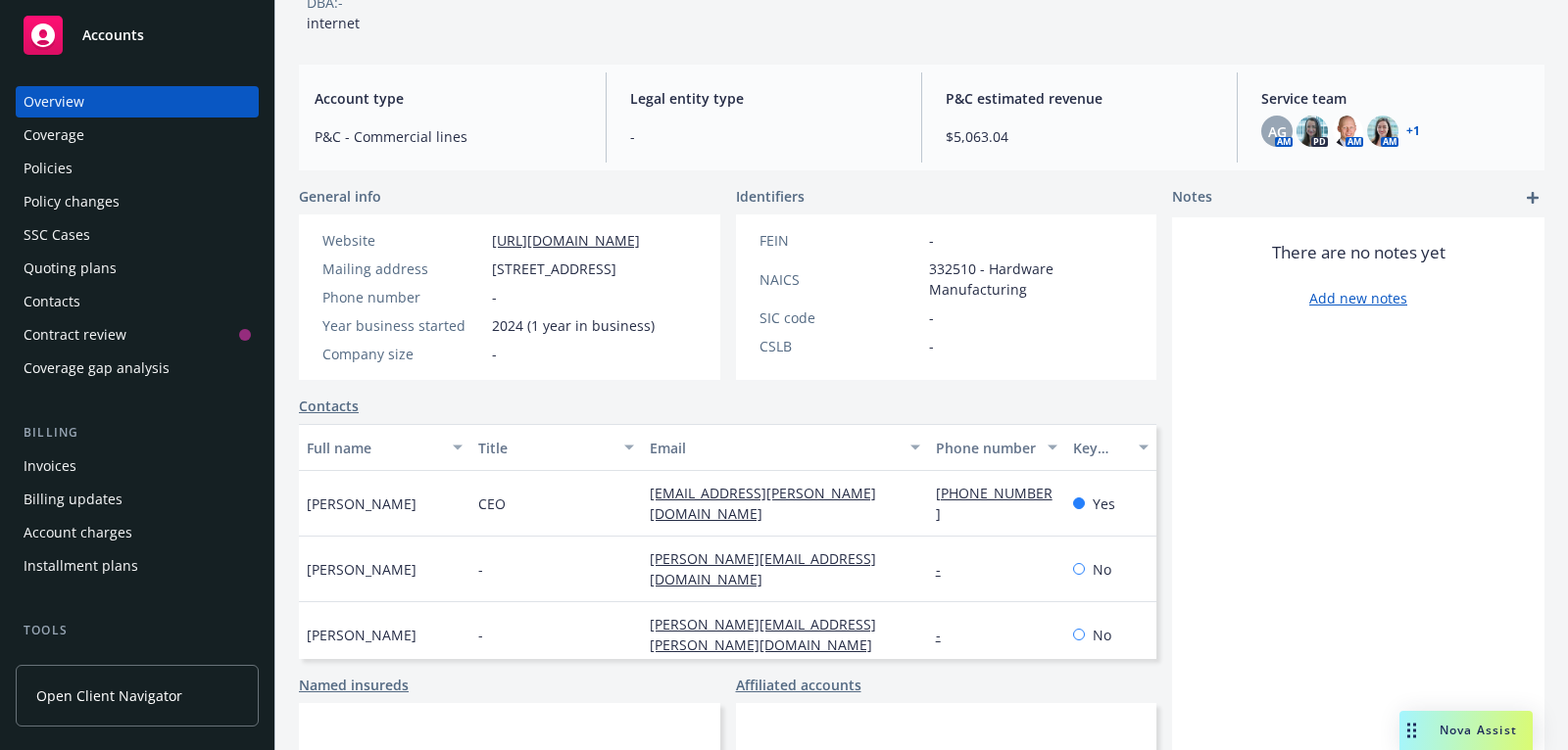
scroll to position [143, 0]
drag, startPoint x: 893, startPoint y: 513, endPoint x: 643, endPoint y: 520, distance: 250.1
click at [643, 520] on div "matej.cernosek@andrenam.com" at bounding box center [785, 502] width 286 height 65
drag, startPoint x: 893, startPoint y: 515, endPoint x: 635, endPoint y: 518, distance: 258.0
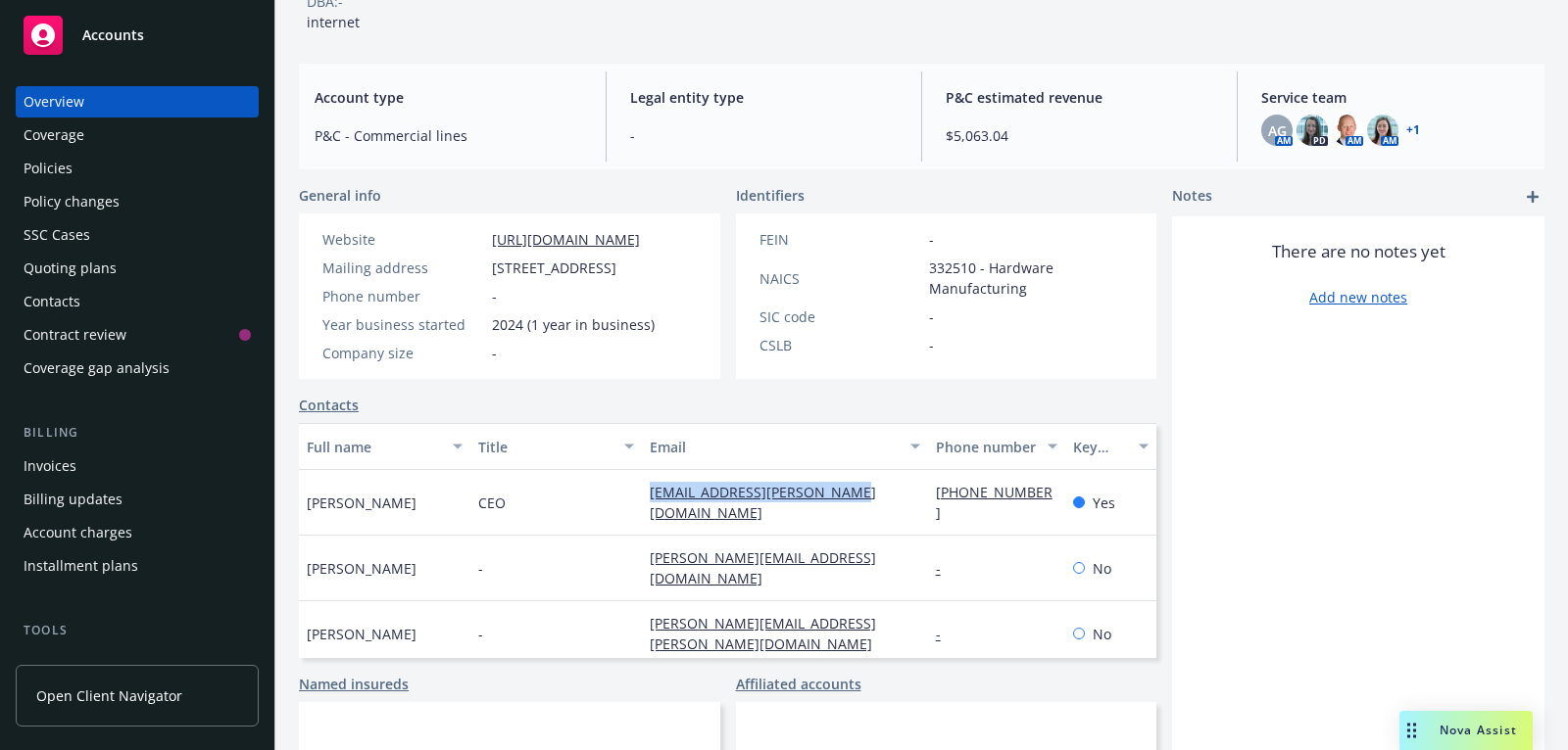
click at [635, 518] on div "Matej Cernosek CEO matej.cernosek@andrenam.com 661-803-5901 Yes" at bounding box center [728, 502] width 857 height 65
copy div "matej.cernosek@andrenam.com"
click at [173, 179] on div "Policies" at bounding box center [137, 169] width 227 height 32
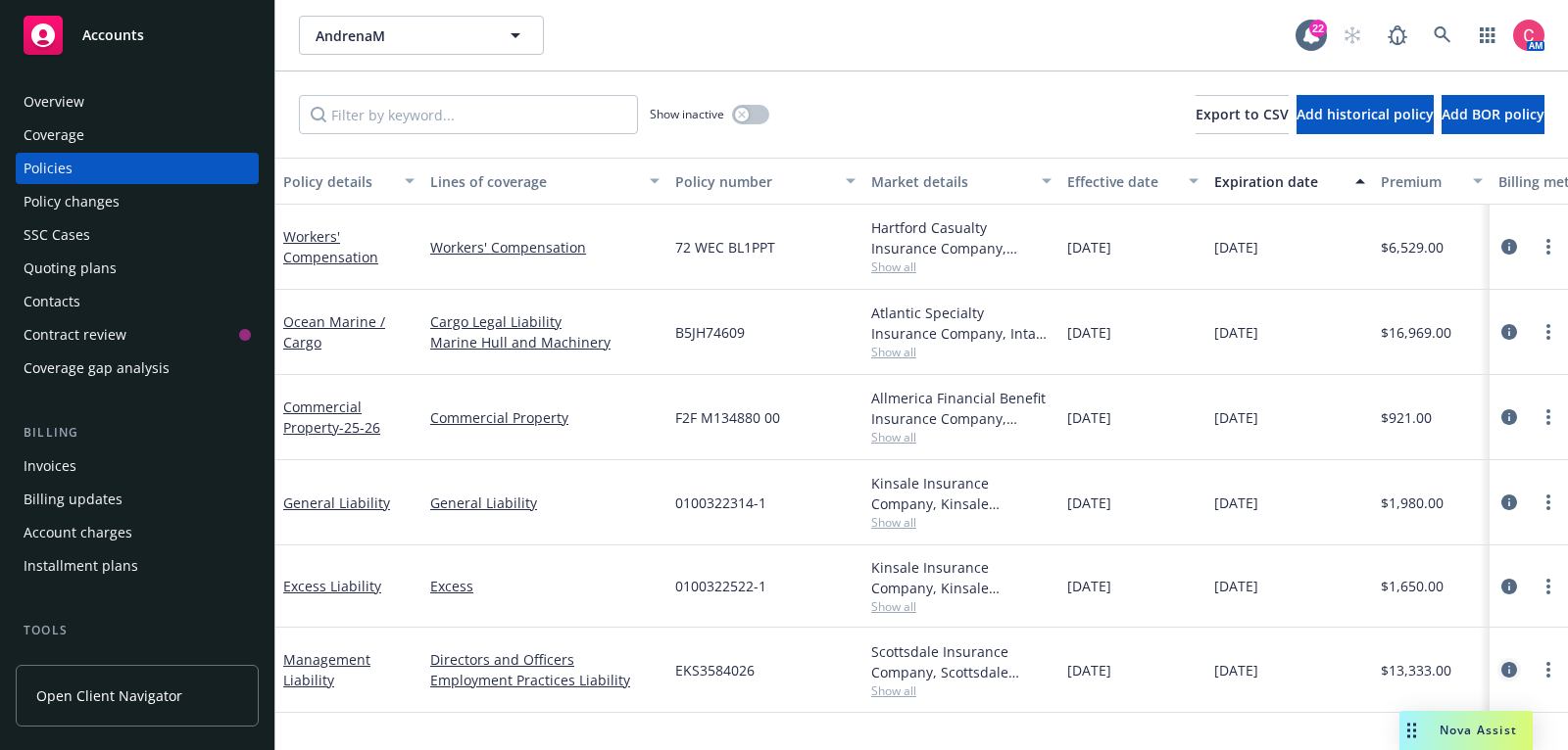
click at [1504, 669] on icon "circleInformation" at bounding box center [1509, 670] width 16 height 16
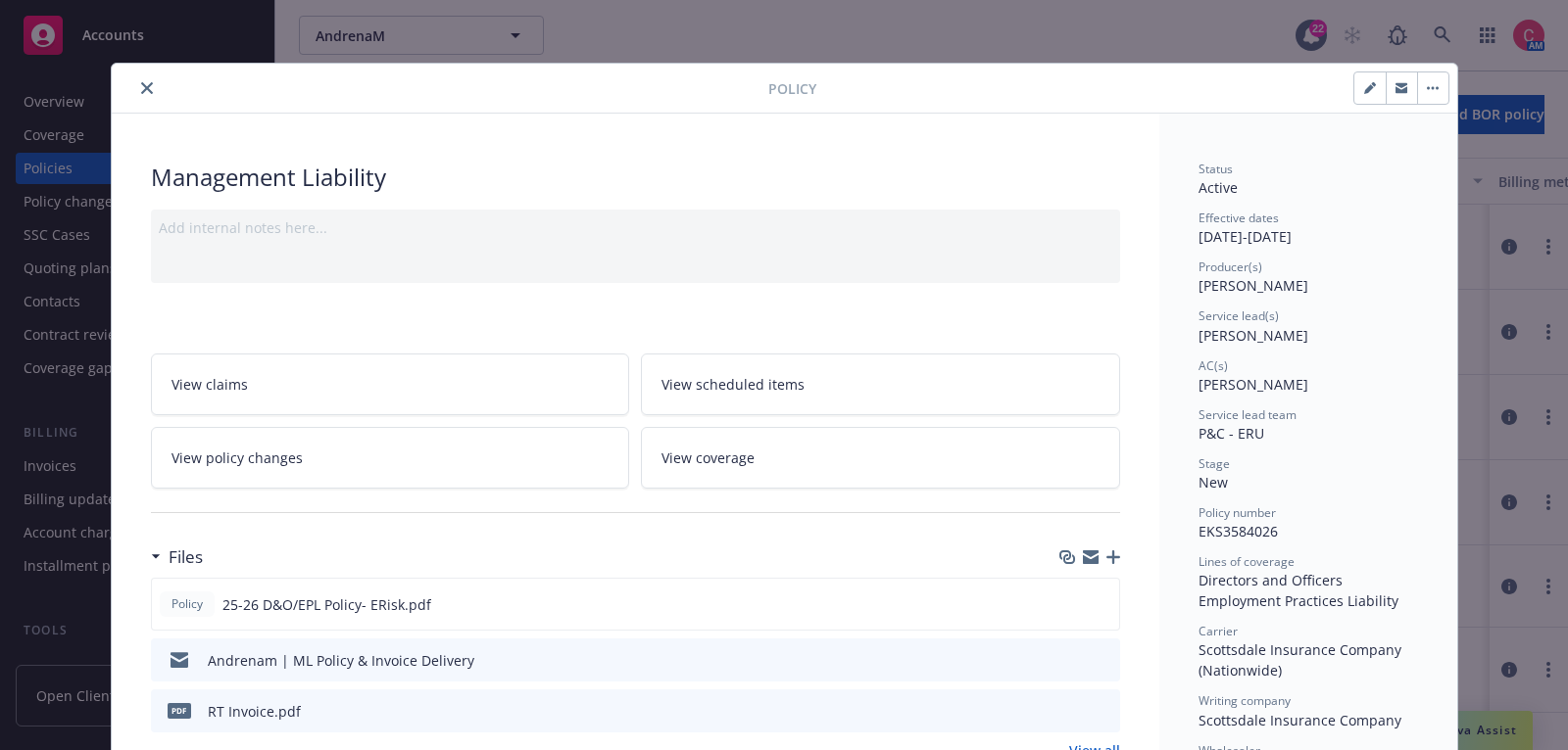
scroll to position [58, 0]
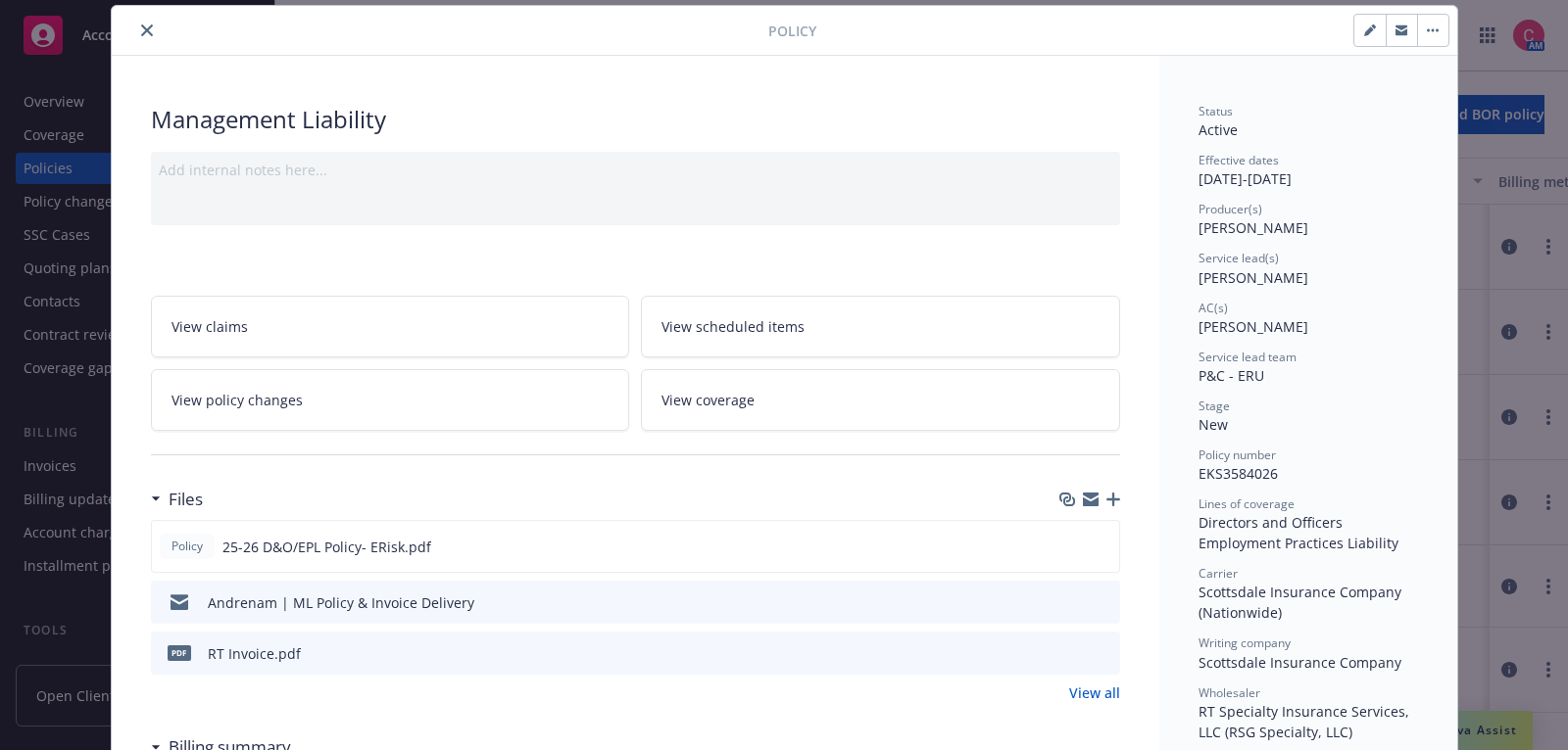
click at [1105, 594] on icon "preview file" at bounding box center [1102, 601] width 18 height 14
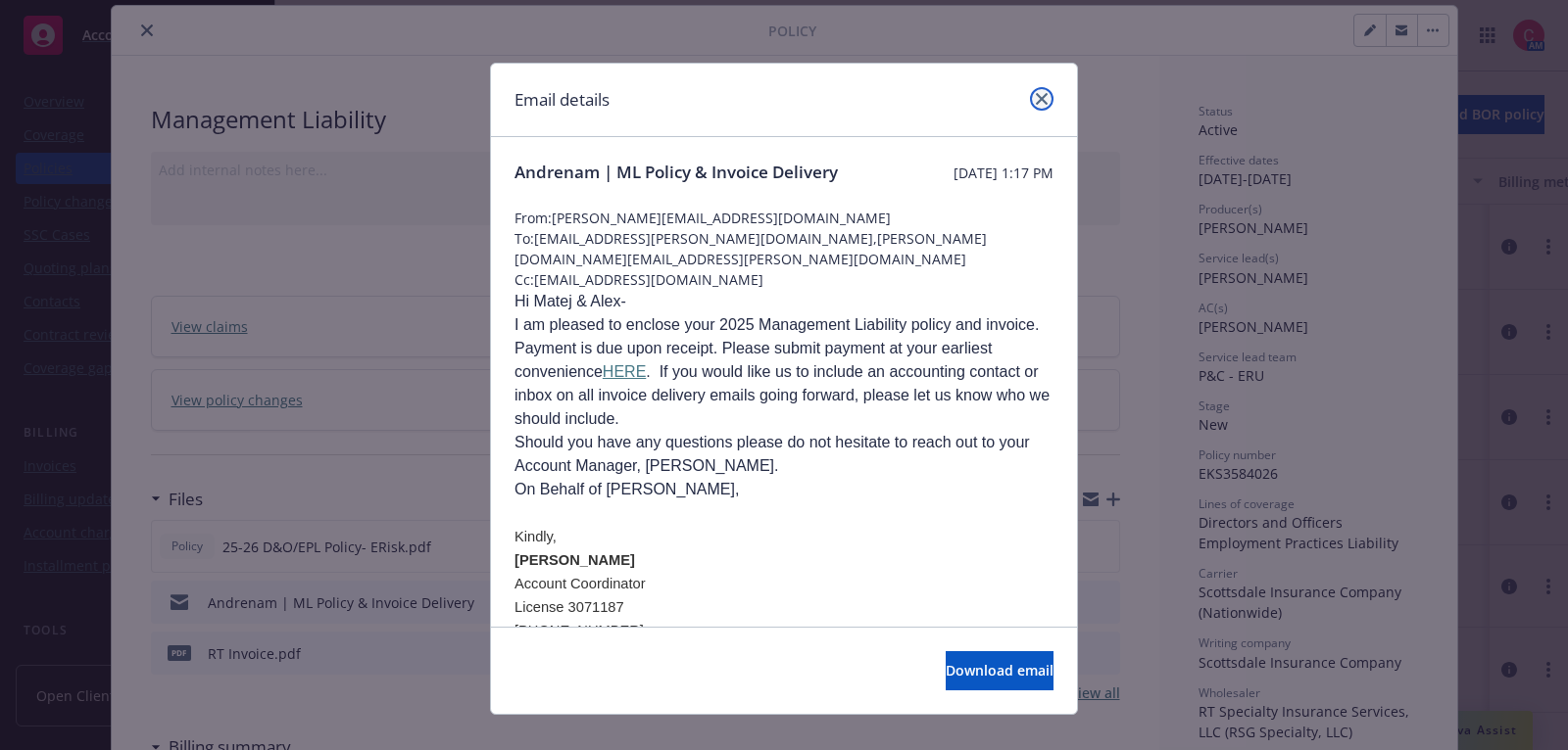
click at [1044, 104] on link "close" at bounding box center [1042, 99] width 24 height 24
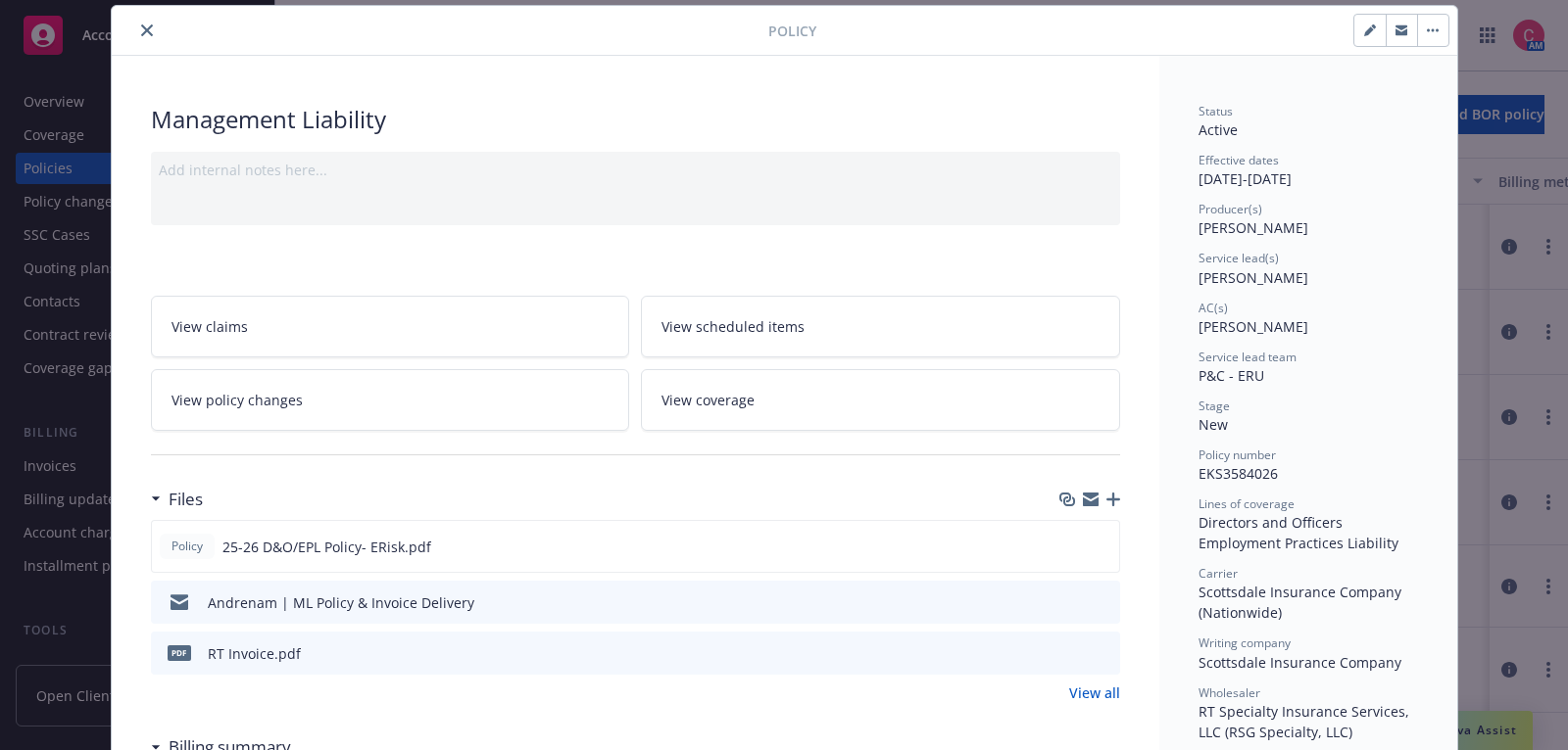
click at [1110, 597] on button "preview file" at bounding box center [1102, 601] width 22 height 18
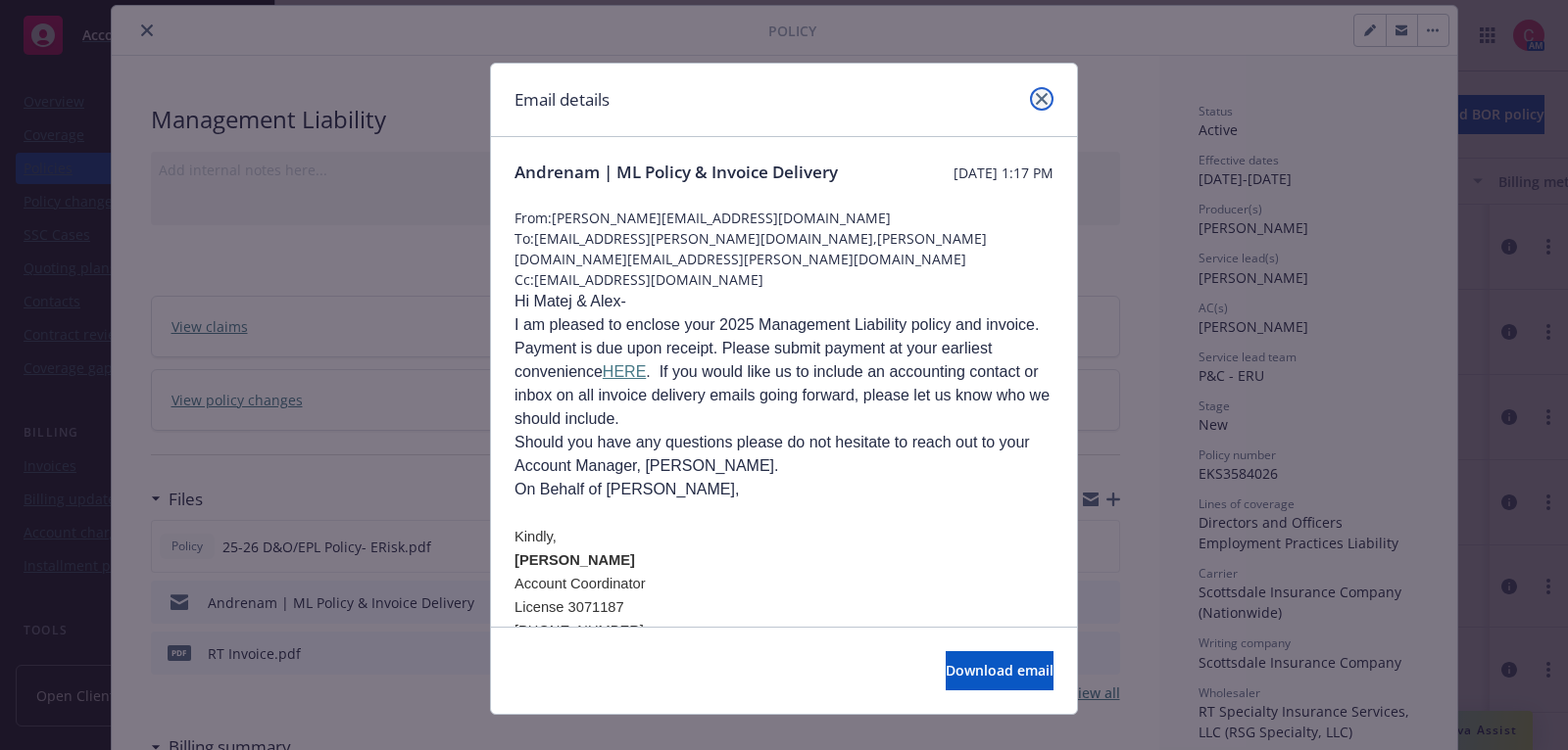
click at [1039, 87] on link "close" at bounding box center [1042, 99] width 24 height 24
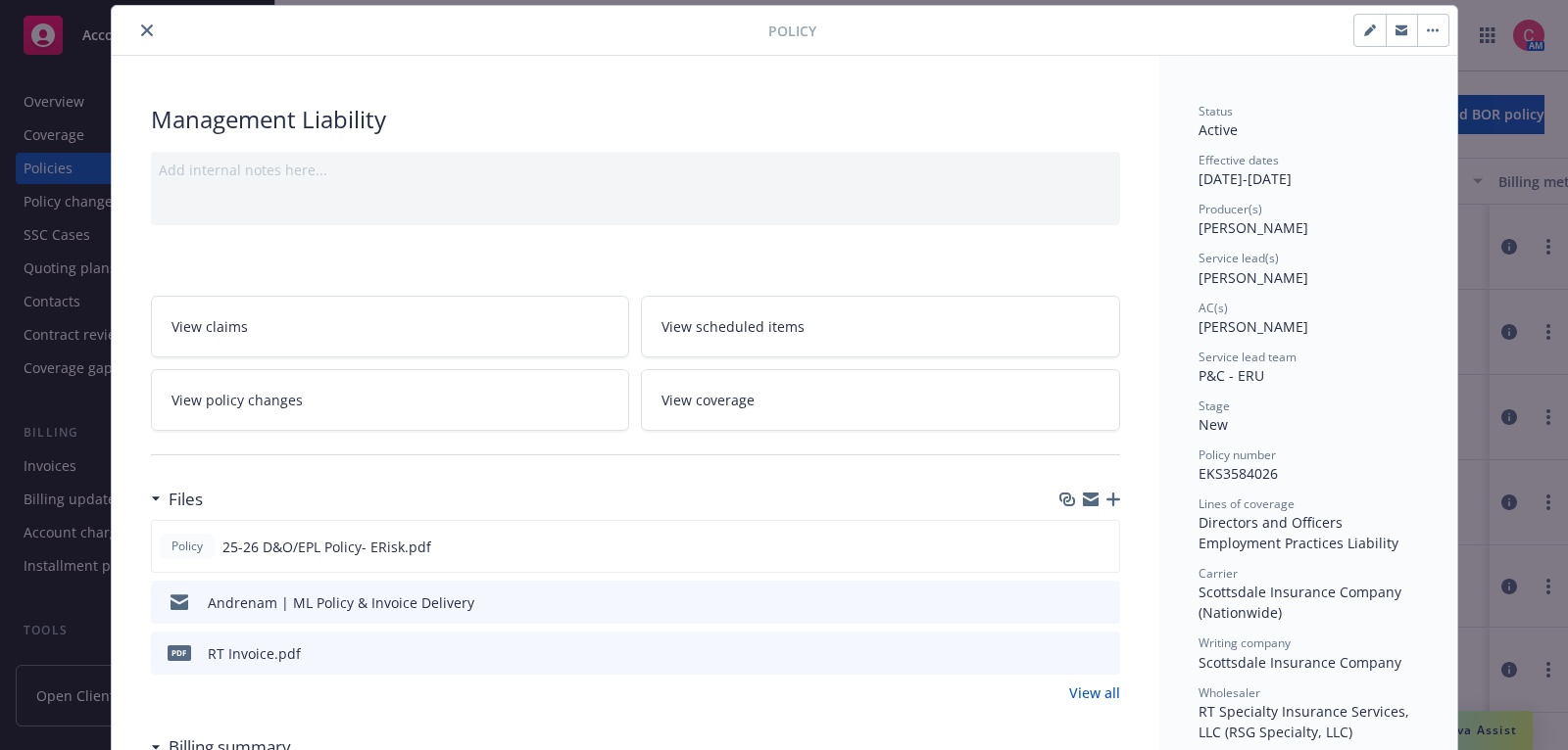
click at [1119, 499] on icon "button" at bounding box center [1113, 499] width 14 height 14
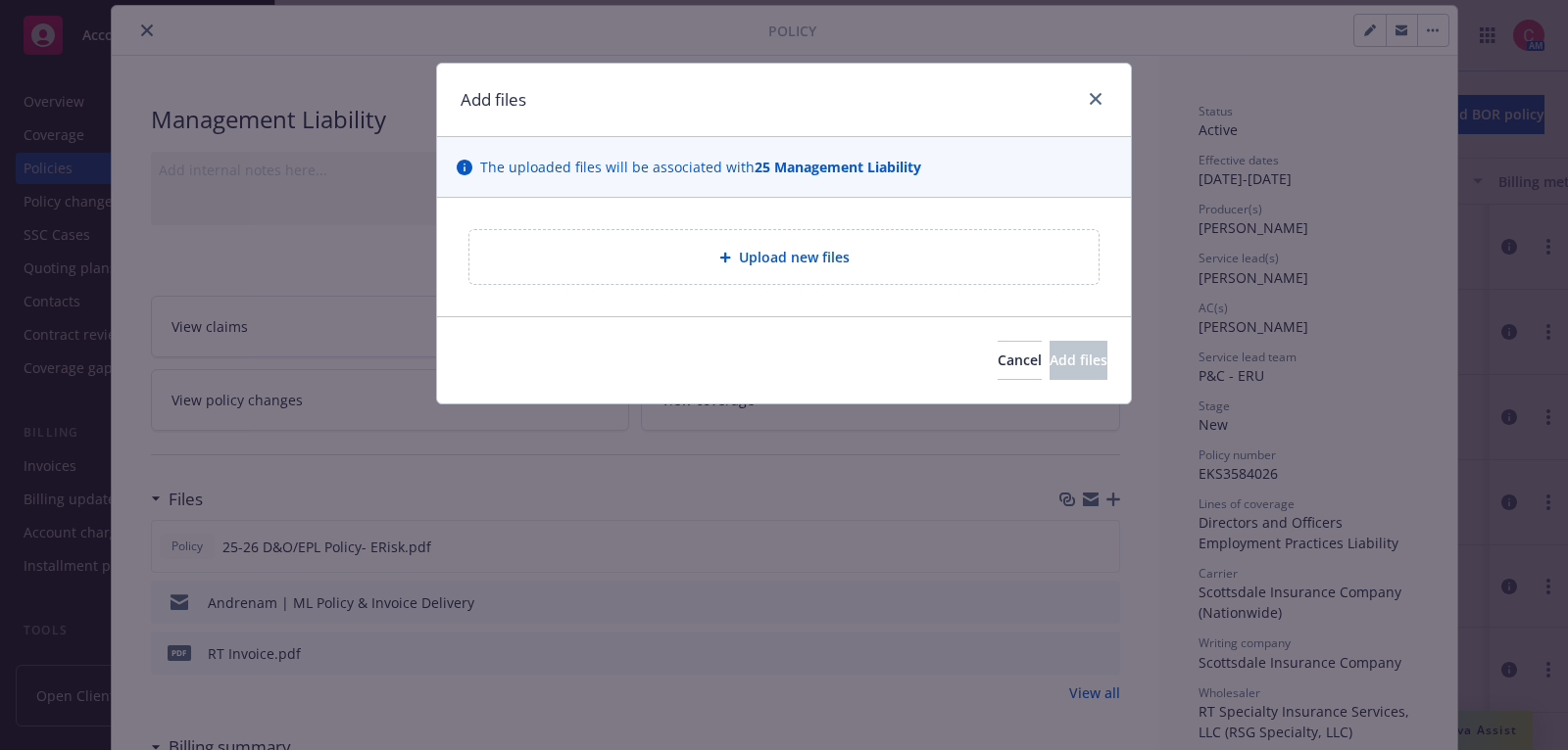
click at [1026, 270] on div "Upload new files" at bounding box center [783, 257] width 629 height 54
type textarea "x"
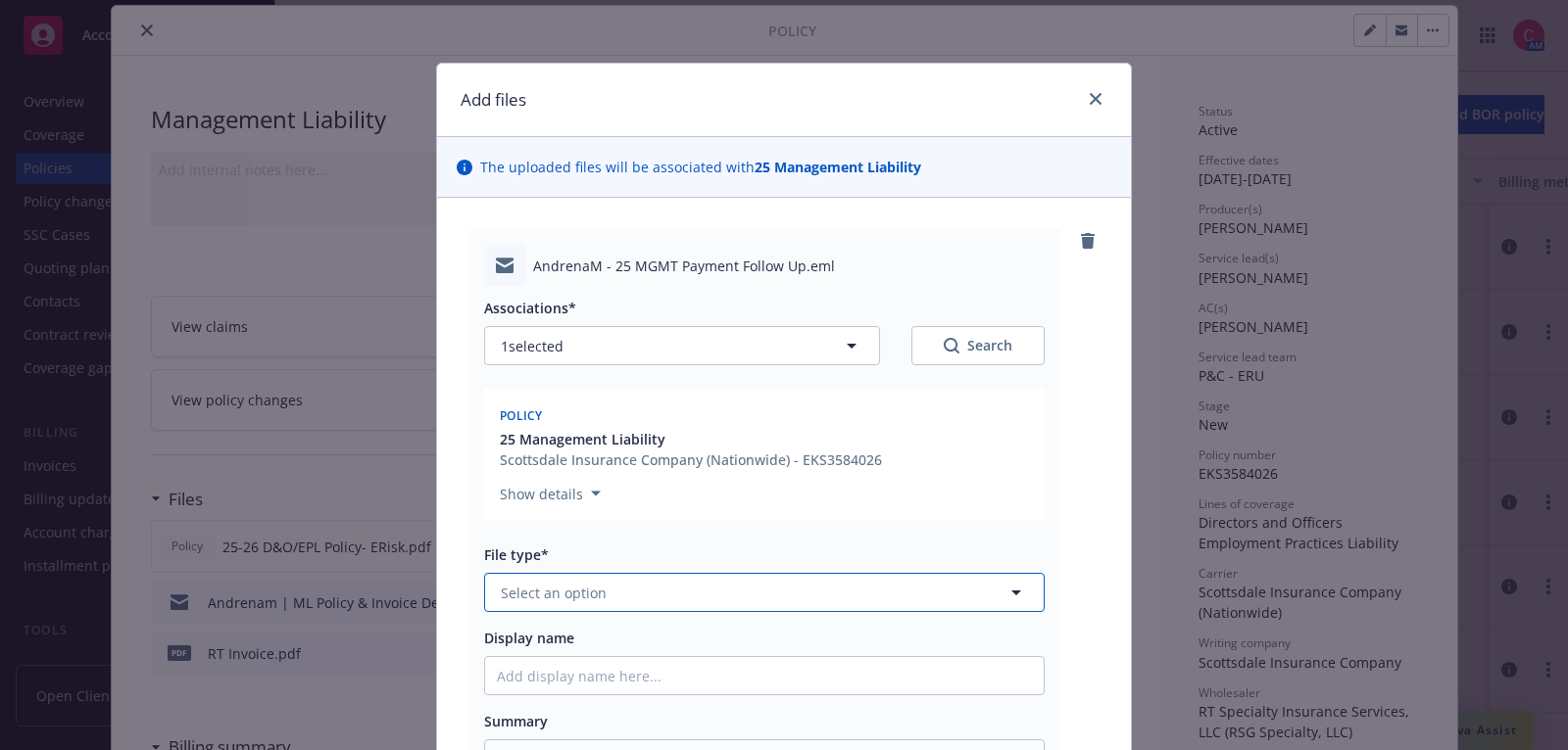
click at [572, 582] on span "Select an option" at bounding box center [553, 592] width 106 height 21
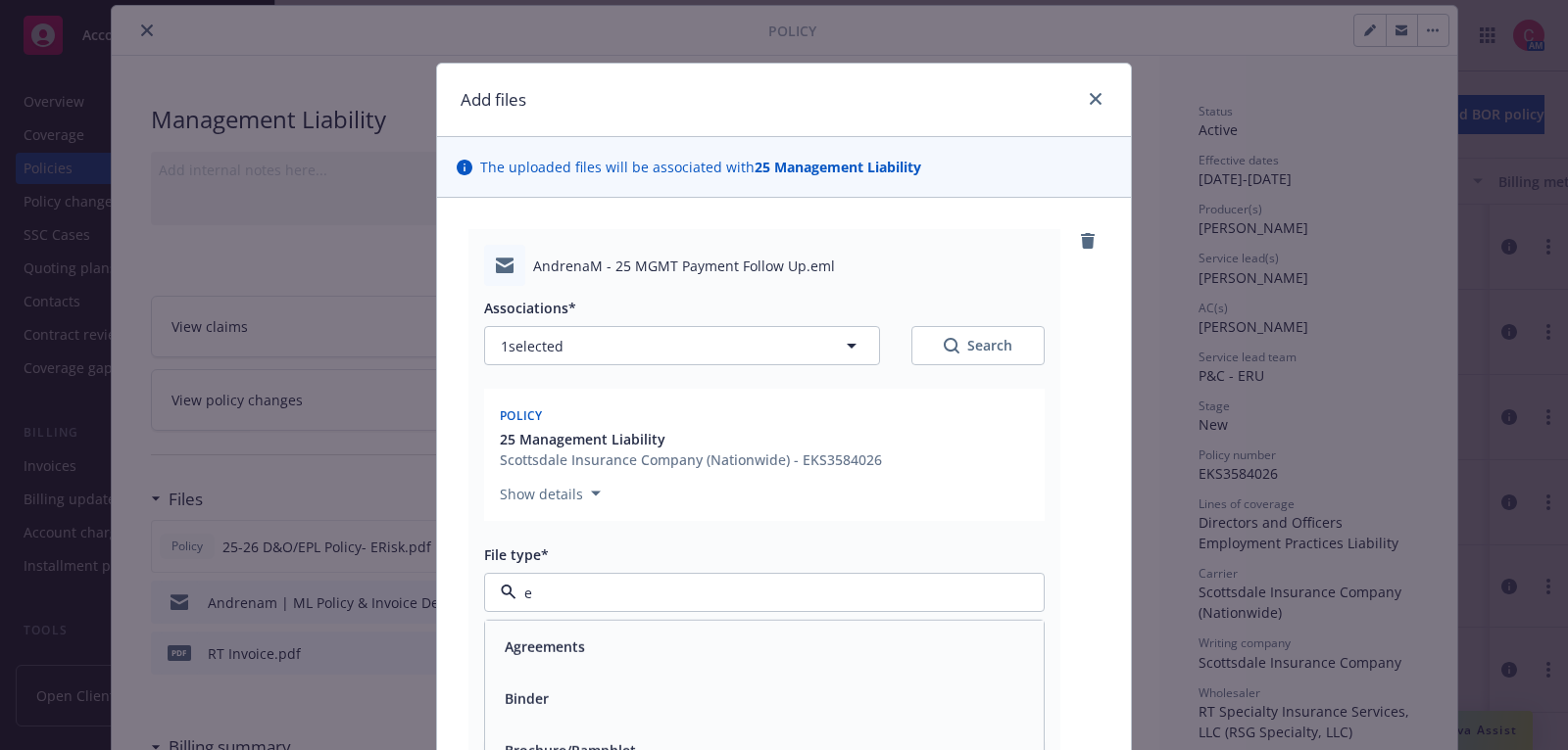
type input "em"
click at [588, 698] on div "Email" at bounding box center [764, 699] width 535 height 29
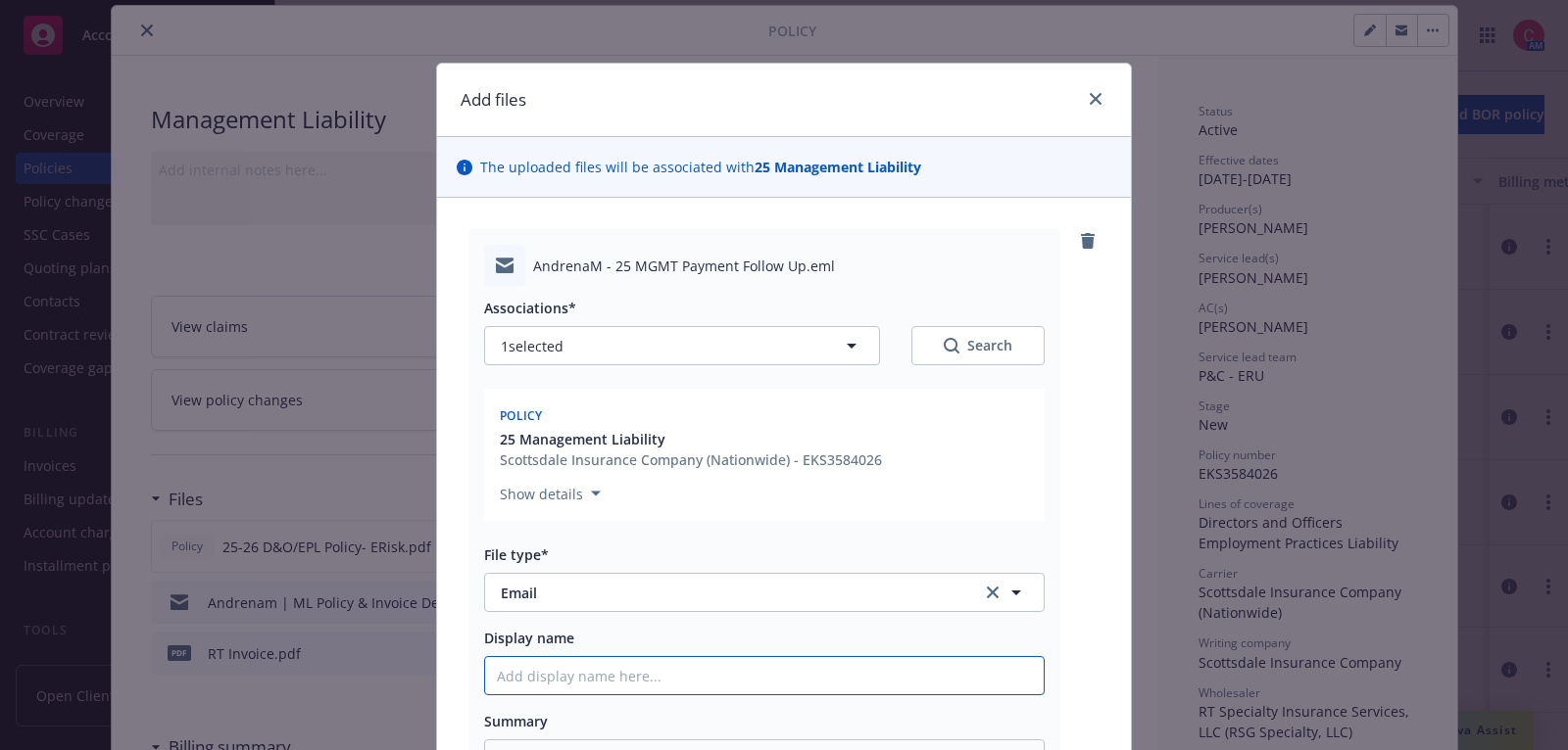
click at [595, 671] on input "Display name" at bounding box center [764, 676] width 559 height 38
type textarea "x"
type input "2"
type textarea "x"
type input "25"
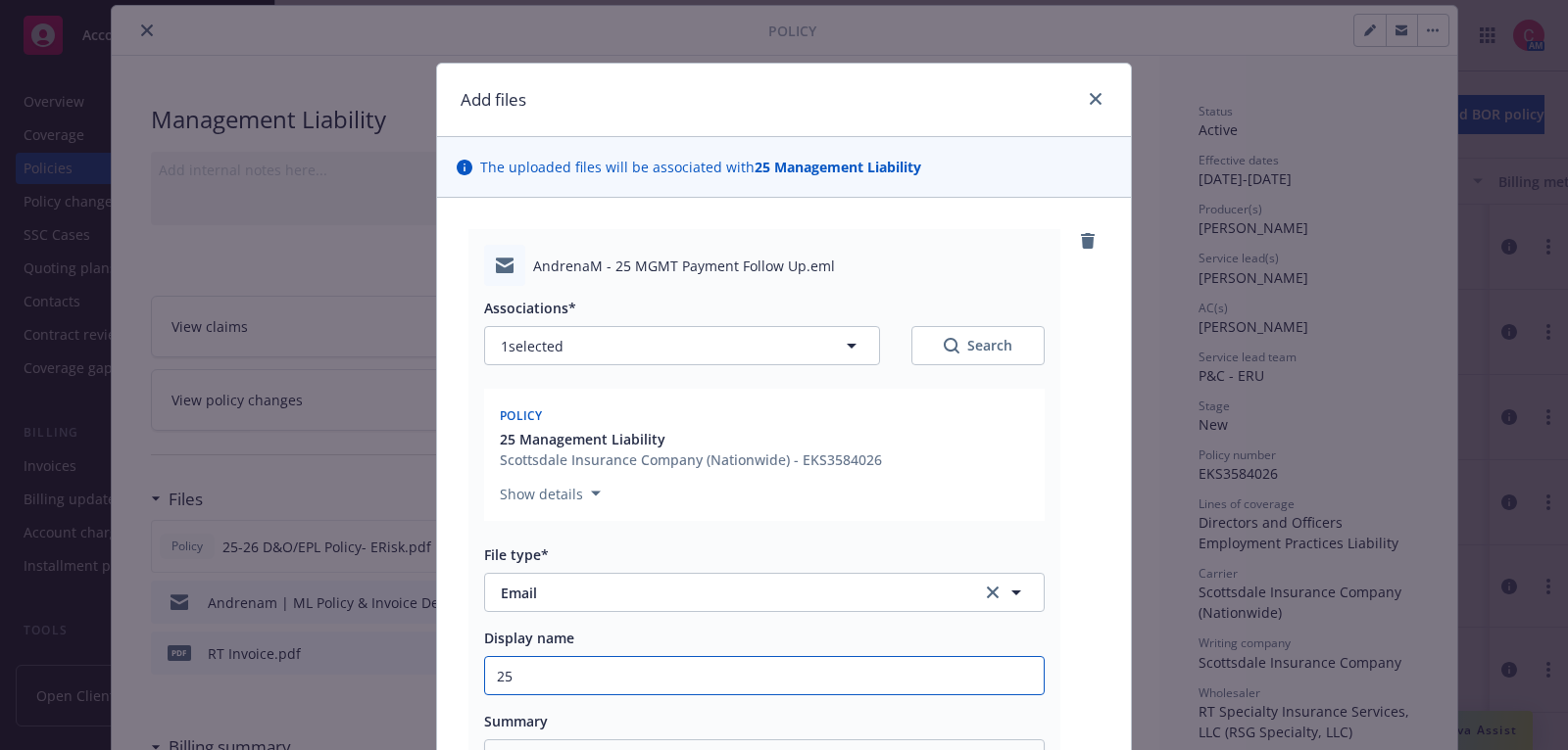
type textarea "x"
type input "25"
type textarea "x"
type input "25 M"
type textarea "x"
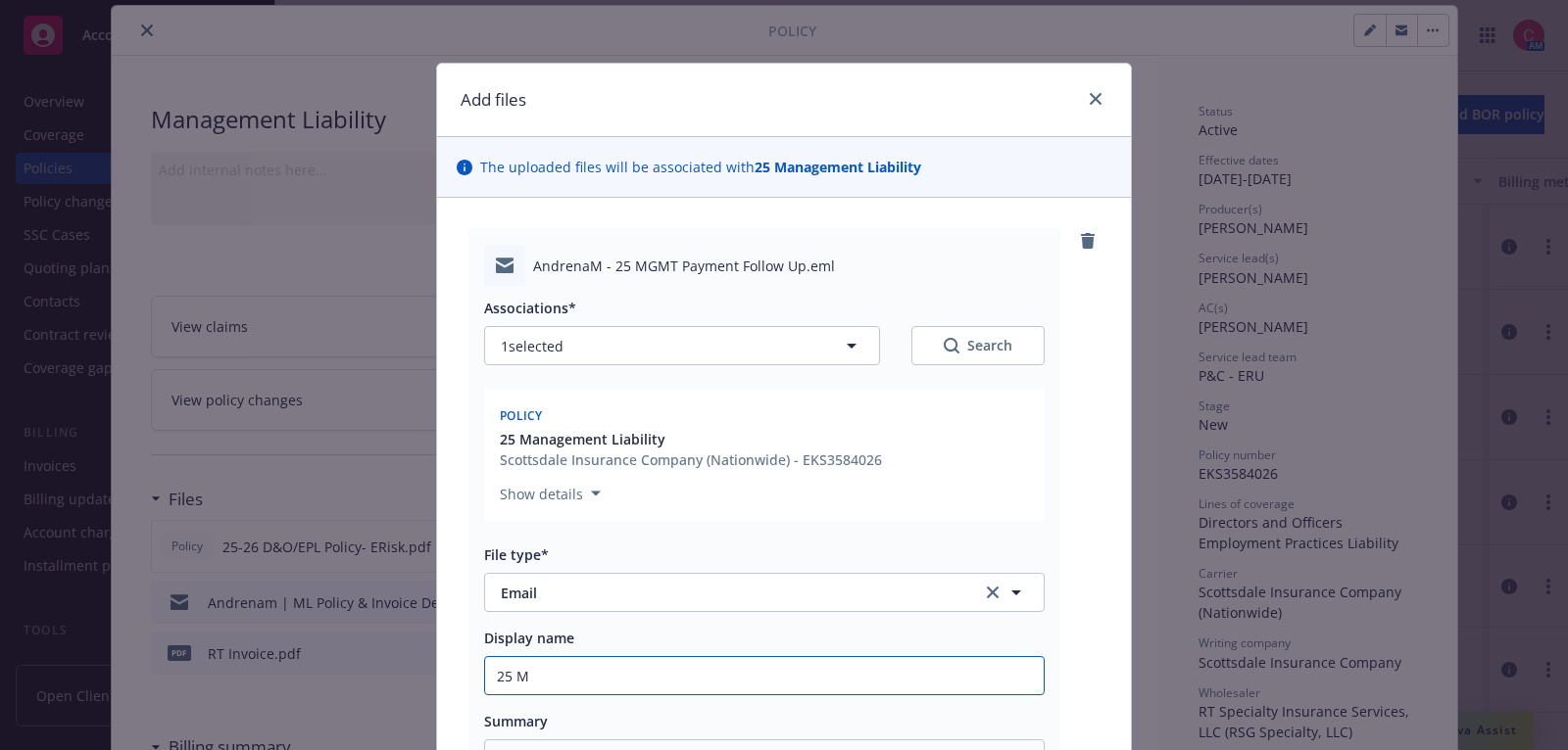
type input "25 MG"
type textarea "x"
type input "25 MGMT"
type textarea "x"
type input "25 MGMT"
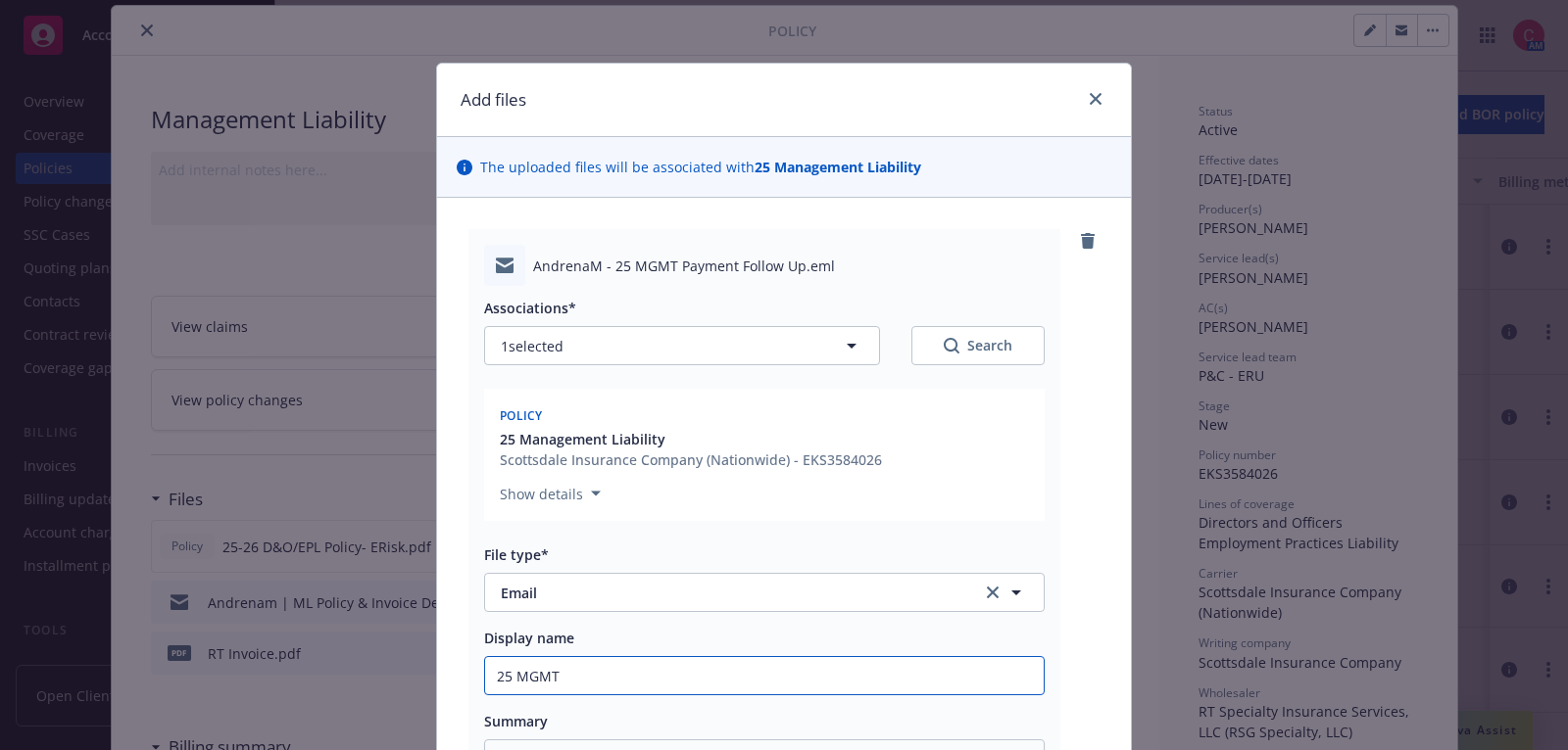
type textarea "x"
type input "25 MGMT -"
type textarea "x"
type input "25 MGMT -"
type textarea "x"
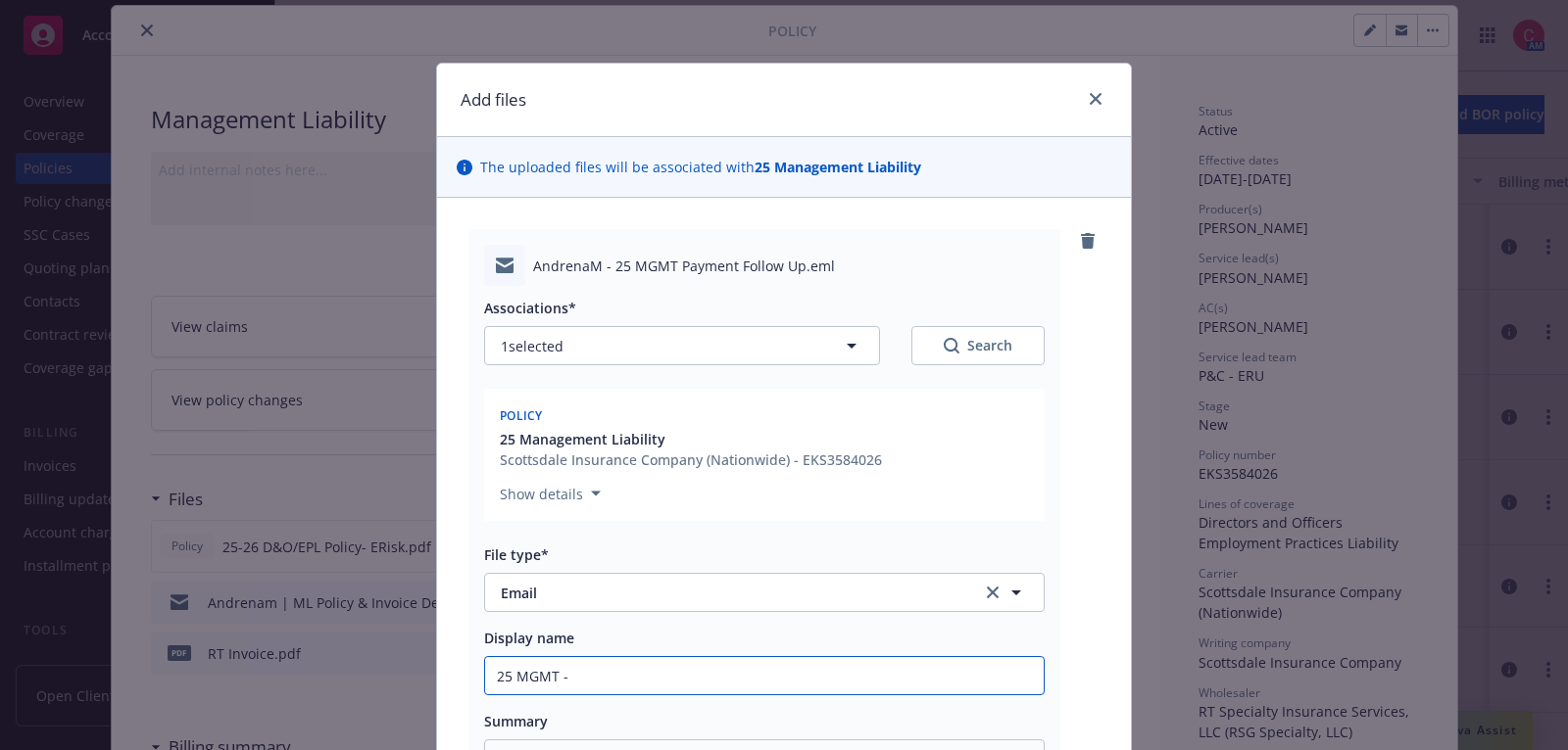
type input "25 MGMT - F"
type textarea "x"
type input "25 MGMT - F/"
type textarea "x"
type input "25 MGMT - F/U"
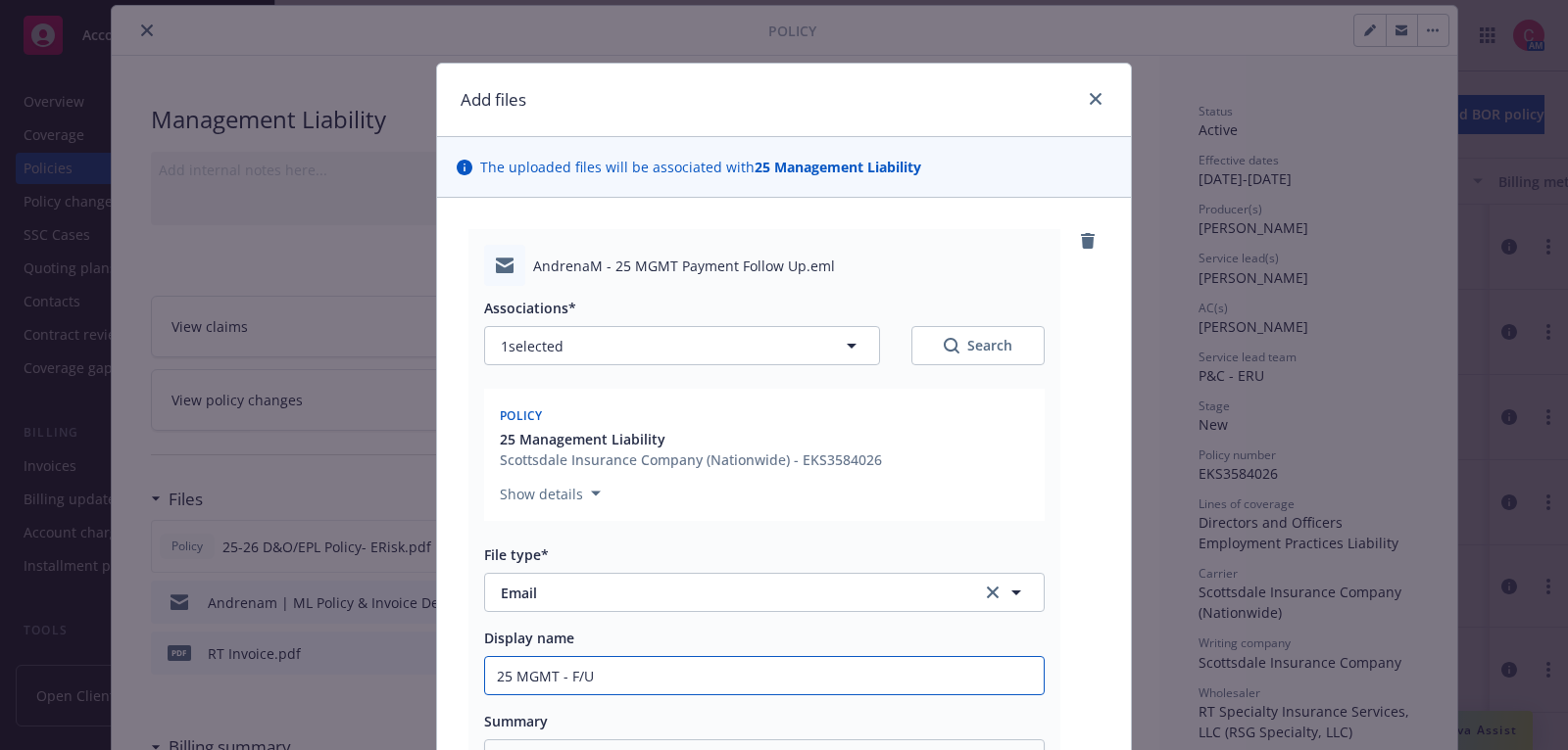
type textarea "x"
type input "25 MGMT - F/U"
type textarea "x"
type input "25 MGMT - F/U f"
type textarea "x"
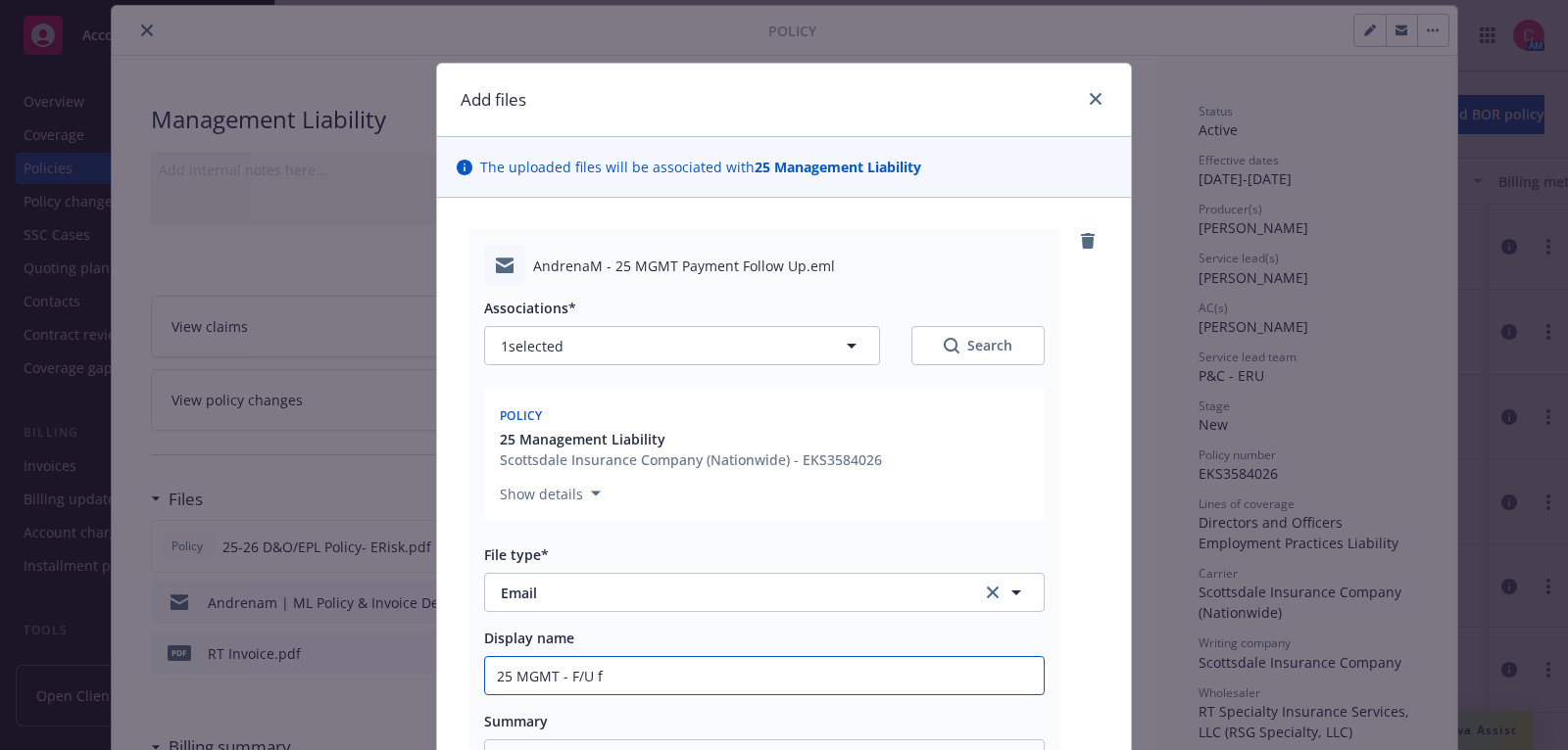
type input "25 MGMT - F/U fo"
type textarea "x"
type input "25 MGMT - F/U for"
type textarea "x"
type input "25 MGMT - F/U for p"
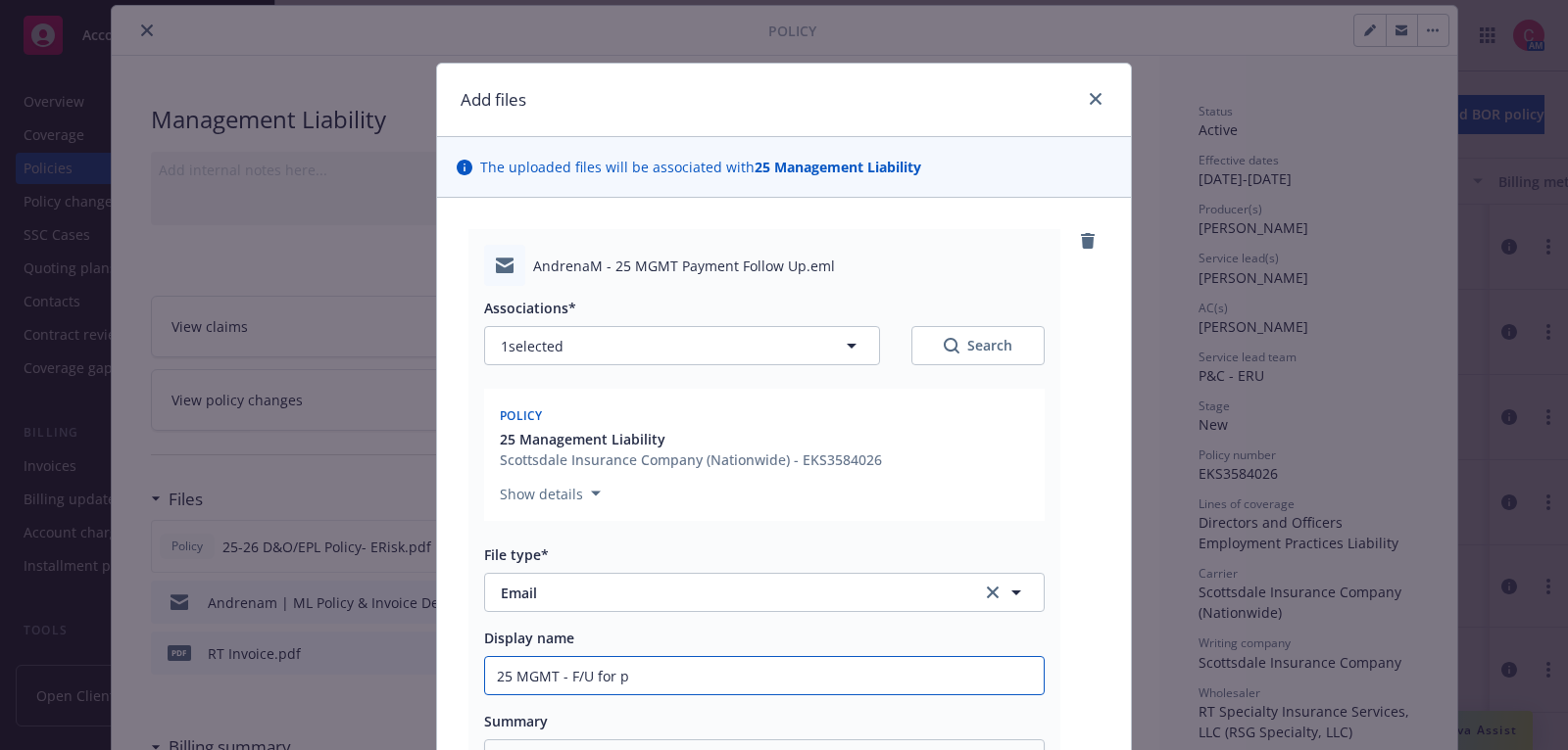
type textarea "x"
type input "25 MGMT - F/U for pa"
type textarea "x"
type input "25 MGMT - F/U for pay"
type textarea "x"
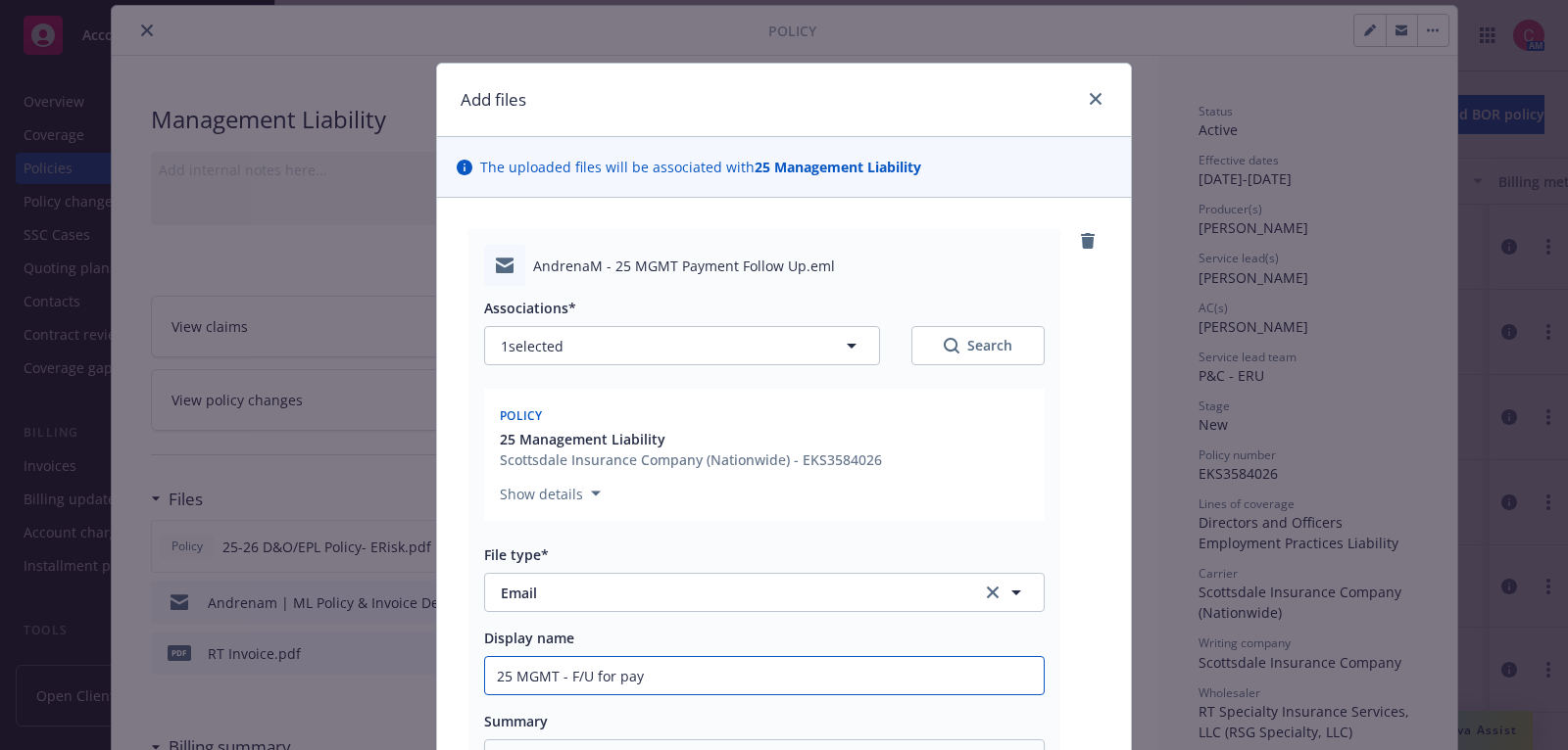
type input "25 MGMT - F/U for paym"
type textarea "x"
type input "25 MGMT - F/U for payme"
type textarea "x"
type input "25 MGMT - F/U for payment"
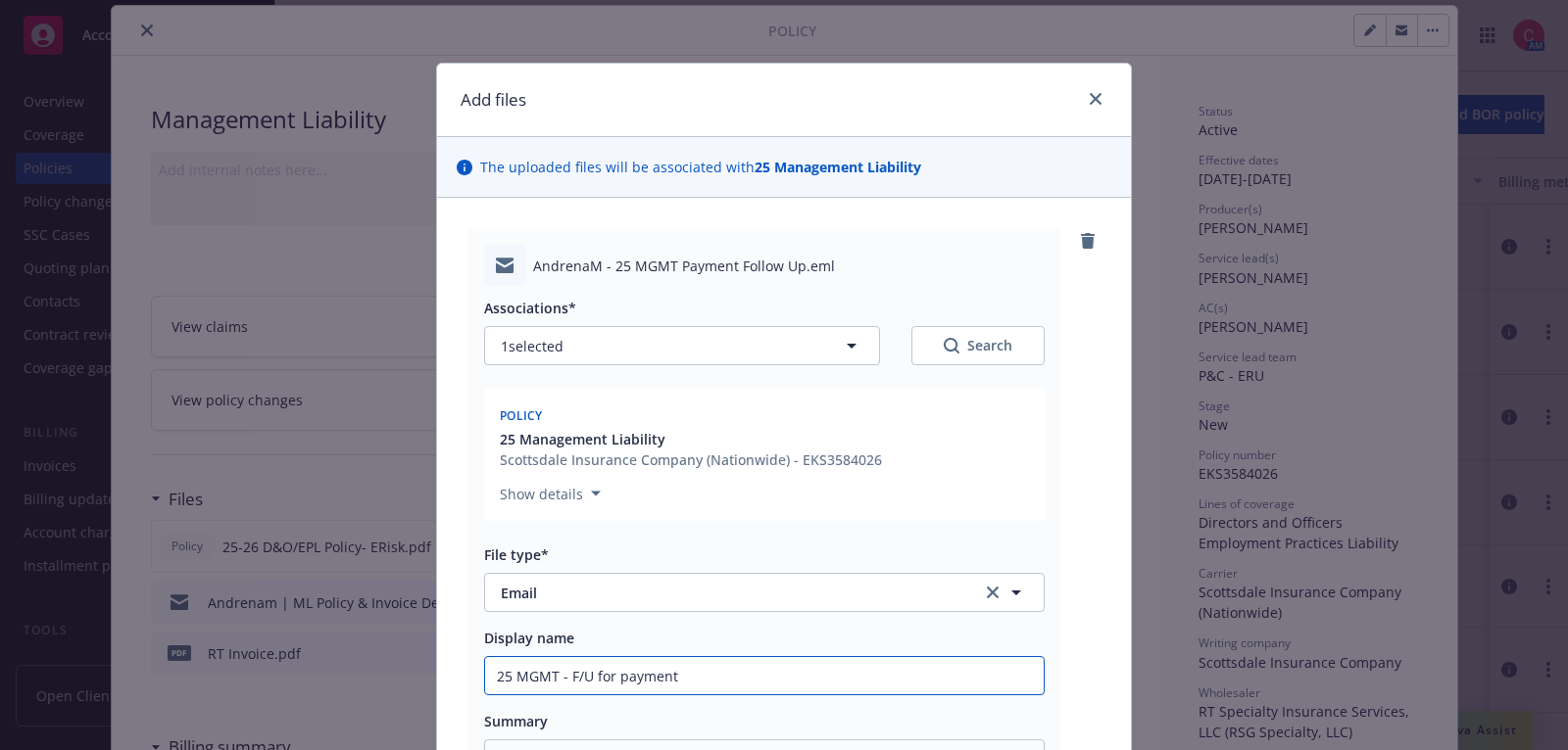
type textarea "x"
type input "25 MGMT - F/U for paymentt"
type textarea "x"
type input "25 MGMT - F/U for paymentt"
type textarea "x"
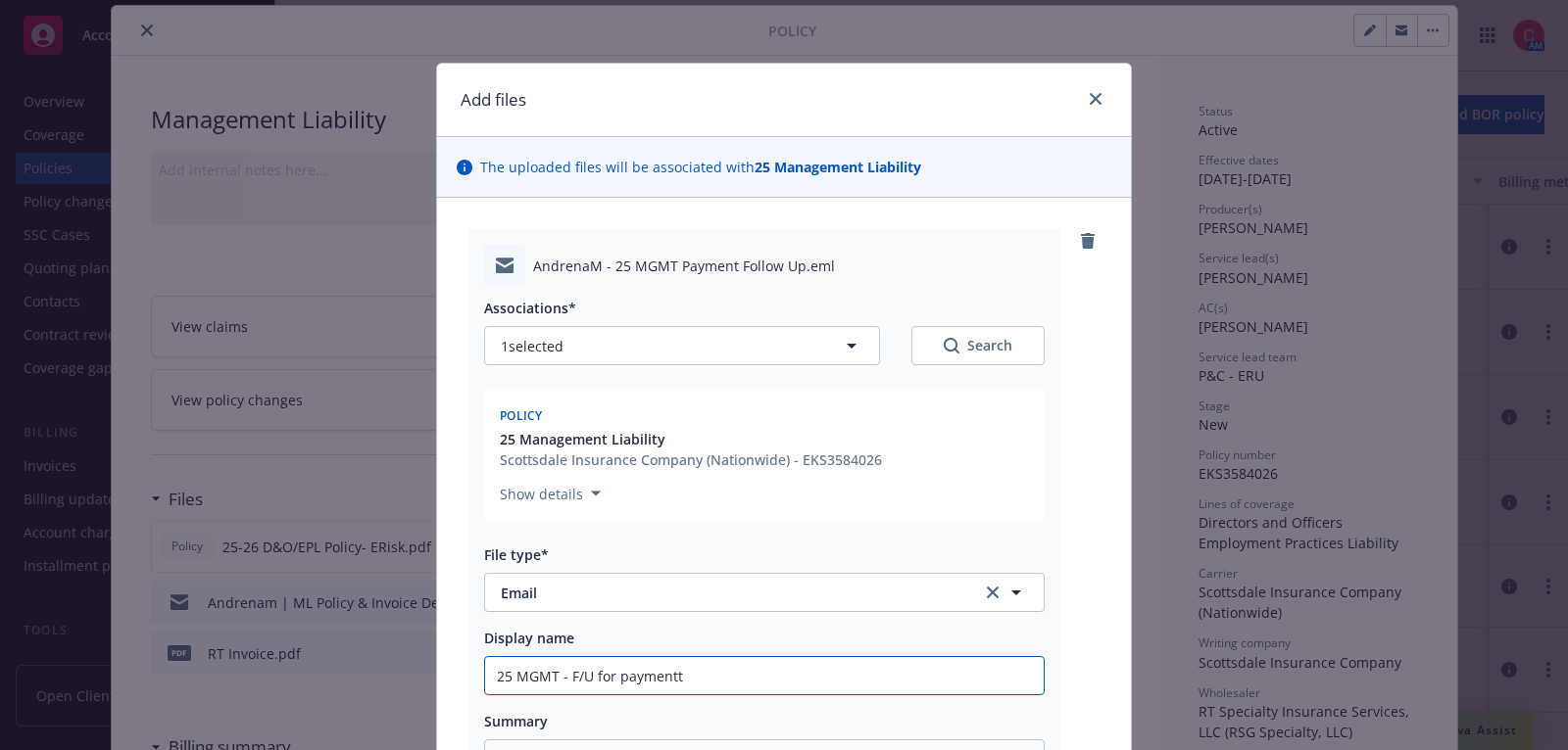
type input "25 MGMT - F/U for paymentt o"
type textarea "x"
type input "25 MGMT - F/U for paymentt o"
type textarea "x"
type input "25 MGMT - F/U for paymentt o"
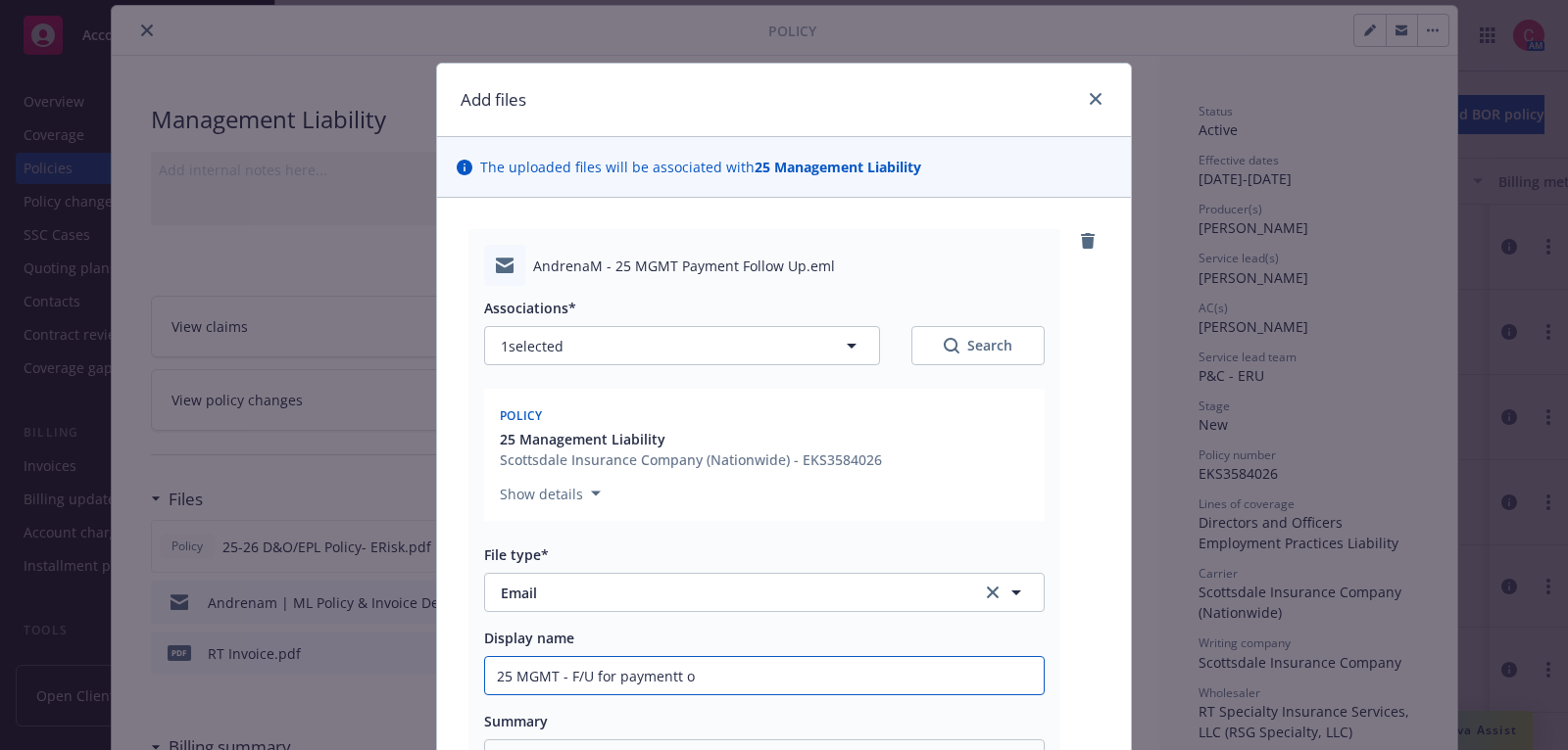
type textarea "x"
type input "25 MGMT - F/U for paymentt"
type textarea "x"
type input "25 MGMT - F/U for paymentt"
type textarea "x"
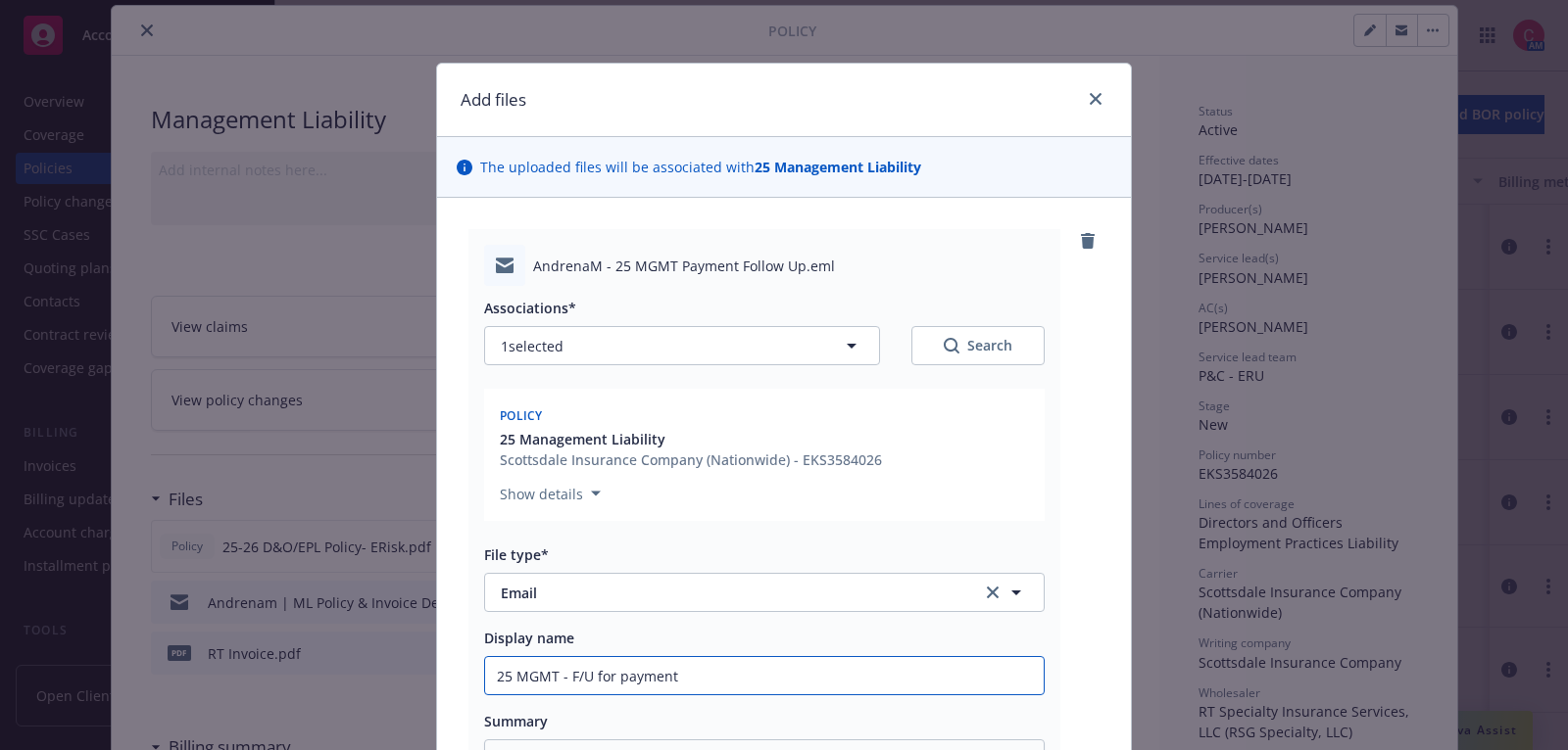
type input "25 MGMT - F/U for payment"
type textarea "x"
type input "25 MGMT - F/U for payment t"
type textarea "x"
type input "25 MGMT - F/U for payment to"
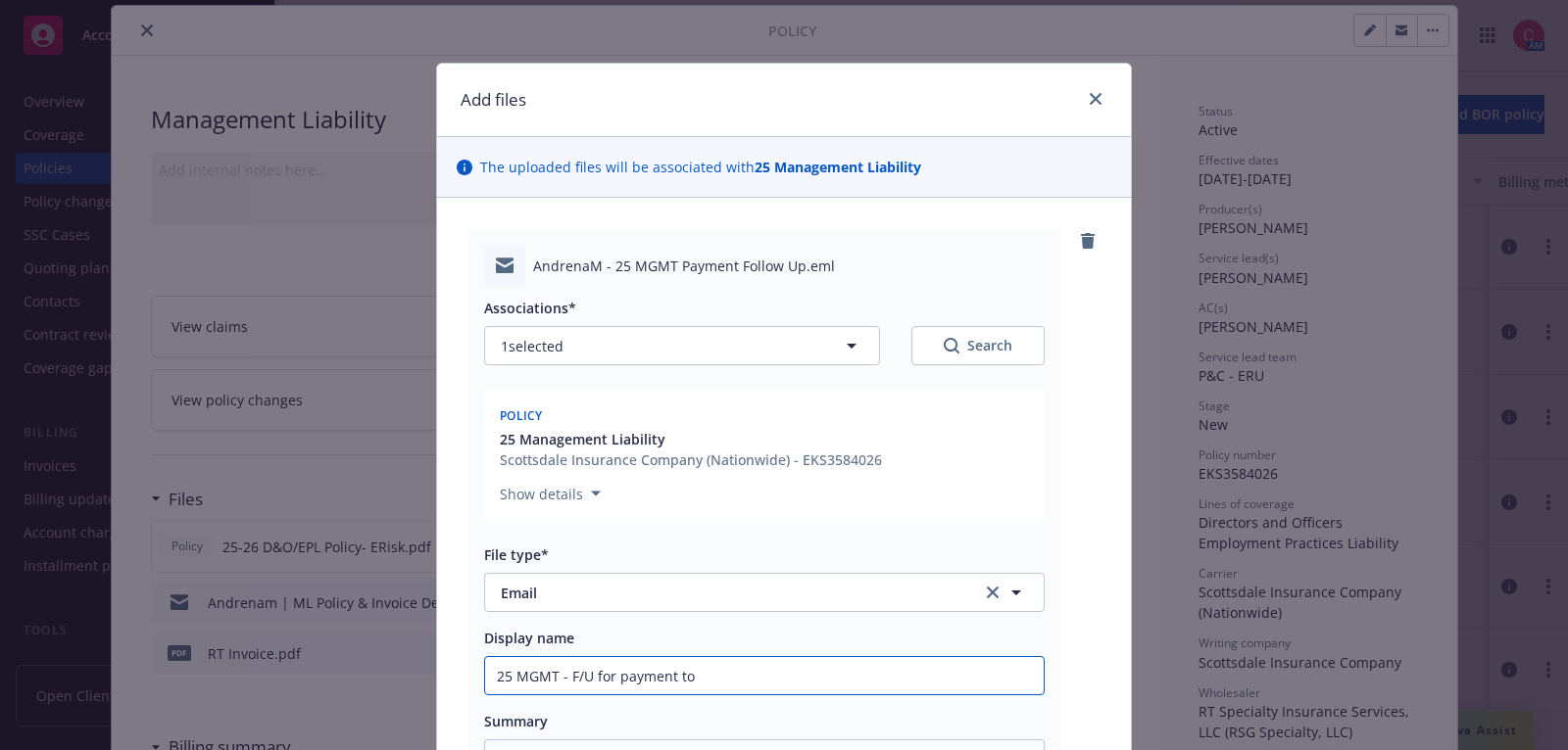
type textarea "x"
type input "25 MGMT - F/U for payment to i"
type textarea "x"
type input "25 MGMT - F/U for payment to in"
type textarea "x"
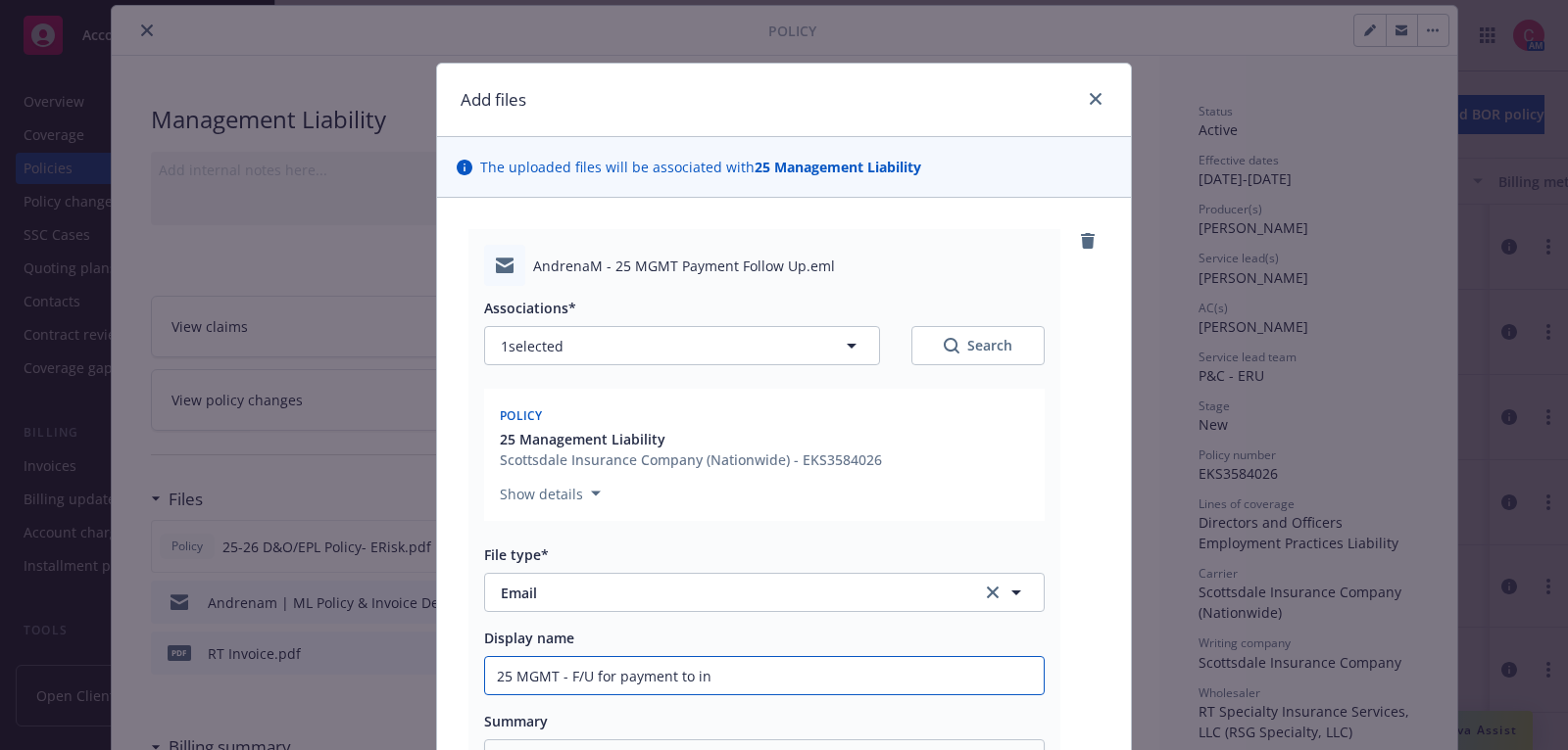
type input "25 MGMT - F/U for payment to ins"
type textarea "x"
type input "25 MGMT - F/U for payment to insu"
type textarea "x"
type input "25 MGMT - F/U for payment to insure"
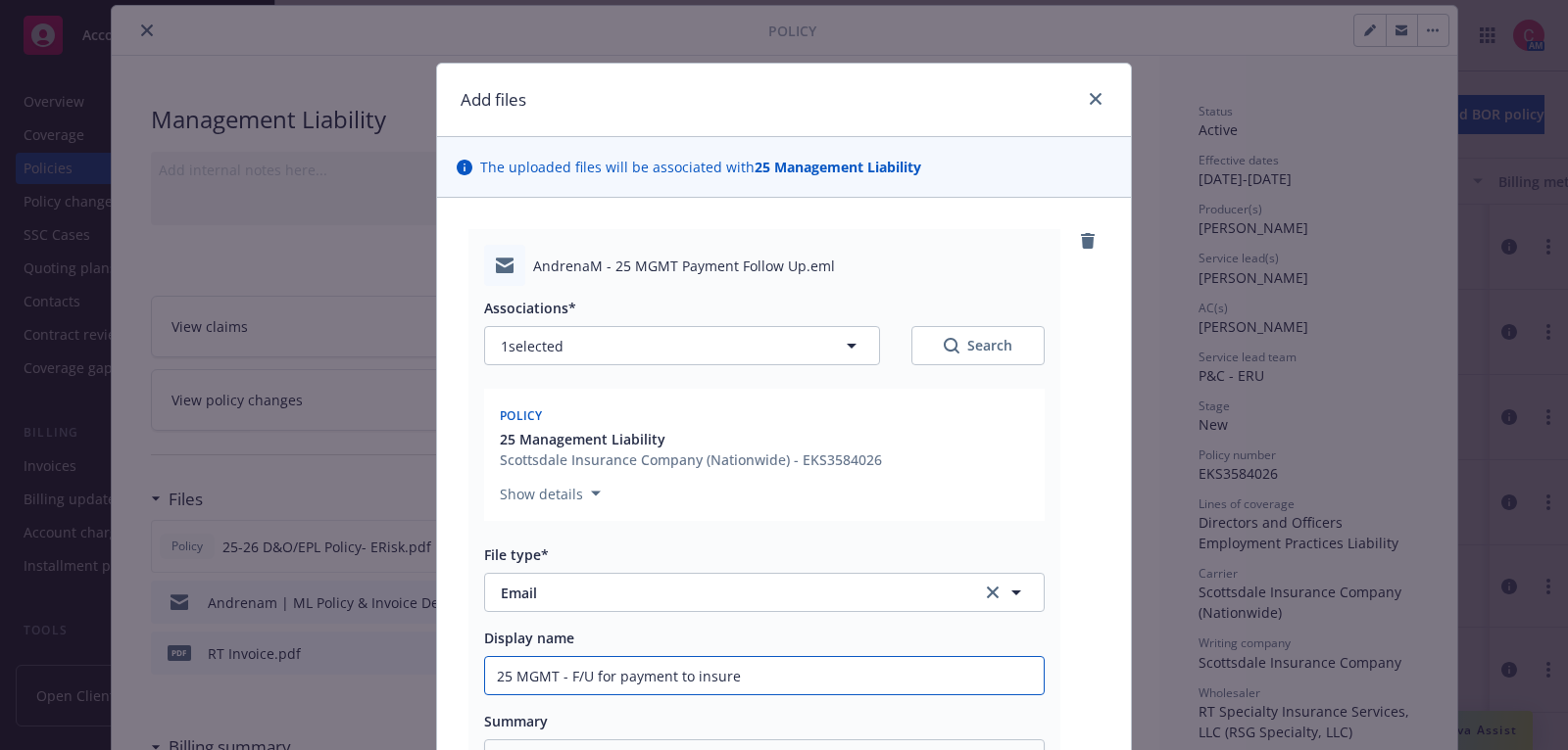
type textarea "x"
type input "25 MGMT - F/U for payment to insured"
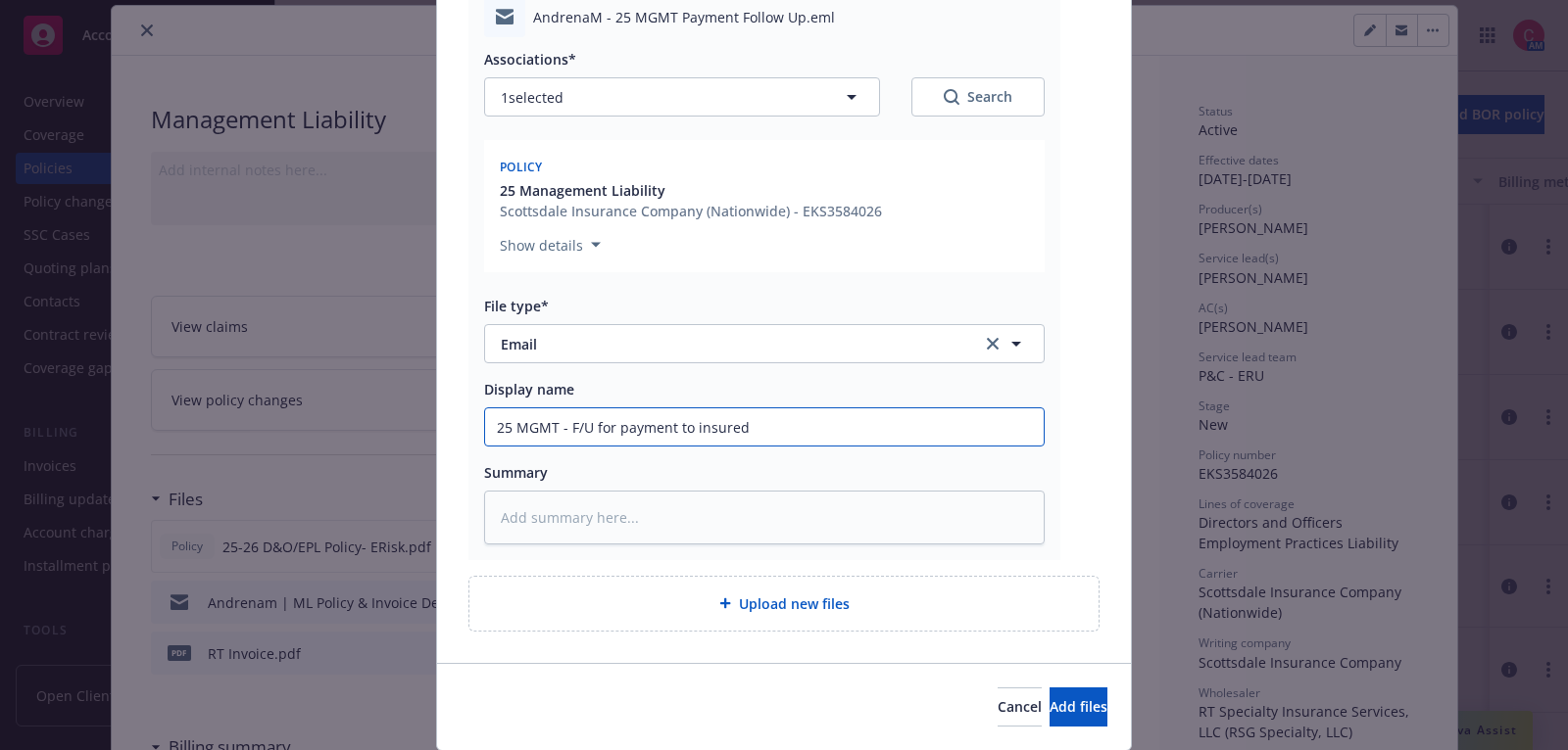
scroll to position [302, 0]
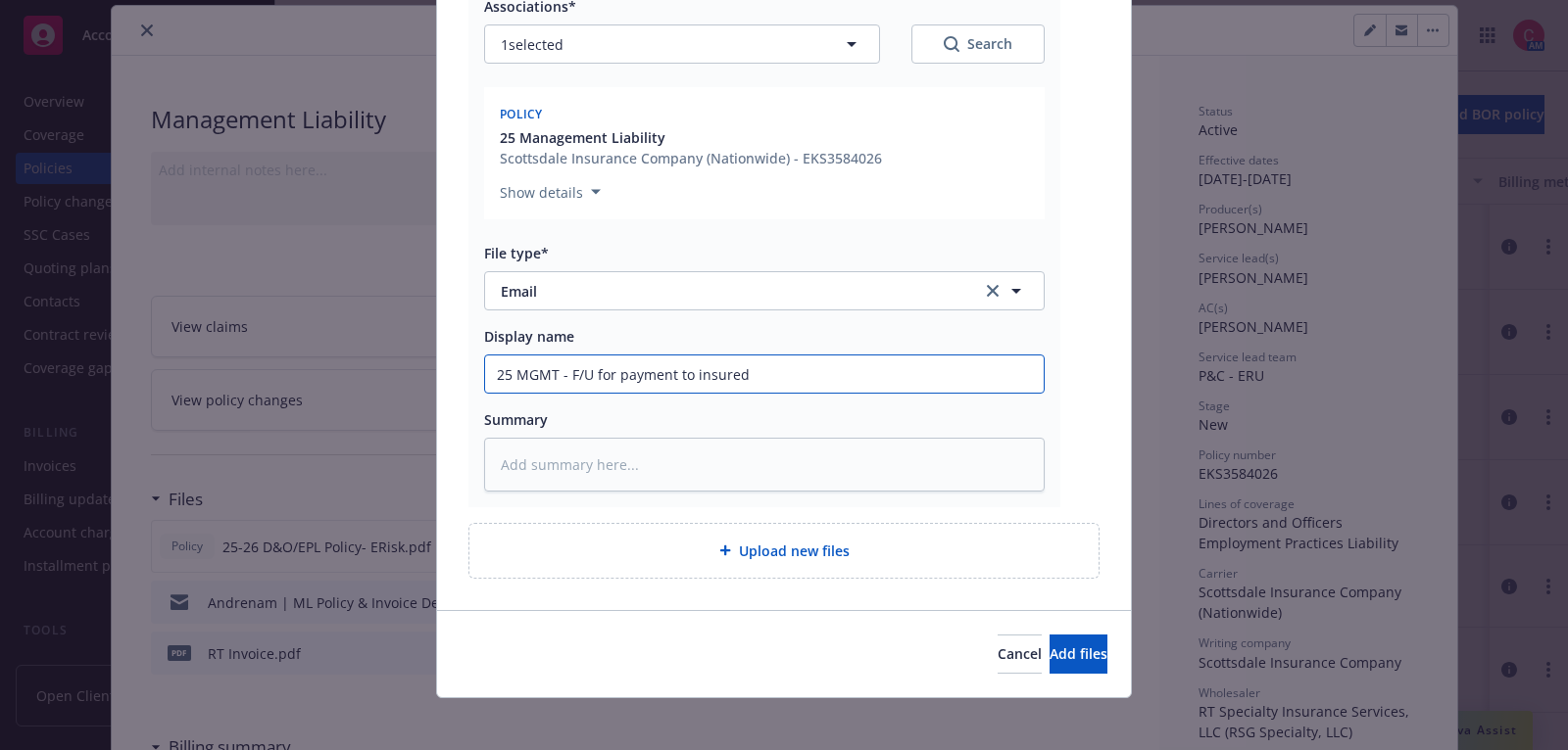
click at [621, 371] on input "25 MGMT - F/U for payment to insured" at bounding box center [764, 374] width 559 height 38
type textarea "x"
type input "25 MGMT - F/U for ppayment to insured"
type textarea "x"
type input "25 MGMT - F/U for popayment to insured"
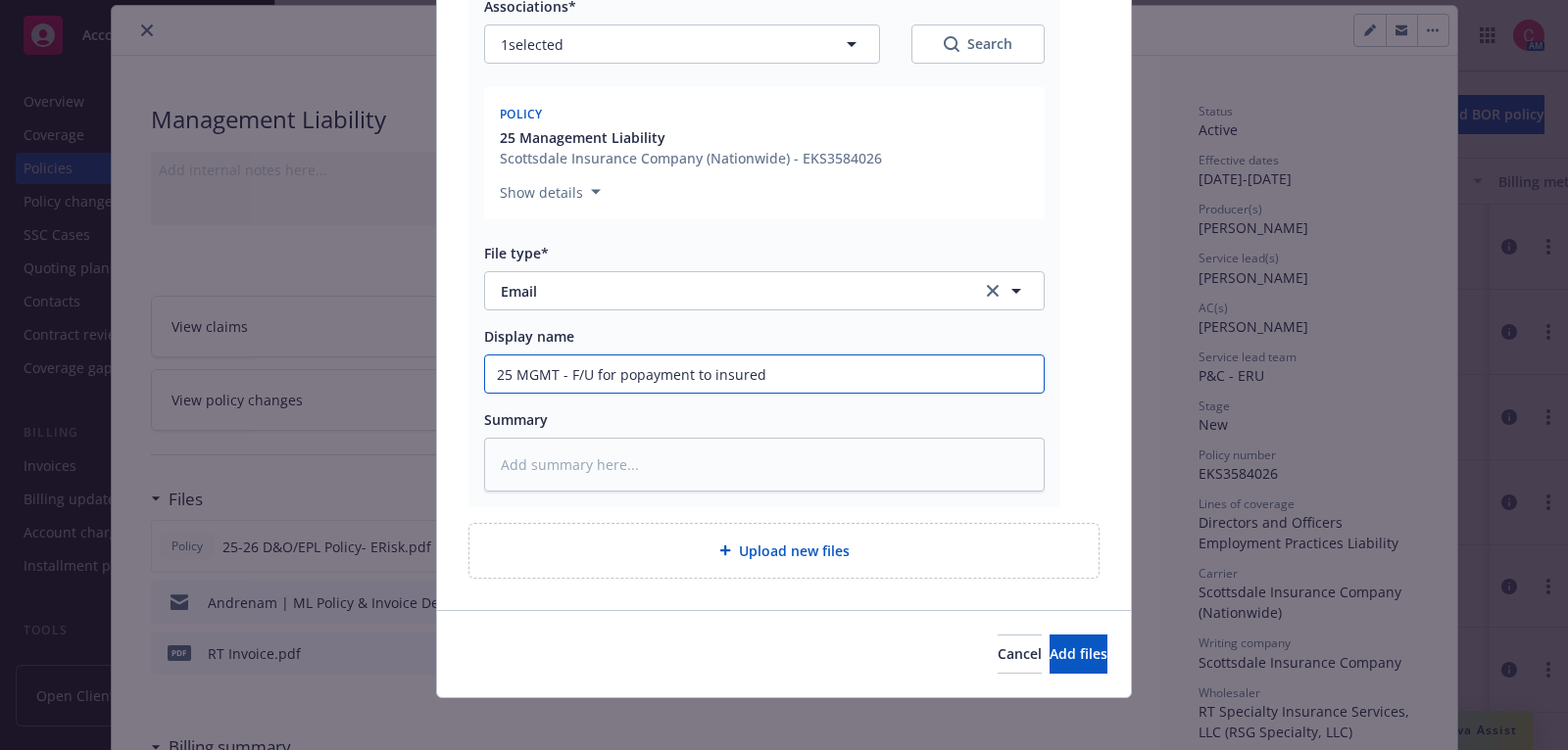
type textarea "x"
type input "25 MGMT - F/U for polpayment to insured"
type textarea "x"
type input "25 MGMT - F/U for polipayment to insured"
type textarea "x"
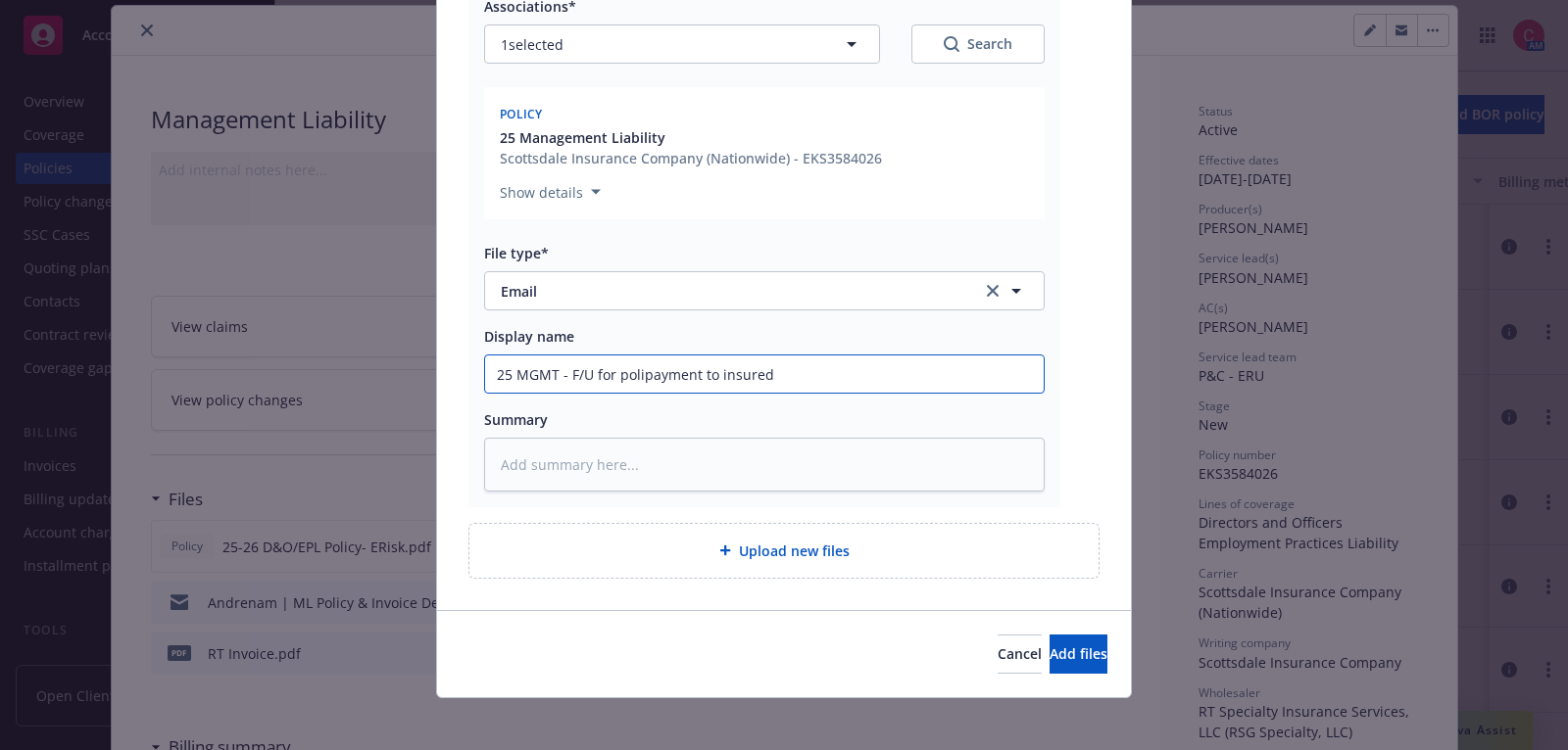
type input "25 MGMT - F/U for policpayment to insured"
type textarea "x"
type input "25 MGMT - F/U for policypayment to insured"
type textarea "x"
type input "25 MGMT - F/U for policy payment to insured"
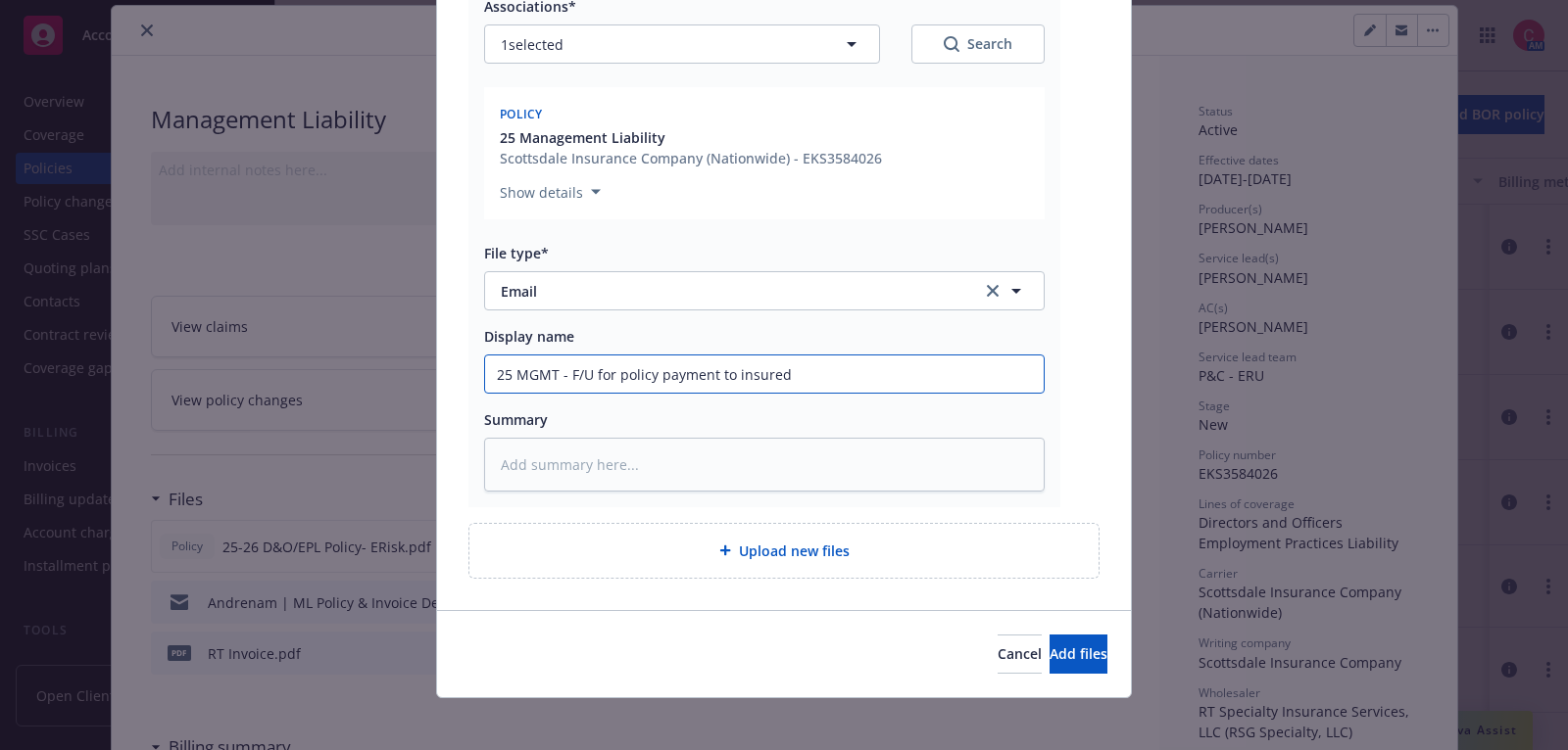
click at [498, 375] on input "25 MGMT - F/U for policy payment to insured" at bounding box center [764, 374] width 559 height 38
type textarea "x"
type input "Ch25 MGMT - F/U for policy payment to insured"
type textarea "x"
type input "Che25 MGMT - F/U for policy payment to insured"
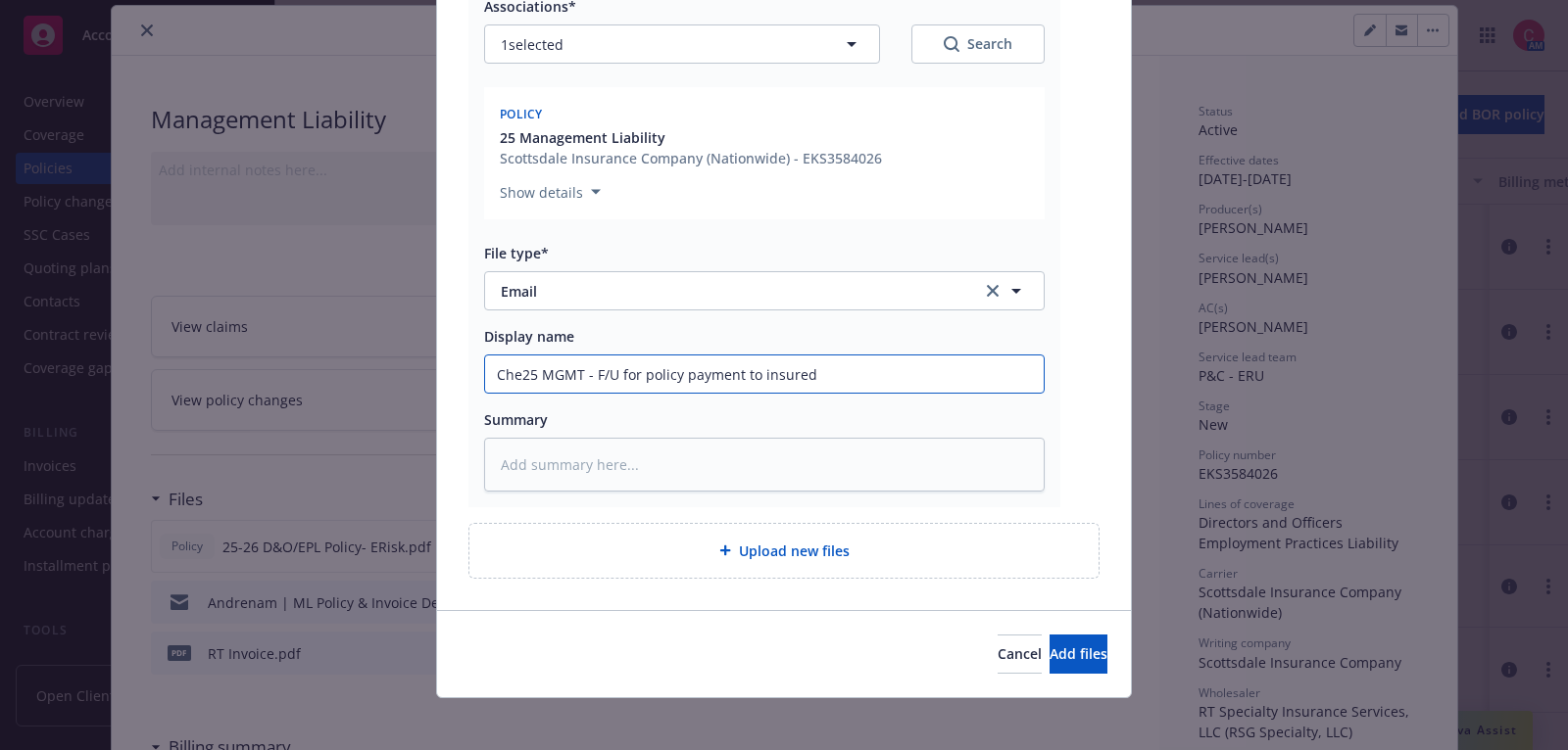
type textarea "x"
type input "Chel25 MGMT - F/U for policy payment to insured"
type textarea "x"
type input "Chels25 MGMT - F/U for policy payment to insured"
type textarea "x"
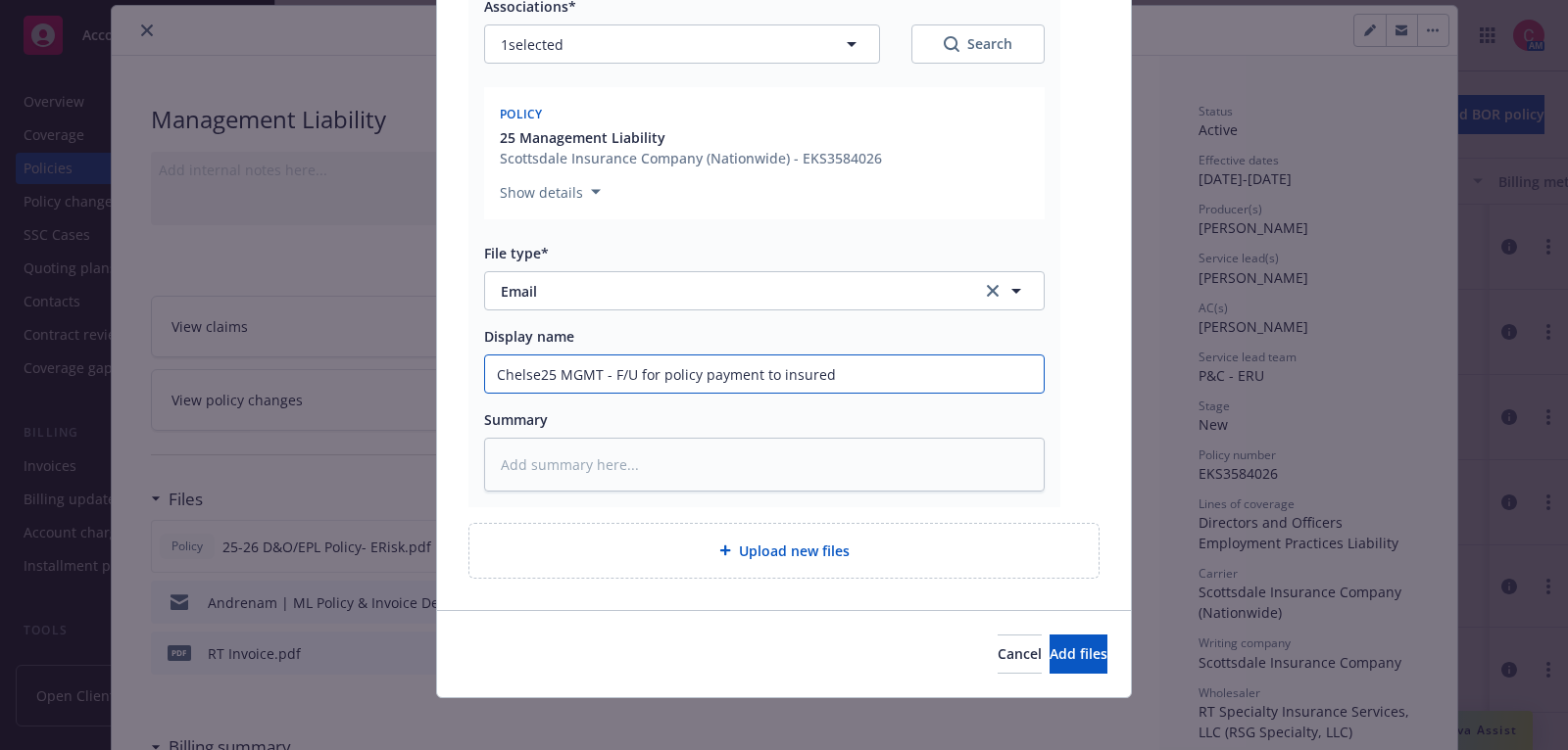
type input "Chelsea25 MGMT - F/U for policy payment to insured"
type textarea "x"
type input "Chelsea:25 MGMT - F/U for policy payment to insured"
type textarea "x"
type input "Chelsea: 25 MGMT - F/U for policy payment to insured"
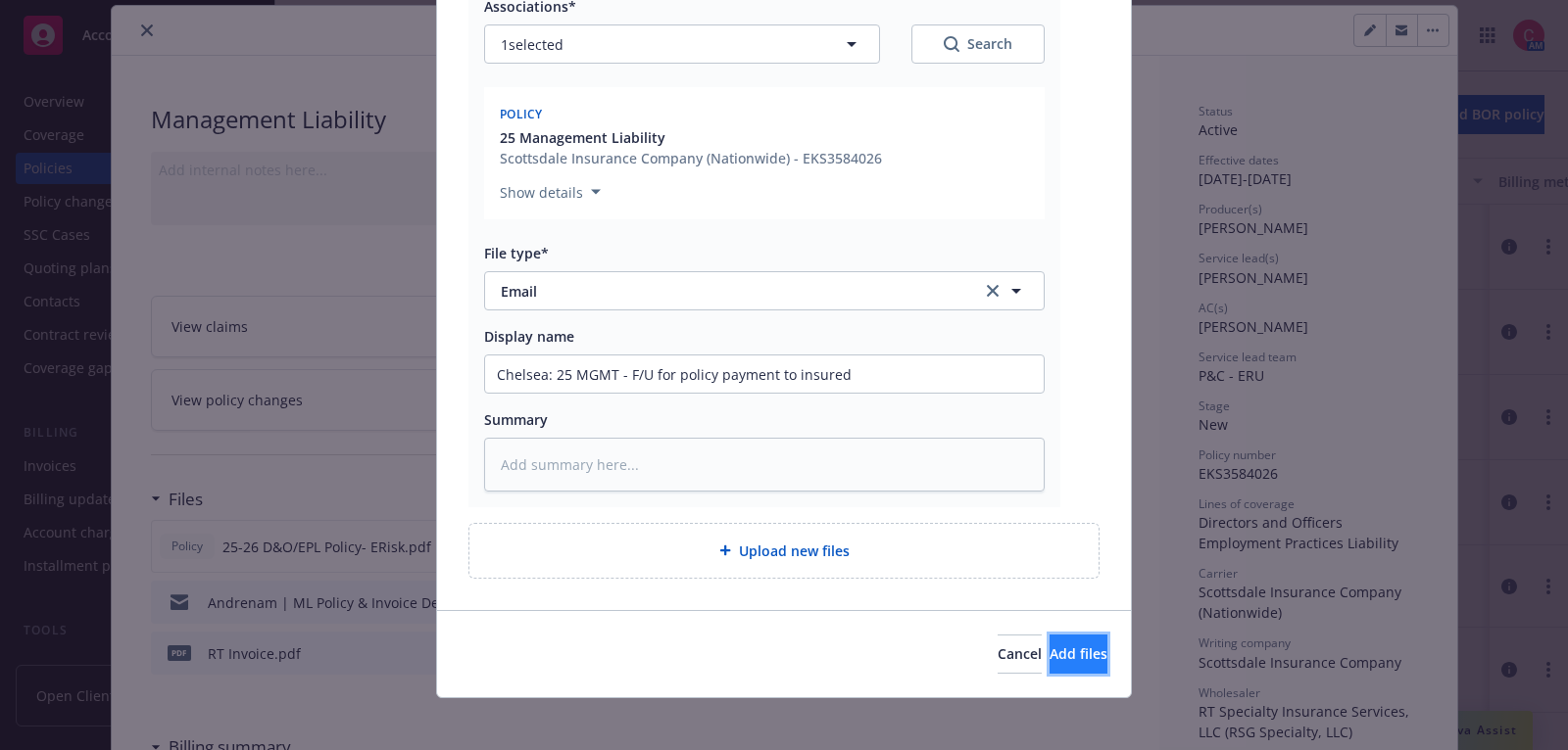
click at [1058, 649] on span "Add files" at bounding box center [1078, 653] width 58 height 19
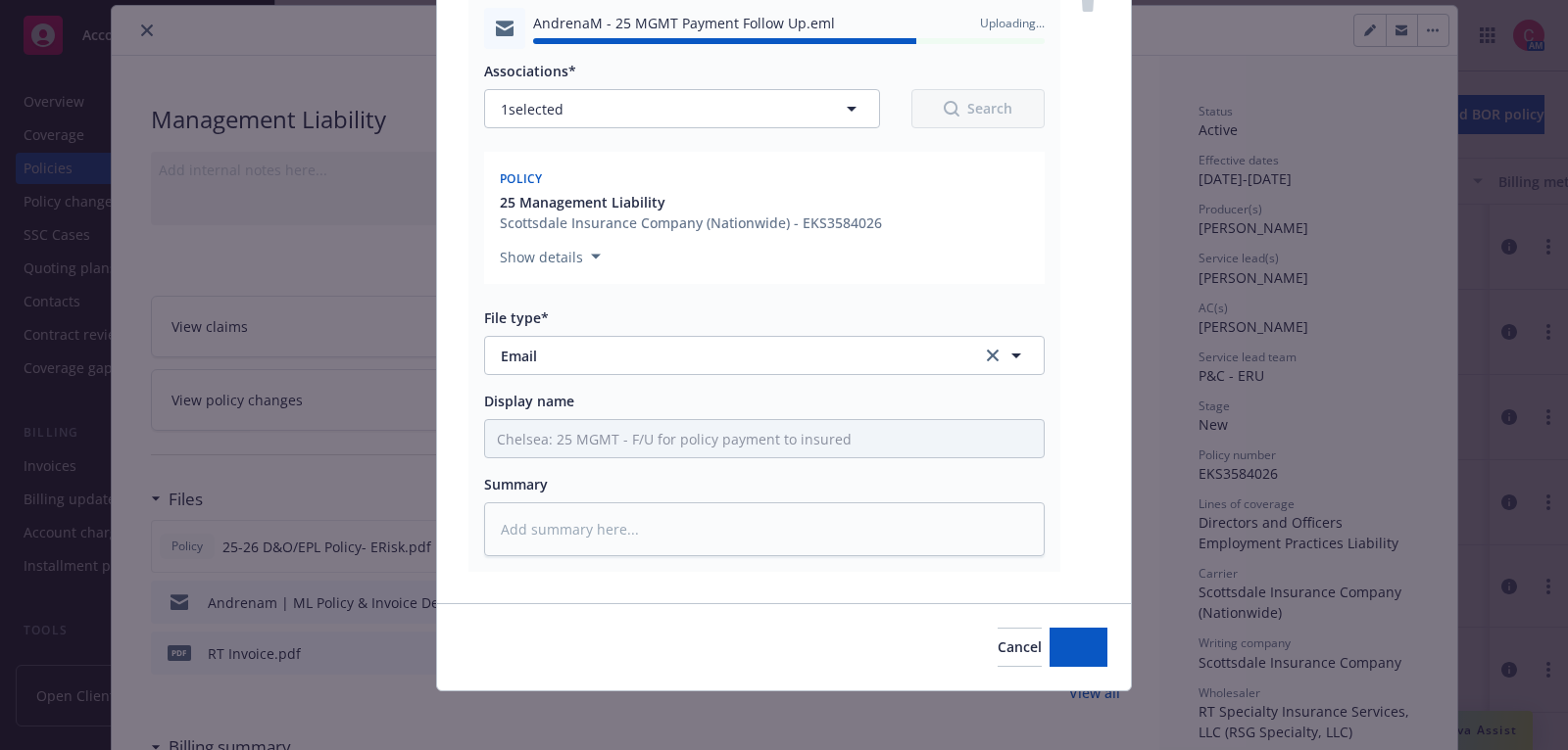
type textarea "x"
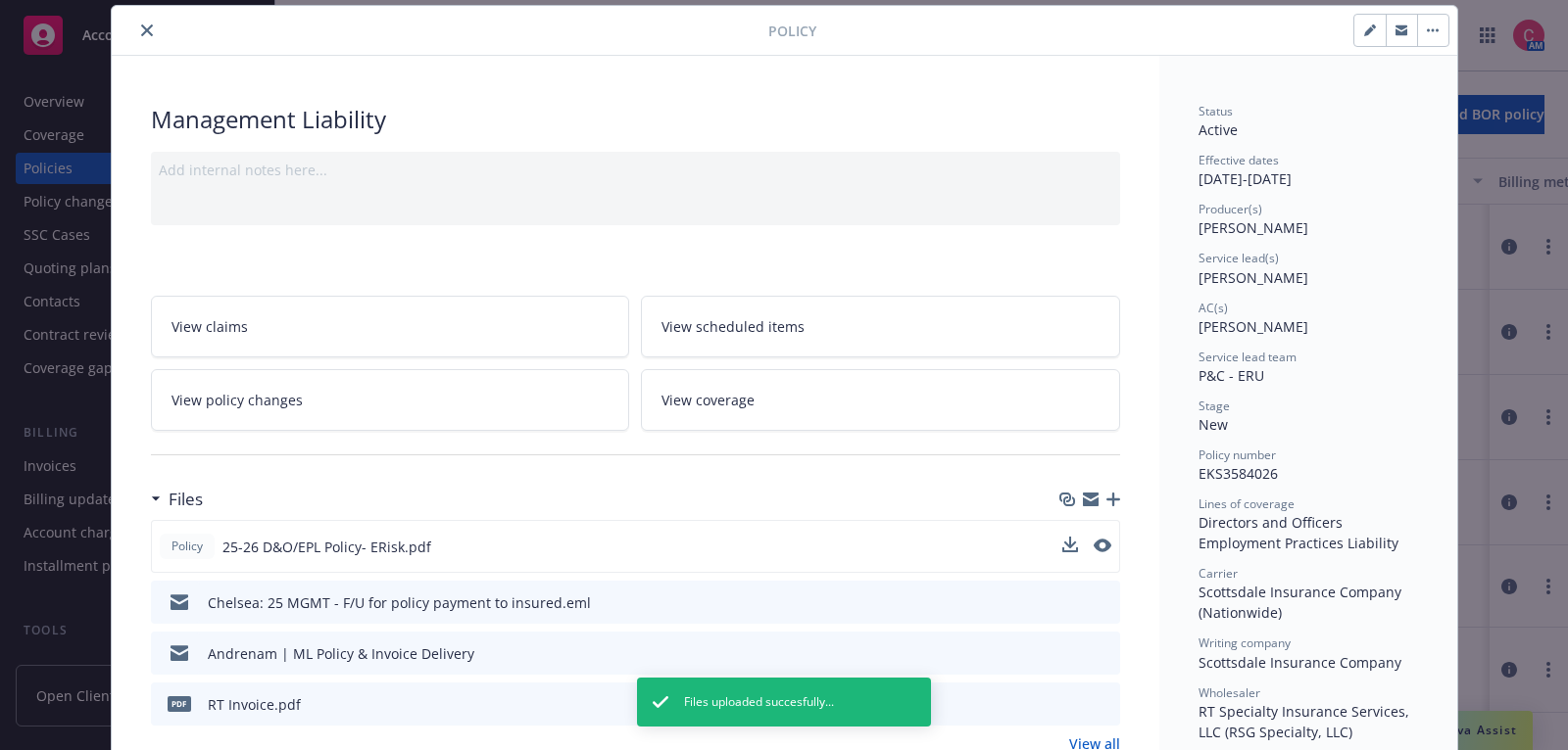
scroll to position [0, 0]
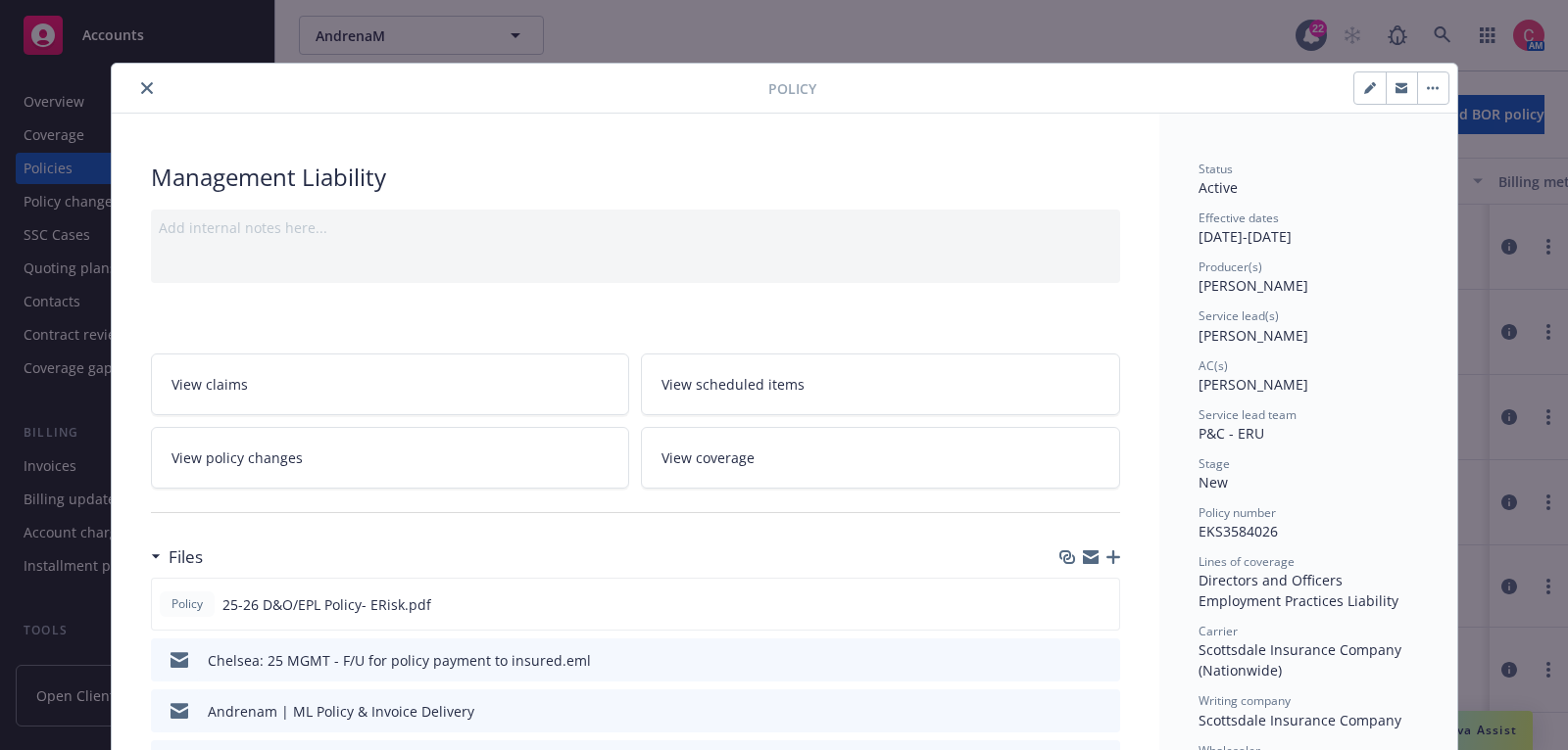
click at [148, 83] on icon "close" at bounding box center [147, 88] width 12 height 12
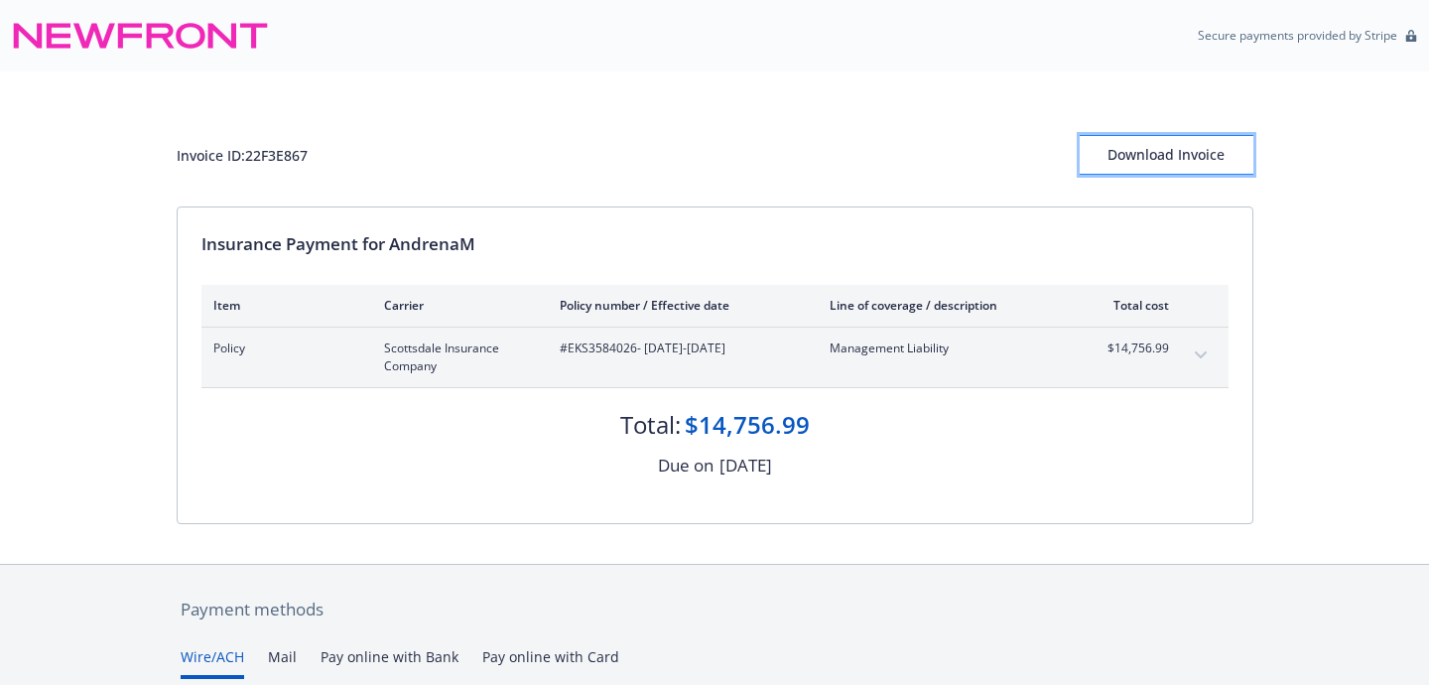
click at [1233, 169] on button "Download Invoice" at bounding box center [1167, 155] width 174 height 40
